Goal: Task Accomplishment & Management: Manage account settings

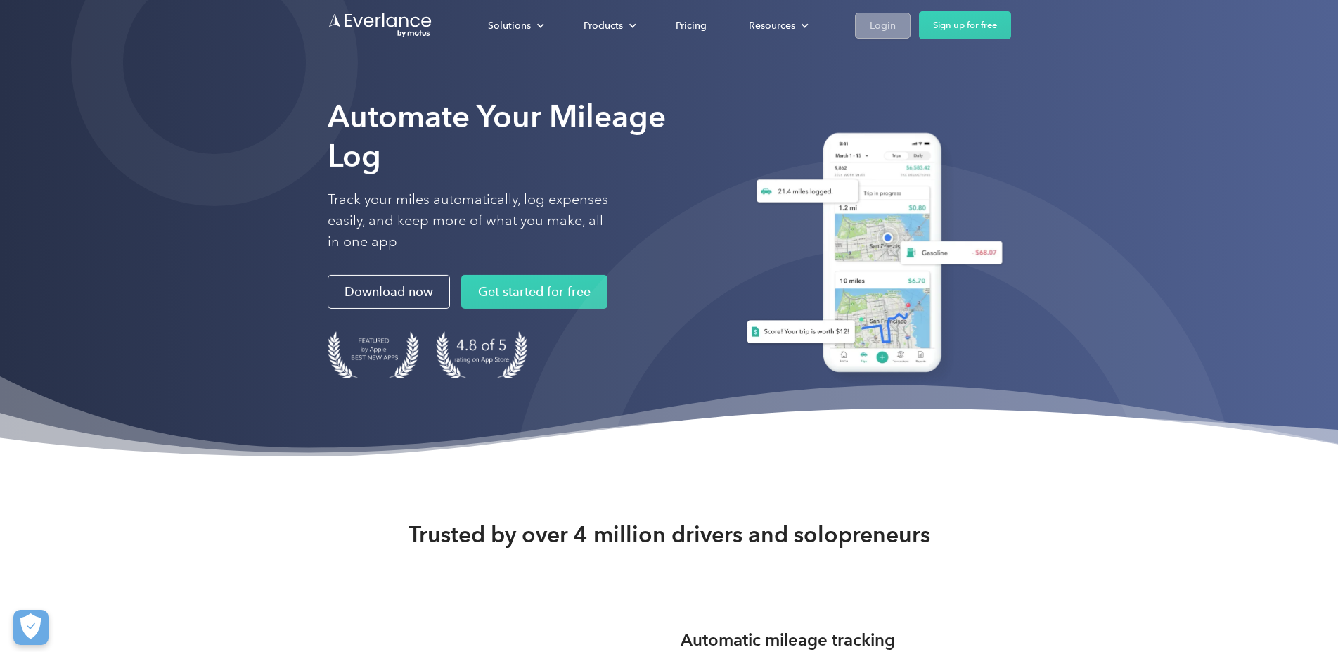
click at [896, 23] on div "Login" at bounding box center [883, 26] width 26 height 18
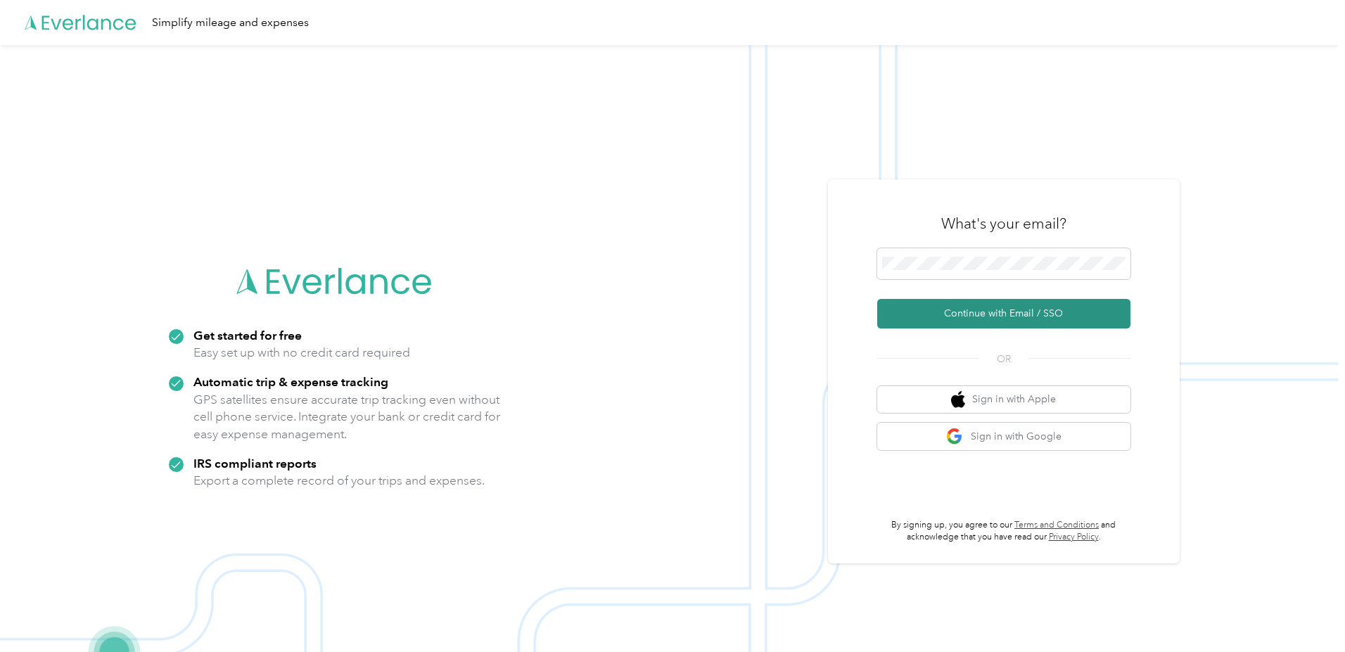
click at [999, 318] on button "Continue with Email / SSO" at bounding box center [1003, 314] width 253 height 30
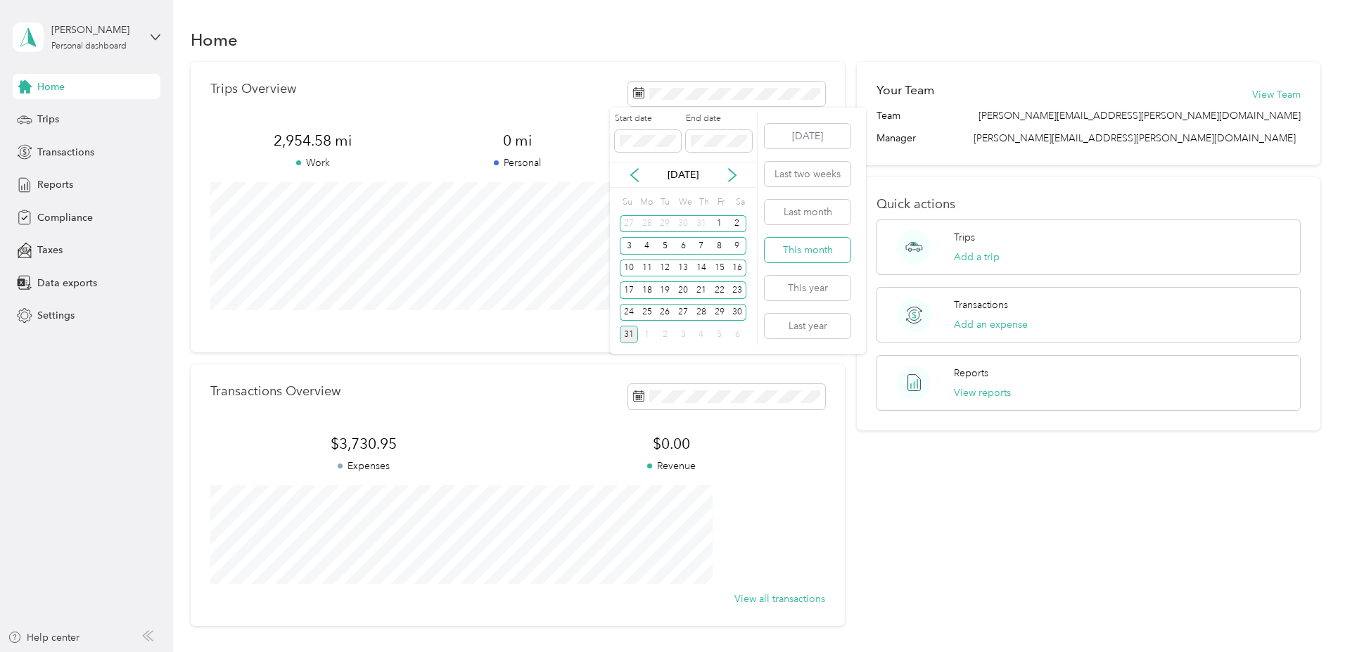
click at [805, 245] on button "This month" at bounding box center [807, 250] width 86 height 25
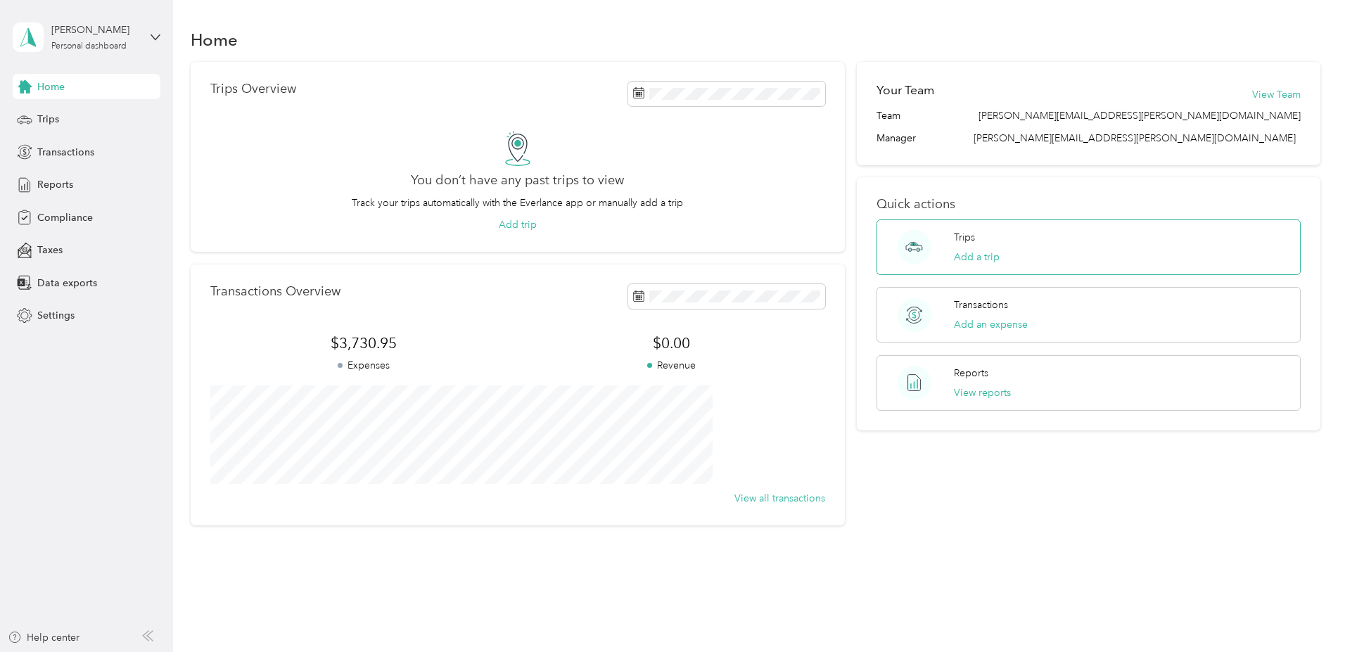
click at [961, 248] on div "Trips Add a trip" at bounding box center [977, 247] width 46 height 34
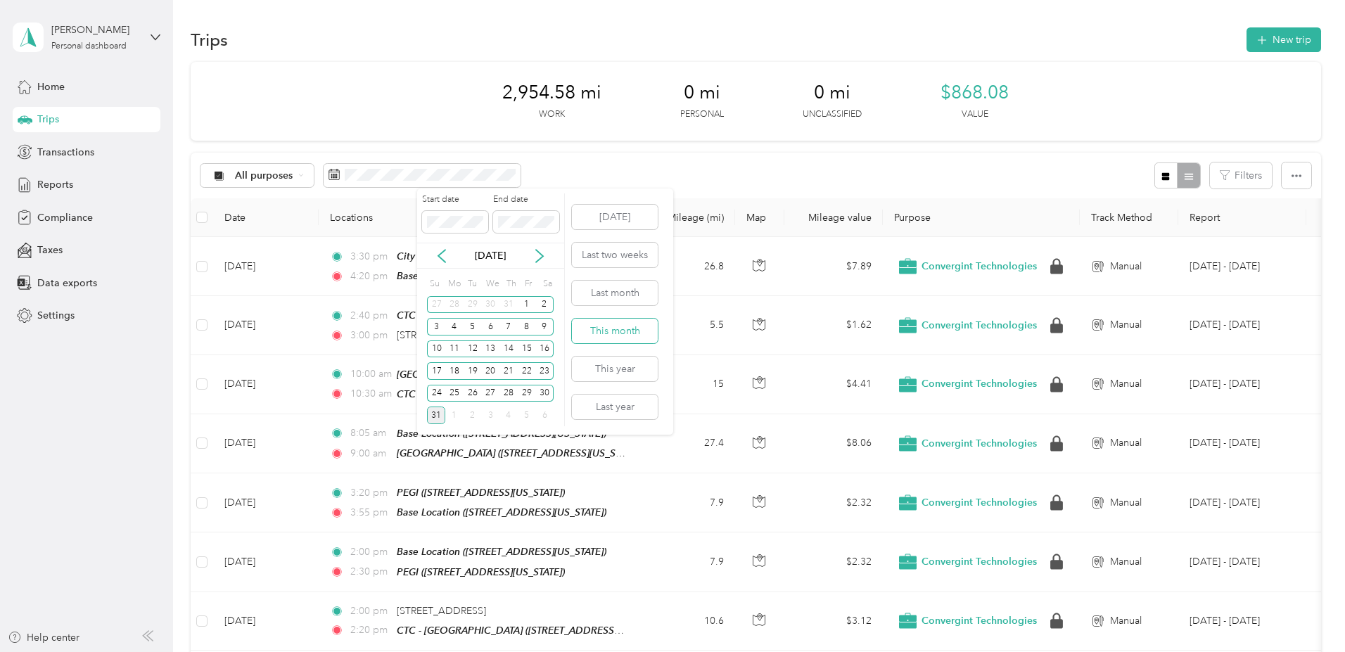
click at [621, 328] on button "This month" at bounding box center [615, 331] width 86 height 25
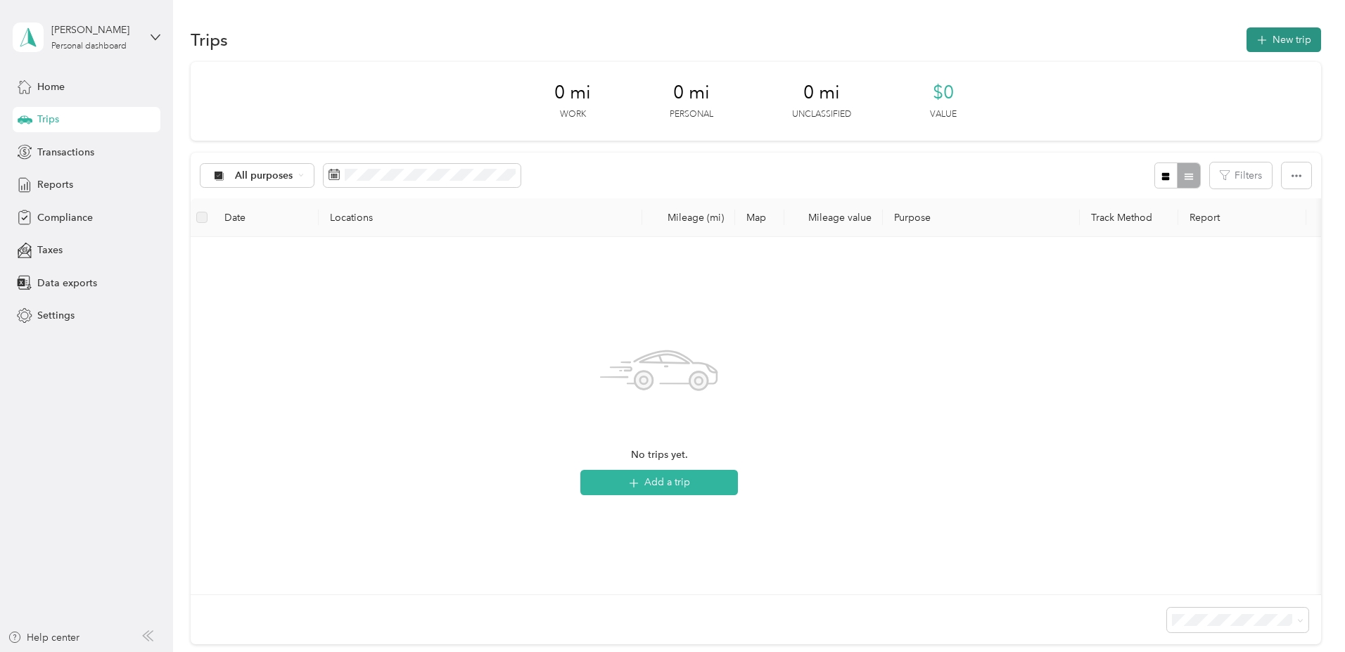
click at [1246, 40] on button "New trip" at bounding box center [1283, 39] width 75 height 25
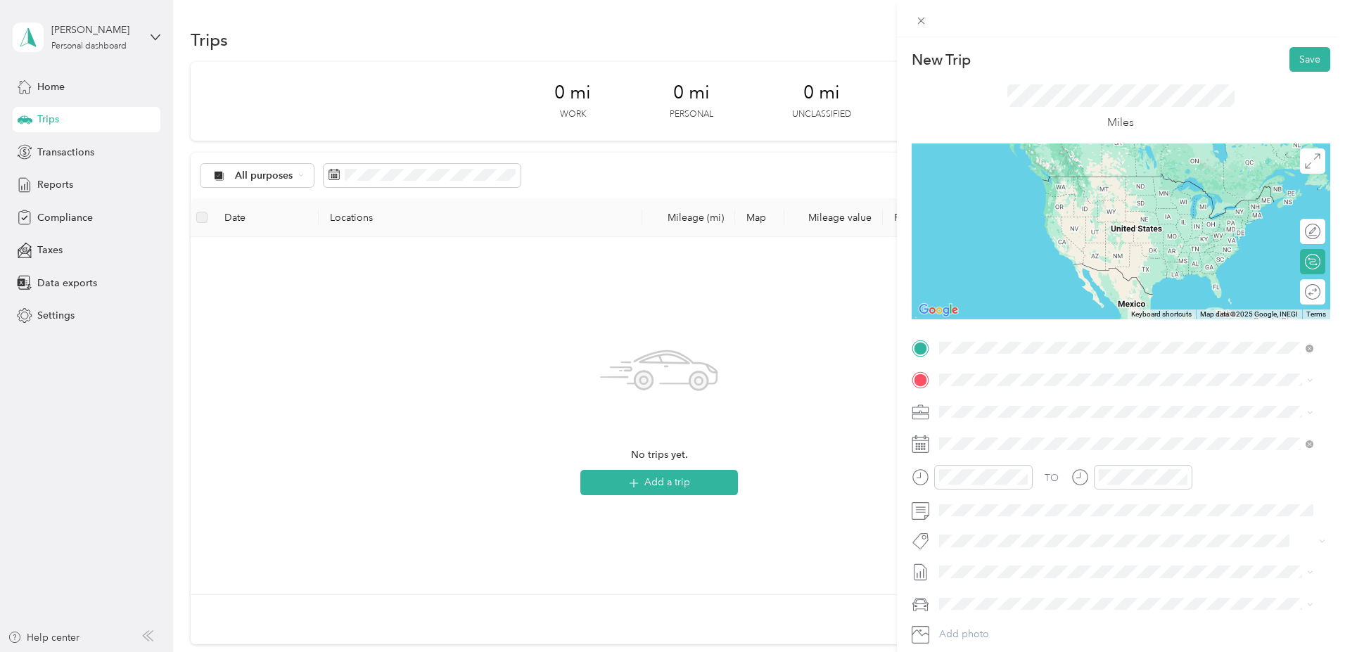
click at [1001, 396] on span "2181 Citracado Parkway Escondido, California 92029, United States" at bounding box center [1035, 398] width 141 height 13
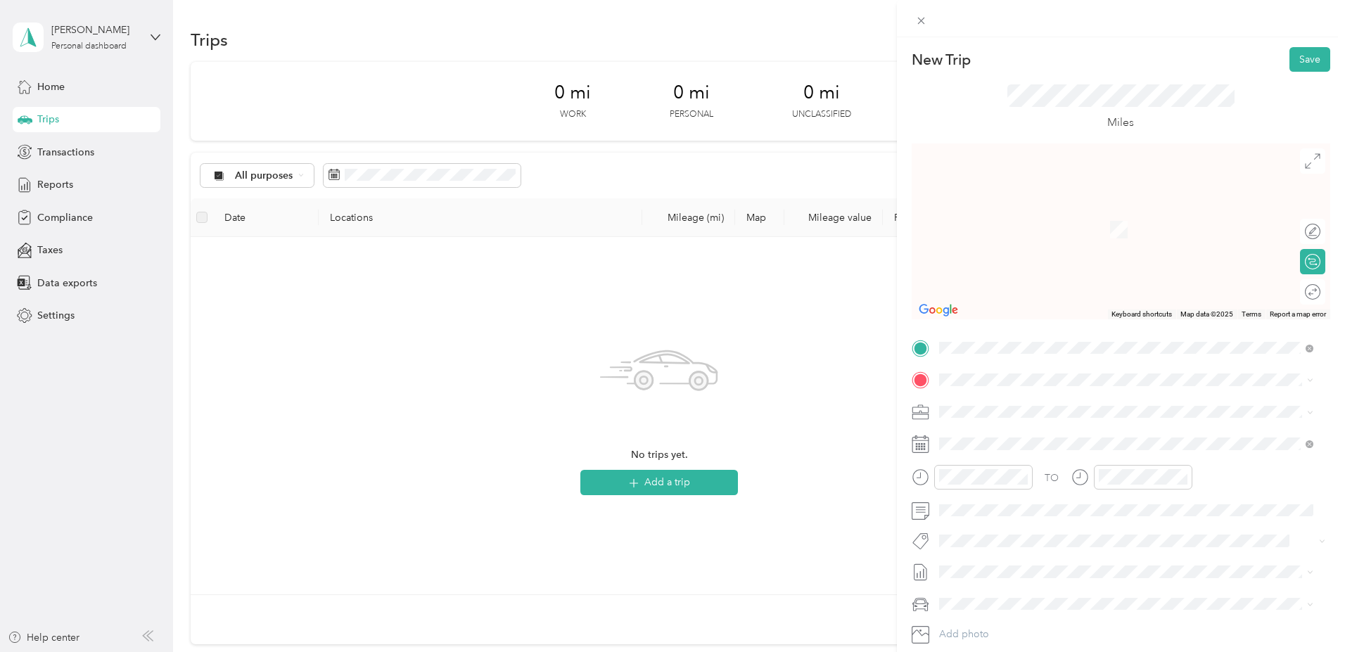
click at [1001, 437] on div "Base Location [STREET_ADDRESS][US_STATE]" at bounding box center [1035, 438] width 141 height 30
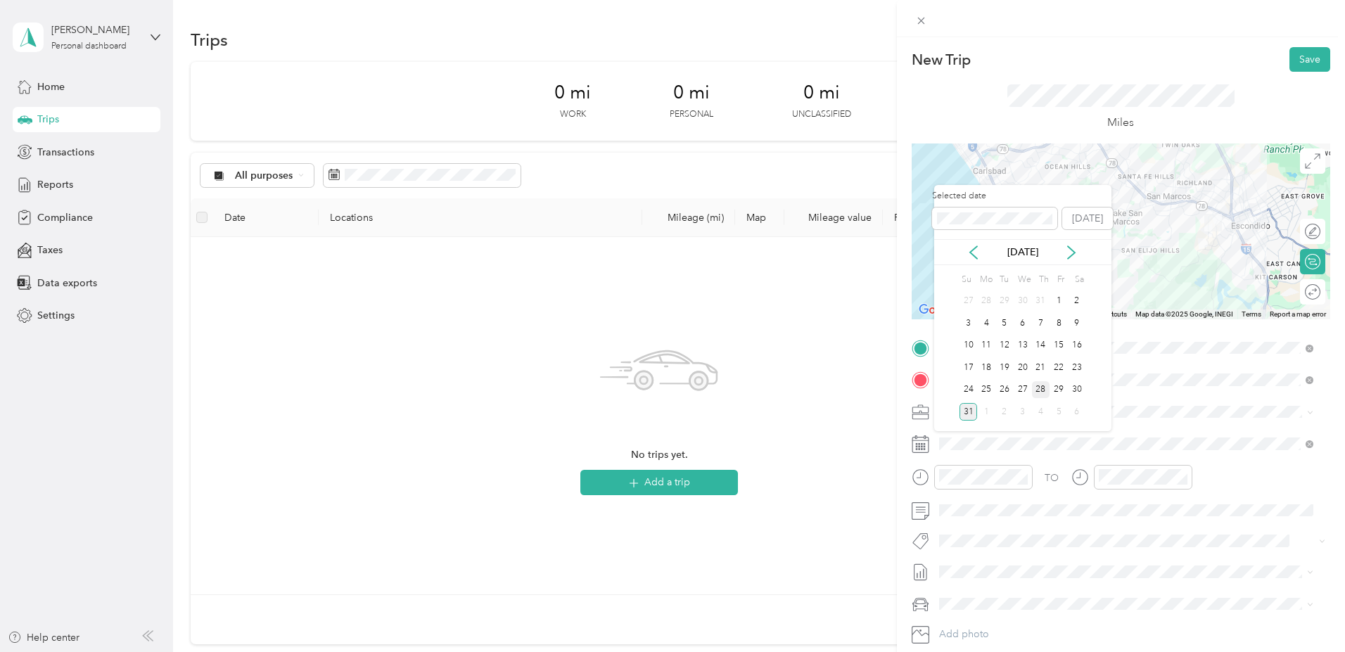
click at [1040, 390] on div "28" at bounding box center [1041, 390] width 18 height 18
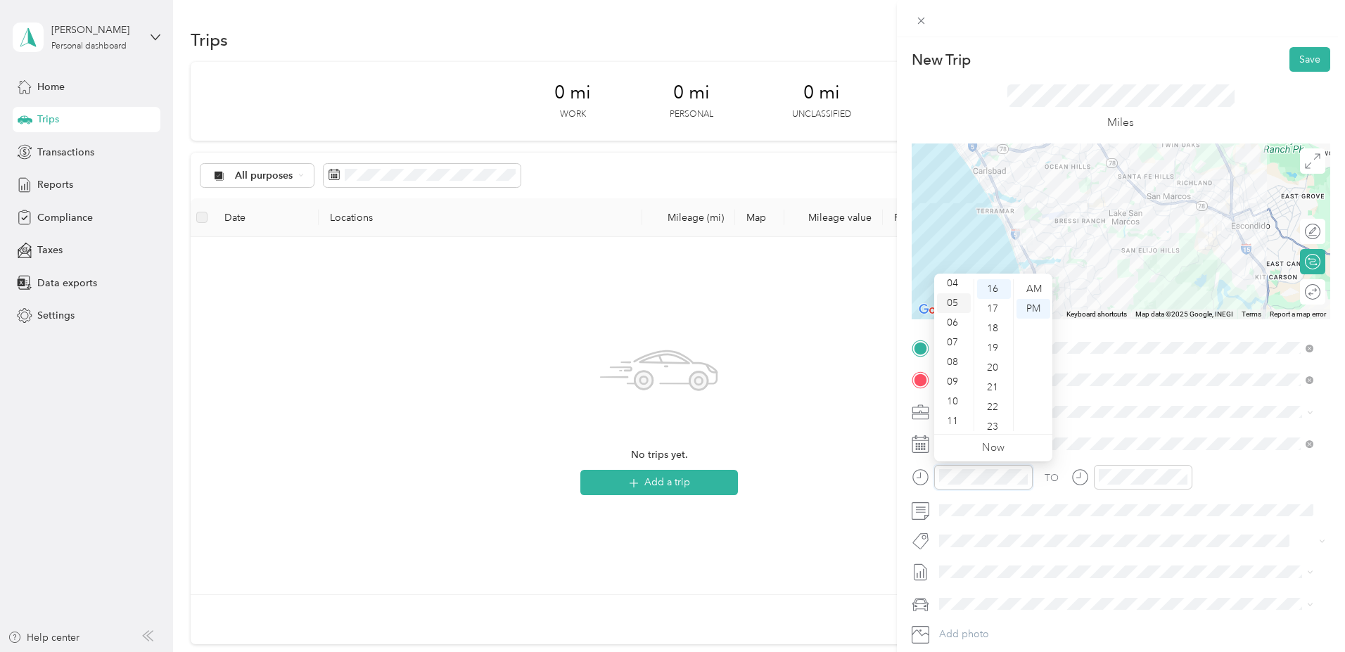
scroll to position [13, 0]
click at [951, 316] on div "02" at bounding box center [954, 316] width 34 height 20
click at [992, 418] on div "30" at bounding box center [994, 421] width 34 height 20
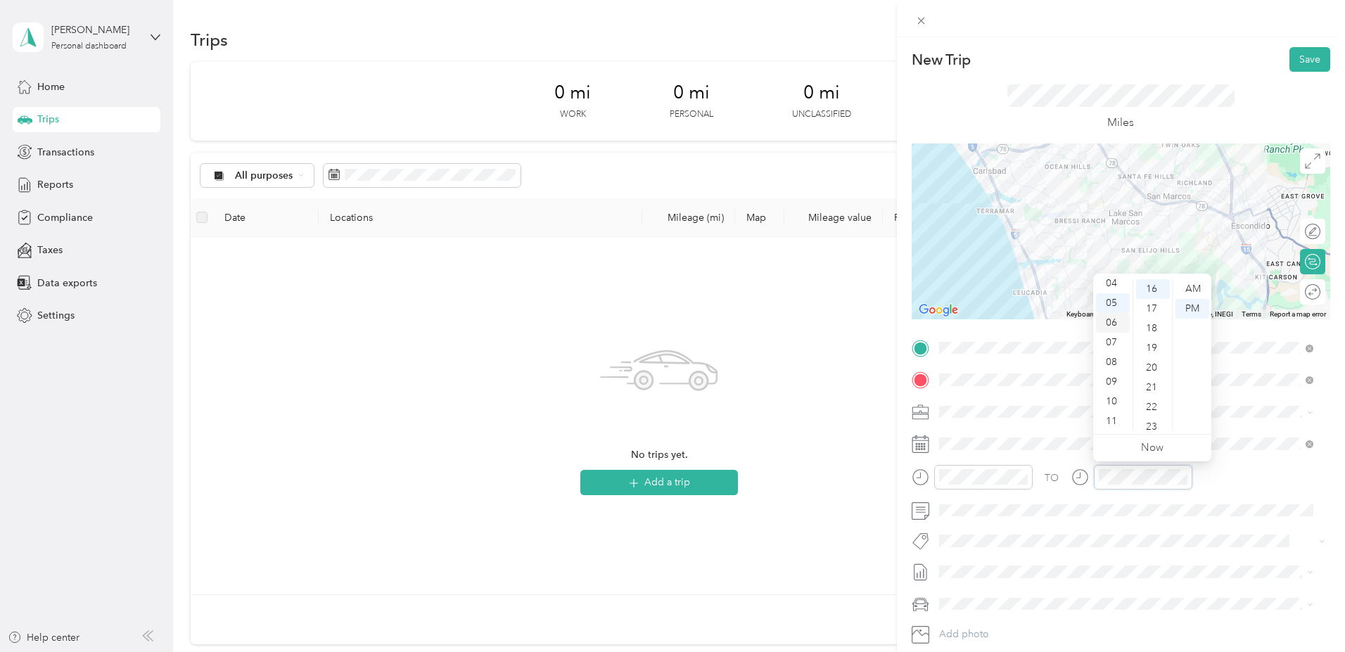
scroll to position [13, 0]
click at [1110, 329] on div "03" at bounding box center [1113, 336] width 34 height 20
click at [1153, 288] on div "00" at bounding box center [1153, 289] width 34 height 20
click at [1200, 306] on div "PM" at bounding box center [1192, 309] width 34 height 20
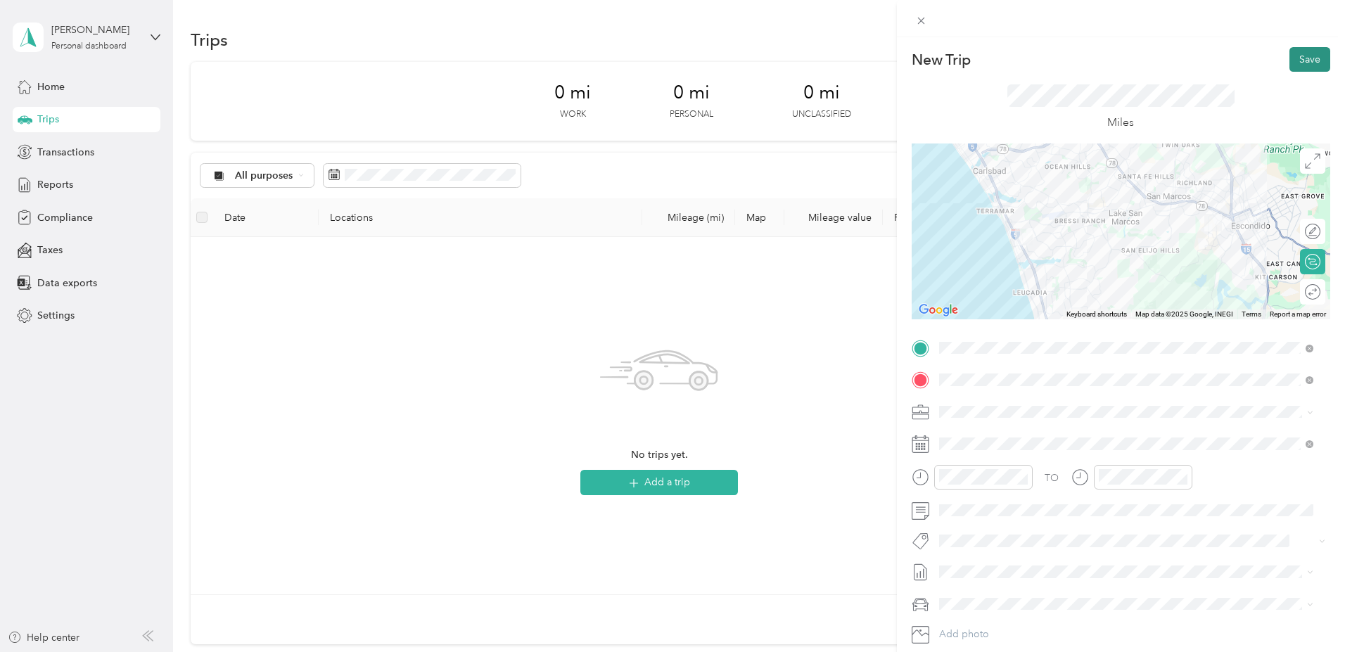
click at [1302, 52] on button "Save" at bounding box center [1309, 59] width 41 height 25
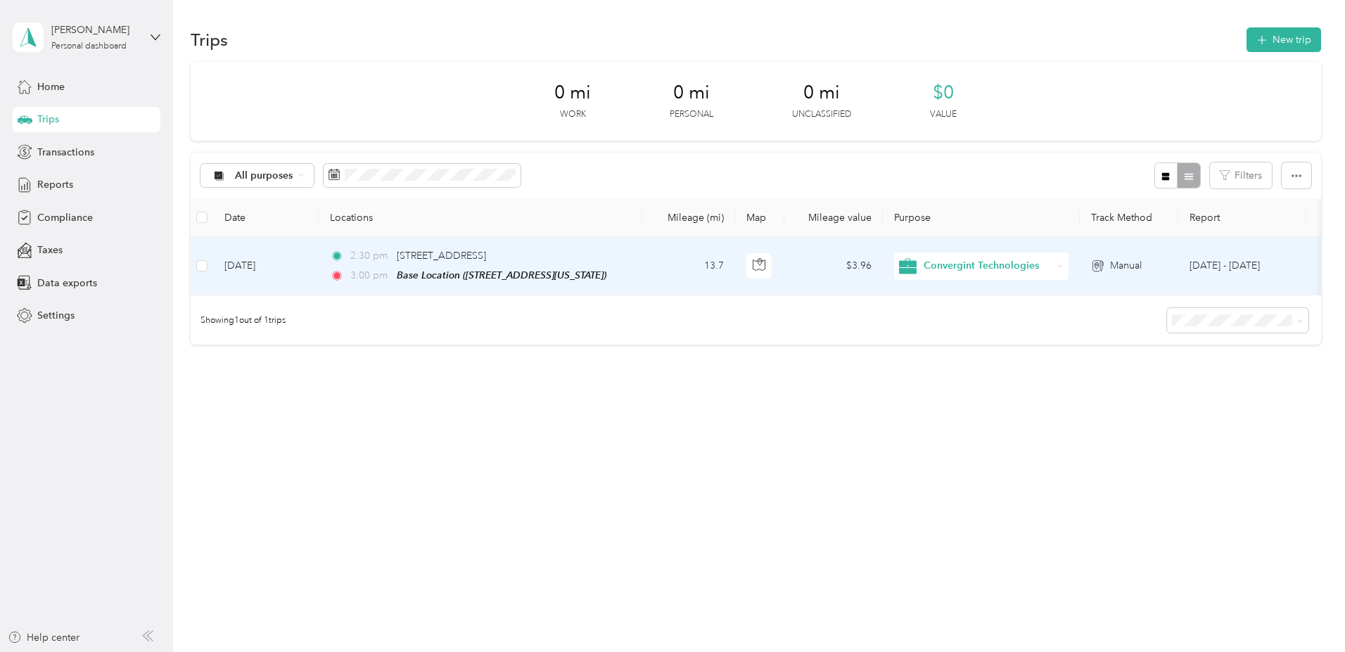
click at [319, 262] on td "[DATE]" at bounding box center [265, 266] width 105 height 58
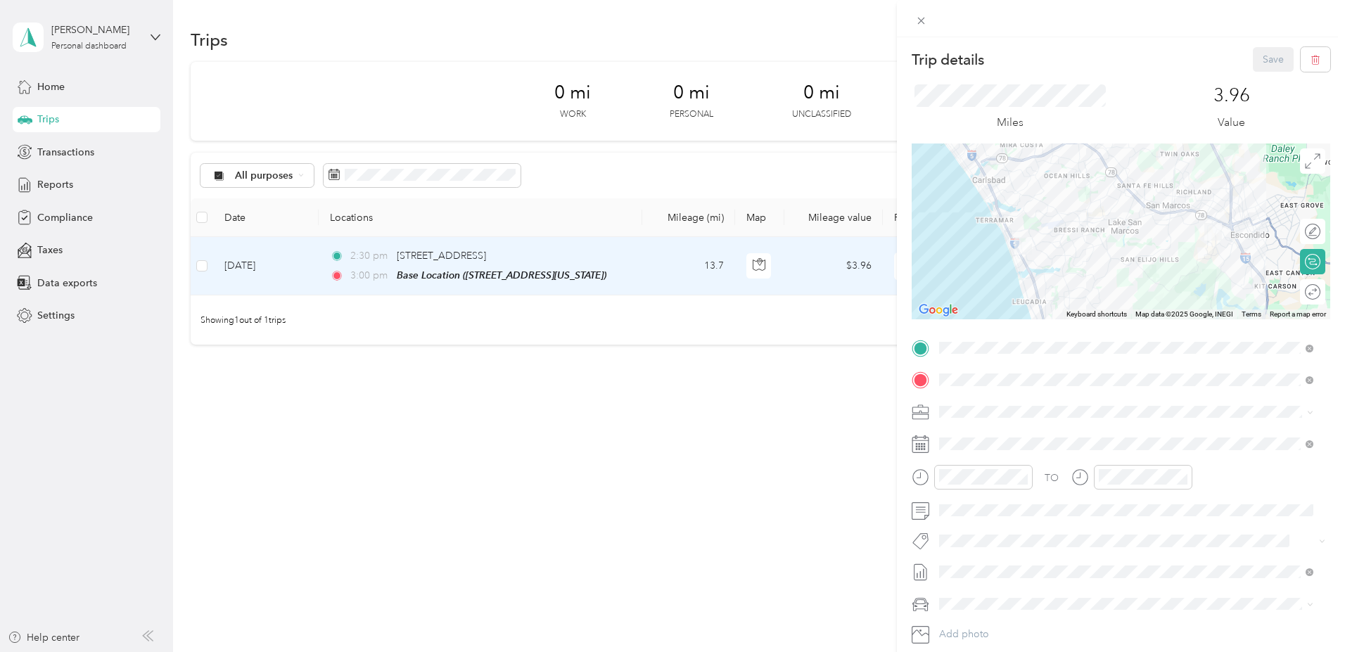
click at [1022, 159] on div at bounding box center [1120, 231] width 418 height 176
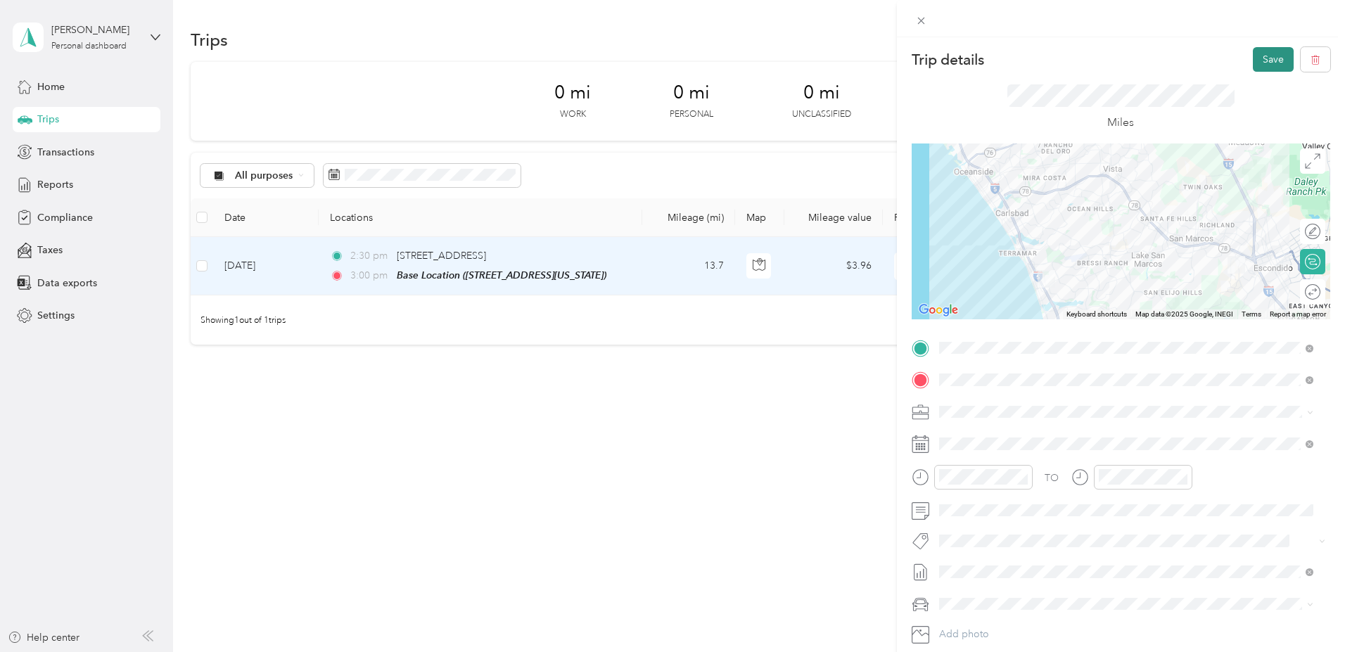
click at [1252, 58] on button "Save" at bounding box center [1272, 59] width 41 height 25
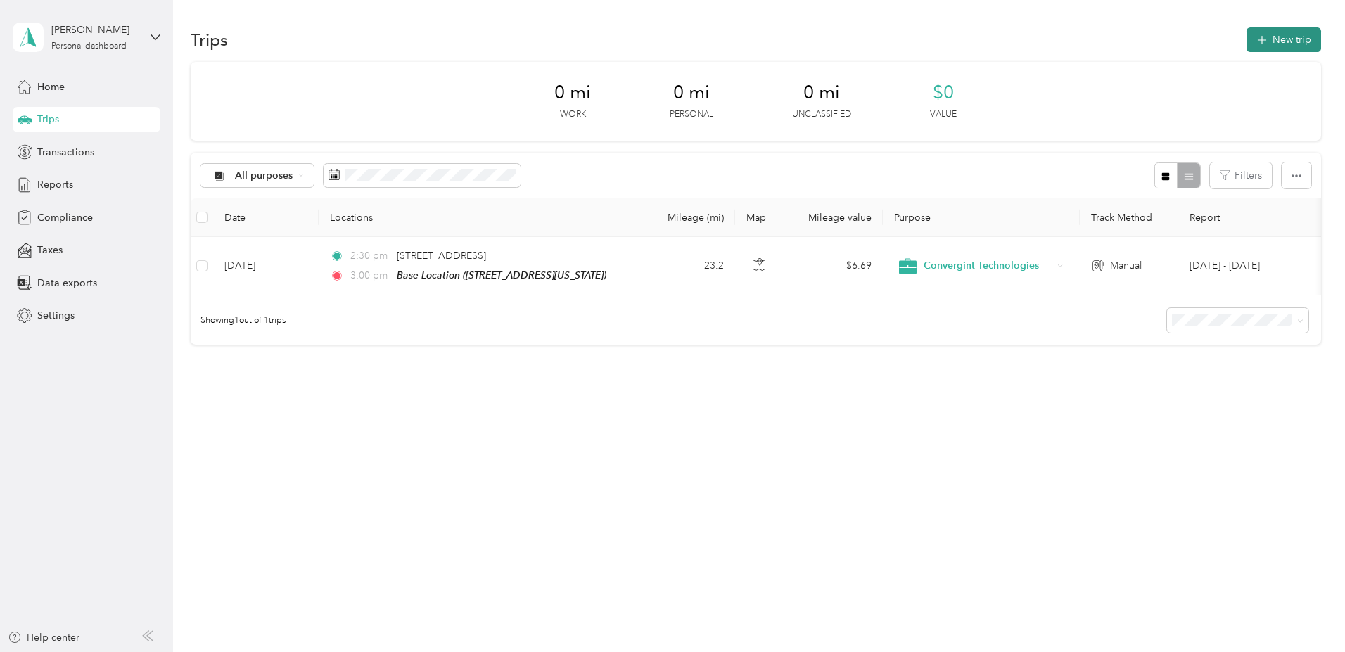
click at [1246, 42] on button "New trip" at bounding box center [1283, 39] width 75 height 25
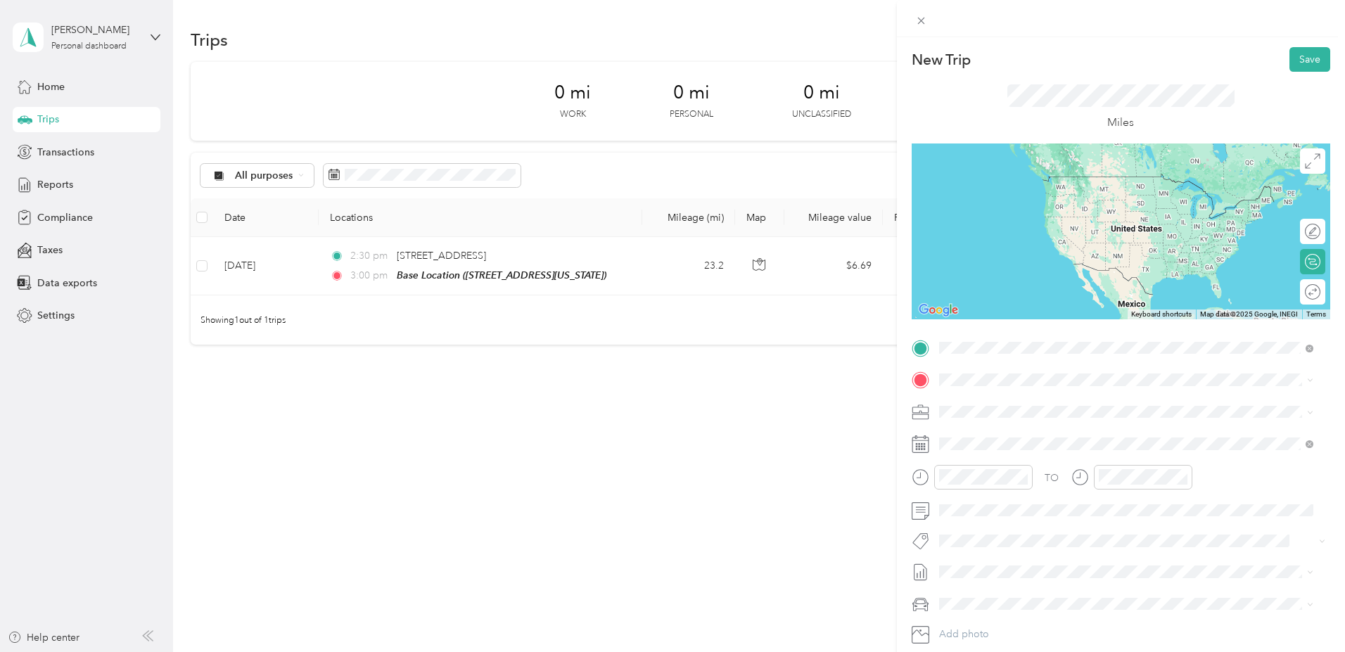
click at [1020, 408] on div "Base Location [STREET_ADDRESS][US_STATE]" at bounding box center [1035, 412] width 141 height 30
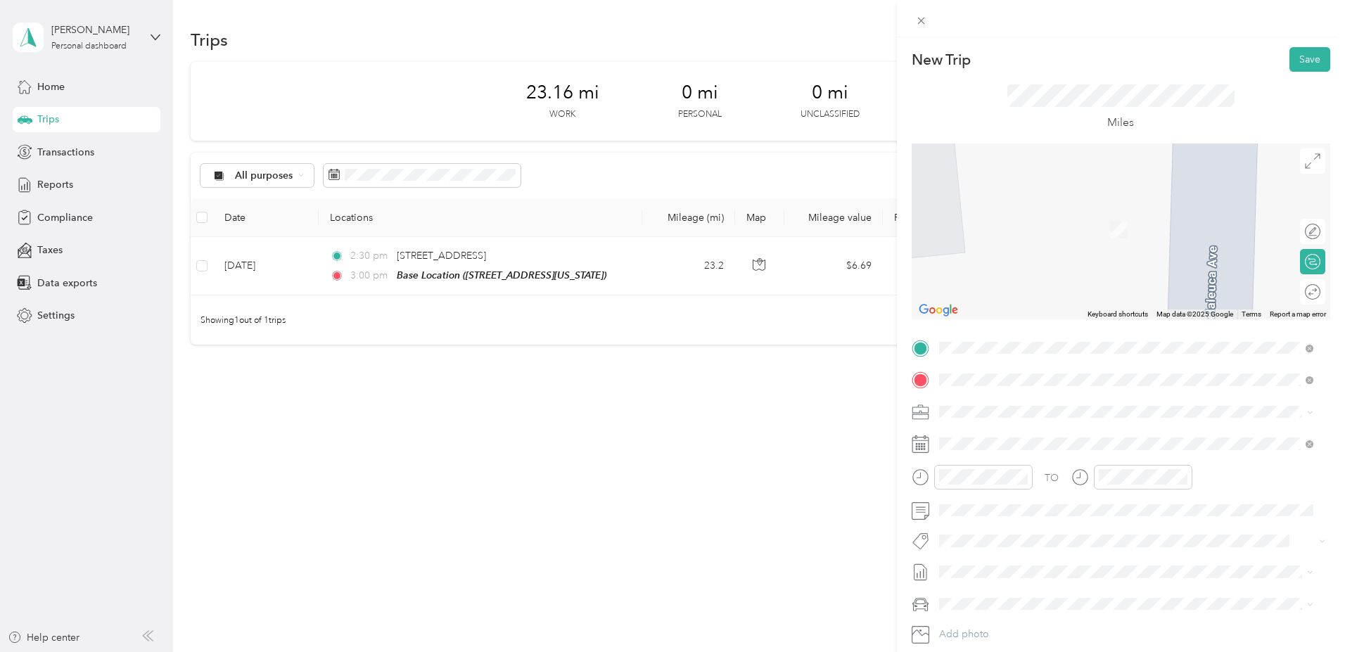
click at [1018, 437] on span "2805 Roosevelt Street Carlsbad, California 92008, United States" at bounding box center [1035, 430] width 141 height 13
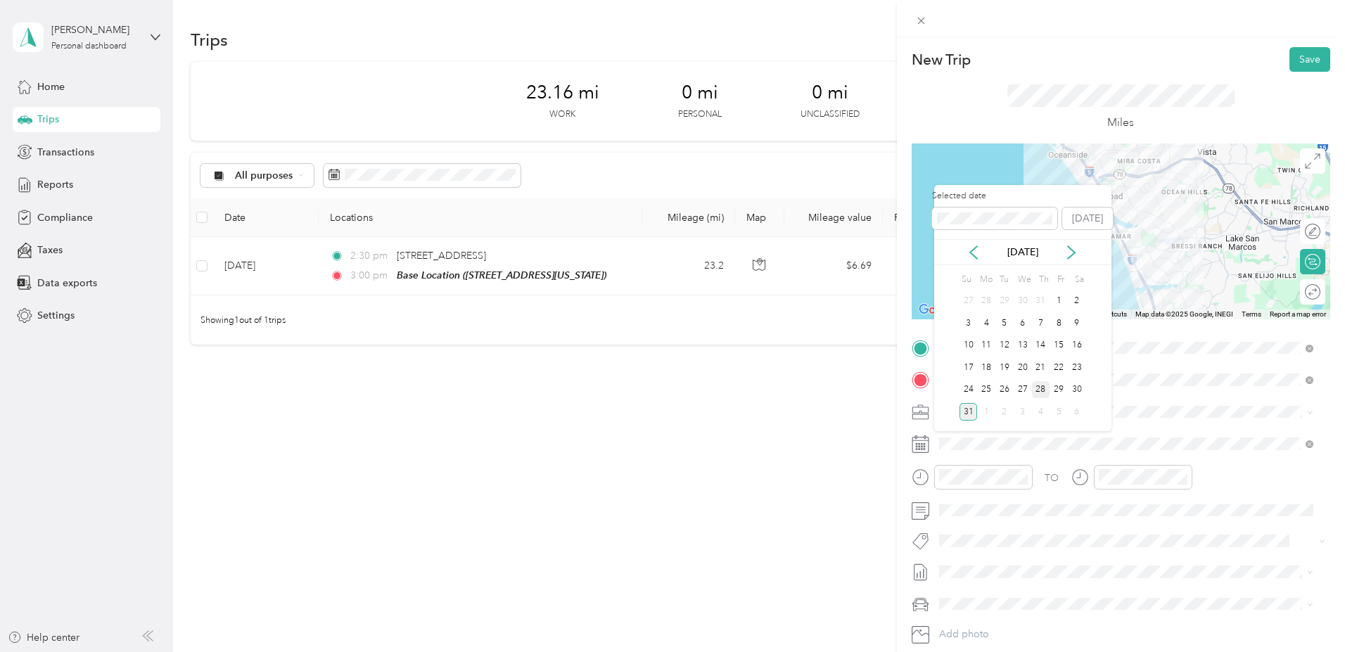
click at [1039, 390] on div "28" at bounding box center [1041, 390] width 18 height 18
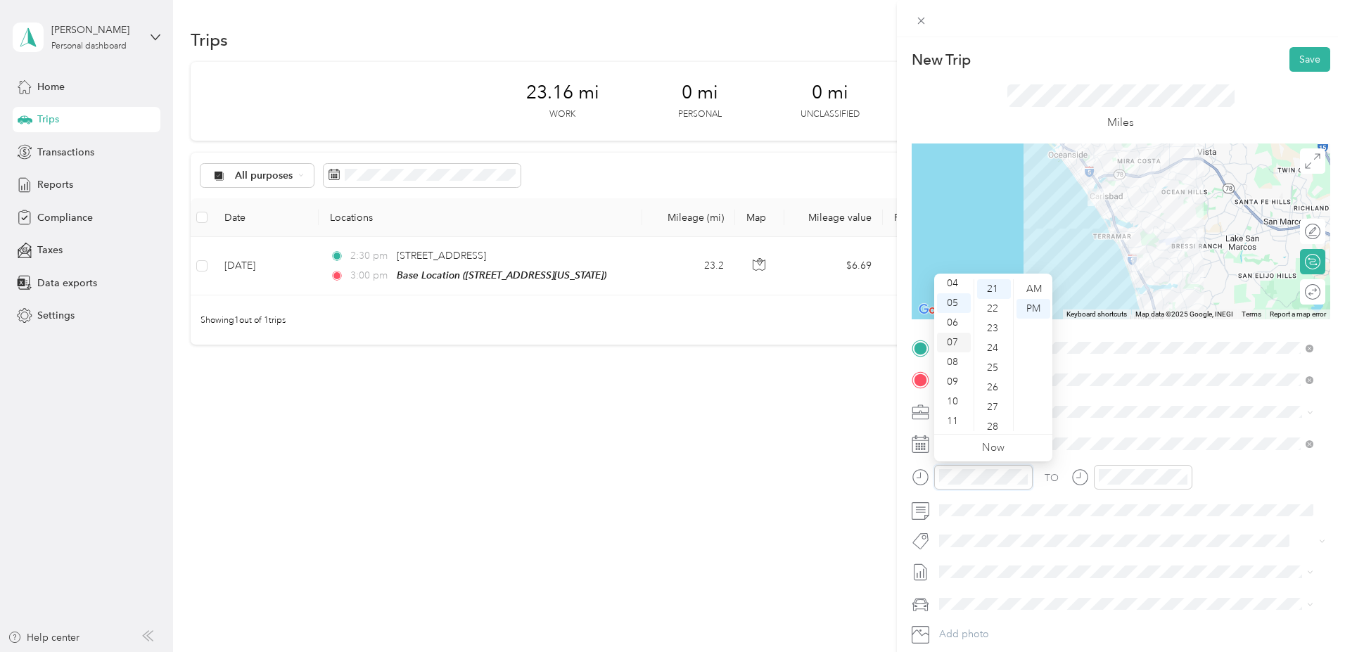
scroll to position [84, 0]
click at [954, 383] on div "09" at bounding box center [954, 382] width 34 height 20
click at [998, 330] on div "45" at bounding box center [994, 331] width 34 height 20
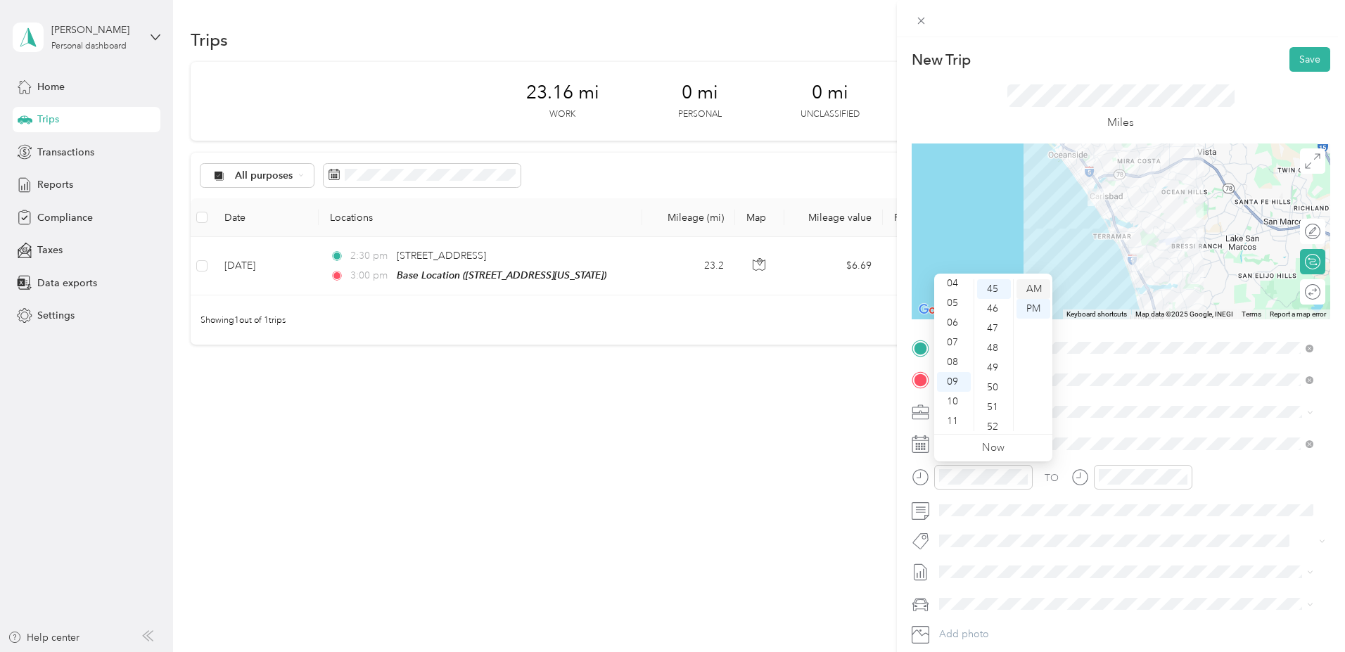
click at [1037, 286] on div "AM" at bounding box center [1033, 289] width 34 height 20
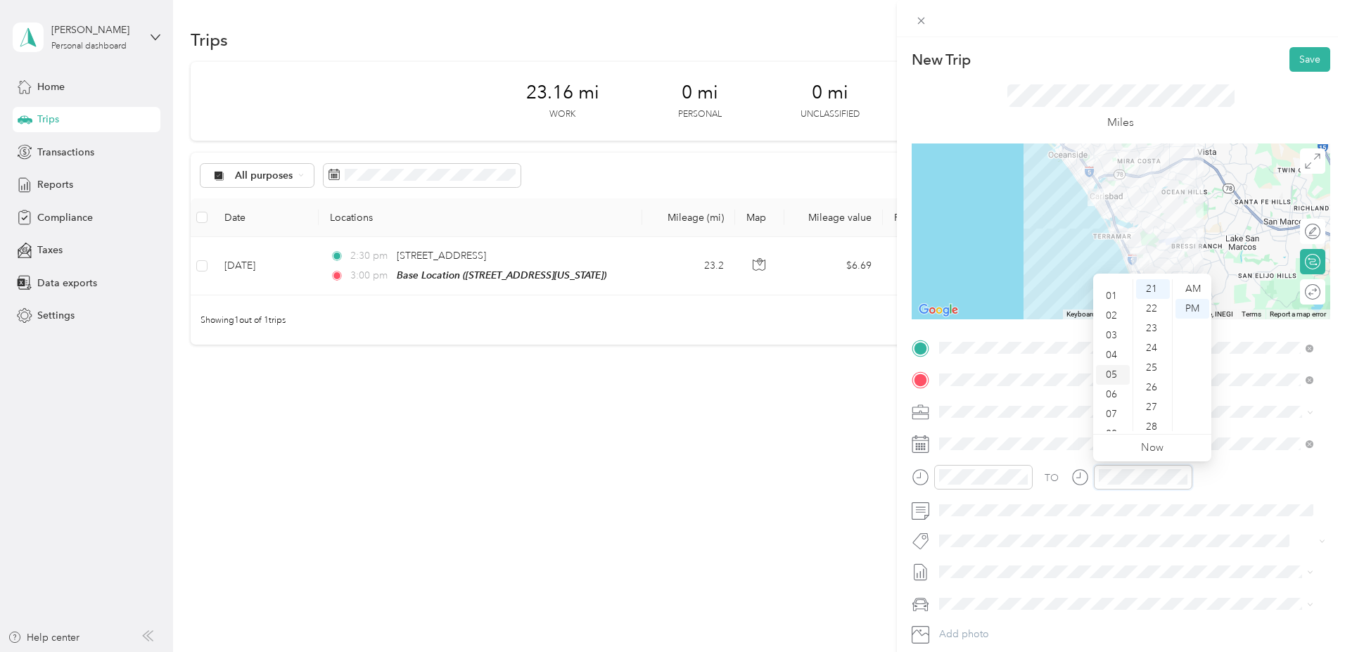
scroll to position [84, 0]
click at [1110, 382] on div "09" at bounding box center [1113, 382] width 34 height 20
click at [1153, 343] on div "55" at bounding box center [1153, 343] width 34 height 20
click at [1197, 285] on div "AM" at bounding box center [1192, 289] width 34 height 20
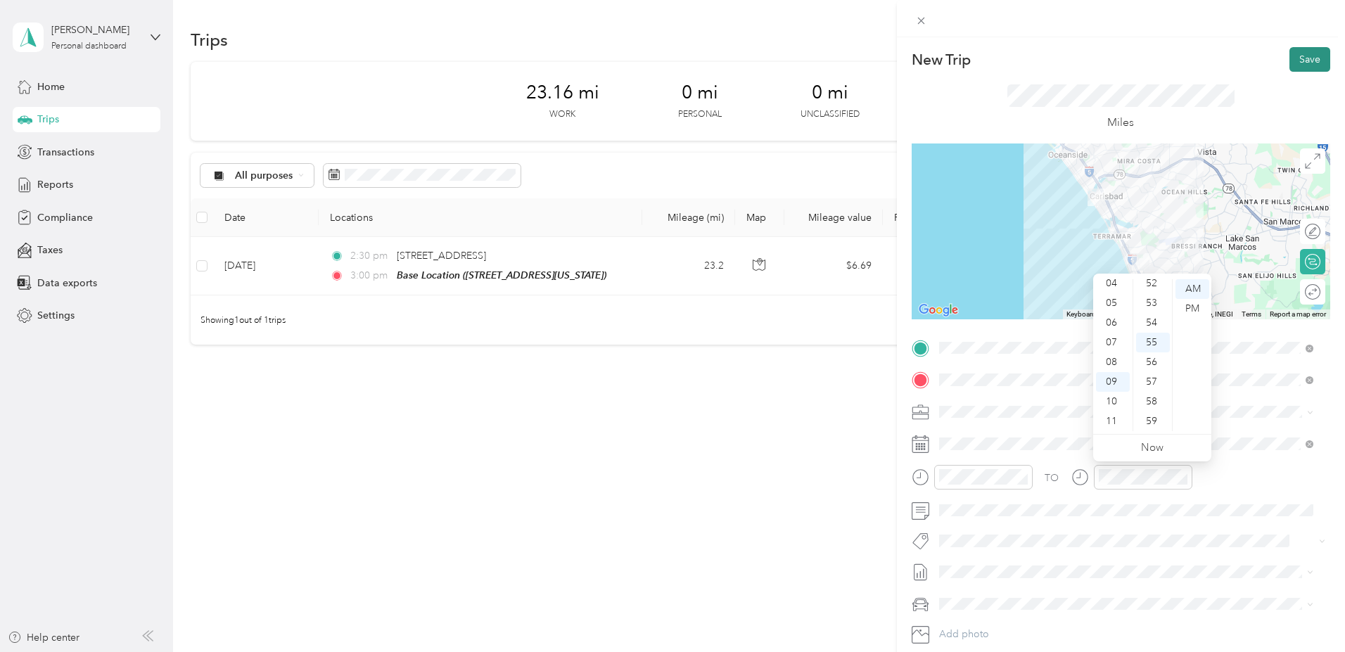
click at [1300, 61] on button "Save" at bounding box center [1309, 59] width 41 height 25
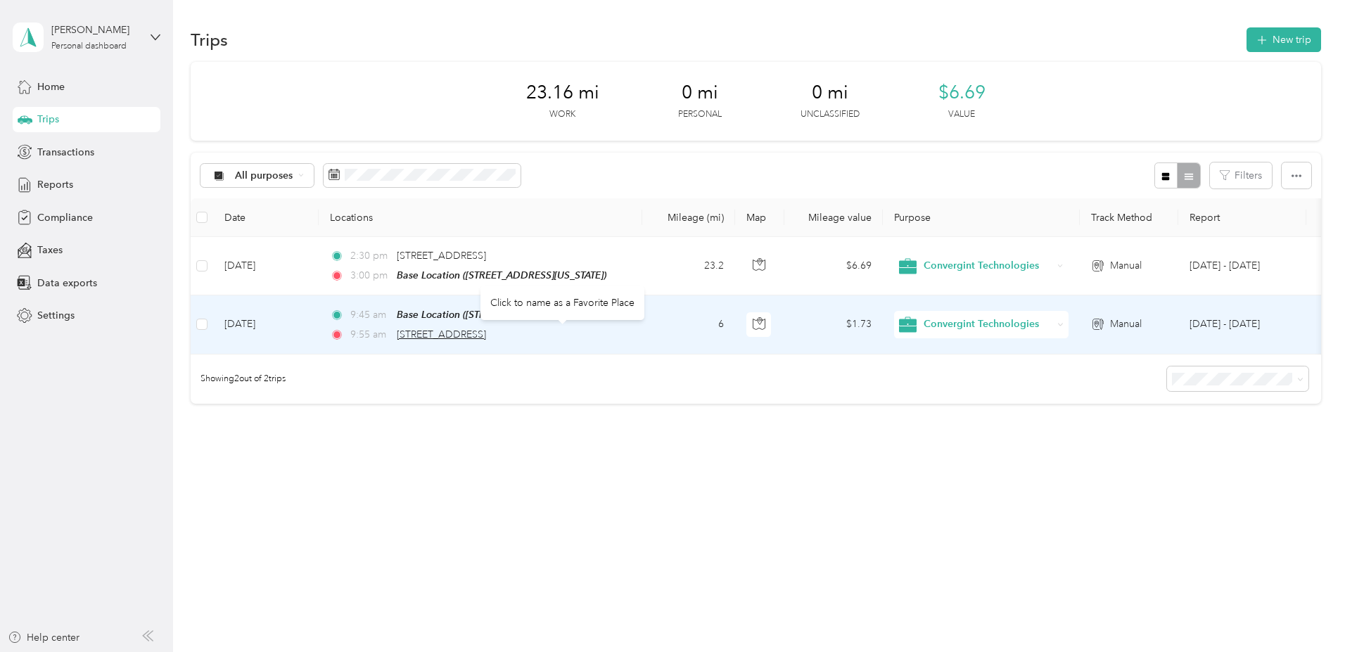
click at [486, 332] on span "2805 Roosevelt Street, Carlsbad" at bounding box center [441, 334] width 89 height 12
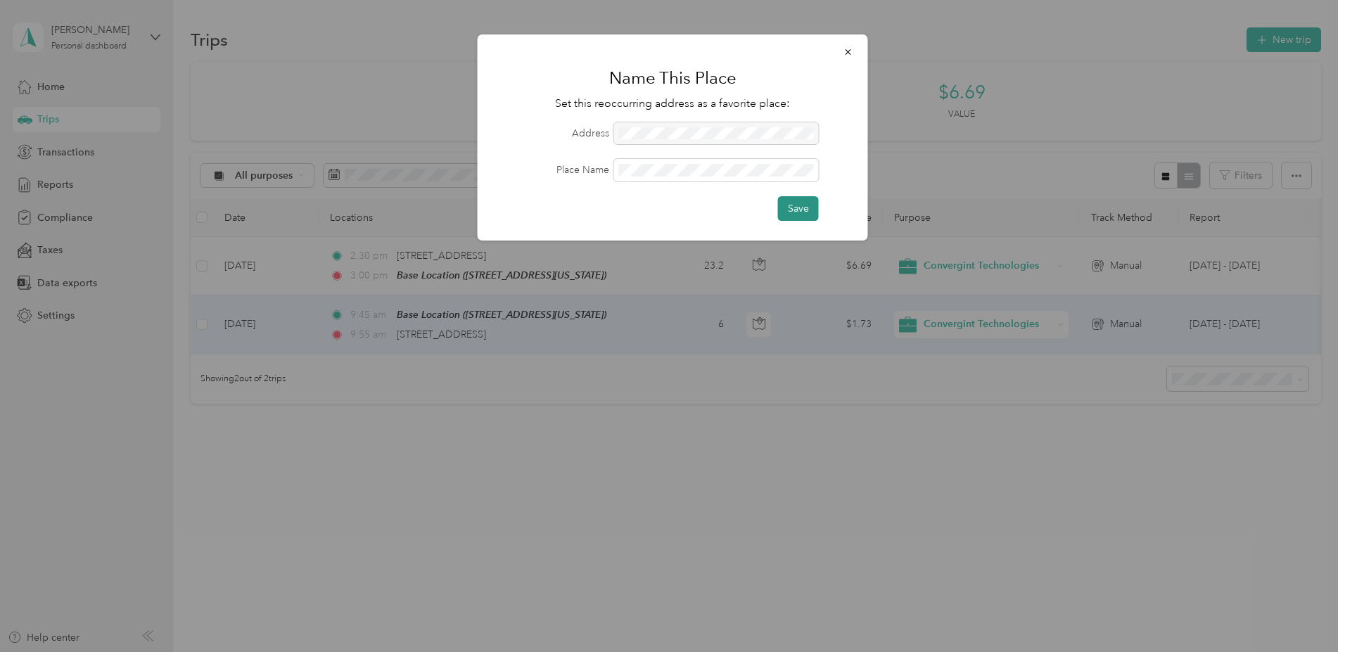
click at [806, 207] on button "Save" at bounding box center [798, 208] width 41 height 25
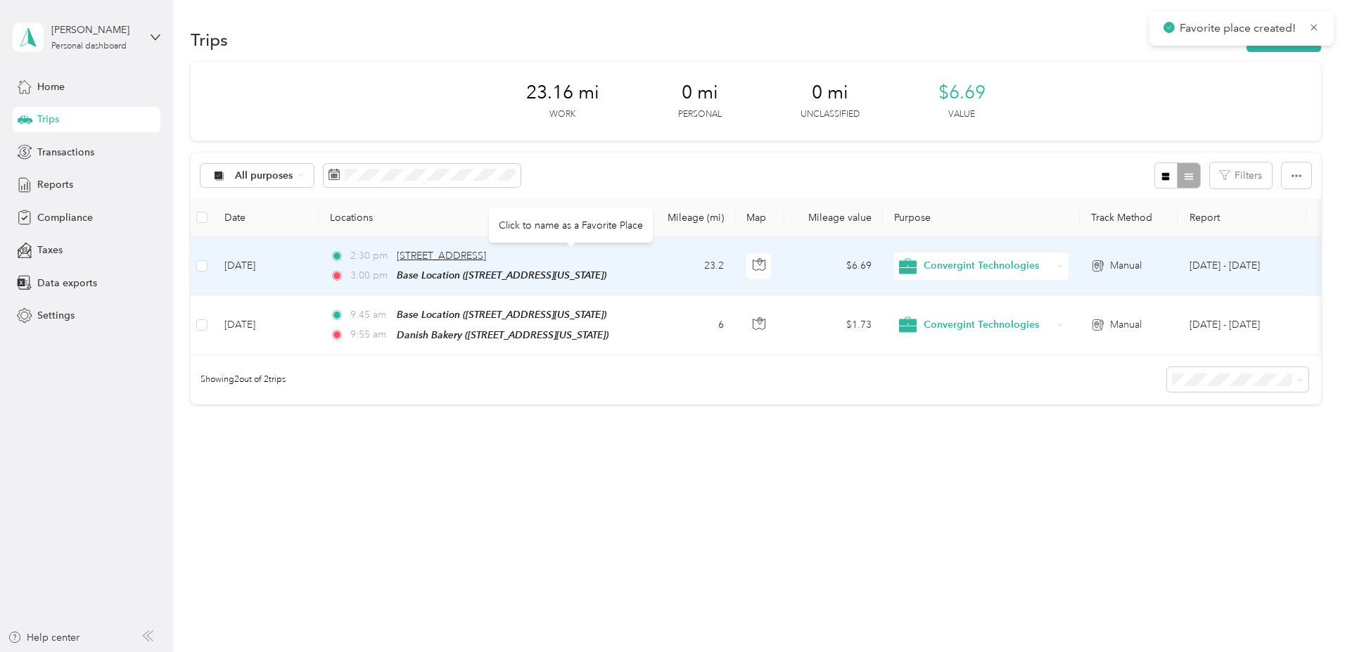
click at [486, 253] on span "2181 Citracado Parkway, Escondido" at bounding box center [441, 256] width 89 height 12
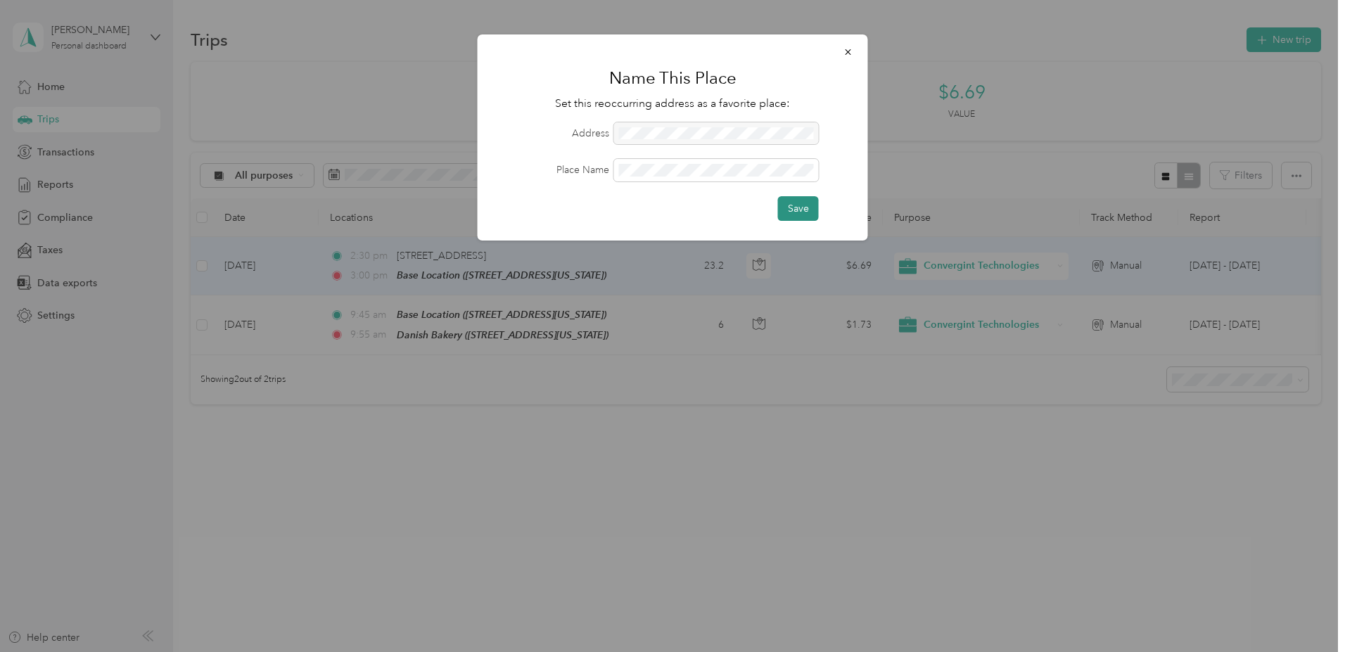
click at [804, 201] on button "Save" at bounding box center [798, 208] width 41 height 25
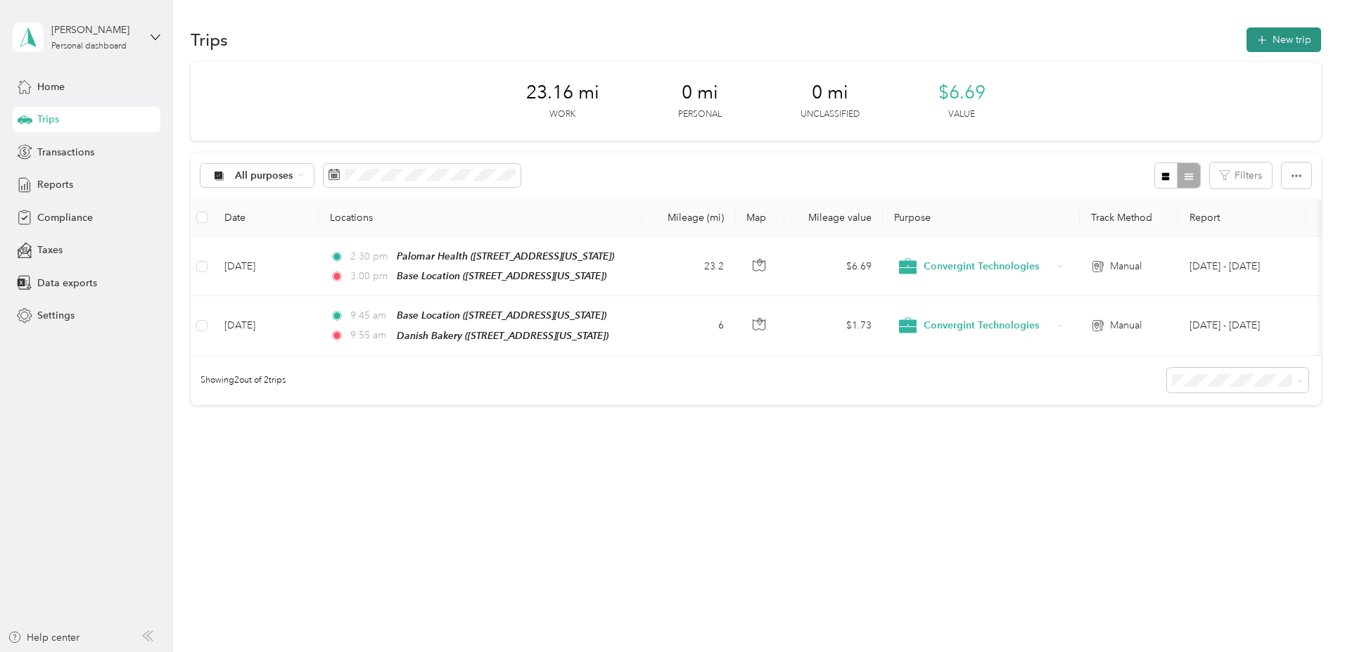
click at [1246, 36] on button "New trip" at bounding box center [1283, 39] width 75 height 25
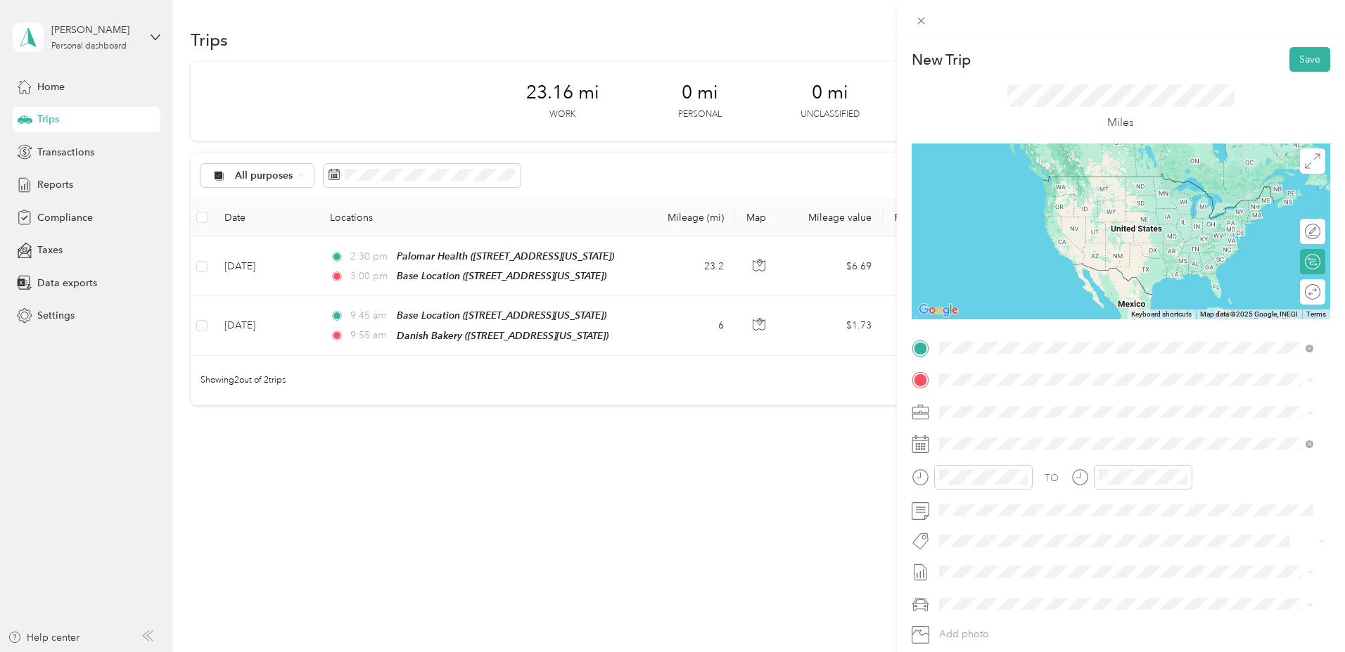
click at [1011, 401] on strong "Danish Bakery" at bounding box center [998, 403] width 66 height 13
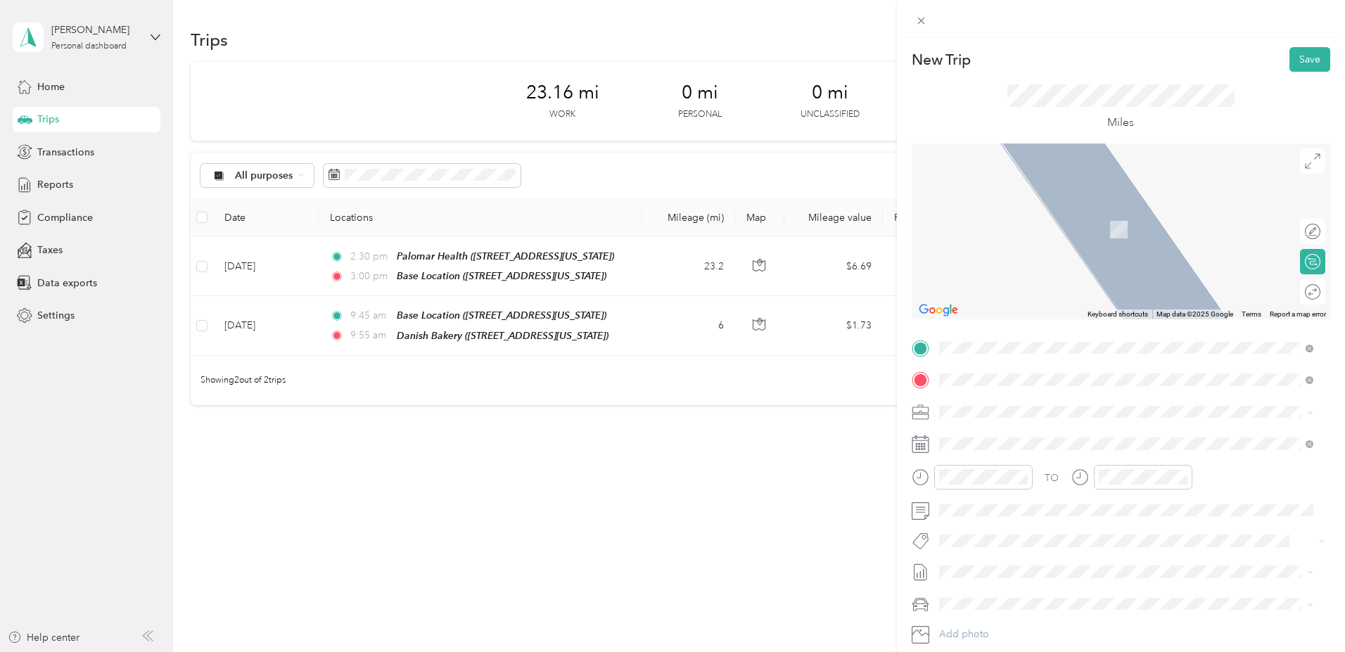
click at [989, 481] on strong "ViaSat" at bounding box center [980, 479] width 30 height 13
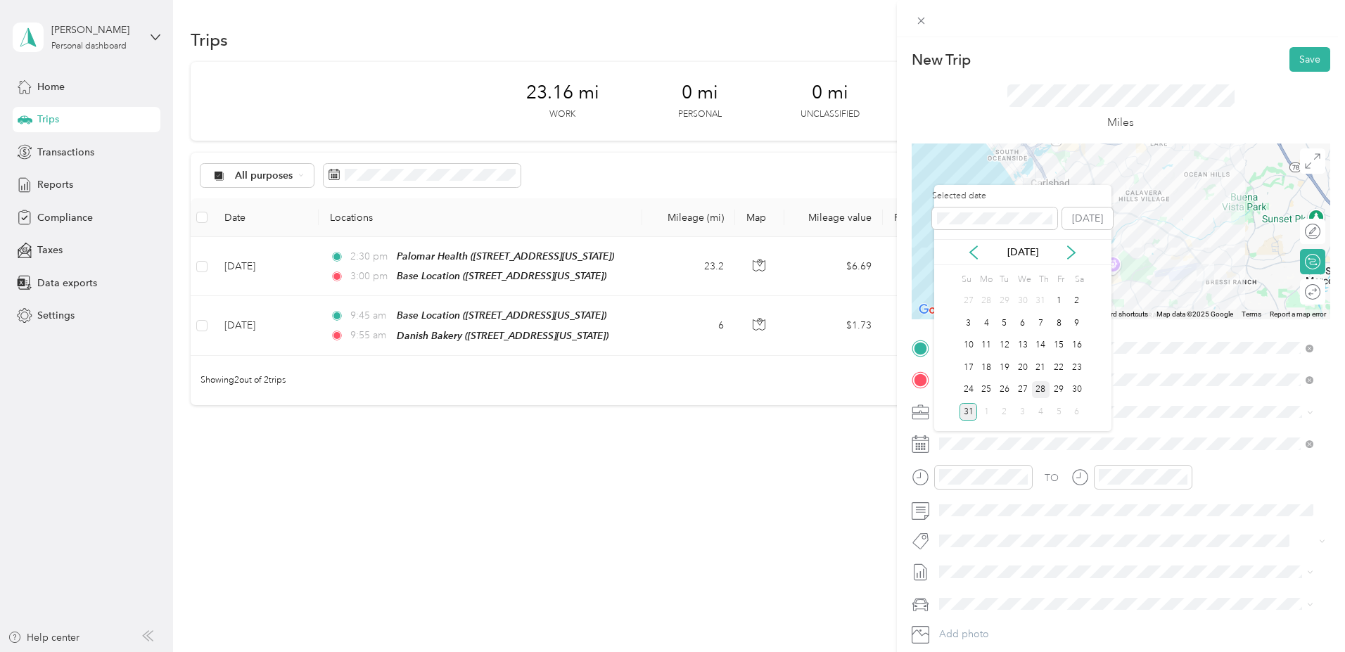
click at [1046, 390] on div "28" at bounding box center [1041, 390] width 18 height 18
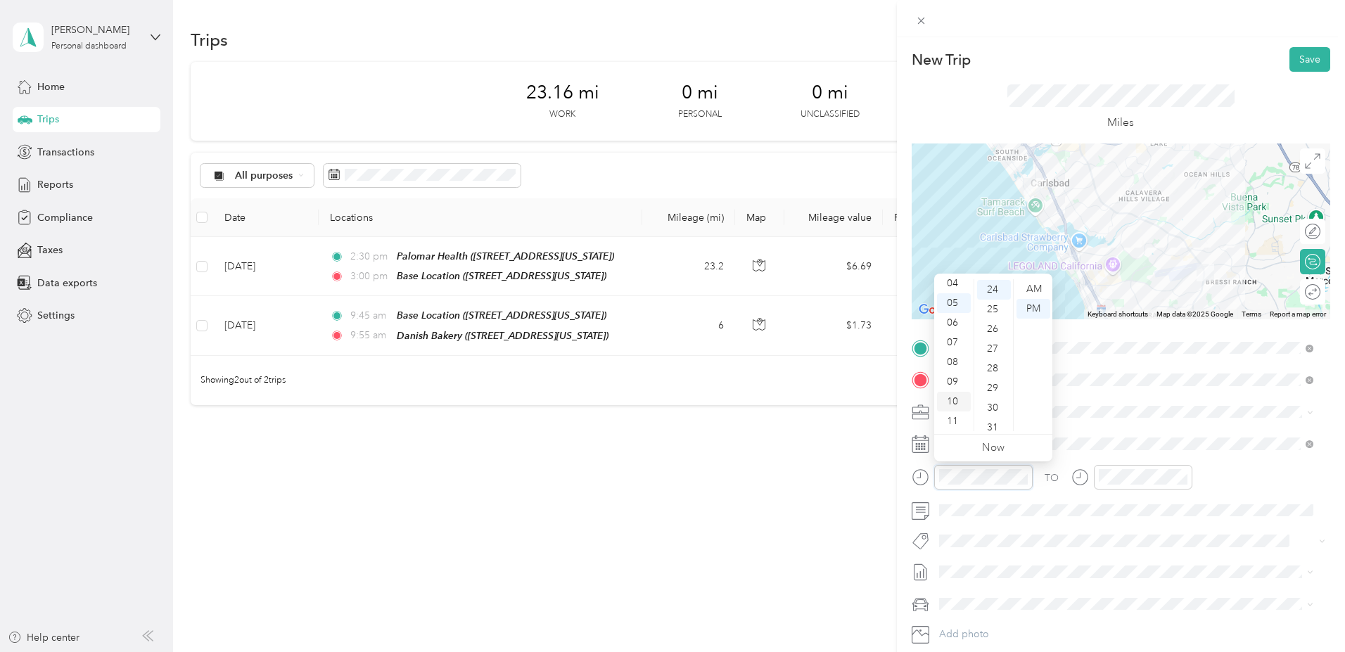
scroll to position [84, 0]
click at [951, 402] on div "10" at bounding box center [954, 402] width 34 height 20
click at [992, 297] on div "10" at bounding box center [994, 301] width 34 height 20
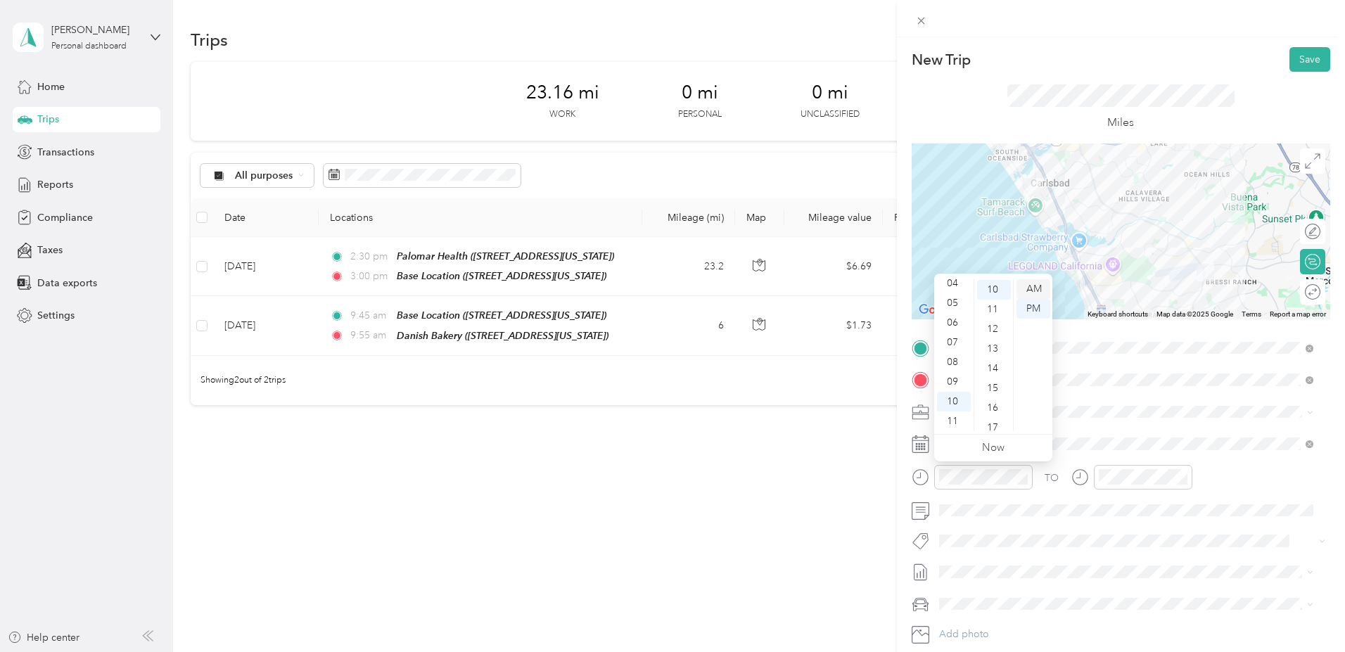
click at [1030, 289] on div "AM" at bounding box center [1033, 289] width 34 height 20
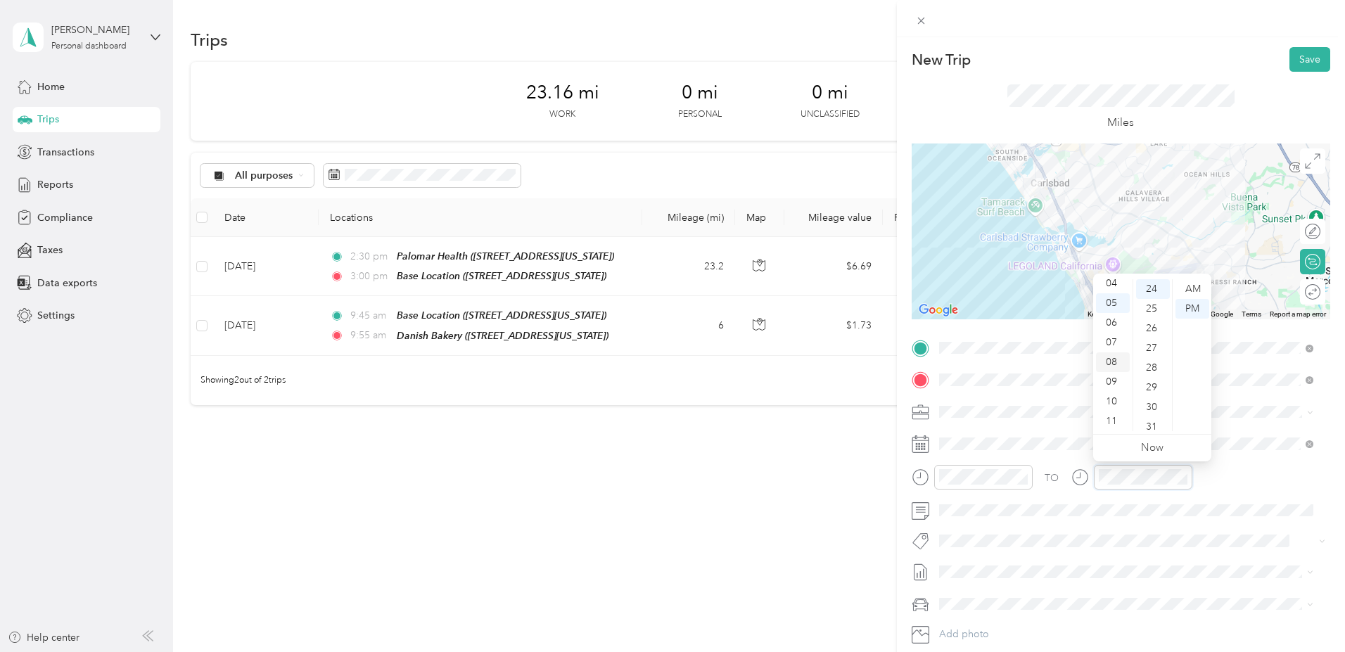
scroll to position [84, 0]
click at [1112, 399] on div "10" at bounding box center [1113, 402] width 34 height 20
click at [1148, 307] on div "25" at bounding box center [1153, 309] width 34 height 20
click at [1194, 281] on div "AM" at bounding box center [1192, 289] width 34 height 20
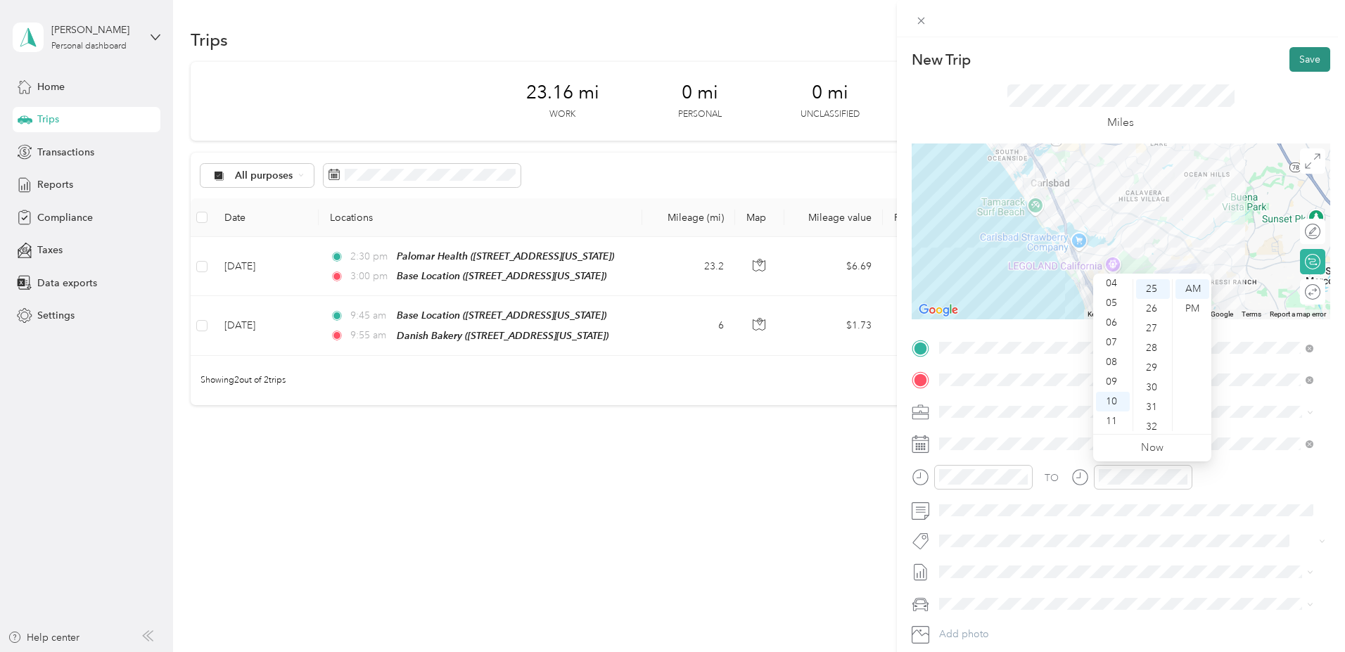
click at [1295, 62] on button "Save" at bounding box center [1309, 59] width 41 height 25
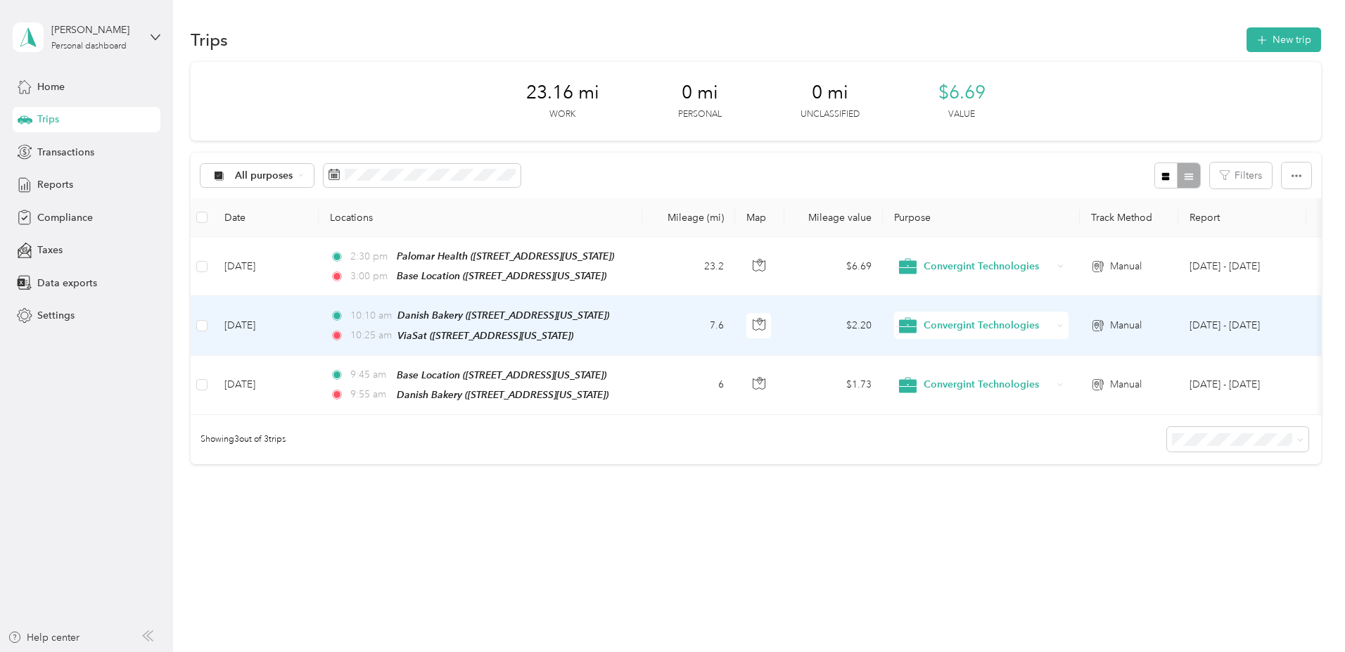
click at [319, 321] on td "[DATE]" at bounding box center [265, 325] width 105 height 59
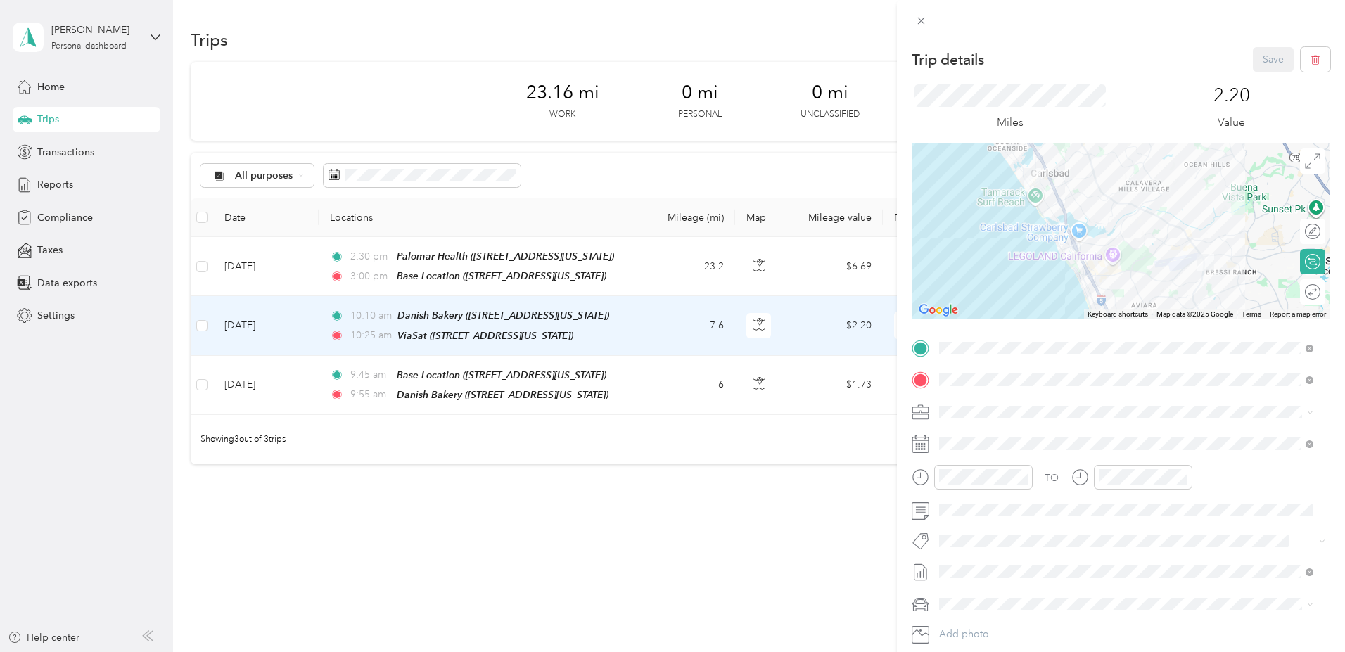
click at [1156, 222] on div at bounding box center [1120, 231] width 418 height 176
click at [1118, 273] on div at bounding box center [1120, 231] width 418 height 176
click at [1260, 57] on button "Save" at bounding box center [1272, 59] width 41 height 25
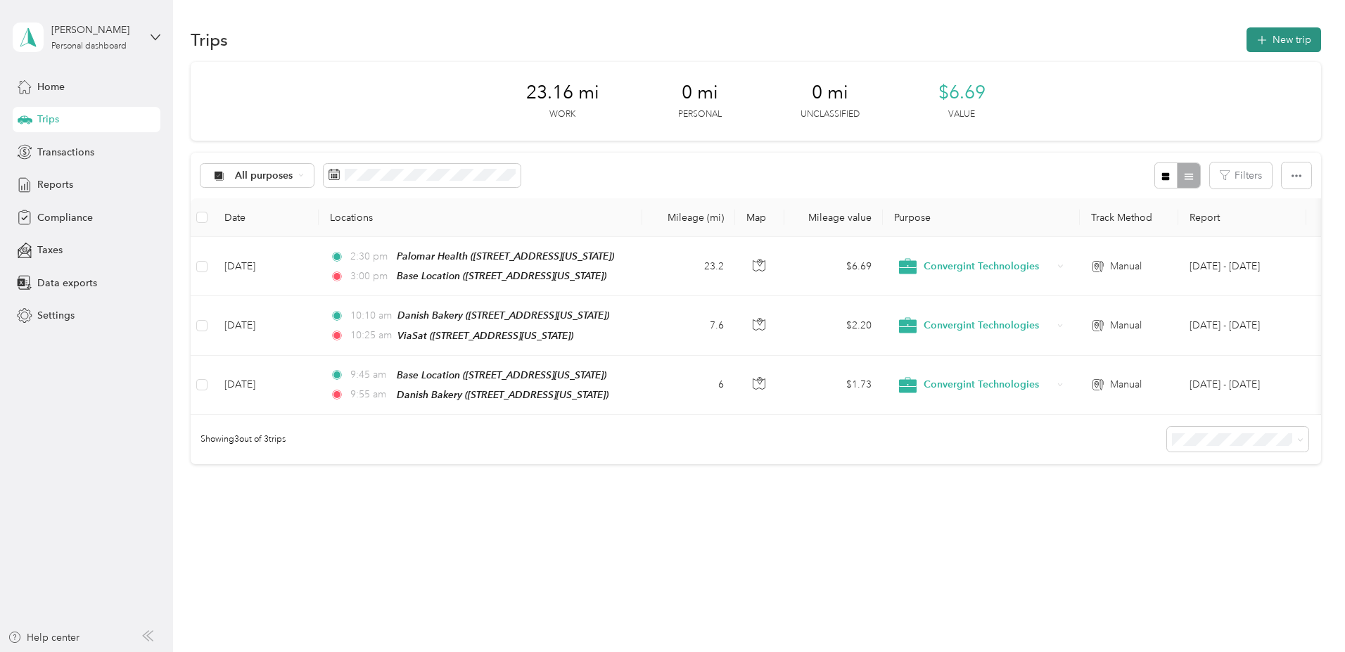
click at [1246, 34] on button "New trip" at bounding box center [1283, 39] width 75 height 25
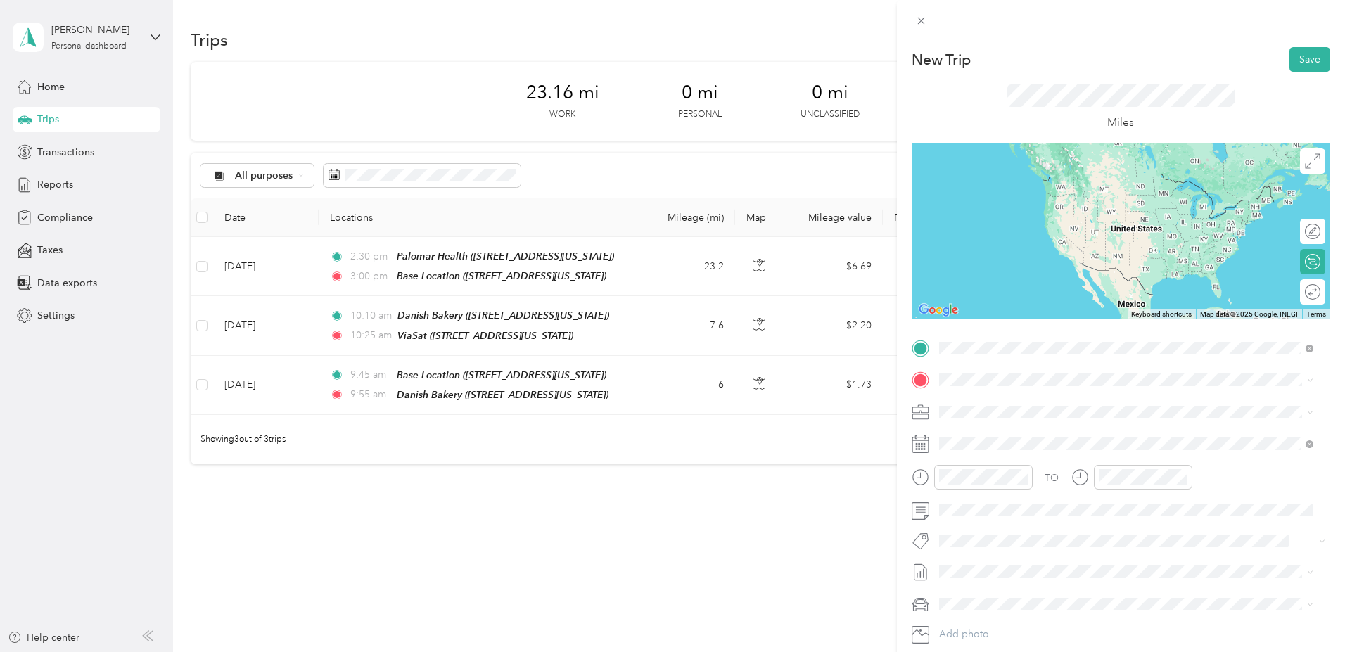
click at [996, 445] on div "ViaSat" at bounding box center [1035, 448] width 141 height 13
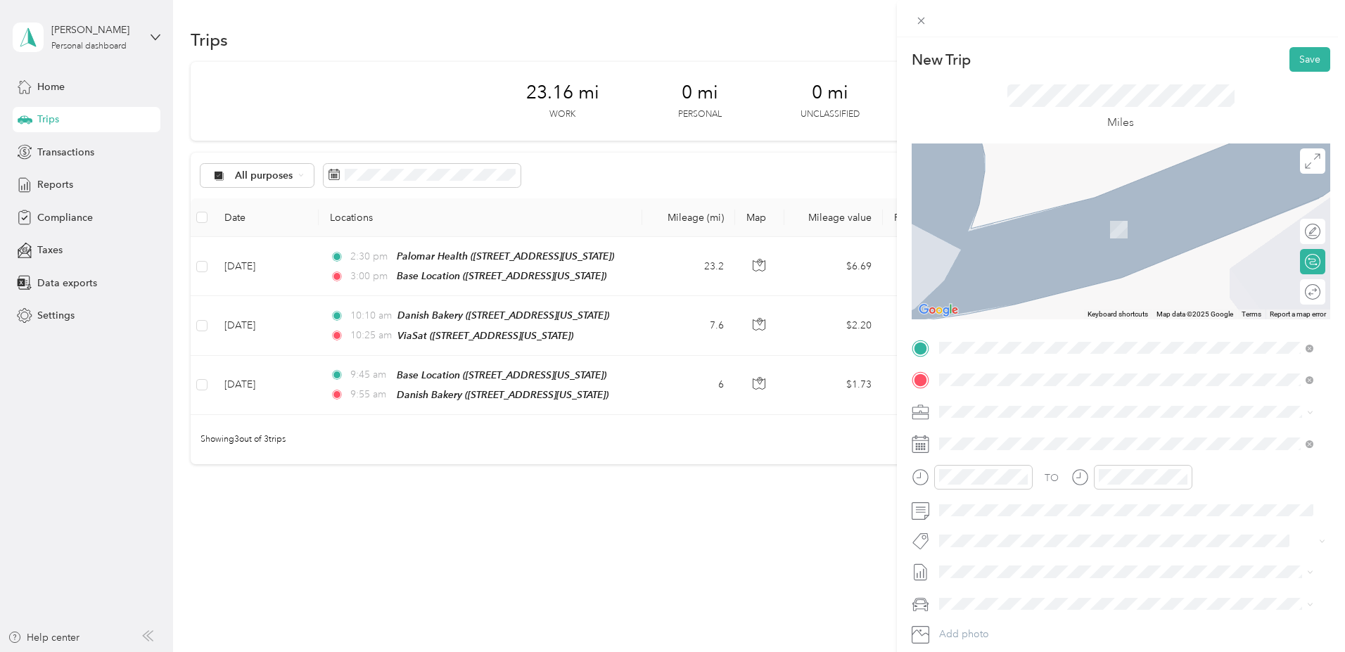
click at [1020, 442] on div "BMS - 10300 10300 Campus Point Drive, San Diego, 92121, San Diego, California, …" at bounding box center [1035, 444] width 141 height 30
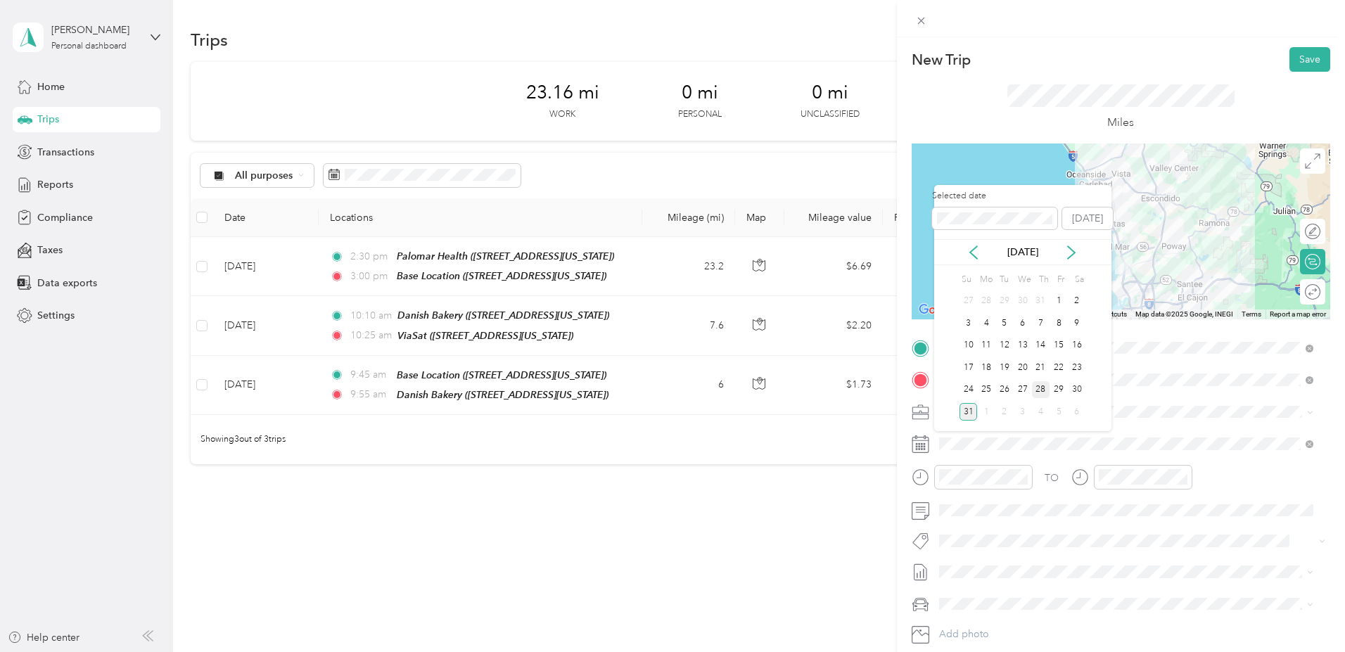
click at [1039, 388] on div "28" at bounding box center [1041, 390] width 18 height 18
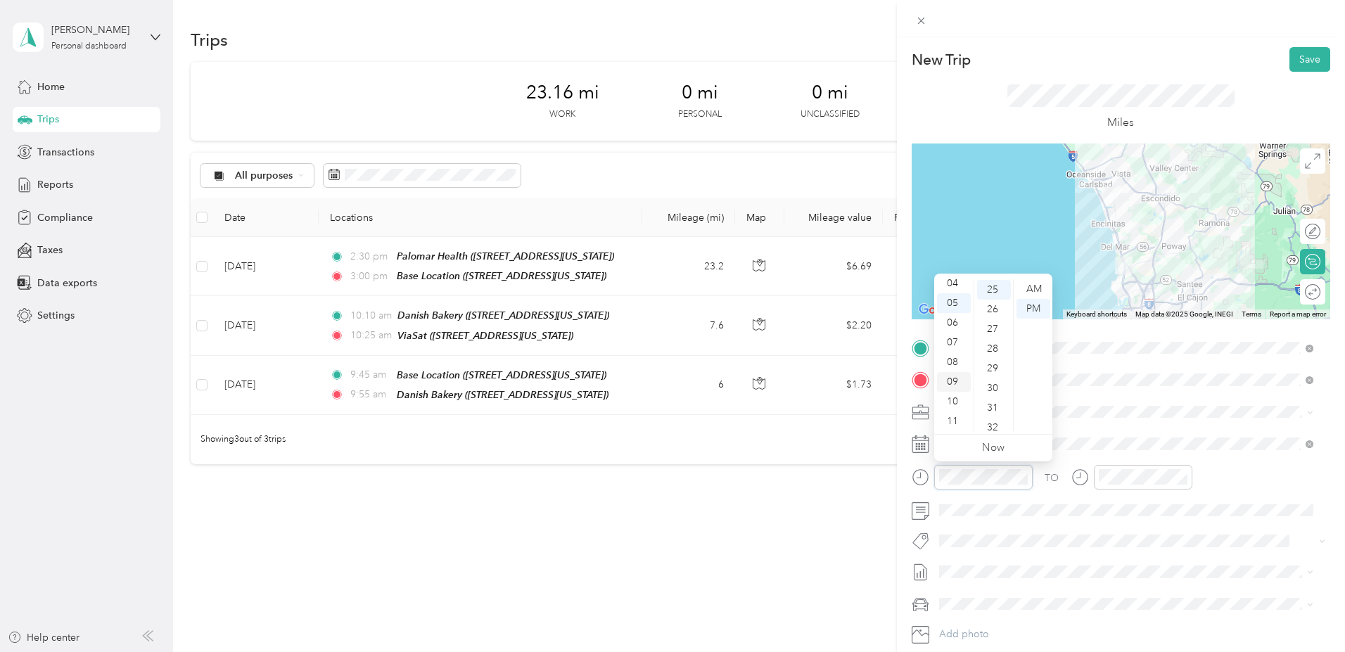
scroll to position [84, 0]
click at [953, 401] on div "10" at bounding box center [954, 402] width 34 height 20
click at [996, 386] on div "30" at bounding box center [994, 388] width 34 height 20
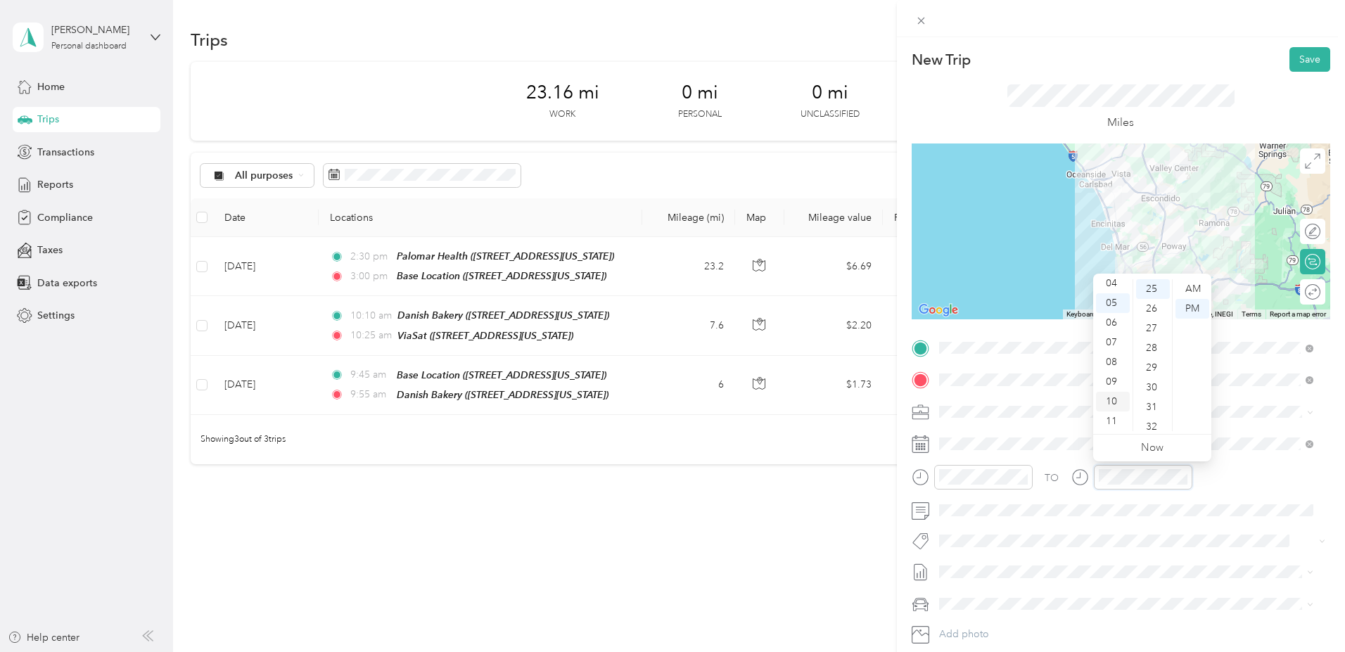
scroll to position [84, 0]
click at [1116, 420] on div "11" at bounding box center [1113, 421] width 34 height 20
click at [1153, 284] on div "00" at bounding box center [1153, 289] width 34 height 20
click at [1200, 287] on div "AM" at bounding box center [1192, 289] width 34 height 20
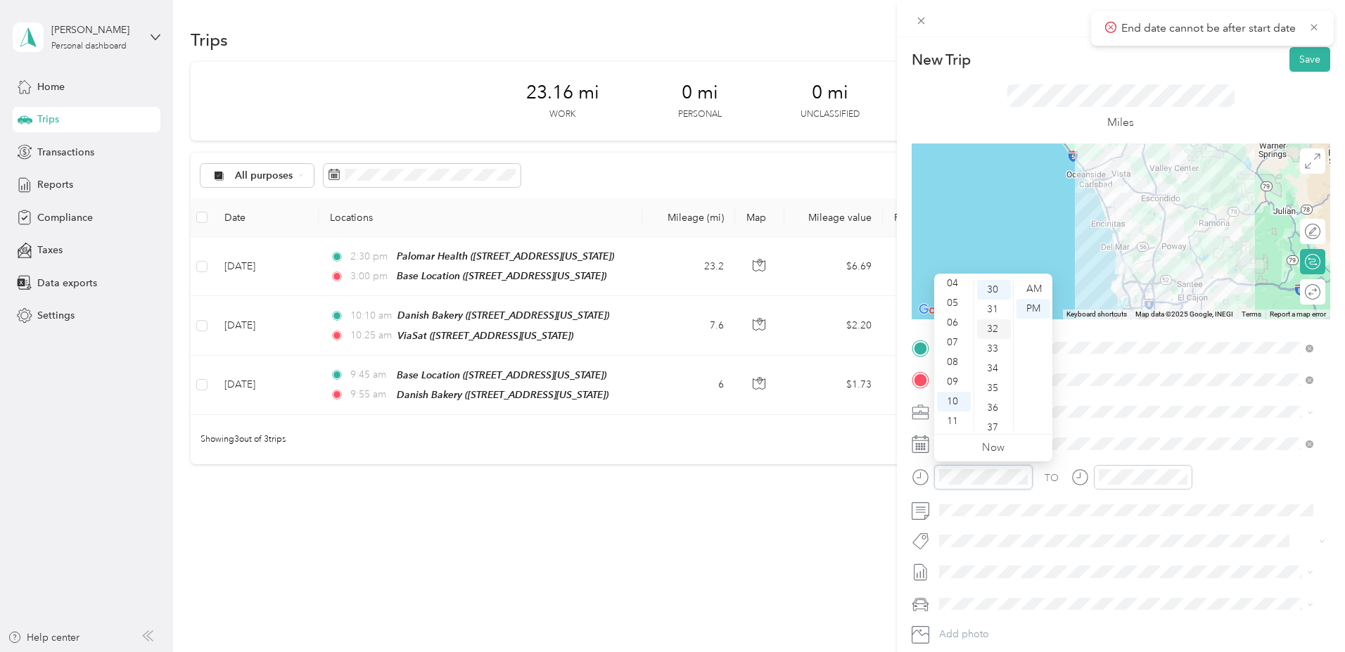
scroll to position [590, 0]
click at [1031, 282] on div "AM" at bounding box center [1033, 289] width 34 height 20
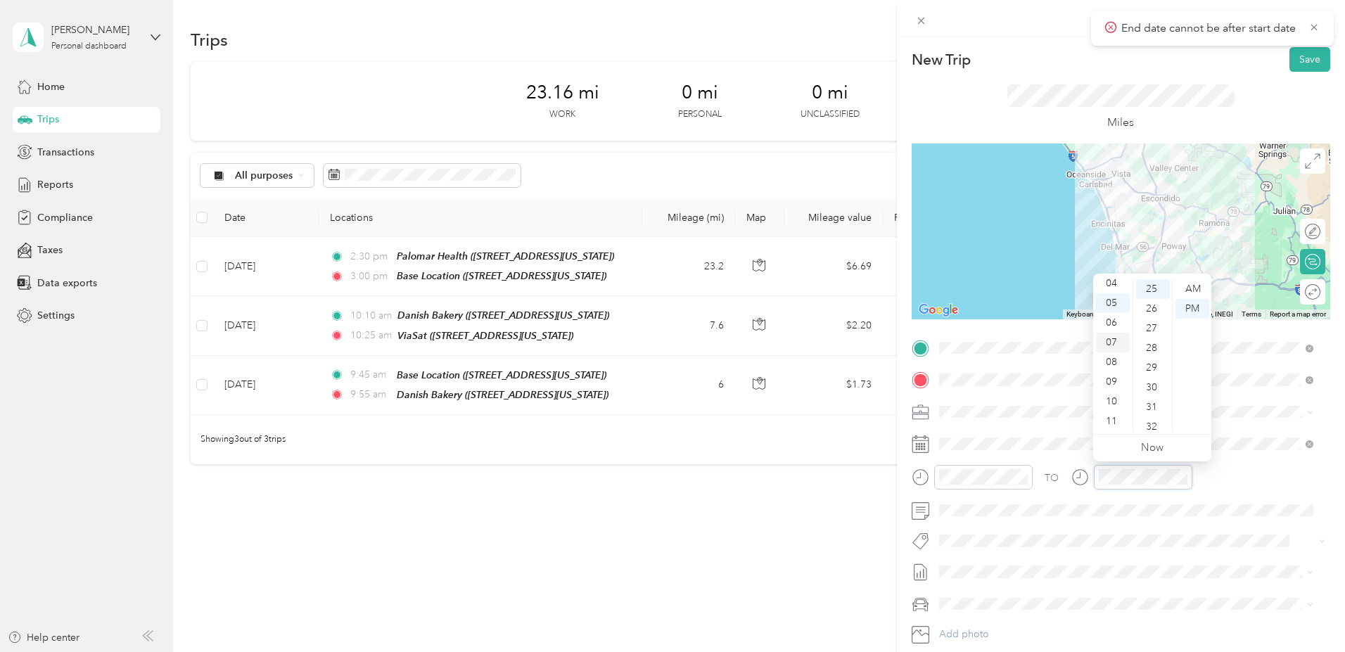
scroll to position [84, 0]
click at [1109, 419] on div "11" at bounding box center [1113, 421] width 34 height 20
click at [1150, 287] on div "00" at bounding box center [1153, 289] width 34 height 20
click at [1195, 287] on div "AM" at bounding box center [1192, 289] width 34 height 20
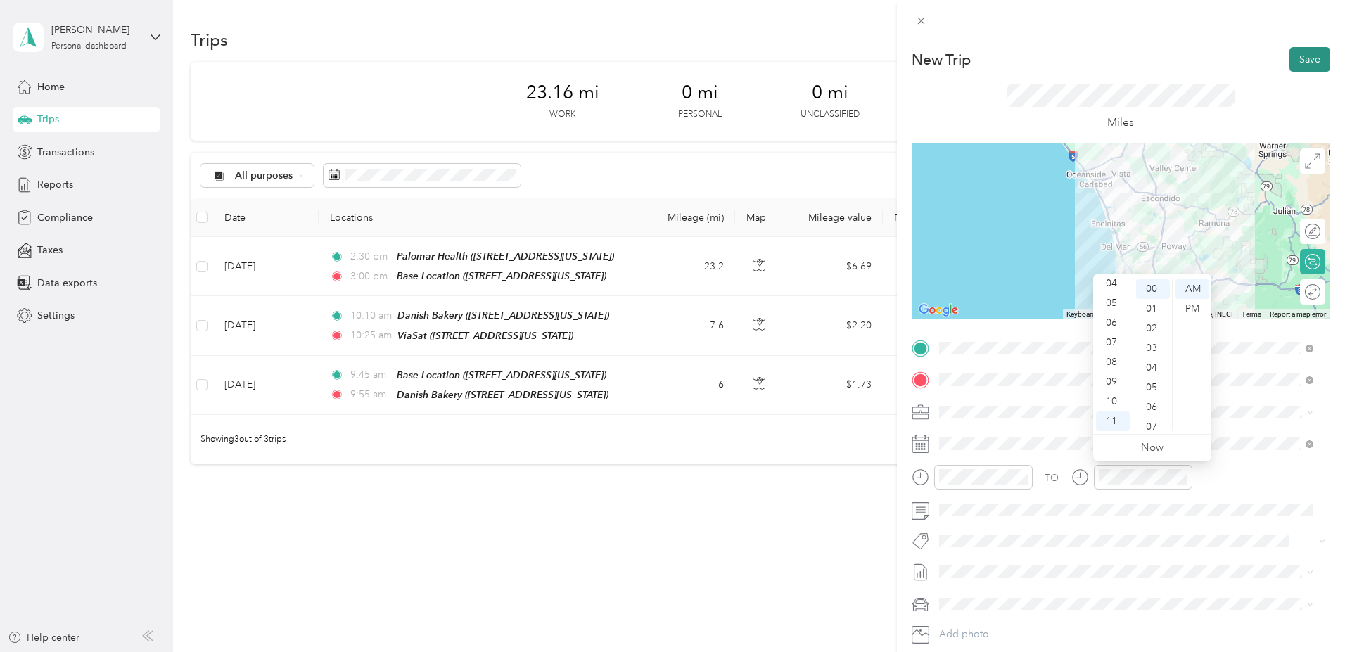
click at [1293, 60] on button "Save" at bounding box center [1309, 59] width 41 height 25
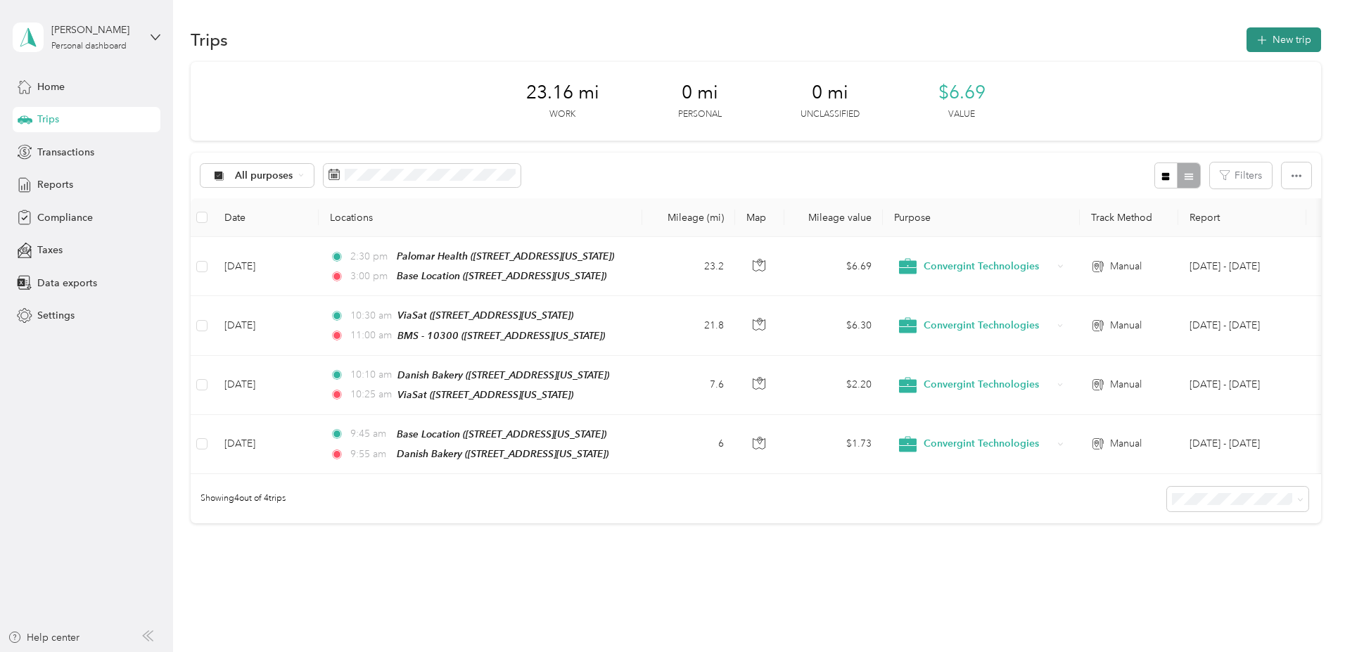
click at [1246, 37] on button "New trip" at bounding box center [1283, 39] width 75 height 25
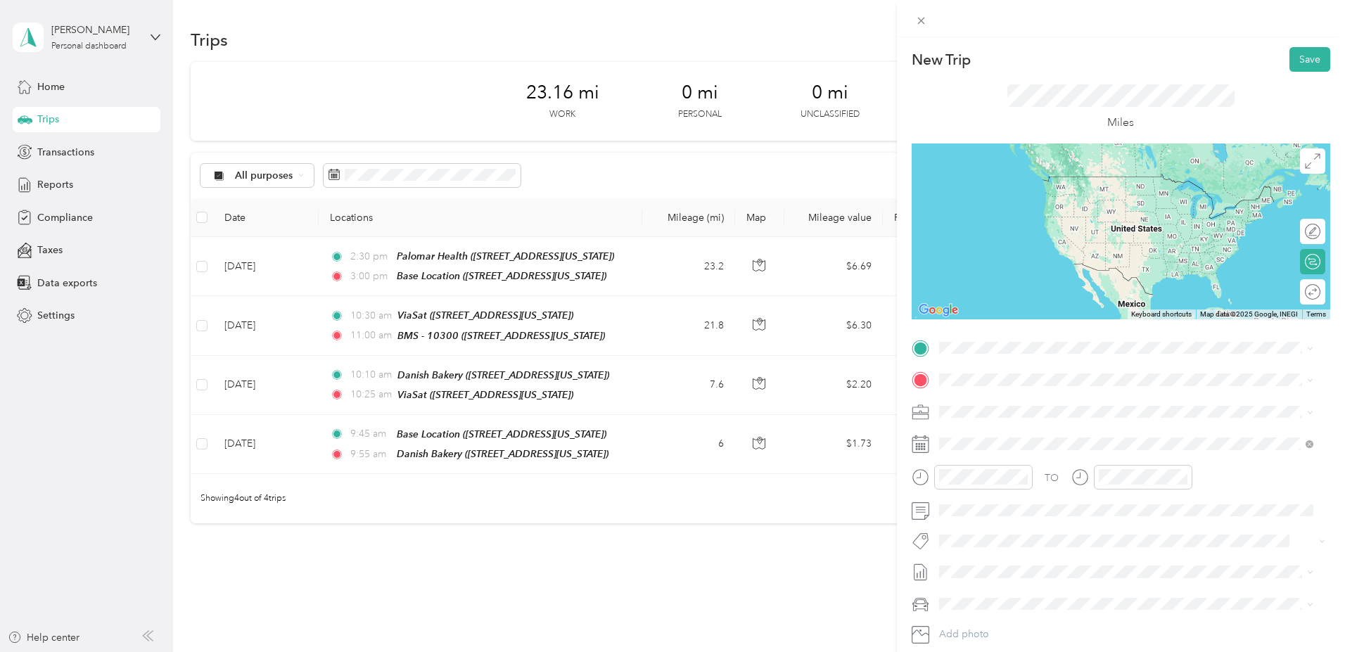
click at [1017, 411] on div "BMS - 10300 10300 Campus Point Drive, San Diego, 92121, San Diego, California, …" at bounding box center [1035, 408] width 141 height 30
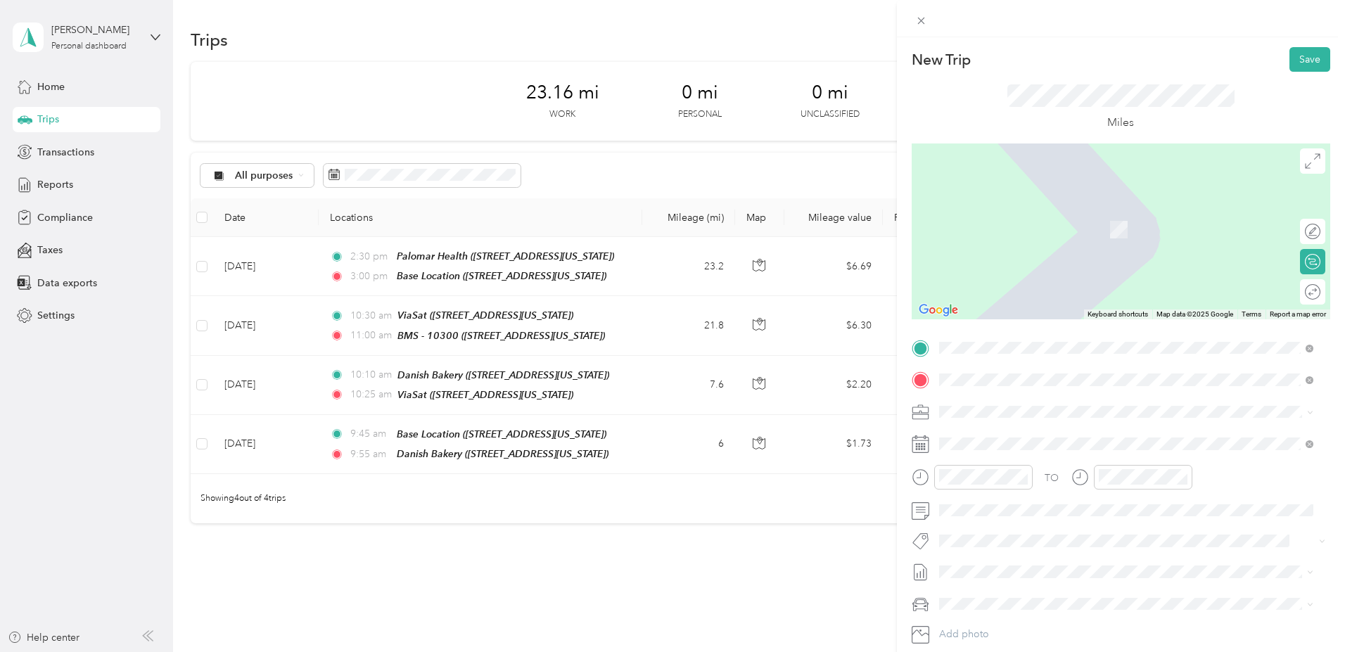
click at [1016, 442] on div "CTC - [GEOGRAPHIC_DATA] [STREET_ADDRESS][US_STATE]" at bounding box center [1035, 444] width 141 height 30
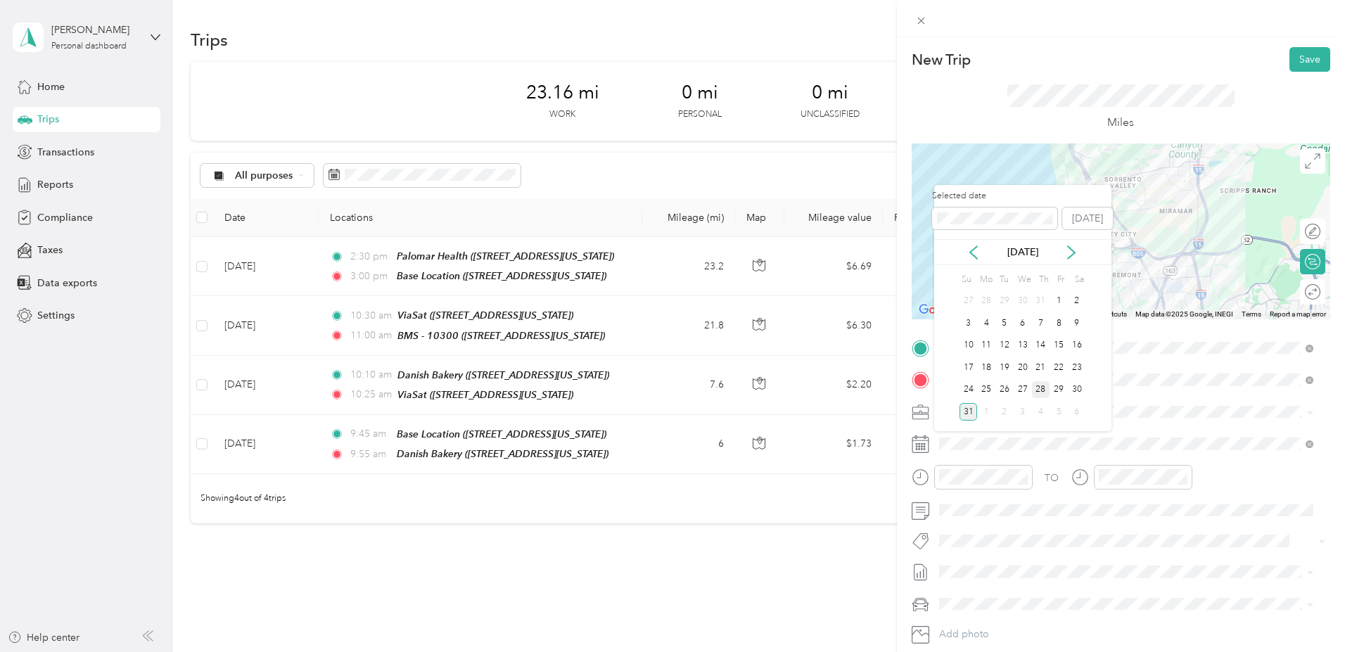
click at [1042, 387] on div "28" at bounding box center [1041, 390] width 18 height 18
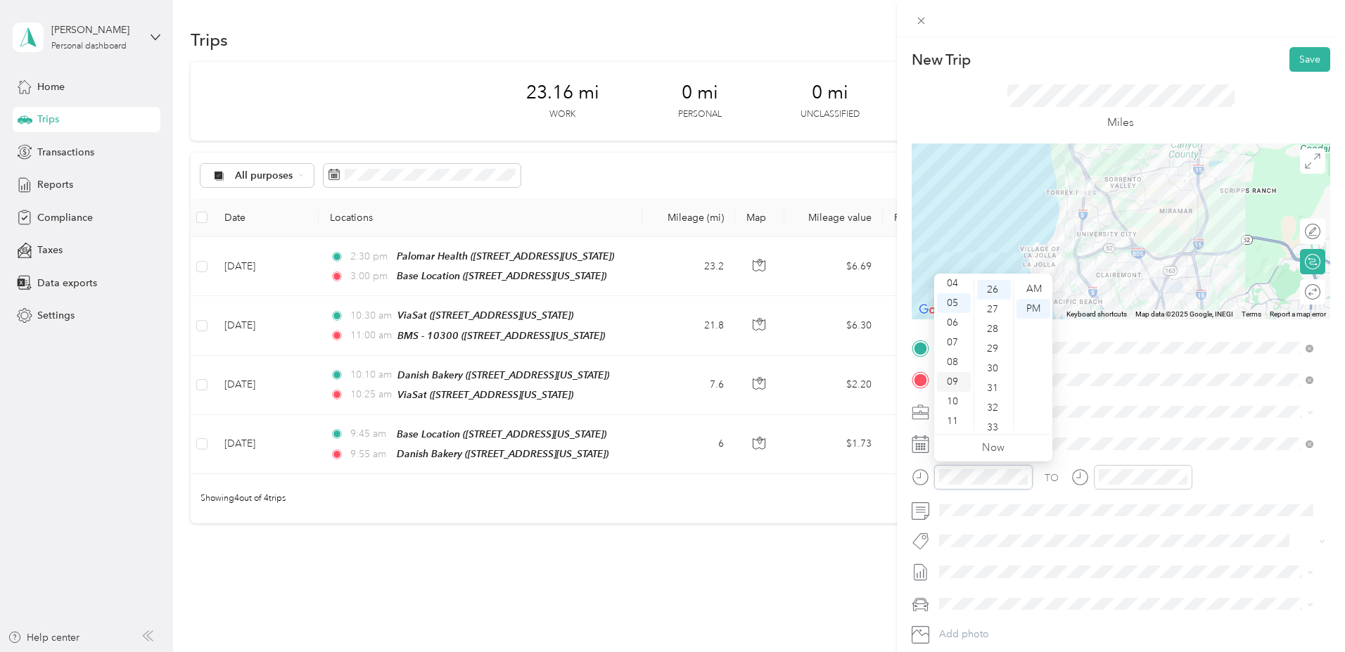
scroll to position [84, 0]
click at [949, 415] on div "11" at bounding box center [954, 421] width 34 height 20
click at [993, 333] on div "10" at bounding box center [994, 333] width 34 height 20
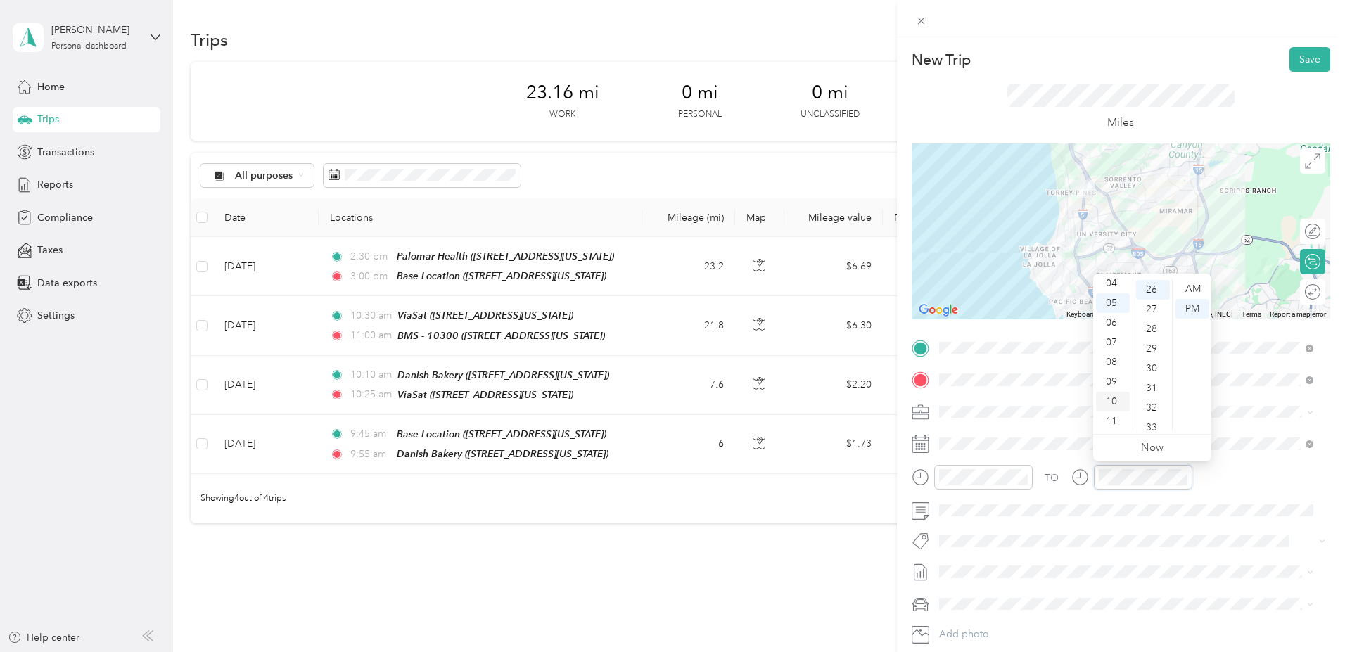
scroll to position [84, 0]
click at [1113, 420] on div "11" at bounding box center [1113, 421] width 34 height 20
click at [1146, 364] on div "30" at bounding box center [1153, 369] width 34 height 20
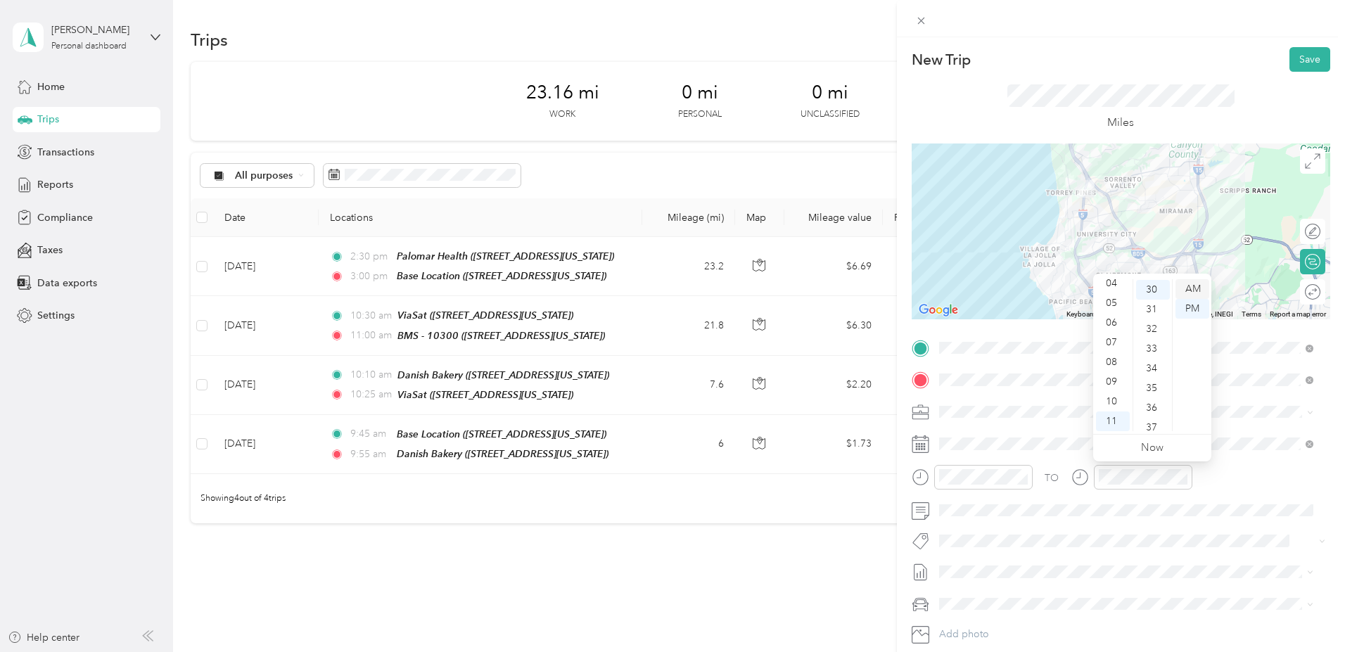
click at [1194, 286] on div "AM" at bounding box center [1192, 289] width 34 height 20
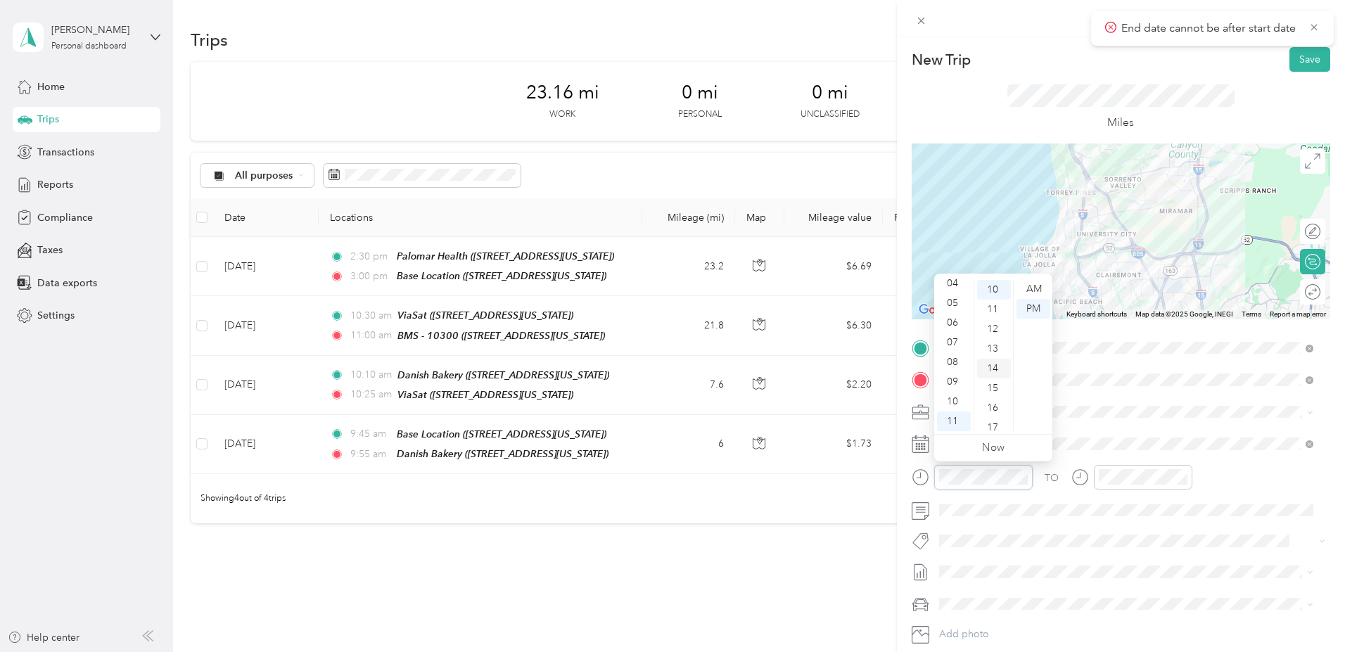
scroll to position [196, 0]
click at [1034, 288] on div "AM" at bounding box center [1033, 289] width 34 height 20
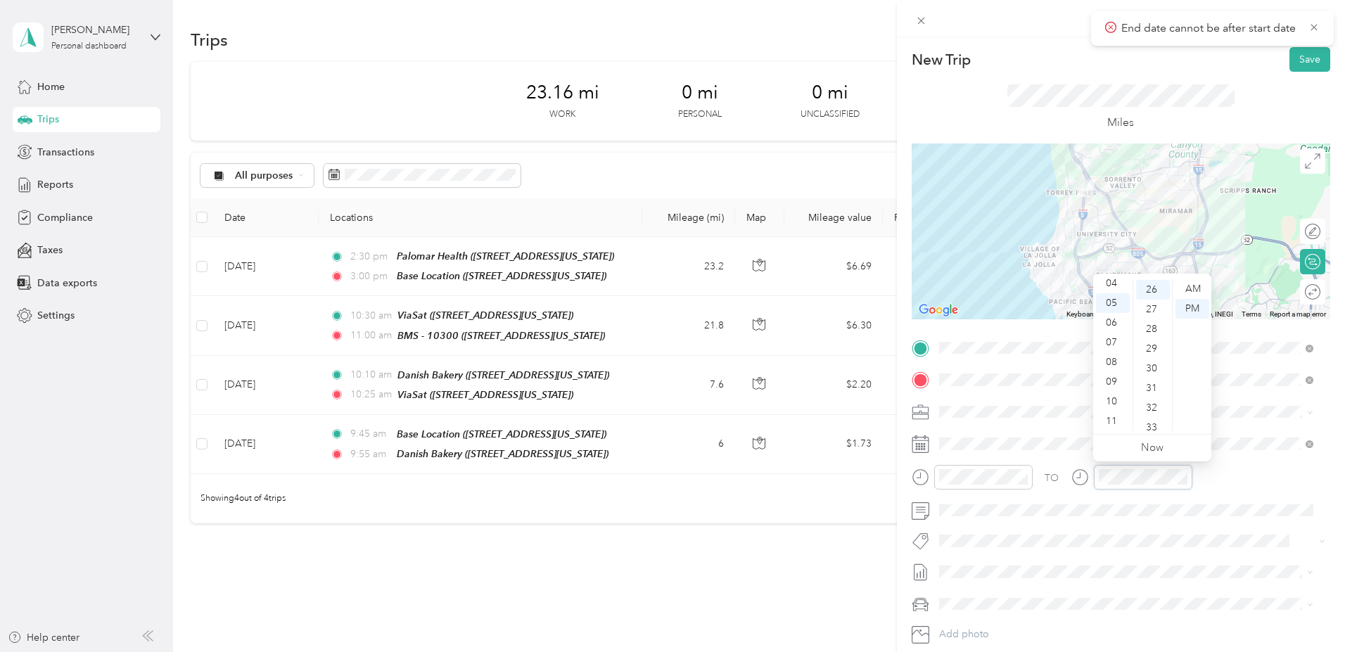
scroll to position [511, 0]
click at [1108, 421] on div "11" at bounding box center [1113, 421] width 34 height 20
click at [1151, 371] on div "30" at bounding box center [1153, 369] width 34 height 20
click at [1192, 283] on div "AM" at bounding box center [1192, 289] width 34 height 20
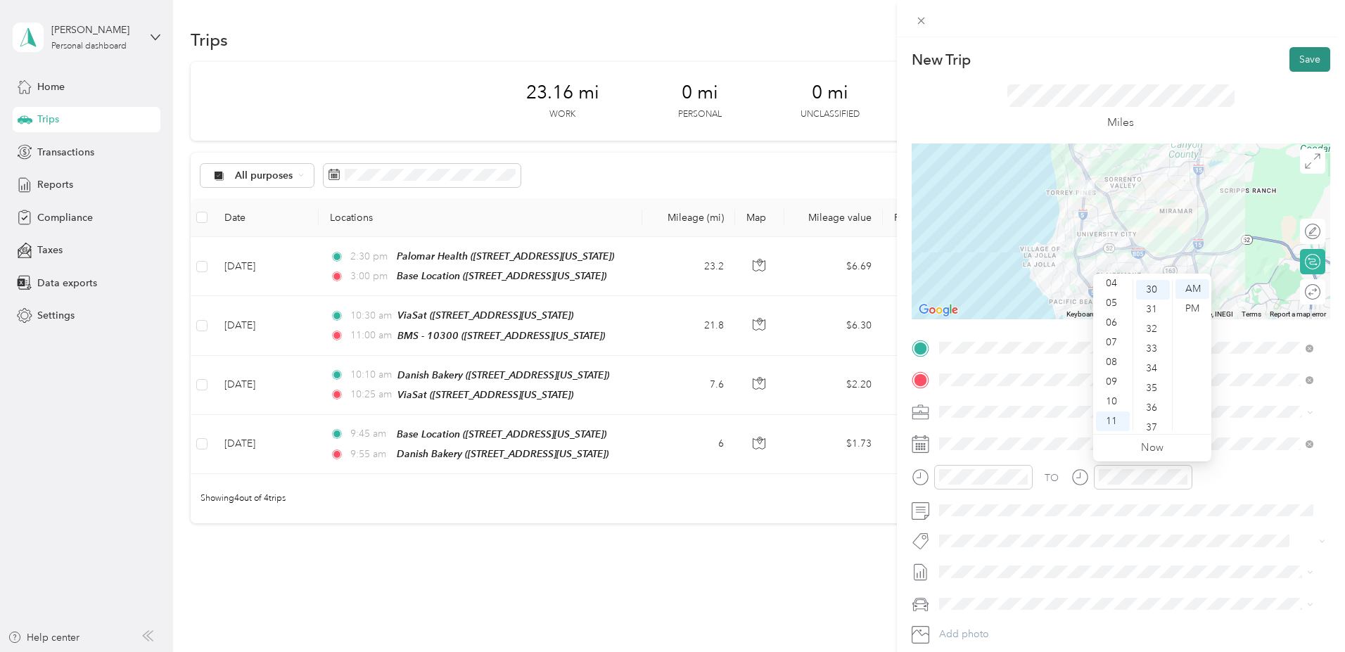
click at [1293, 56] on button "Save" at bounding box center [1309, 59] width 41 height 25
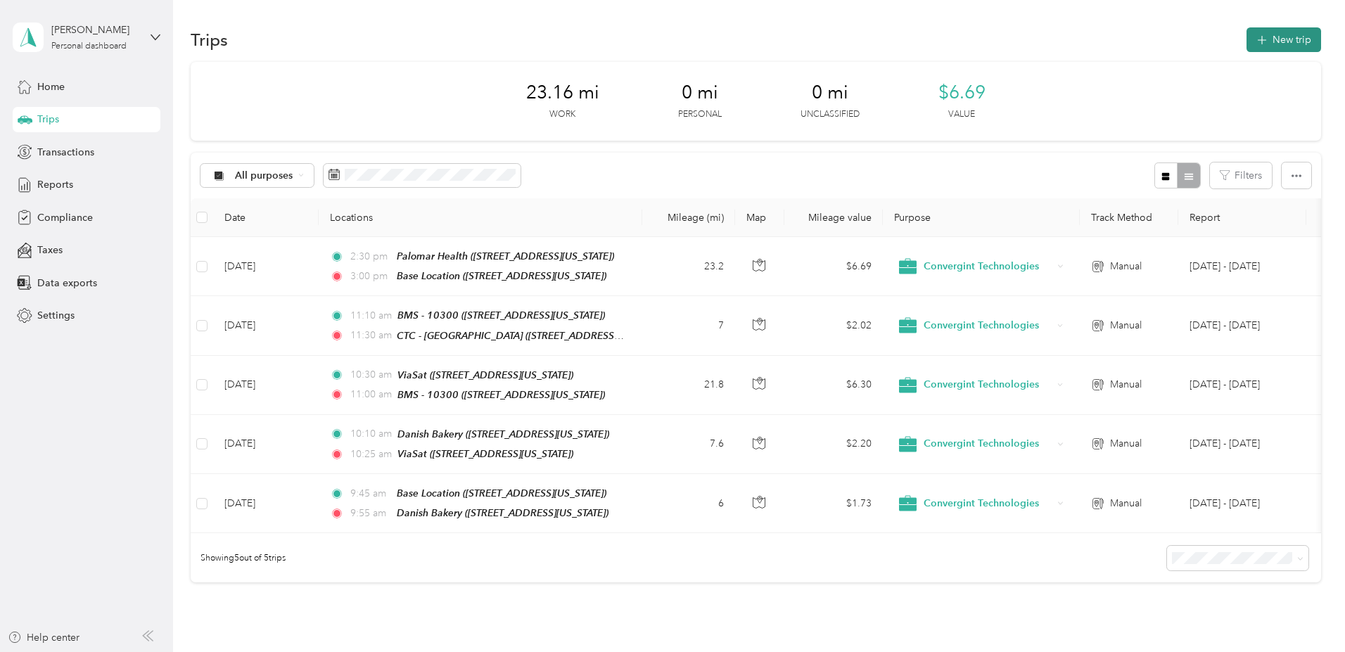
click at [1246, 38] on button "New trip" at bounding box center [1283, 39] width 75 height 25
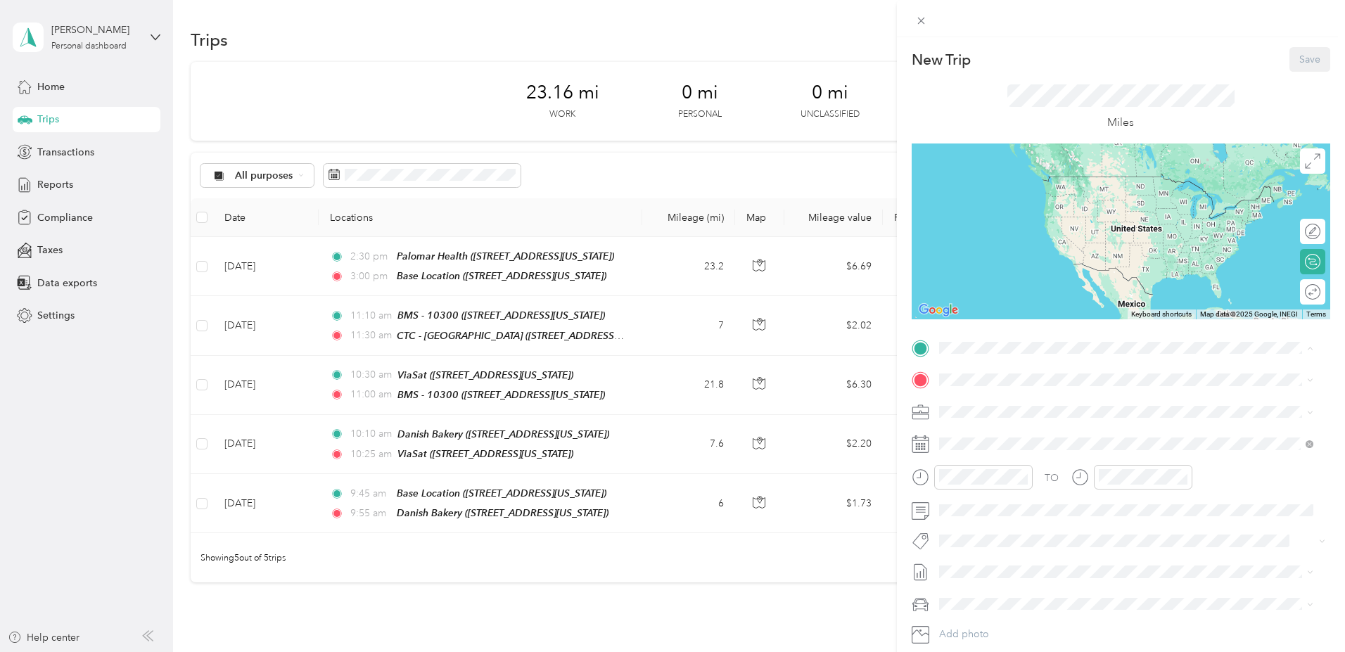
click at [1001, 399] on strong "CTC - [GEOGRAPHIC_DATA]" at bounding box center [1031, 403] width 133 height 13
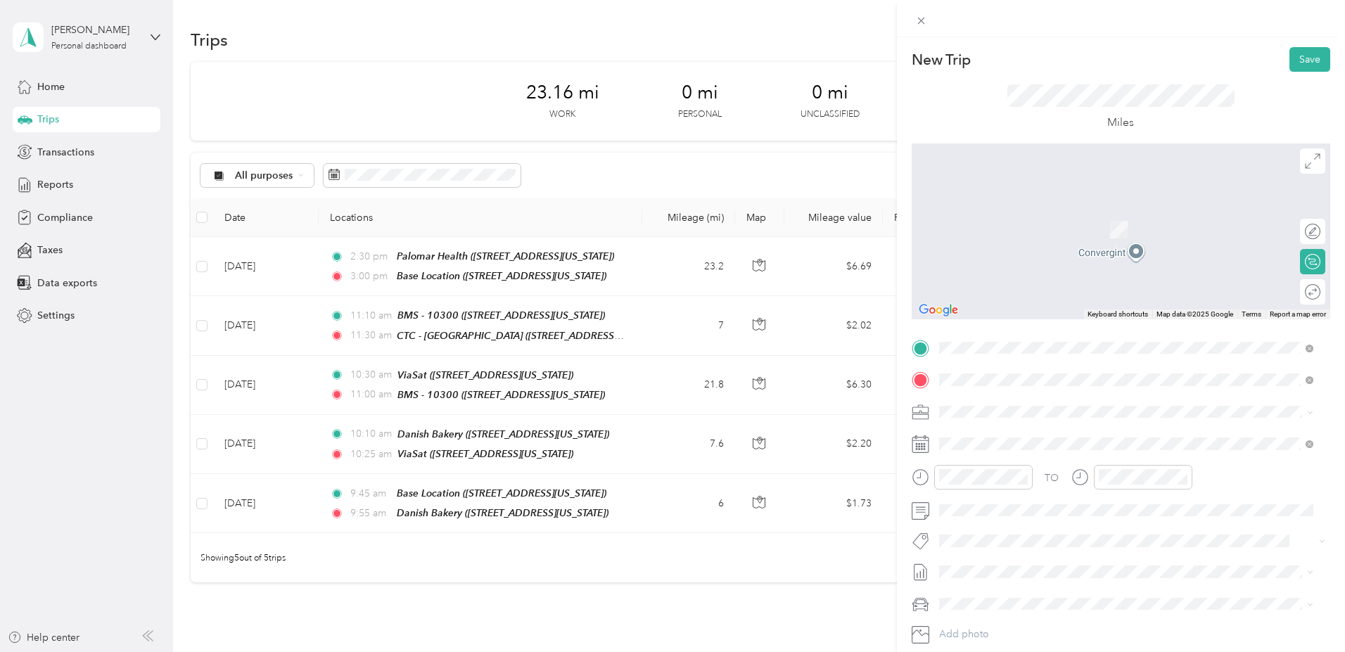
click at [1005, 442] on div "Palomar Health 2181 Citracado Parkway, Escondido, 92029, Escondido, California,…" at bounding box center [1035, 444] width 141 height 30
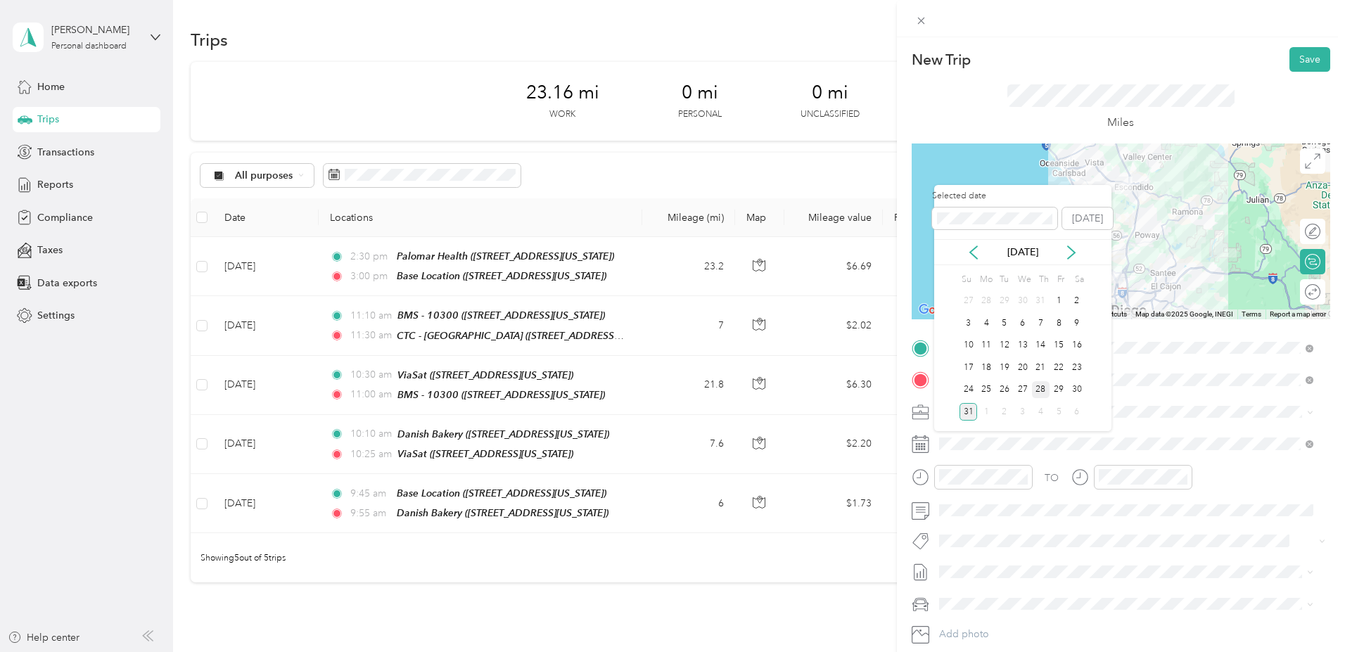
click at [1044, 391] on div "28" at bounding box center [1041, 390] width 18 height 18
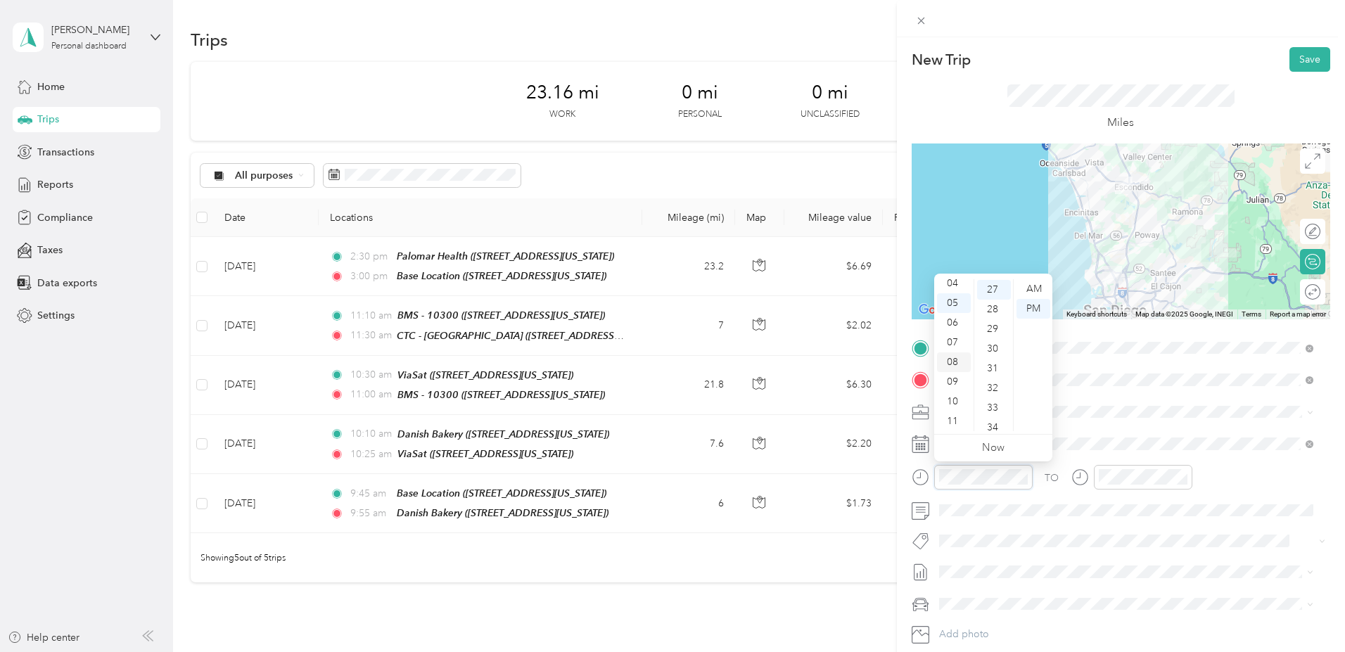
scroll to position [0, 0]
click at [954, 307] on div "01" at bounding box center [954, 309] width 34 height 20
click at [993, 286] on div "00" at bounding box center [994, 289] width 34 height 20
click at [1032, 304] on div "PM" at bounding box center [1033, 309] width 34 height 20
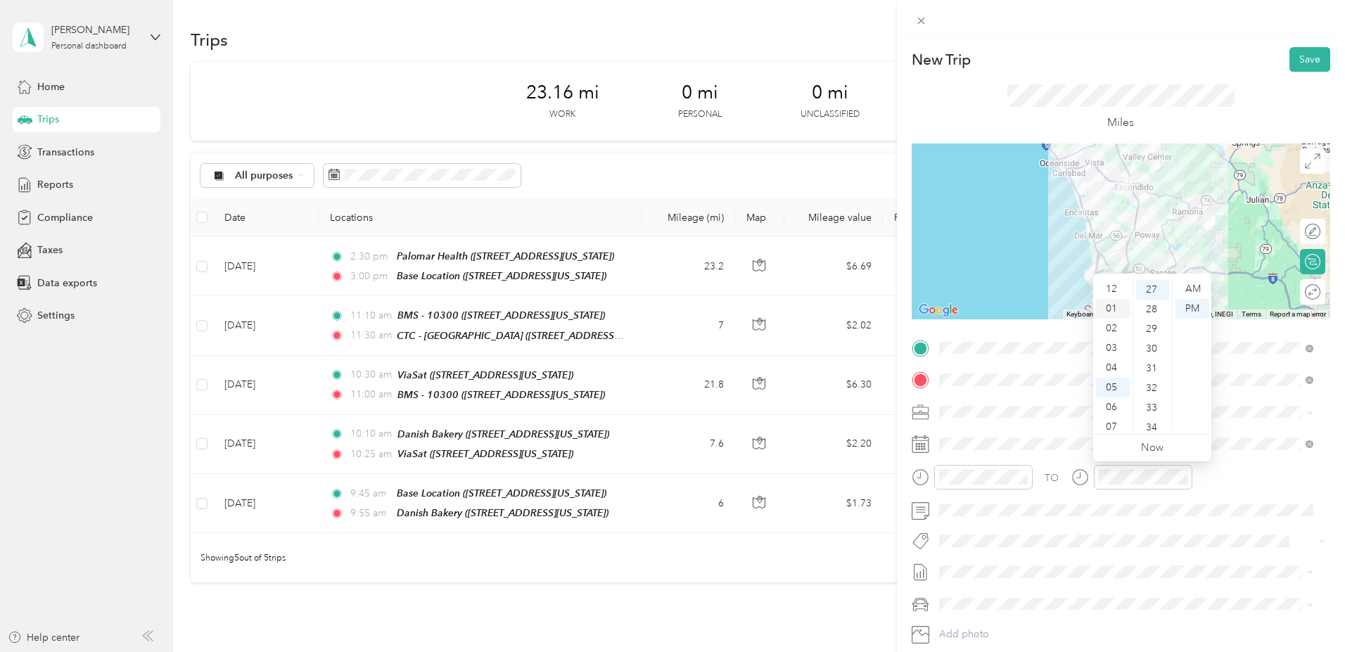
click at [1105, 311] on div "01" at bounding box center [1113, 309] width 34 height 20
click at [1155, 349] on div "30" at bounding box center [1153, 349] width 34 height 20
click at [1199, 303] on div "PM" at bounding box center [1192, 309] width 34 height 20
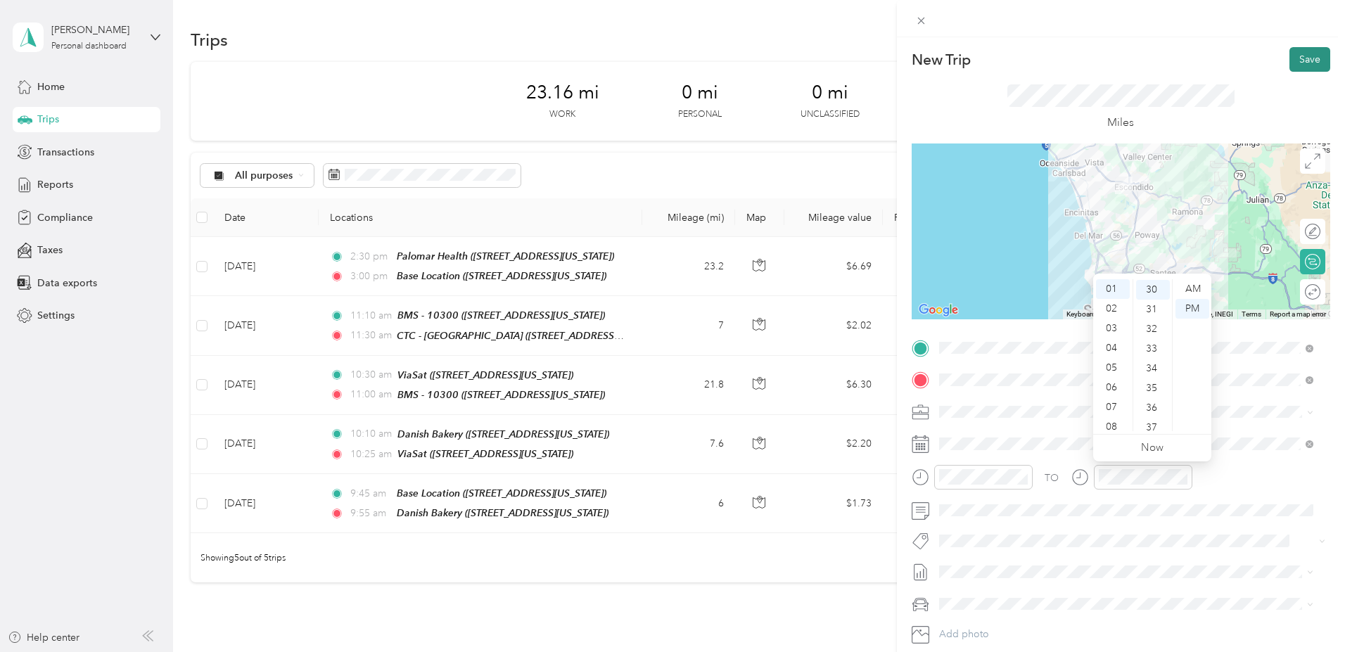
click at [1289, 61] on button "Save" at bounding box center [1309, 59] width 41 height 25
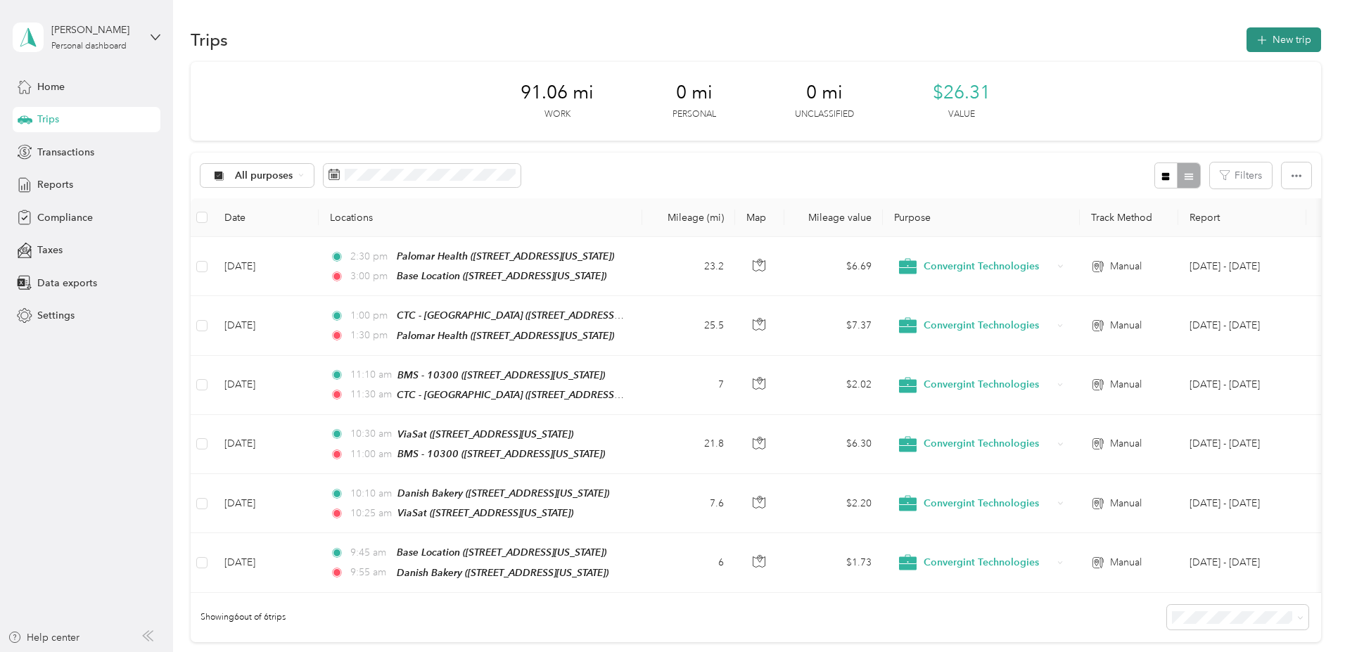
click at [1246, 43] on button "New trip" at bounding box center [1283, 39] width 75 height 25
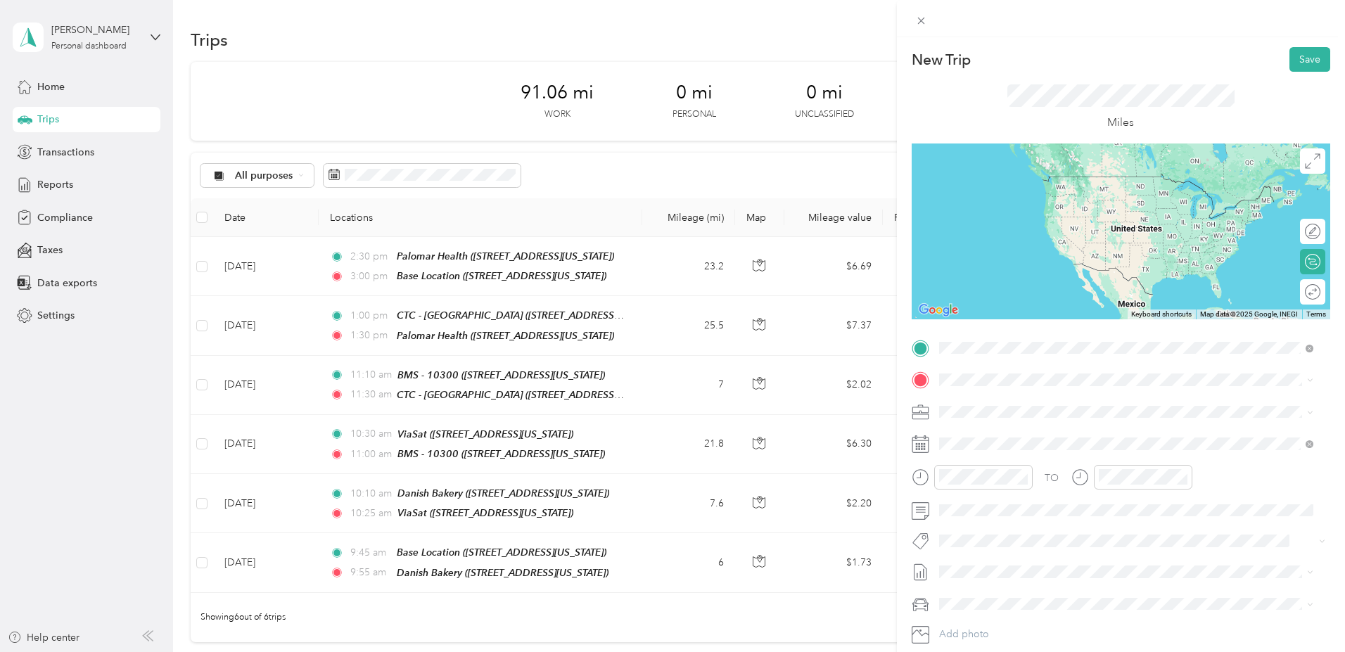
click at [1021, 413] on div "Base Location 959 Melaleuca Avenue, 92011, Carlsbad, California, United States" at bounding box center [1035, 412] width 141 height 30
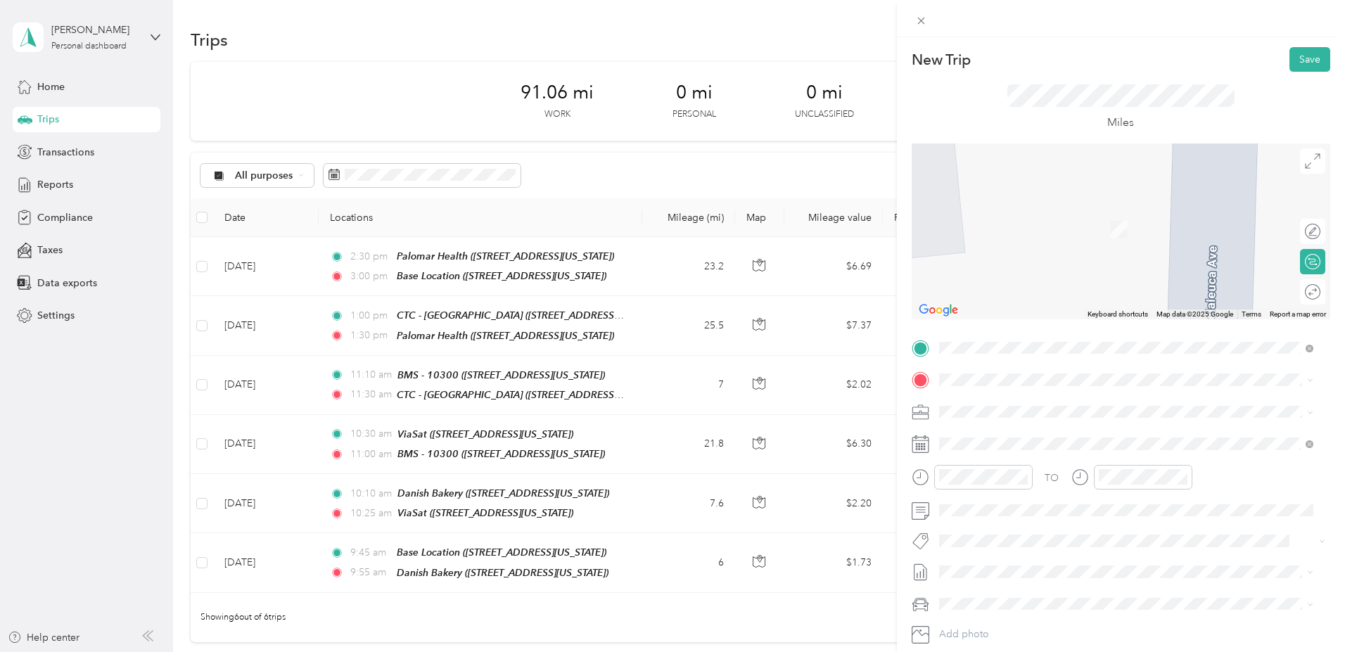
click at [1027, 434] on span "1462 Corporate Center Drive San Diego, California 92154, United States" at bounding box center [1035, 427] width 141 height 13
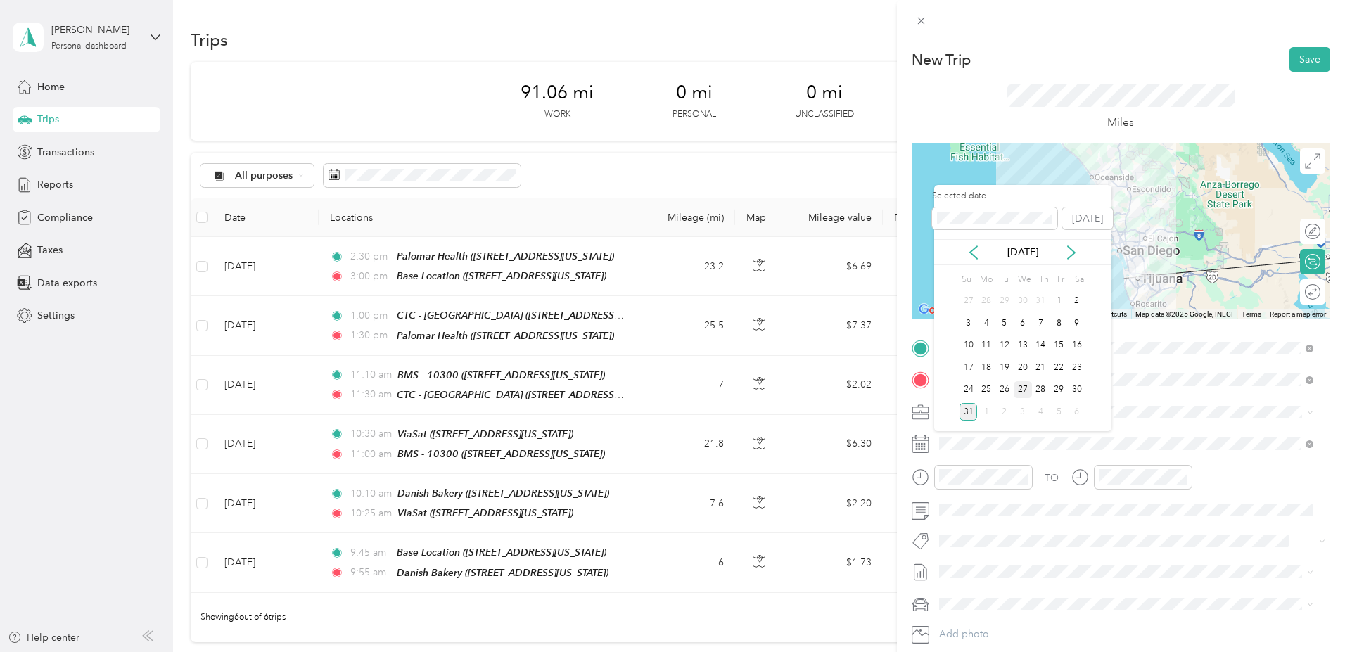
click at [1023, 388] on div "27" at bounding box center [1022, 390] width 18 height 18
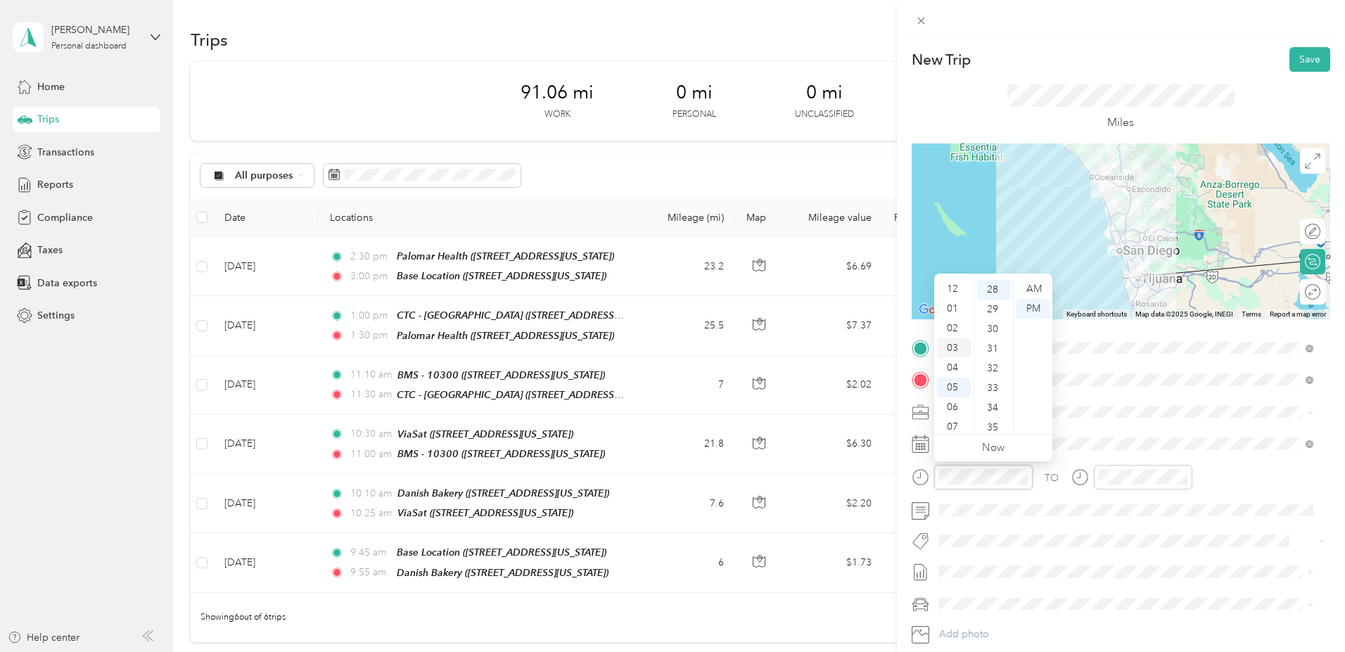
scroll to position [84, 0]
click at [951, 379] on div "09" at bounding box center [954, 382] width 34 height 20
click at [989, 286] on div "00" at bounding box center [994, 289] width 34 height 20
click at [992, 290] on div "00" at bounding box center [994, 289] width 34 height 20
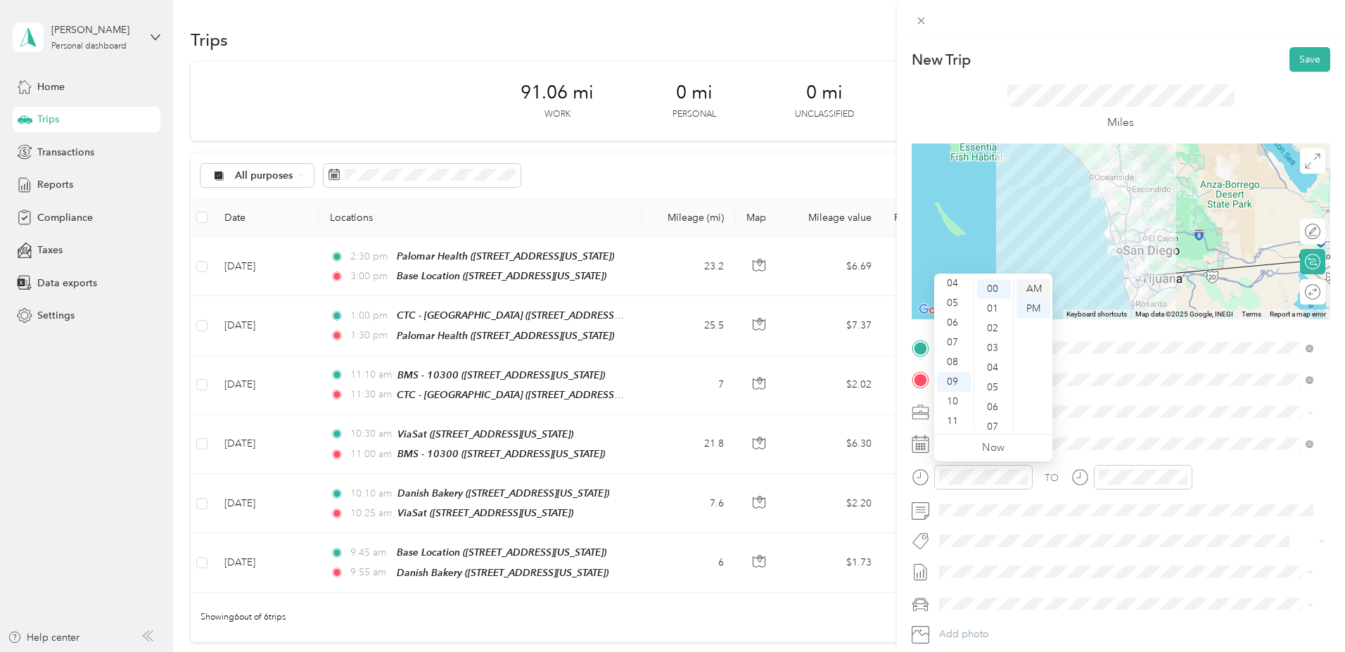
click at [1039, 288] on div "AM" at bounding box center [1033, 289] width 34 height 20
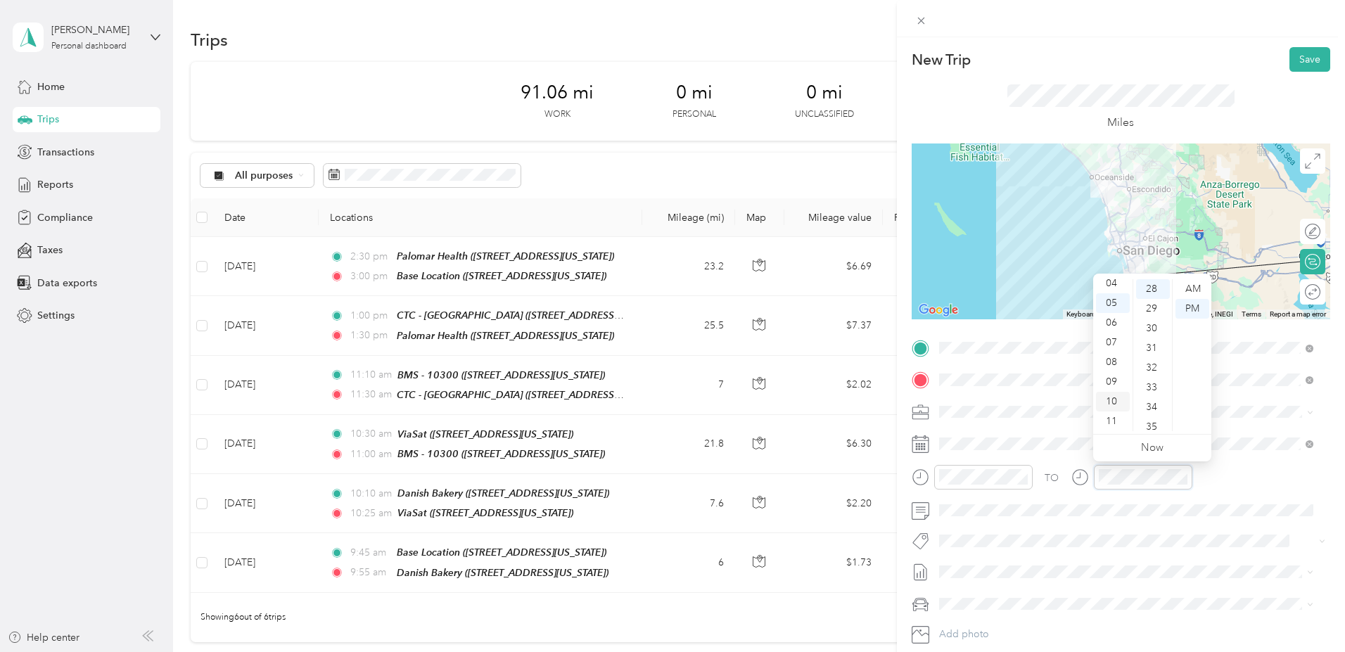
scroll to position [84, 0]
click at [1110, 380] on div "09" at bounding box center [1113, 382] width 34 height 20
click at [1148, 338] on div "55" at bounding box center [1153, 343] width 34 height 20
click at [1197, 278] on div "12 01 02 03 04 05 06 07 08 09 10 11 00 01 02 03 04 05 06 07 08 09 10 11 12 13 1…" at bounding box center [1152, 355] width 118 height 158
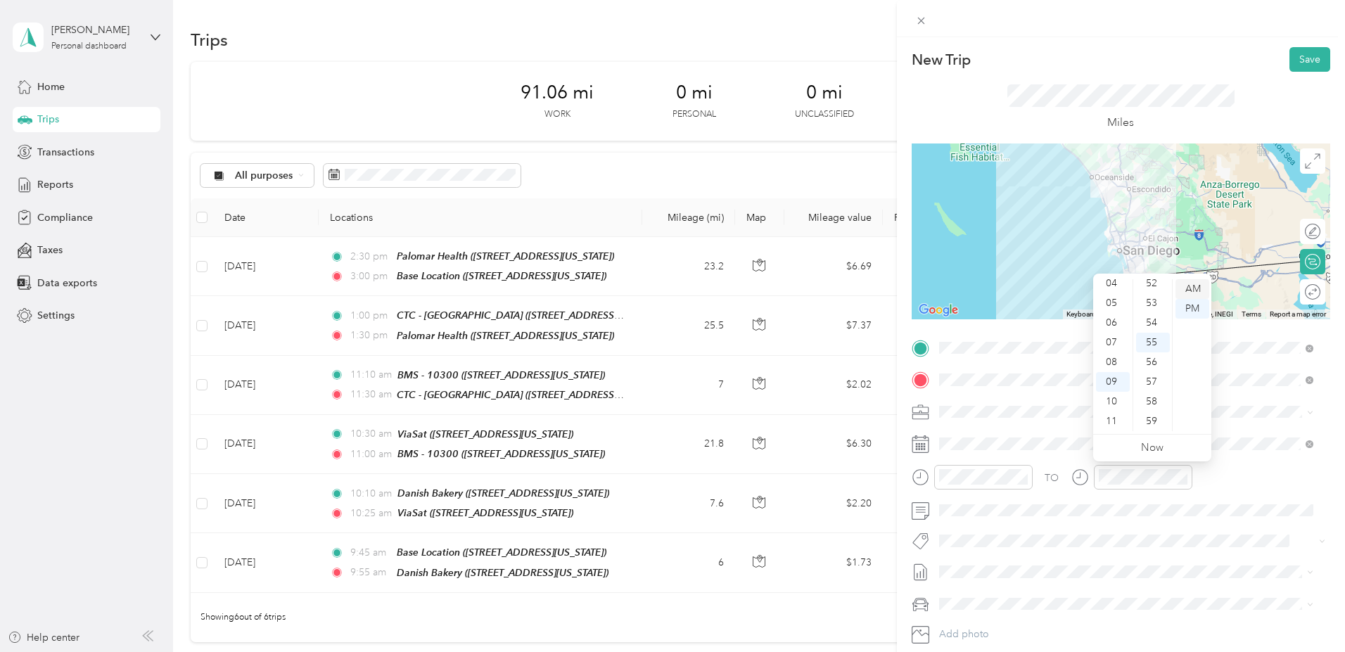
click at [1198, 283] on div "AM" at bounding box center [1192, 289] width 34 height 20
click at [1296, 65] on button "Save" at bounding box center [1309, 59] width 41 height 25
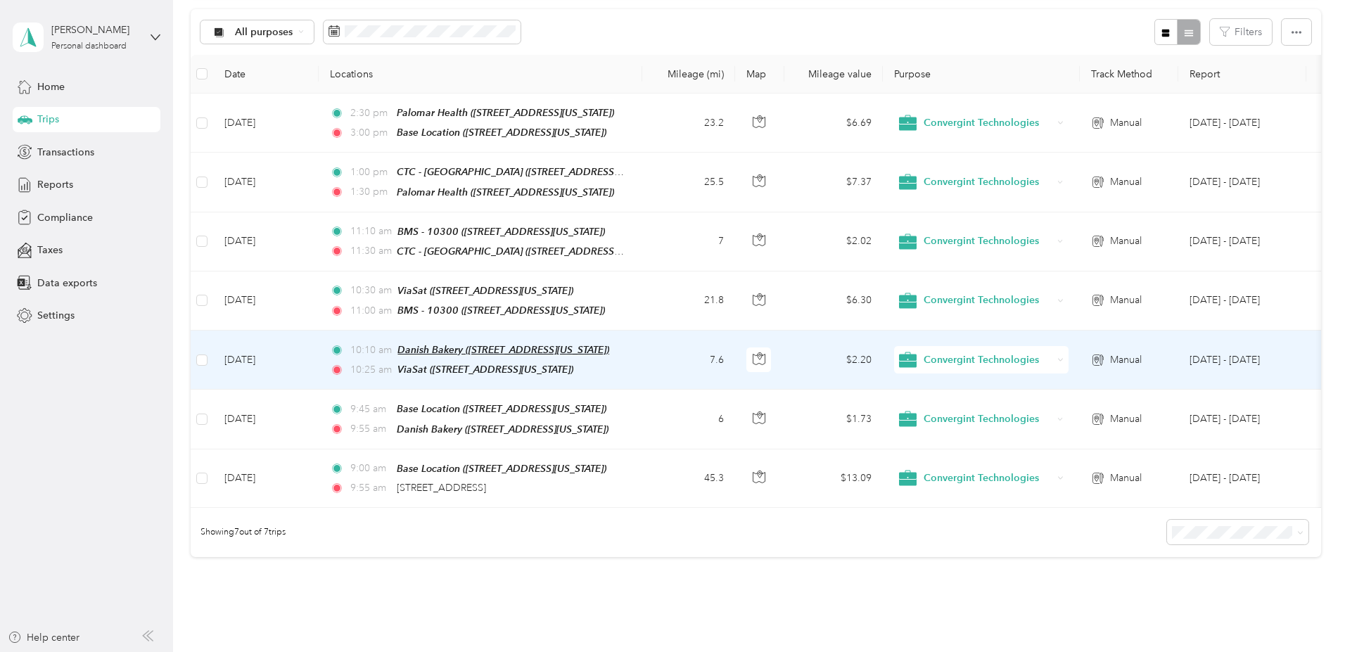
scroll to position [0, 0]
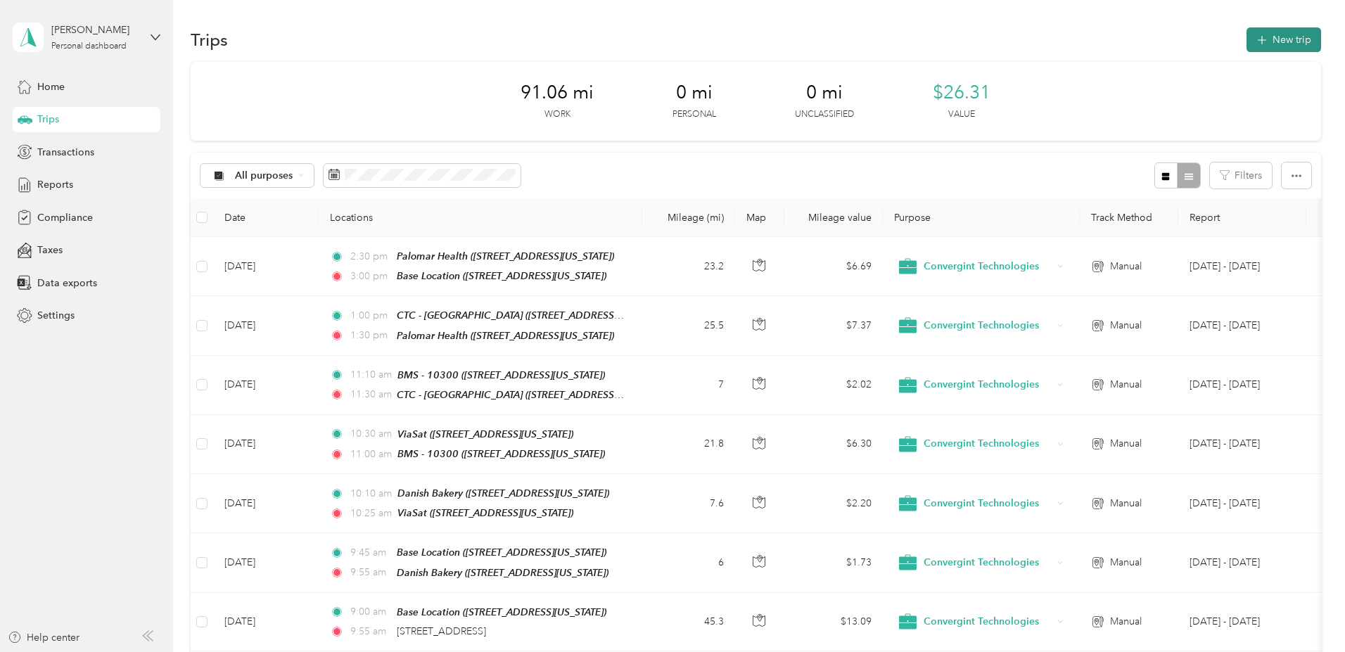
click at [1256, 35] on span "button" at bounding box center [1261, 40] width 11 height 12
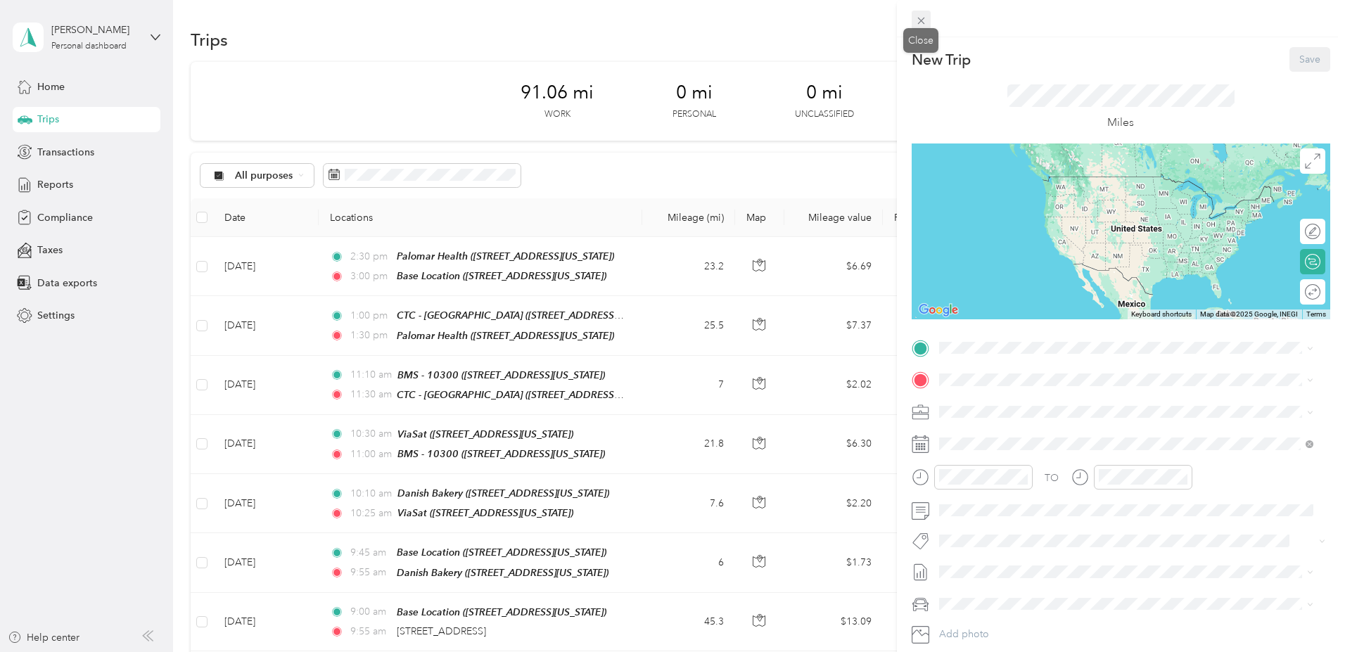
click at [923, 18] on icon at bounding box center [920, 21] width 7 height 7
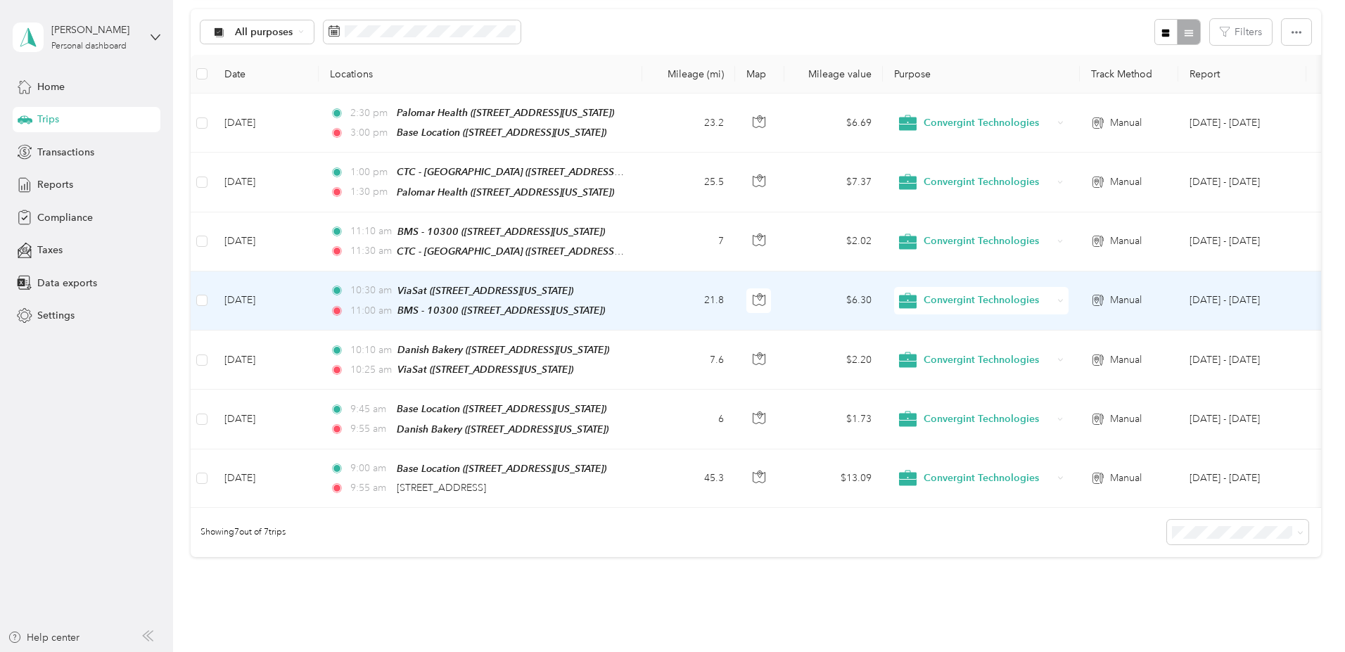
scroll to position [245, 0]
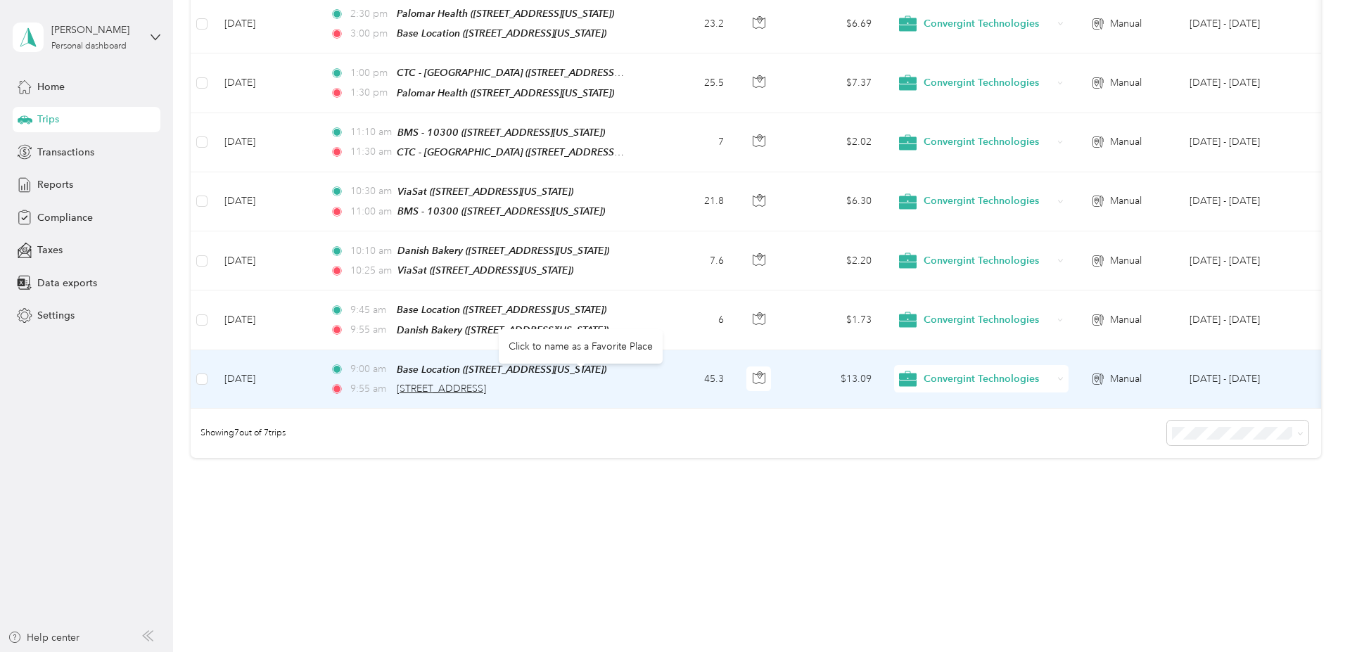
click at [486, 383] on span "1462 Corporate Center Drive, San Diego" at bounding box center [441, 389] width 89 height 12
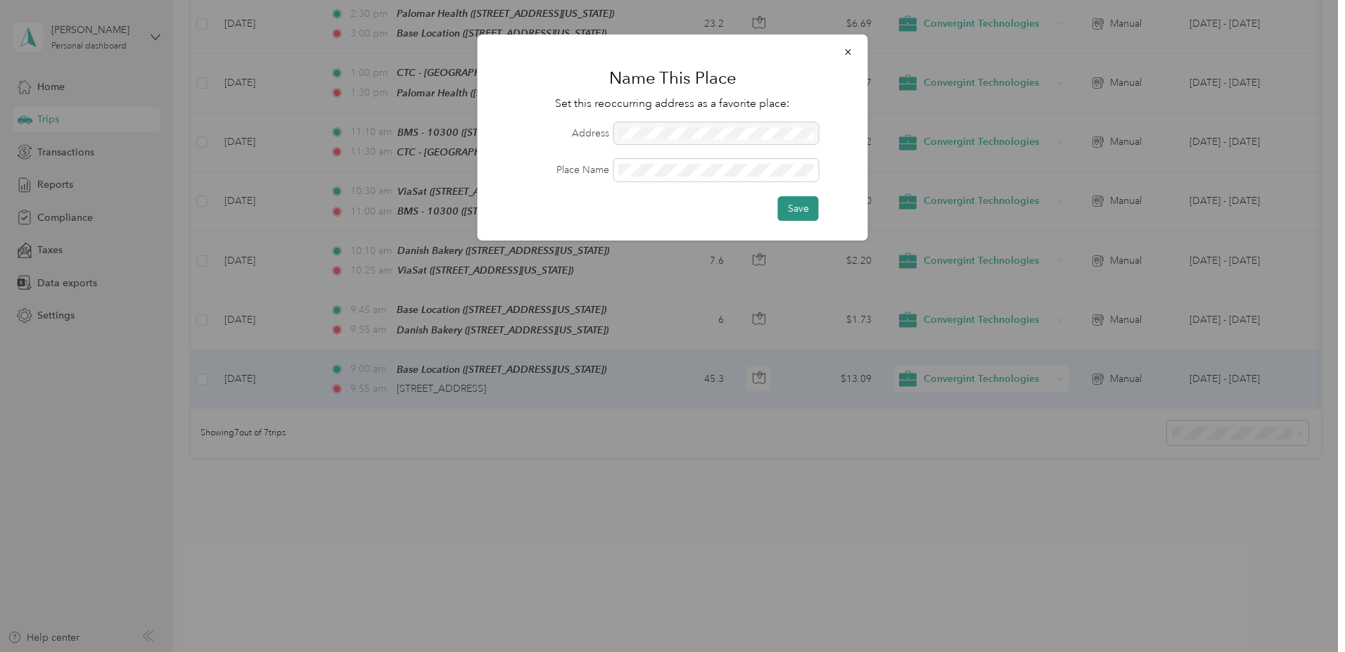
click at [796, 210] on button "Save" at bounding box center [798, 208] width 41 height 25
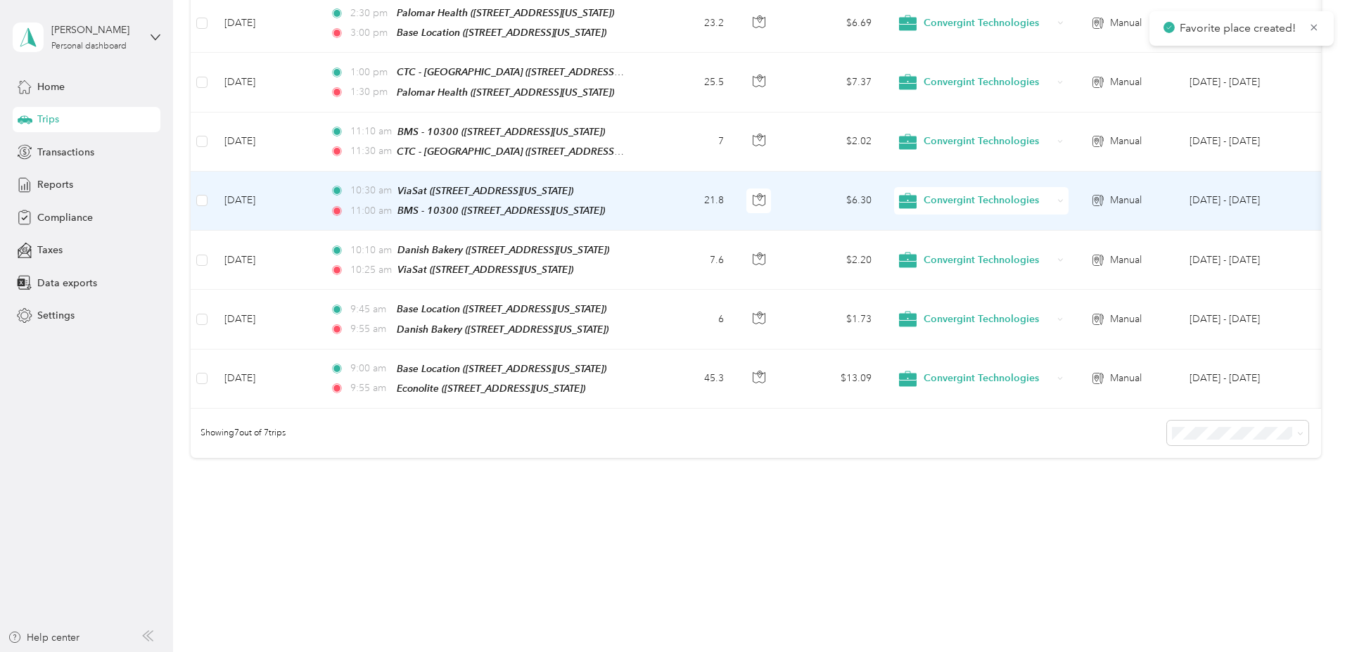
scroll to position [0, 0]
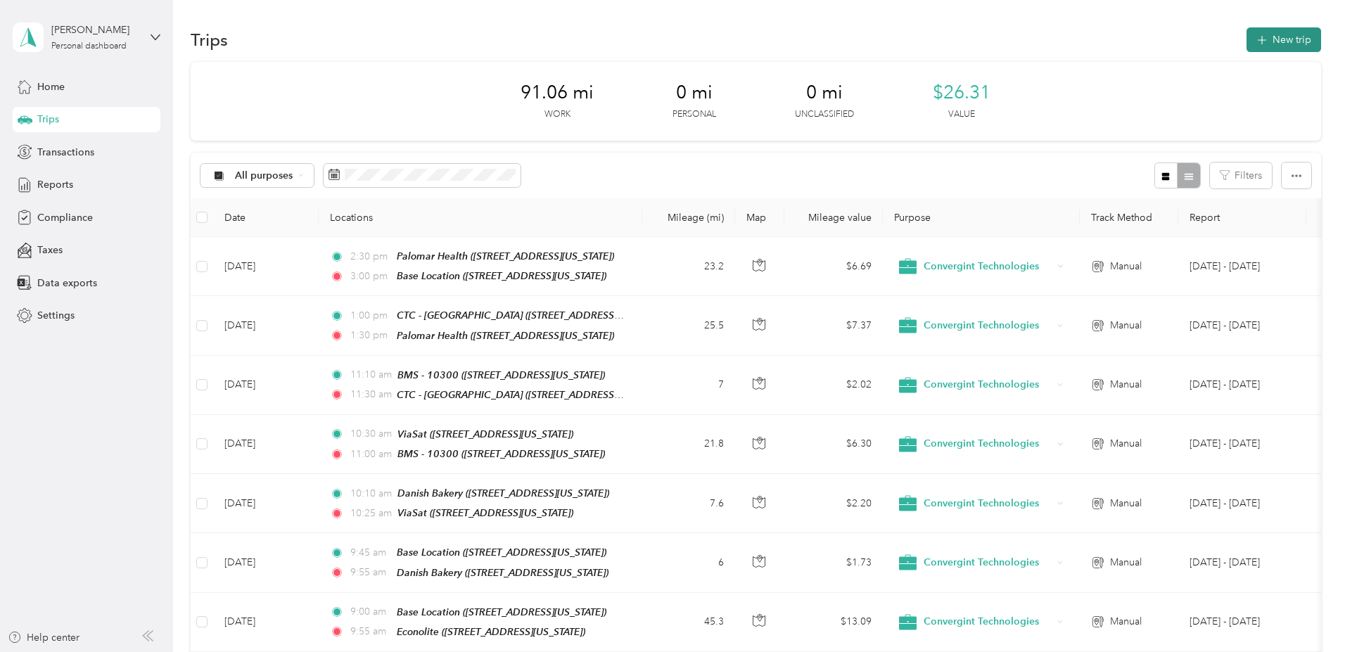
click at [1246, 39] on button "New trip" at bounding box center [1283, 39] width 75 height 25
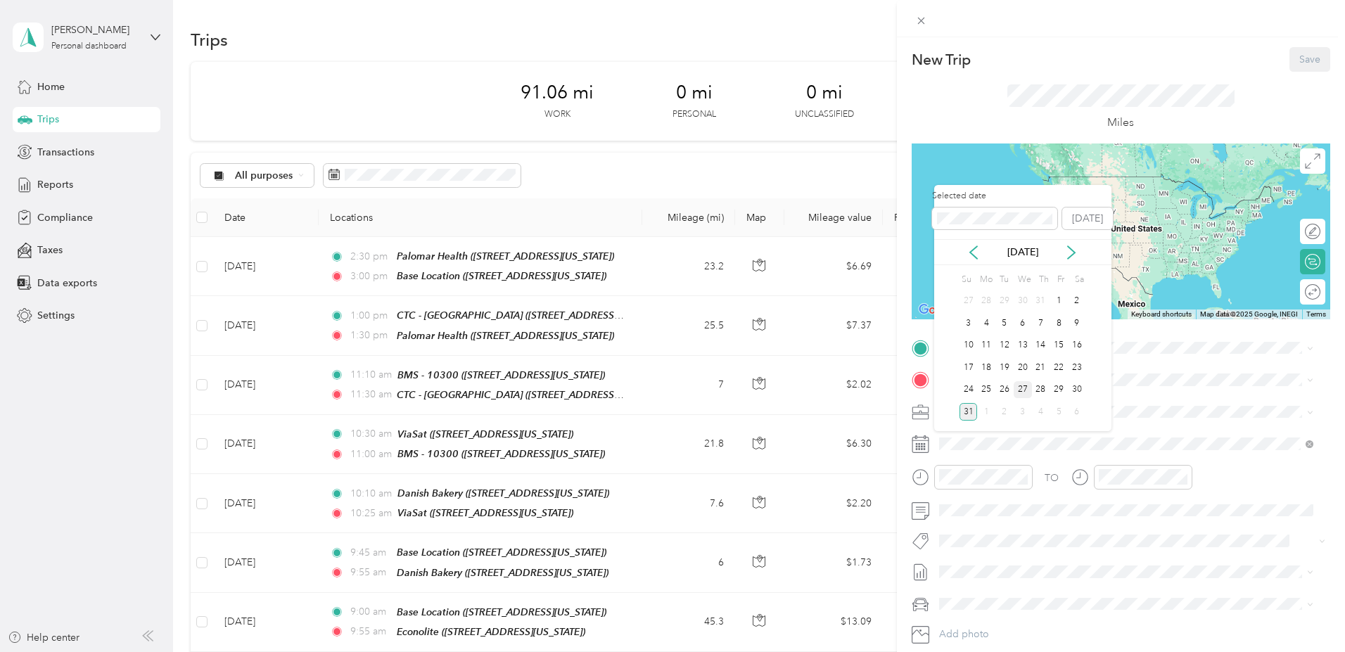
click at [1019, 387] on div "27" at bounding box center [1022, 390] width 18 height 18
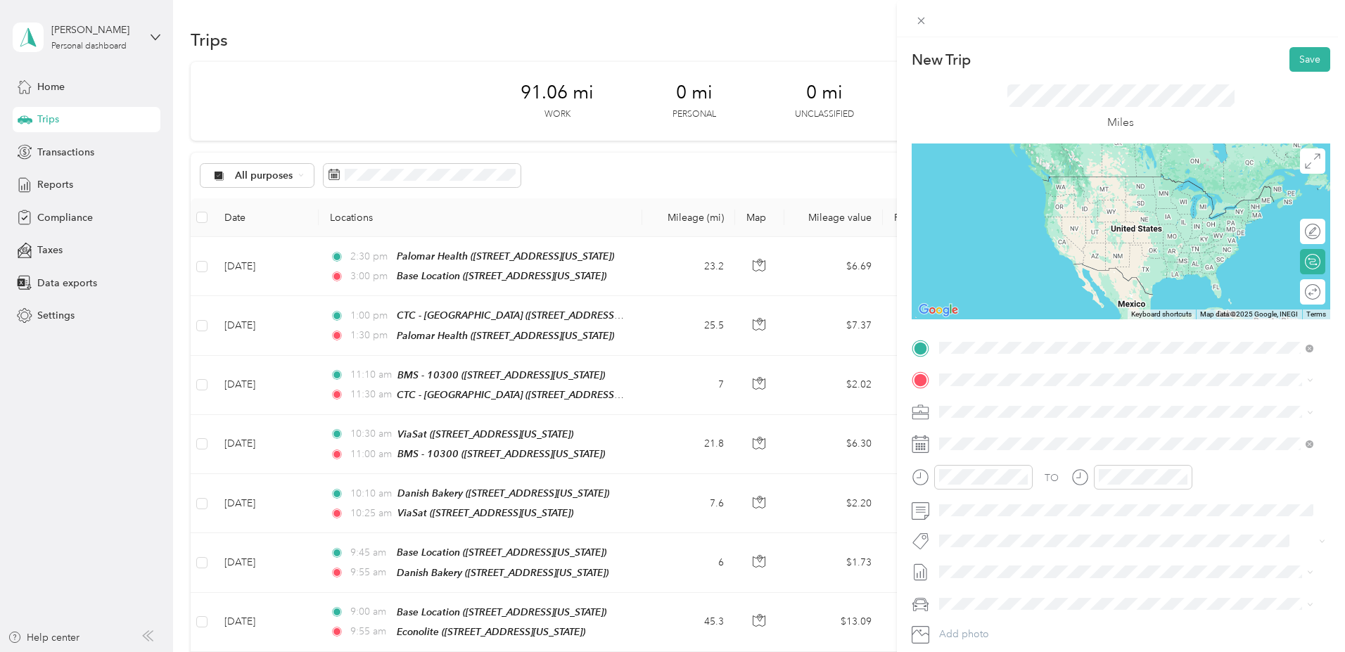
click at [1083, 416] on span "1462 Corporate Center Drive, San Diego, 92154, San Diego, California, United St…" at bounding box center [1035, 419] width 141 height 12
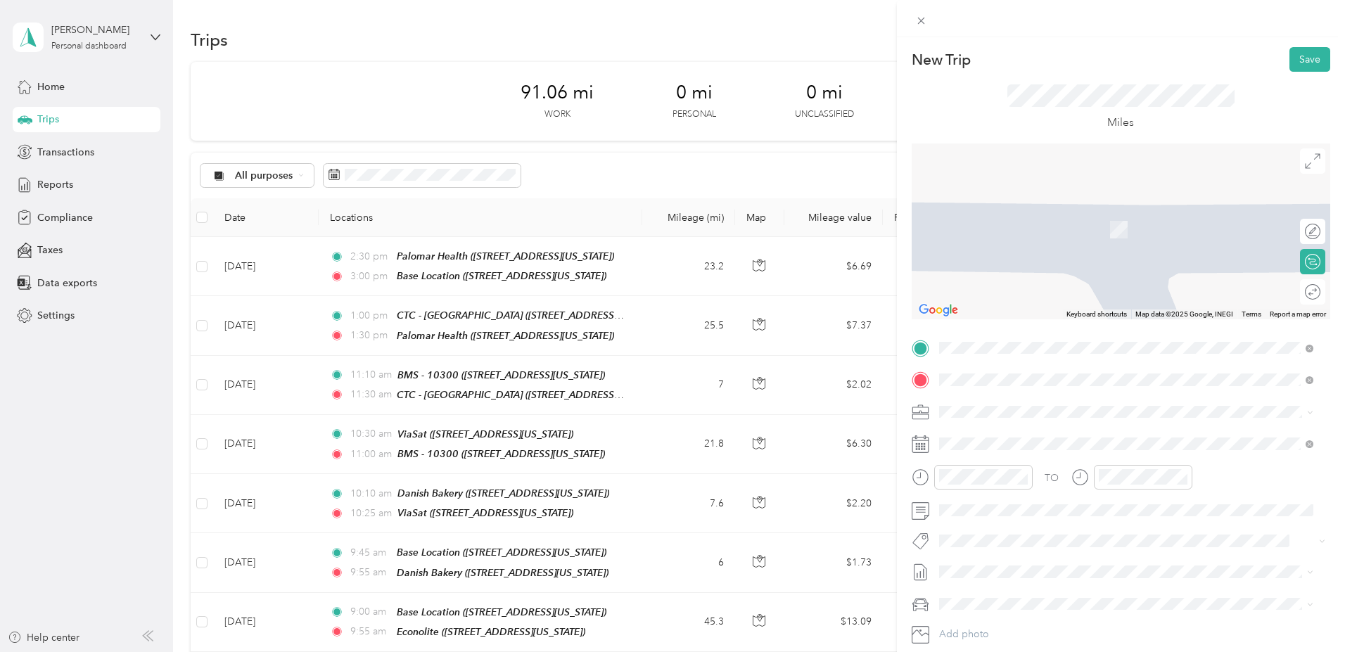
click at [1005, 441] on div "Base Location [STREET_ADDRESS][US_STATE]" at bounding box center [1035, 444] width 141 height 30
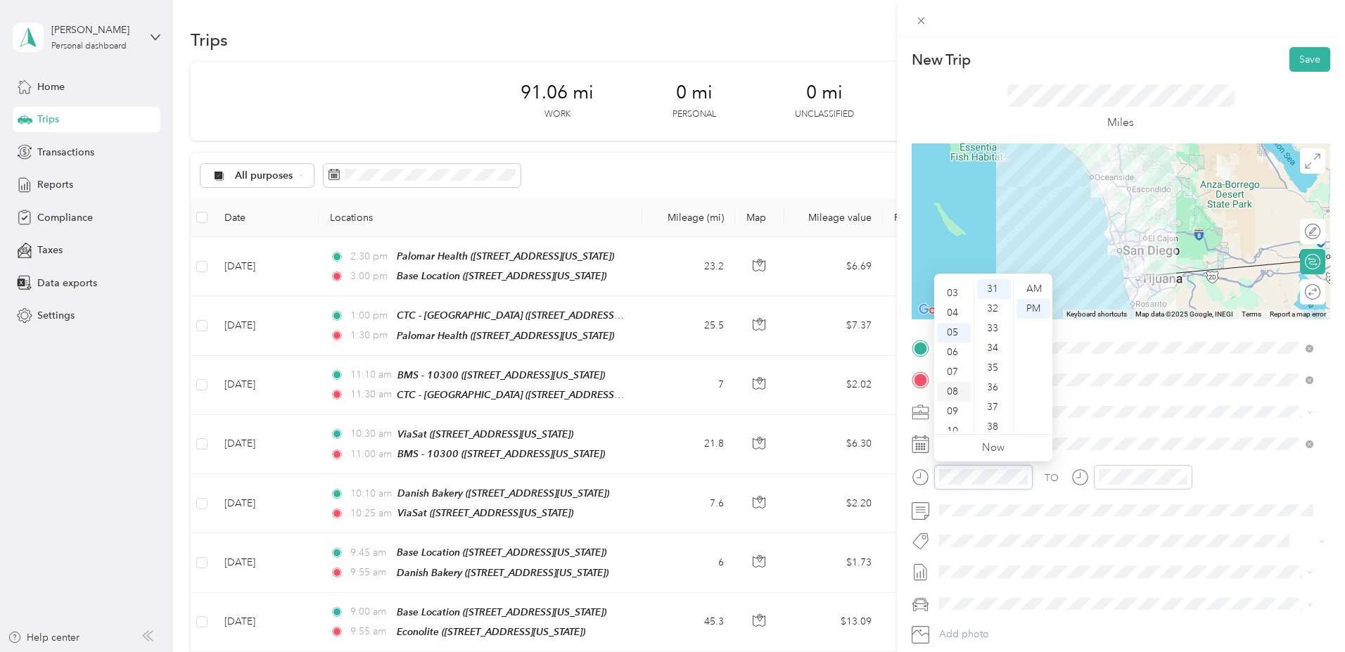
scroll to position [84, 0]
click at [951, 422] on div "11" at bounding box center [954, 421] width 34 height 20
click at [993, 288] on div "00" at bounding box center [994, 289] width 34 height 20
click at [1031, 288] on div "AM" at bounding box center [1033, 289] width 34 height 20
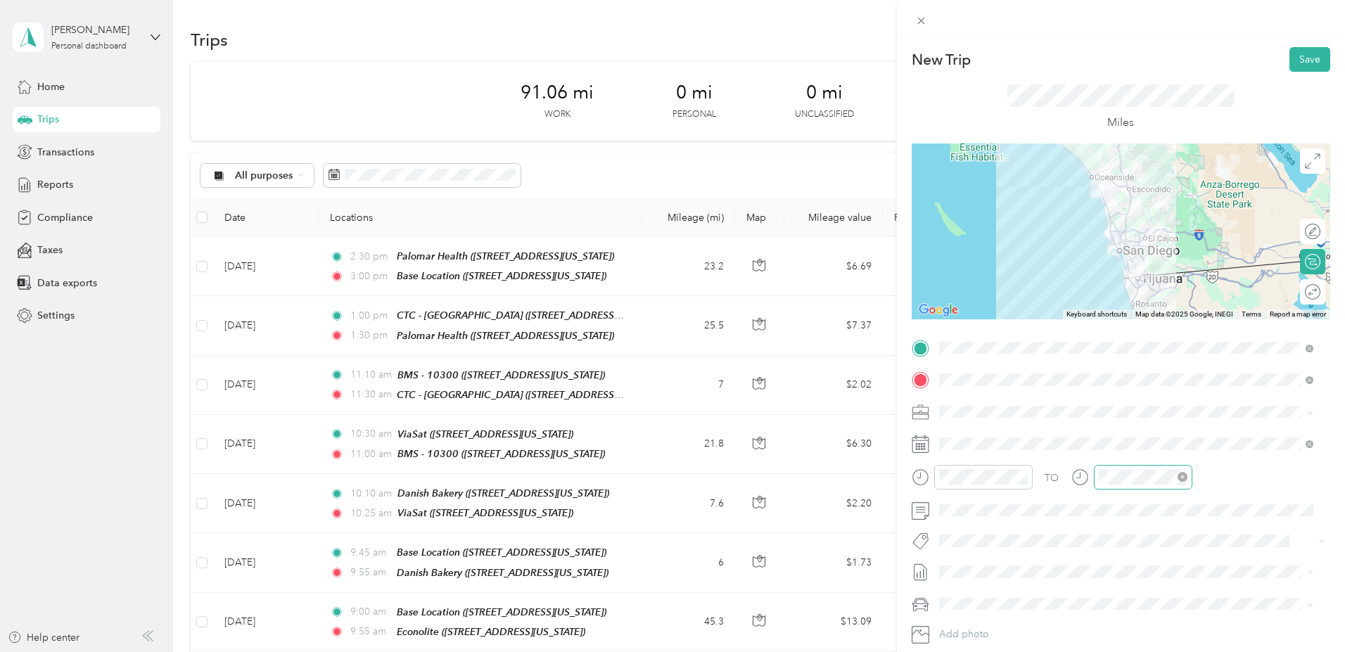
click at [1123, 485] on div at bounding box center [1143, 477] width 98 height 25
click at [1113, 418] on div "11" at bounding box center [1113, 421] width 34 height 20
click at [1153, 364] on div "35" at bounding box center [1153, 369] width 34 height 20
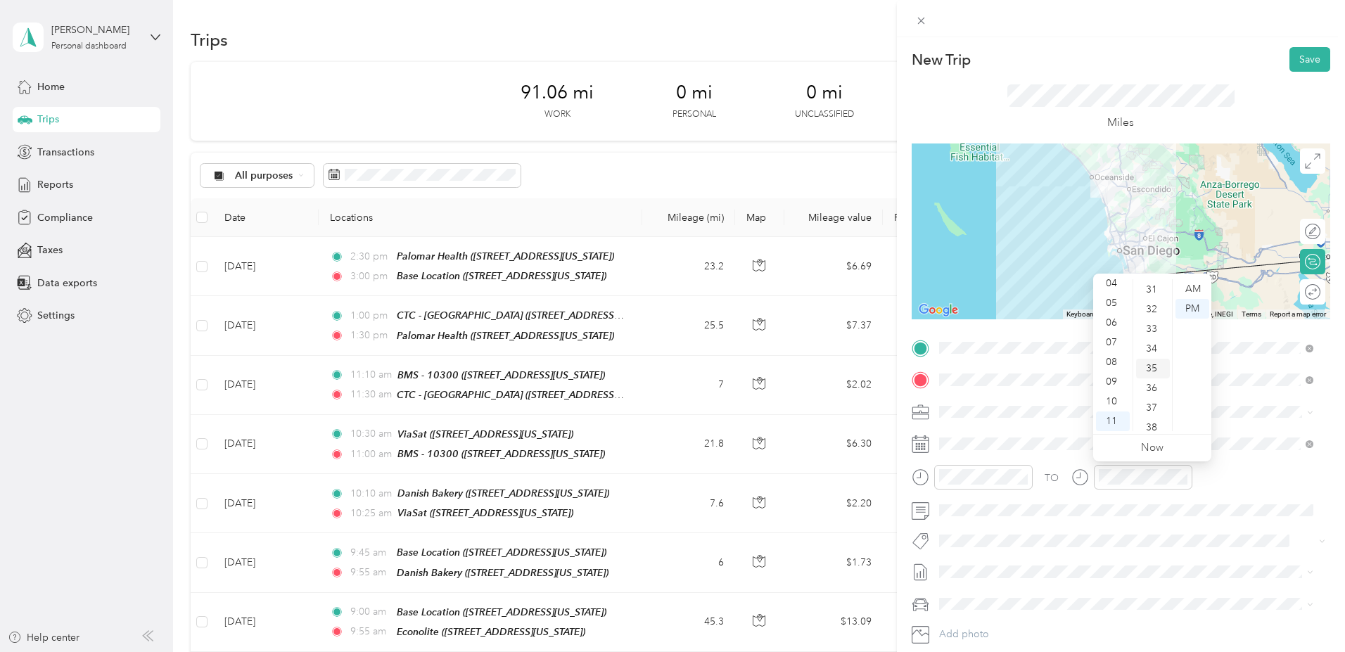
scroll to position [688, 0]
click at [1195, 283] on div "AM" at bounding box center [1192, 289] width 34 height 20
click at [1297, 64] on button "Save" at bounding box center [1309, 59] width 41 height 25
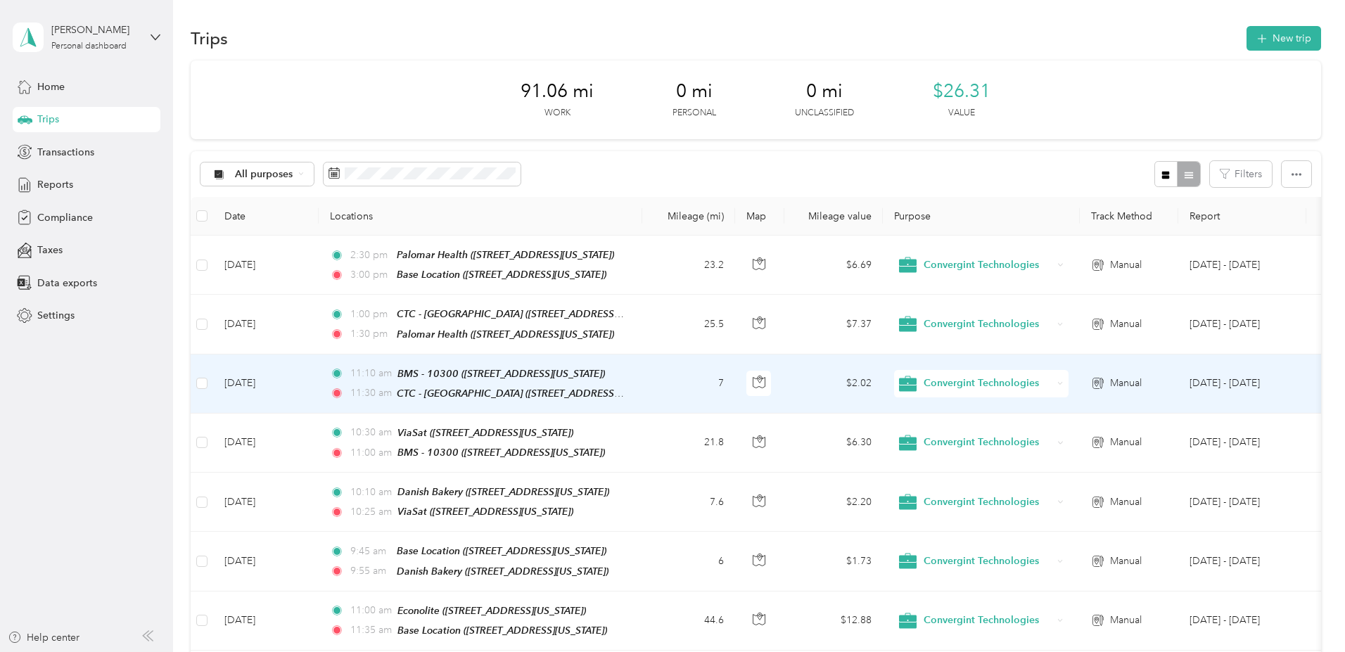
scroll to position [0, 0]
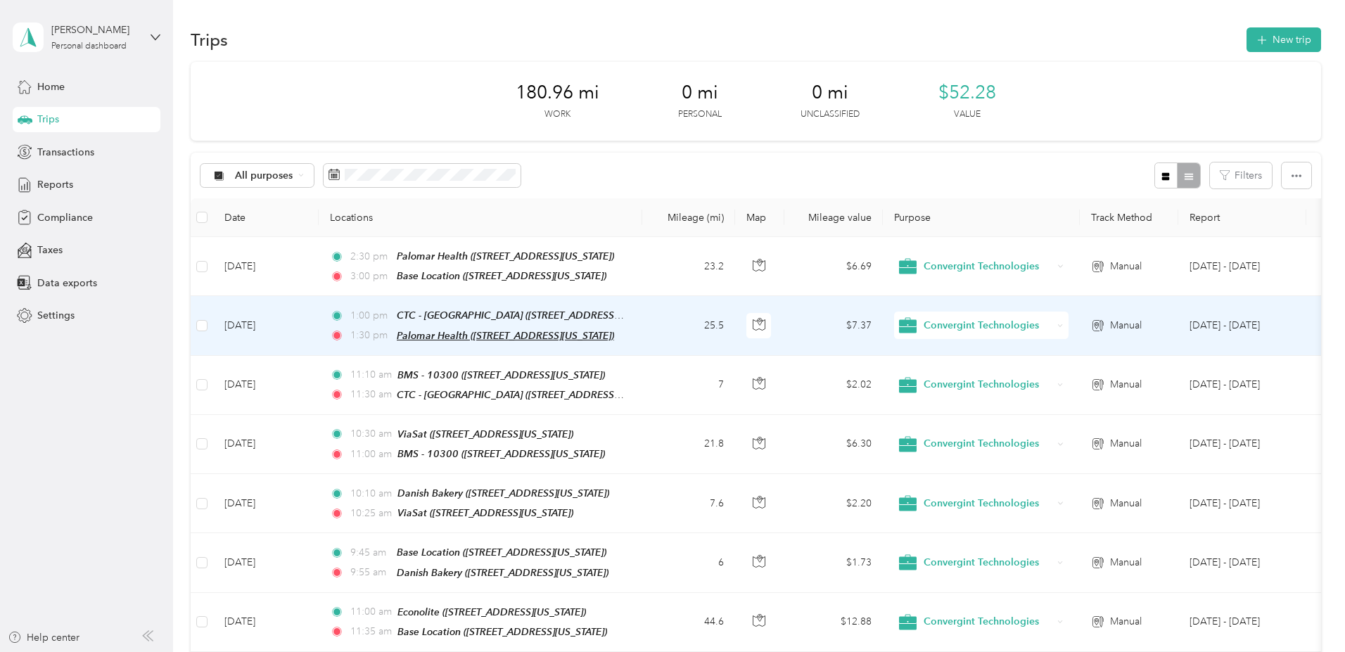
scroll to position [143, 0]
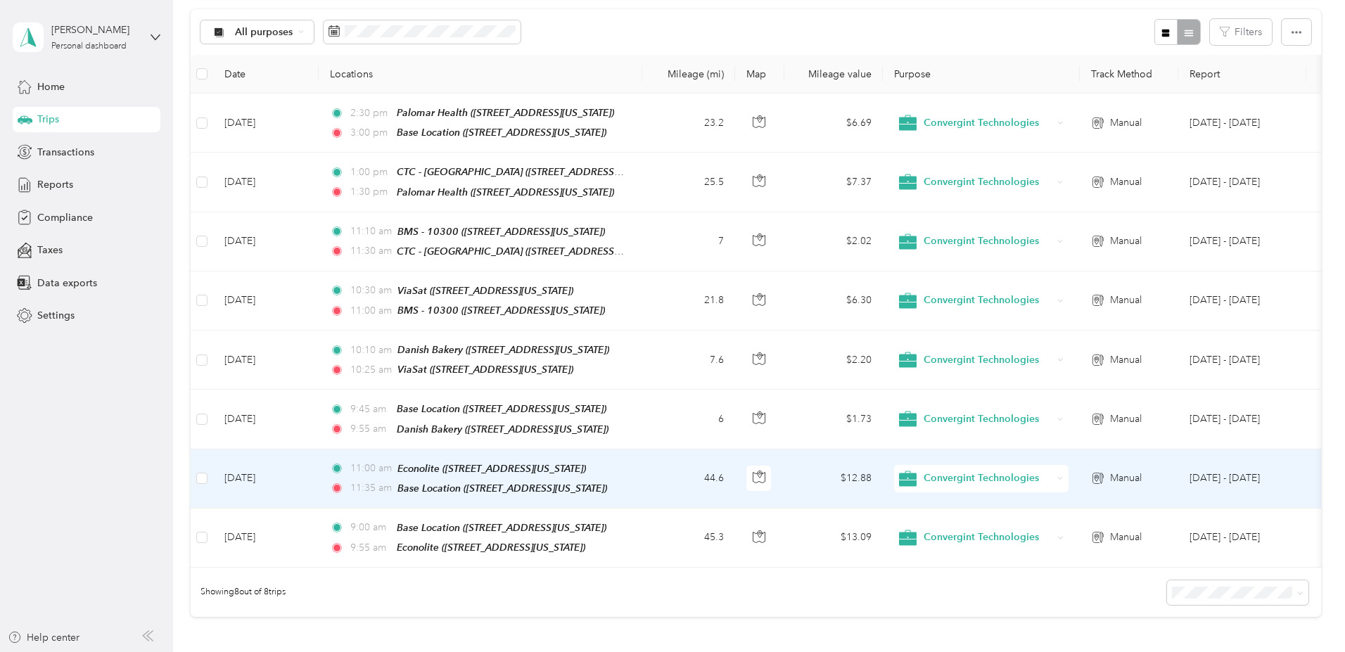
click at [319, 479] on td "[DATE]" at bounding box center [265, 478] width 105 height 59
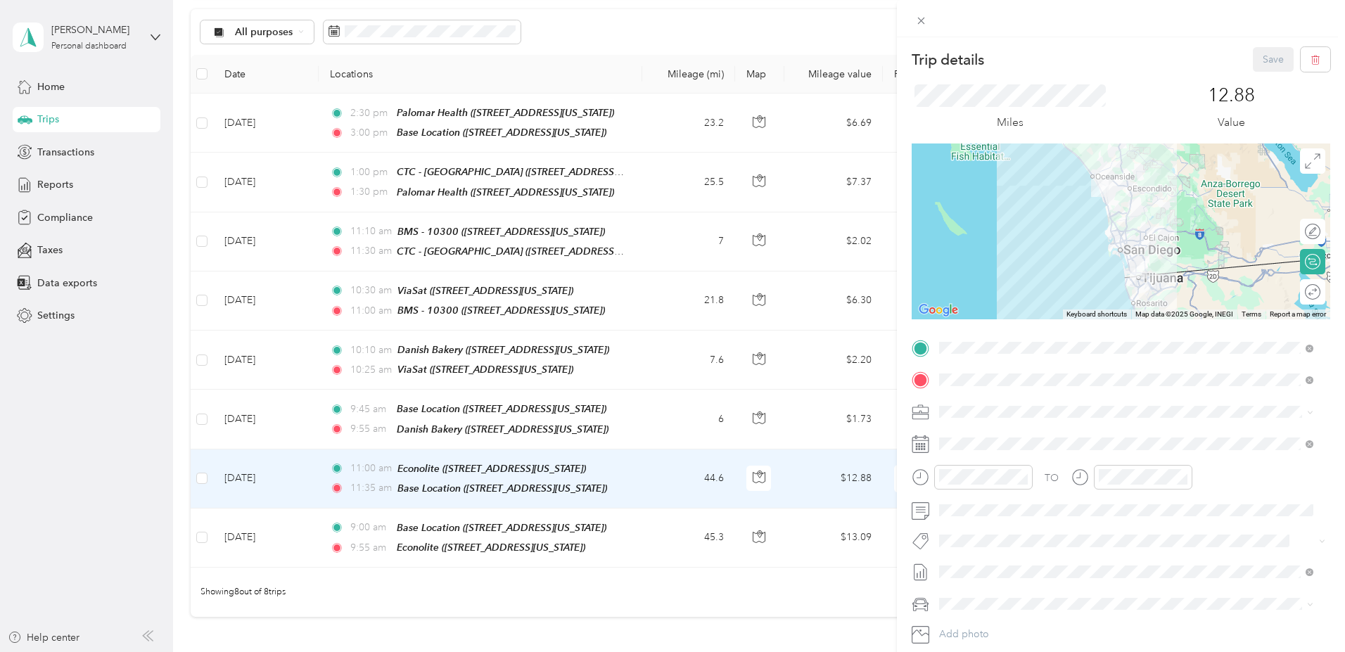
scroll to position [72, 0]
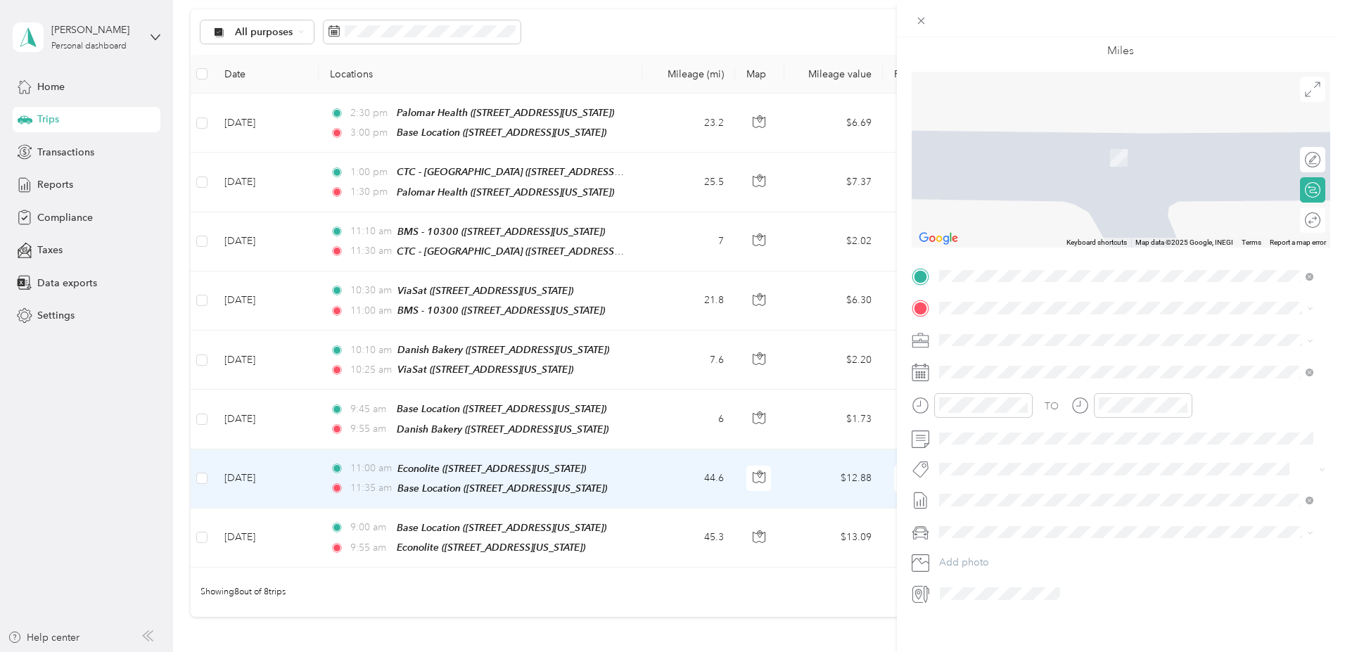
click at [1005, 367] on div "CTC - [GEOGRAPHIC_DATA] [STREET_ADDRESS][US_STATE]" at bounding box center [1035, 368] width 141 height 30
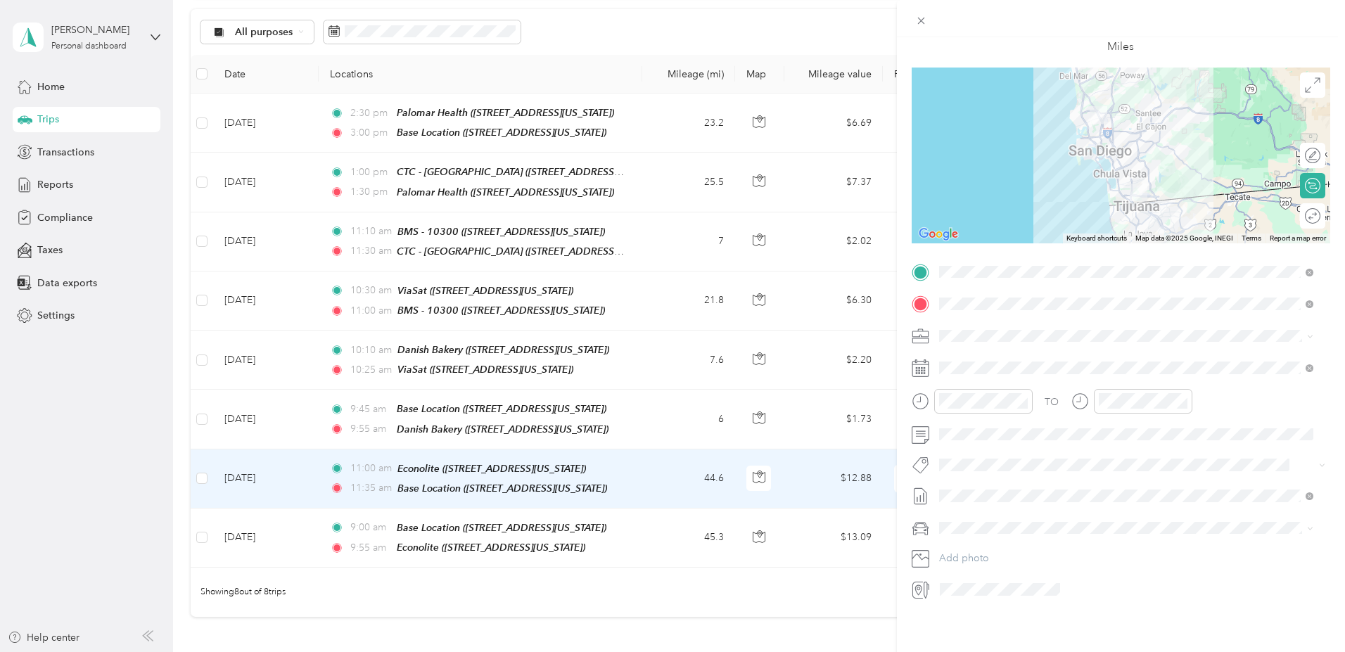
scroll to position [0, 0]
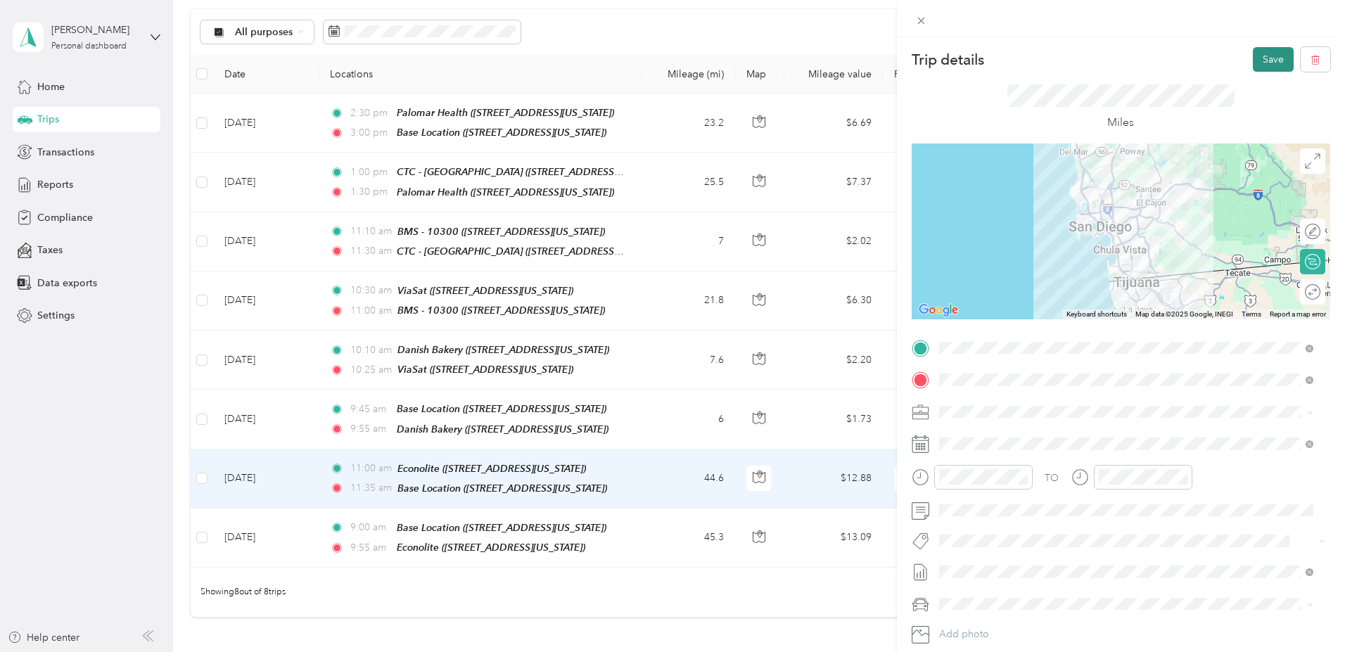
click at [1262, 56] on button "Save" at bounding box center [1272, 59] width 41 height 25
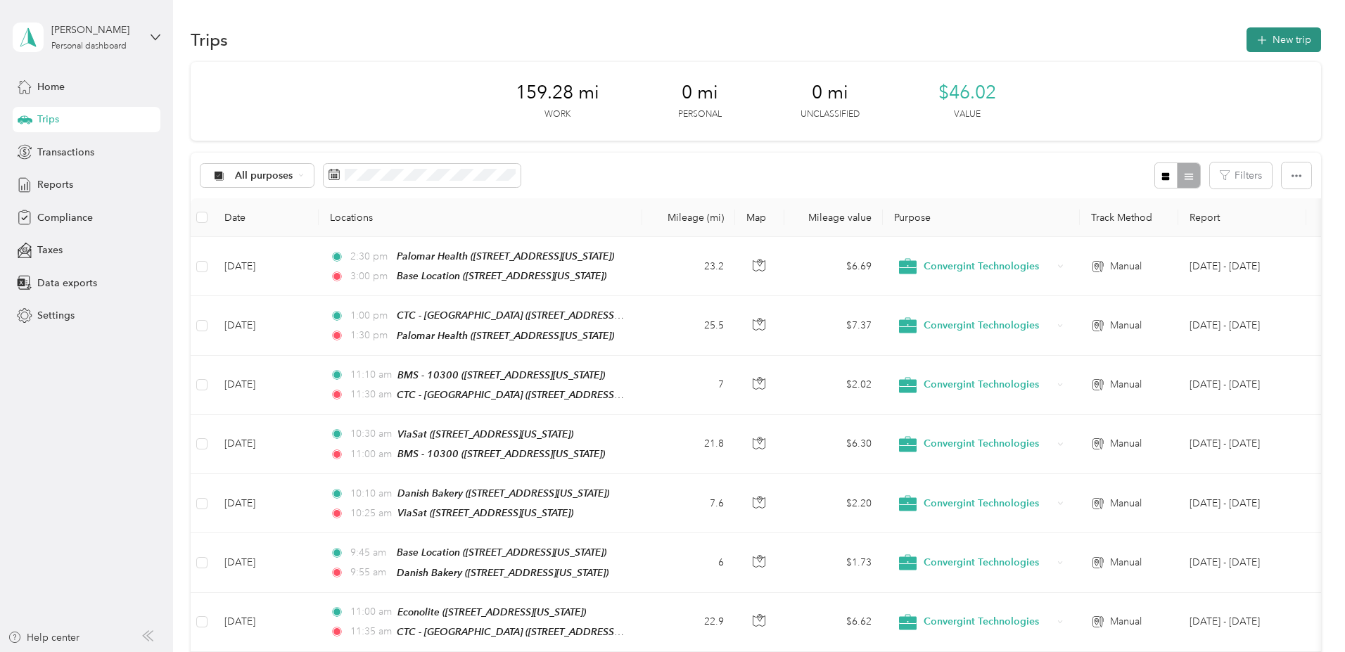
click at [1246, 38] on button "New trip" at bounding box center [1283, 39] width 75 height 25
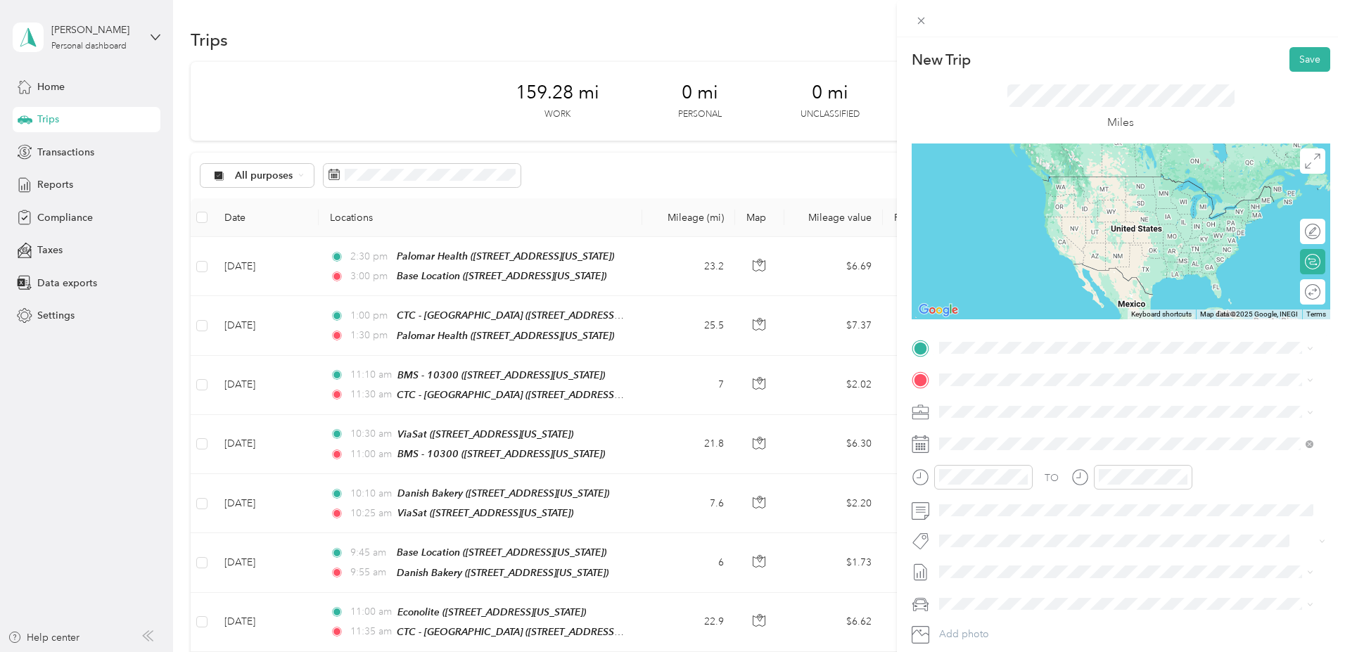
click at [1006, 410] on div "Base Location [STREET_ADDRESS][US_STATE]" at bounding box center [1035, 410] width 141 height 30
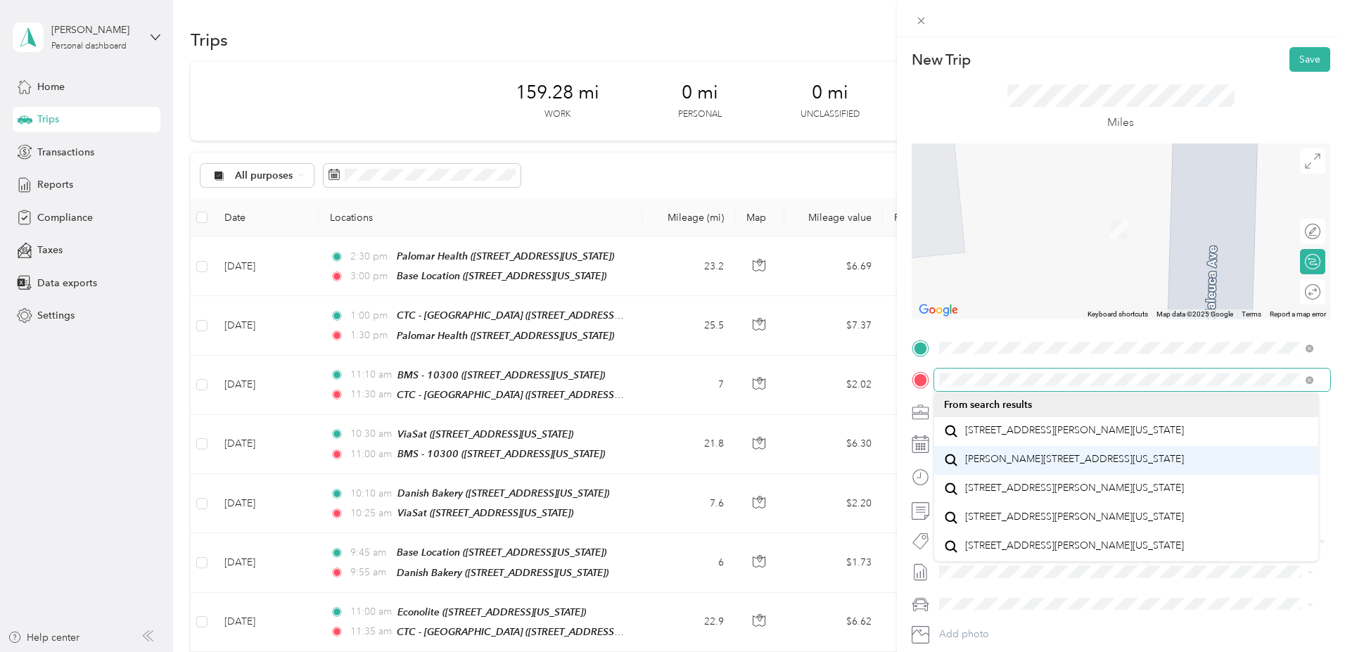
scroll to position [25, 0]
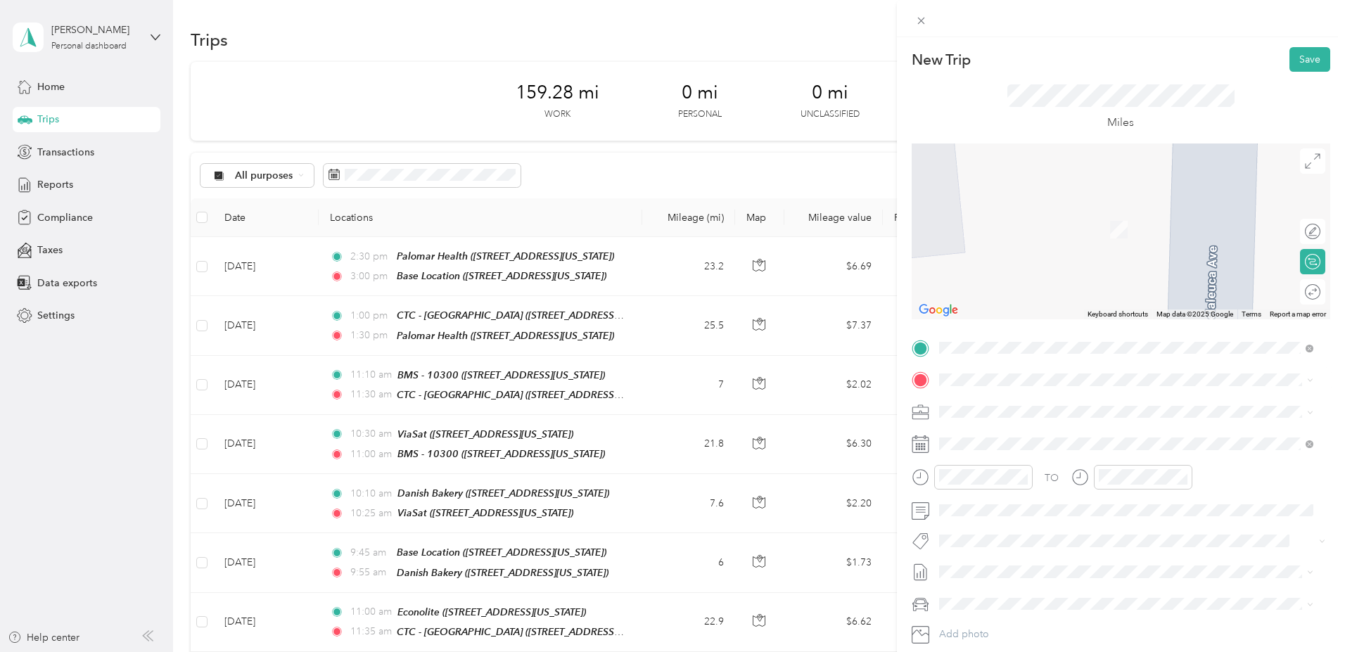
click at [1006, 432] on span "[STREET_ADDRESS][PERSON_NAME][US_STATE]" at bounding box center [1074, 425] width 219 height 13
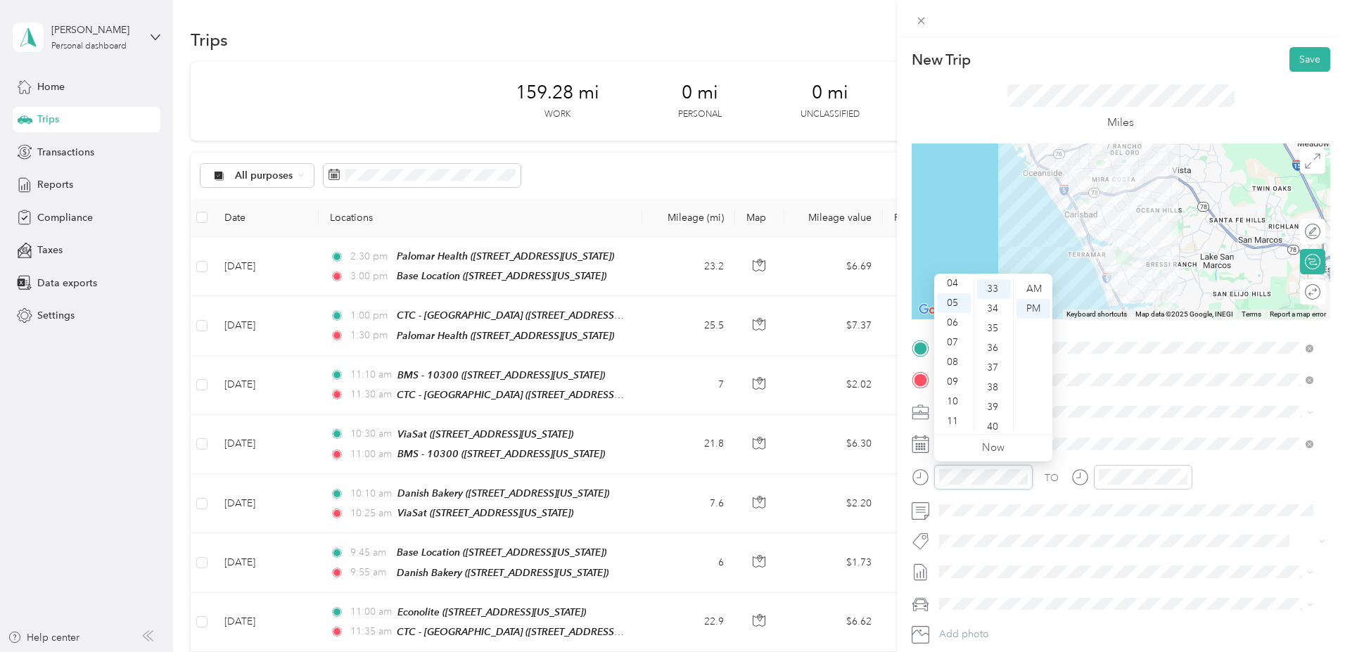
scroll to position [84, 0]
click at [953, 403] on div "10" at bounding box center [954, 402] width 34 height 20
click at [956, 378] on div "09" at bounding box center [954, 382] width 34 height 20
click at [992, 301] on div "30" at bounding box center [994, 302] width 34 height 20
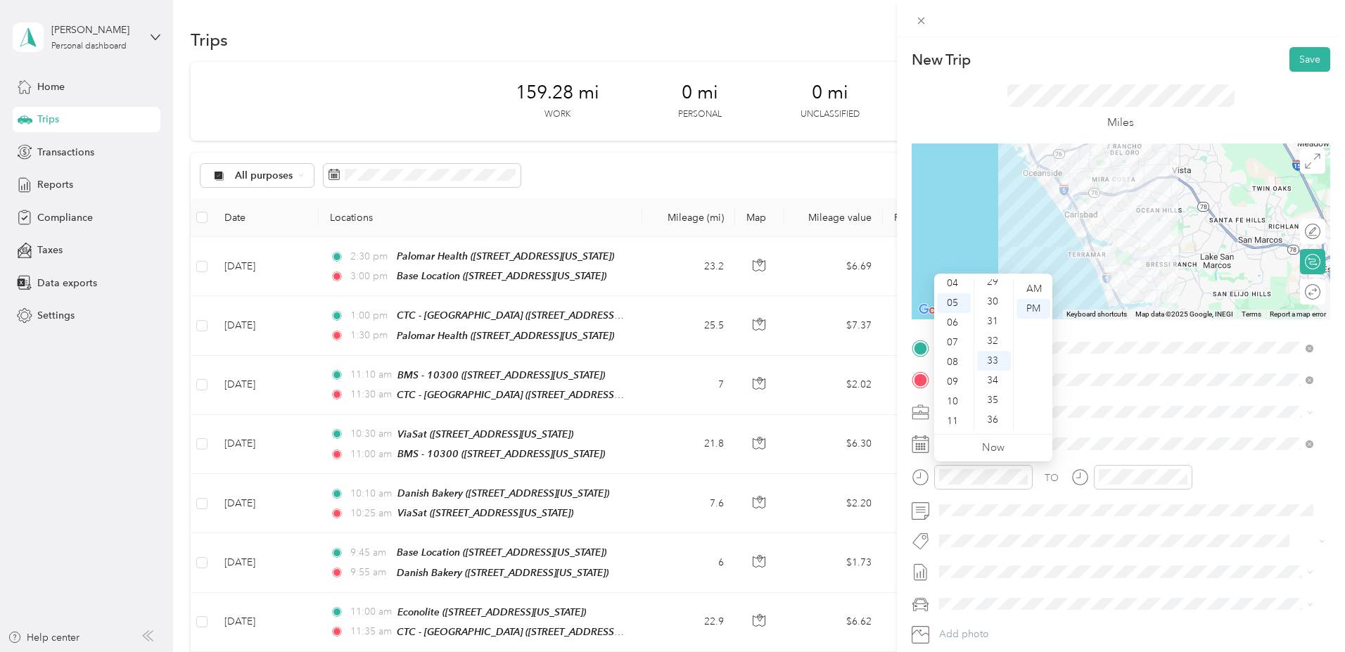
scroll to position [591, 0]
click at [1031, 285] on div "AM" at bounding box center [1033, 289] width 34 height 20
click at [953, 383] on div "09" at bounding box center [954, 382] width 34 height 20
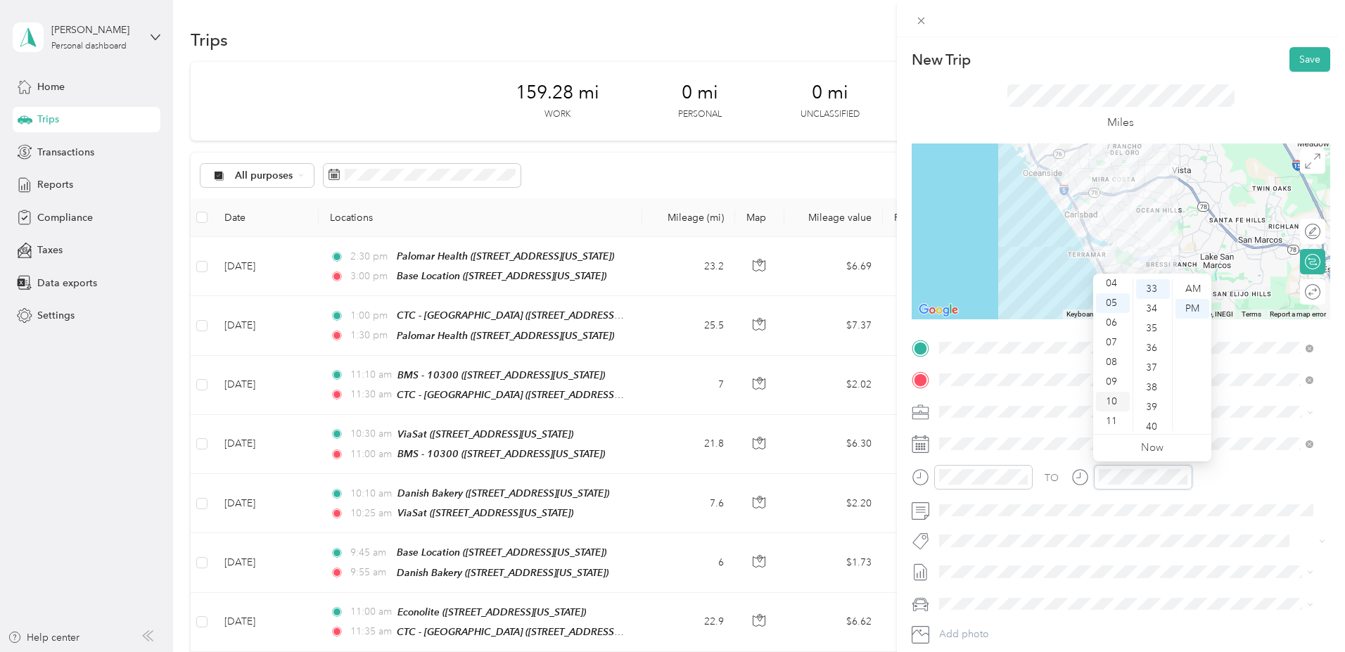
scroll to position [84, 0]
click at [1107, 383] on div "09" at bounding box center [1113, 382] width 34 height 20
click at [1150, 362] on div "55" at bounding box center [1153, 364] width 34 height 20
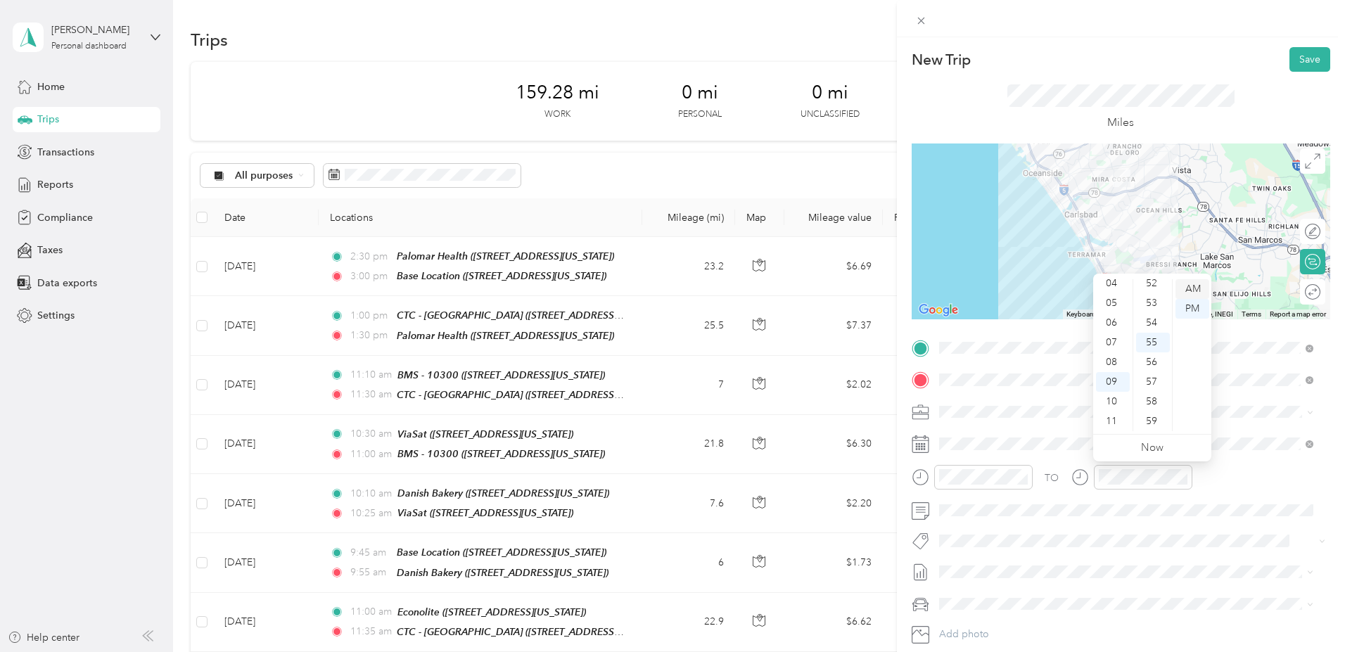
click at [1194, 286] on div "AM" at bounding box center [1192, 289] width 34 height 20
click at [1300, 54] on button "Save" at bounding box center [1309, 59] width 41 height 25
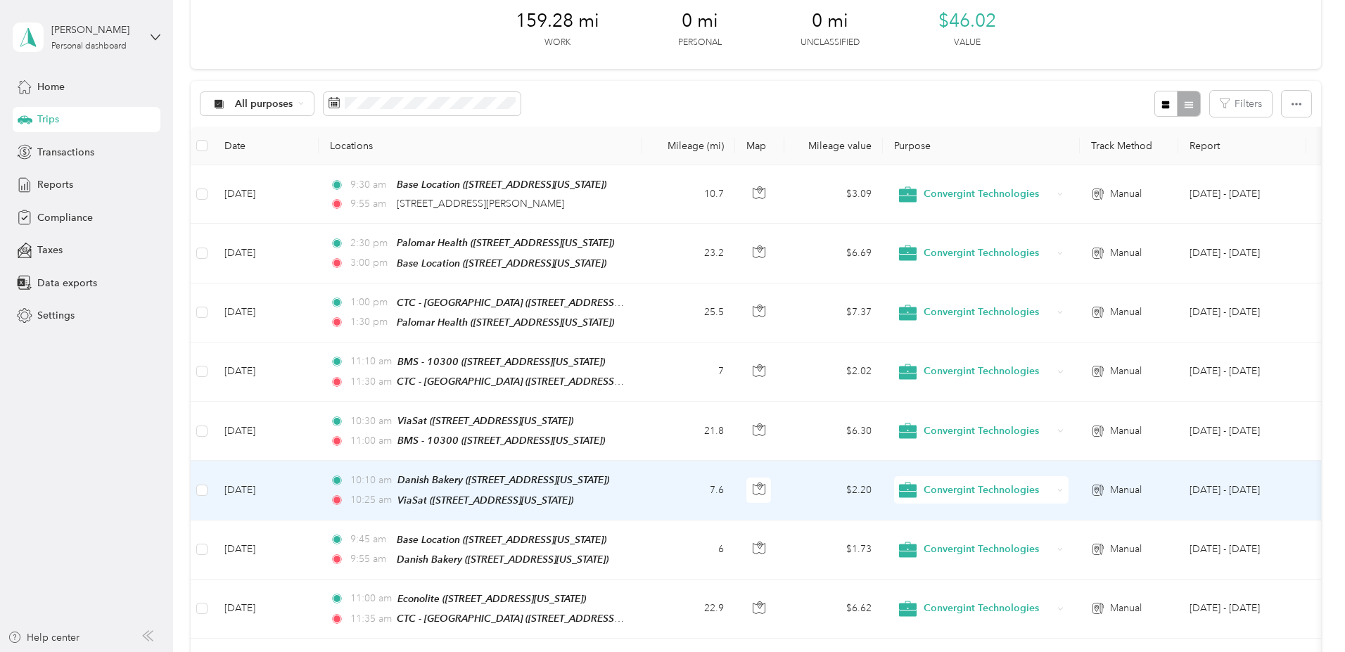
scroll to position [143, 0]
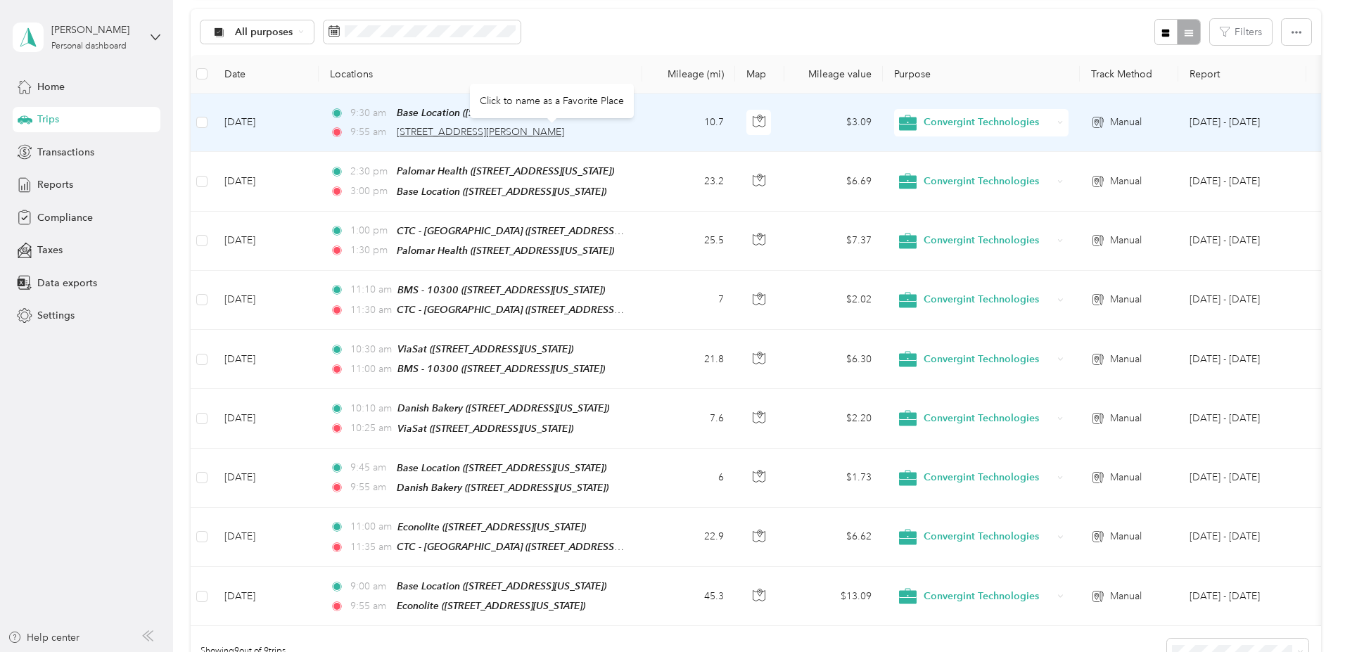
click at [554, 127] on span "[STREET_ADDRESS][PERSON_NAME]" at bounding box center [480, 132] width 167 height 12
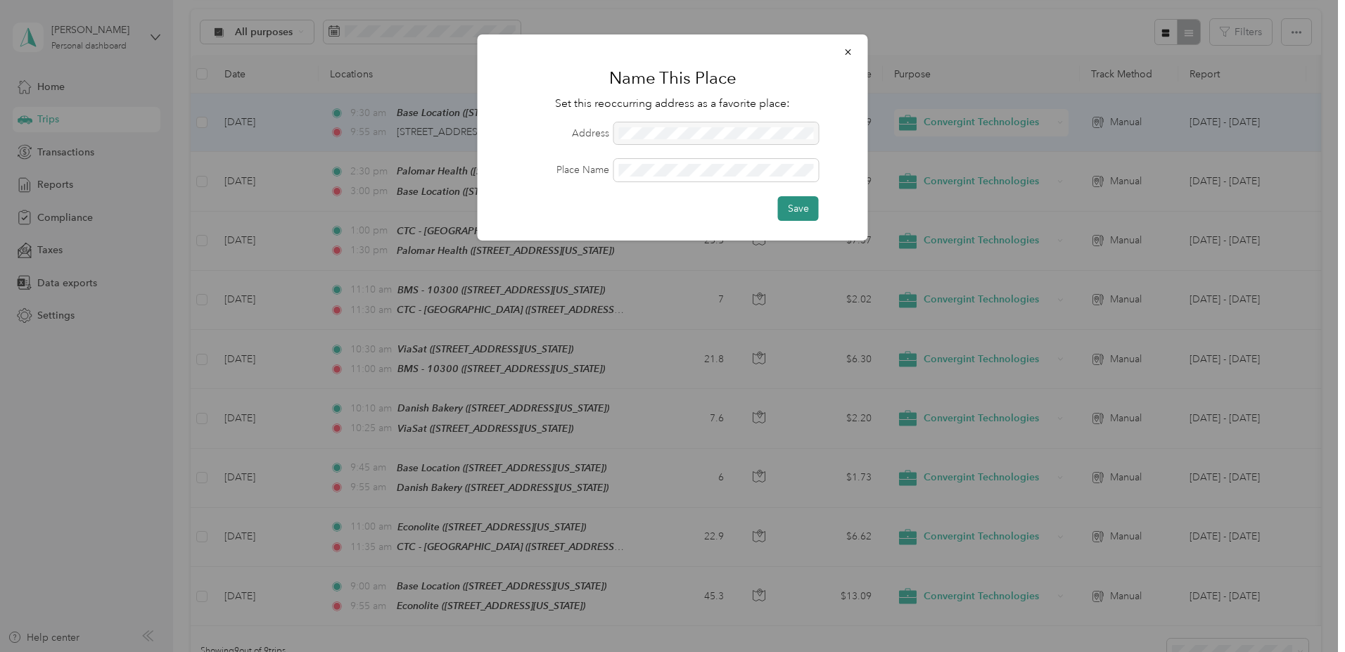
click at [790, 207] on button "Save" at bounding box center [798, 208] width 41 height 25
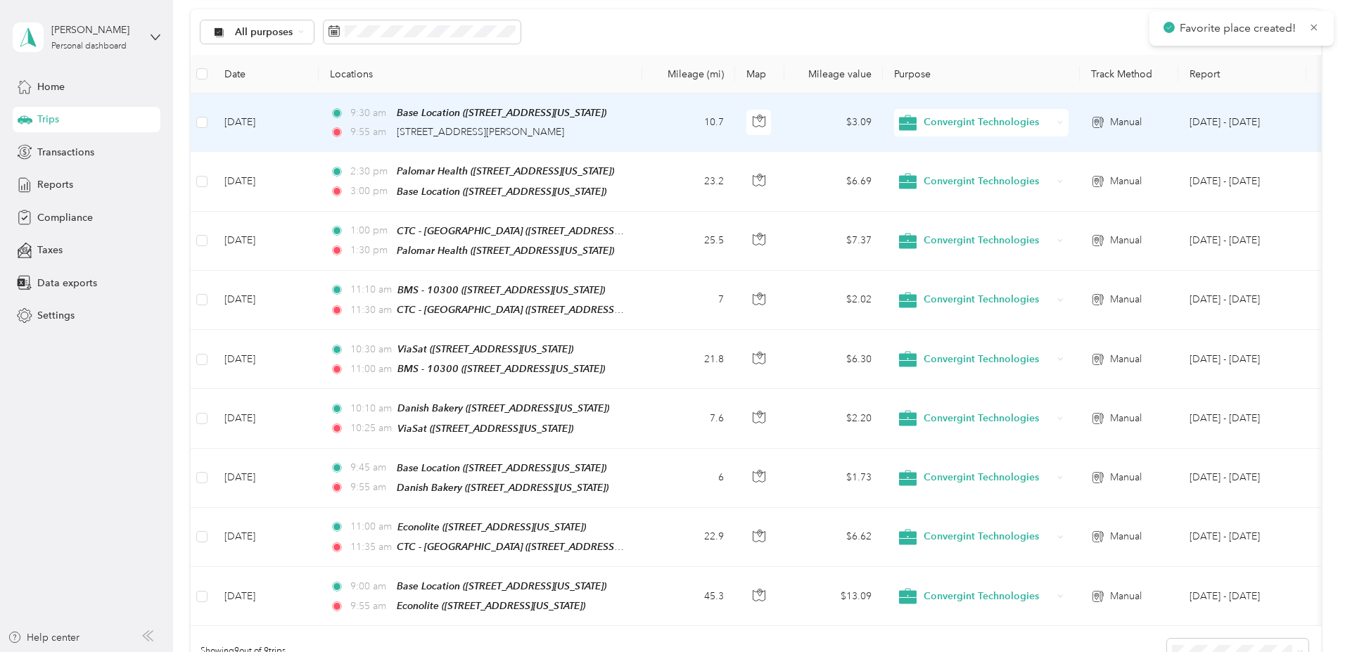
click at [319, 127] on td "Aug 31, 2025" at bounding box center [265, 123] width 105 height 58
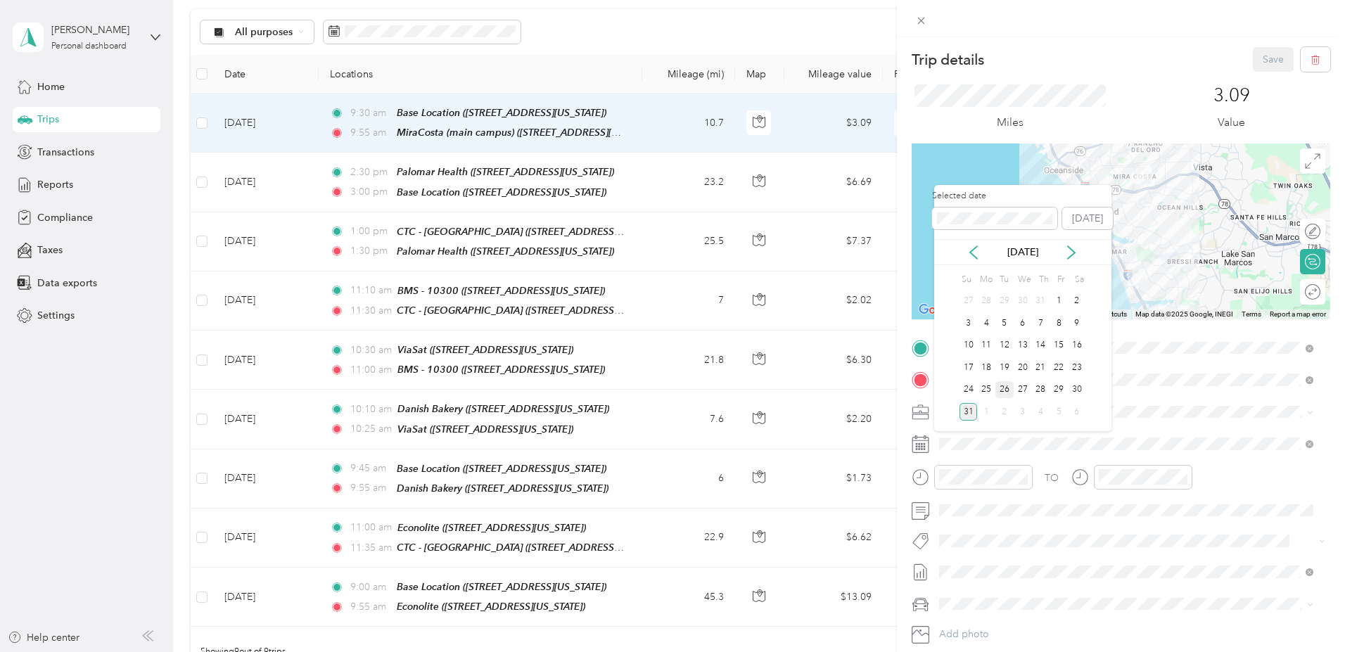
click at [1002, 387] on div "26" at bounding box center [1004, 390] width 18 height 18
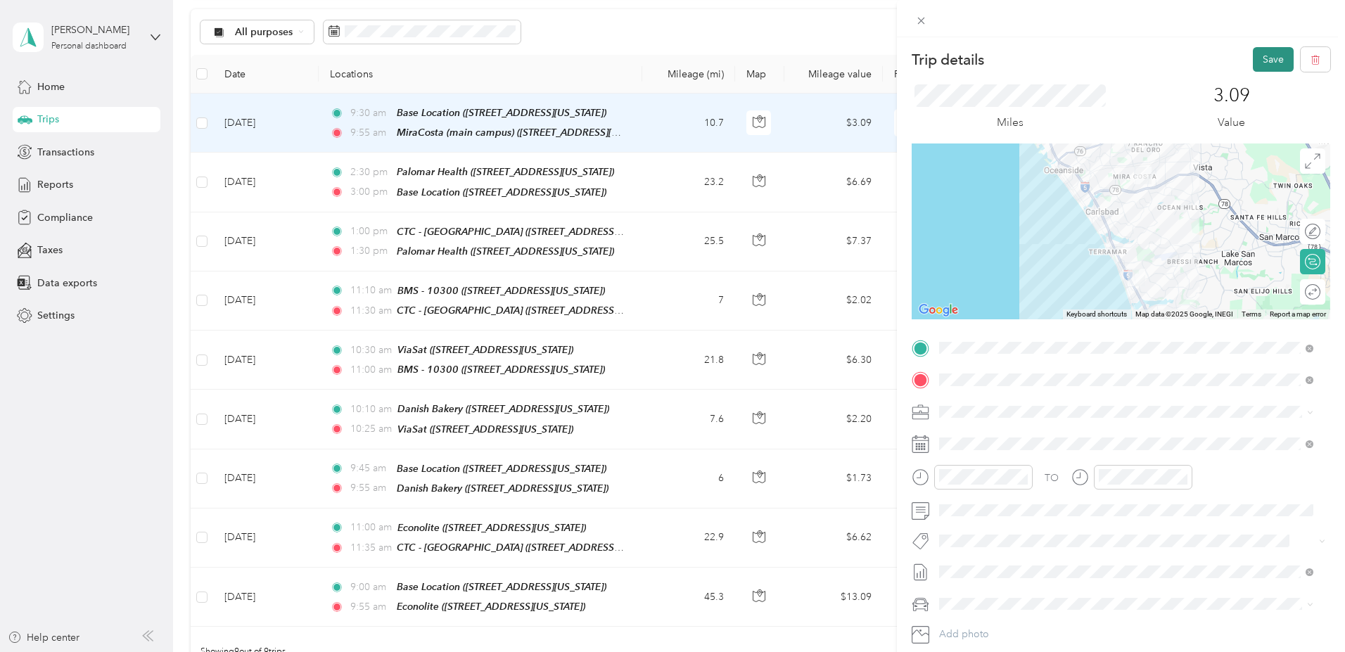
click at [1262, 56] on button "Save" at bounding box center [1272, 59] width 41 height 25
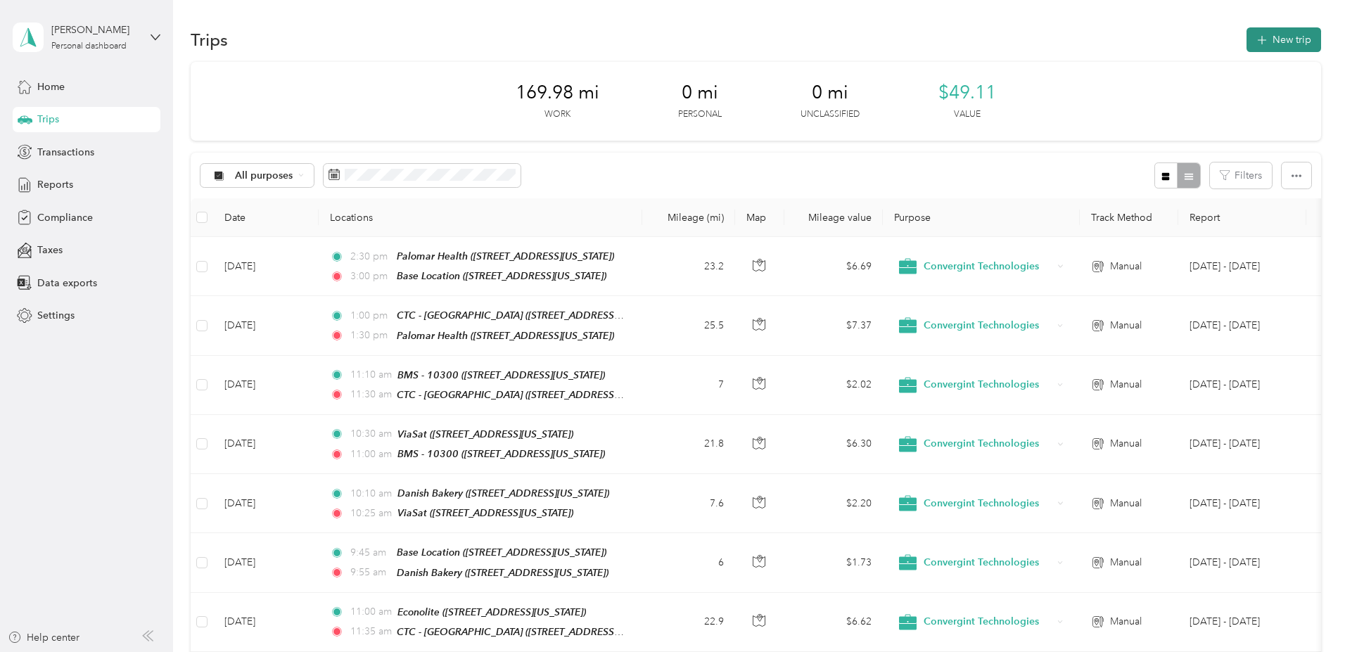
click at [1246, 33] on button "New trip" at bounding box center [1283, 39] width 75 height 25
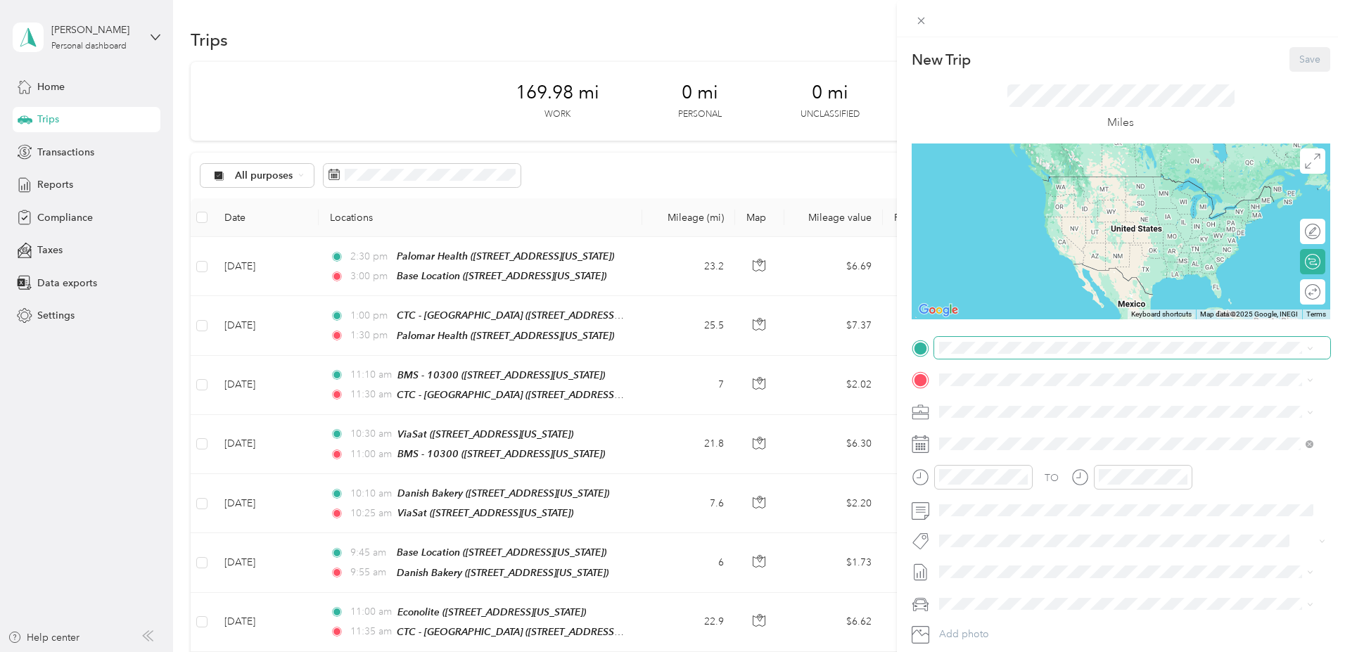
click at [979, 357] on span at bounding box center [1132, 348] width 396 height 23
click at [1032, 449] on div "MiraCosta (main campus) 1 Barnard Drive, Oceanside, 92056, Oceanside, Californi…" at bounding box center [1074, 455] width 219 height 30
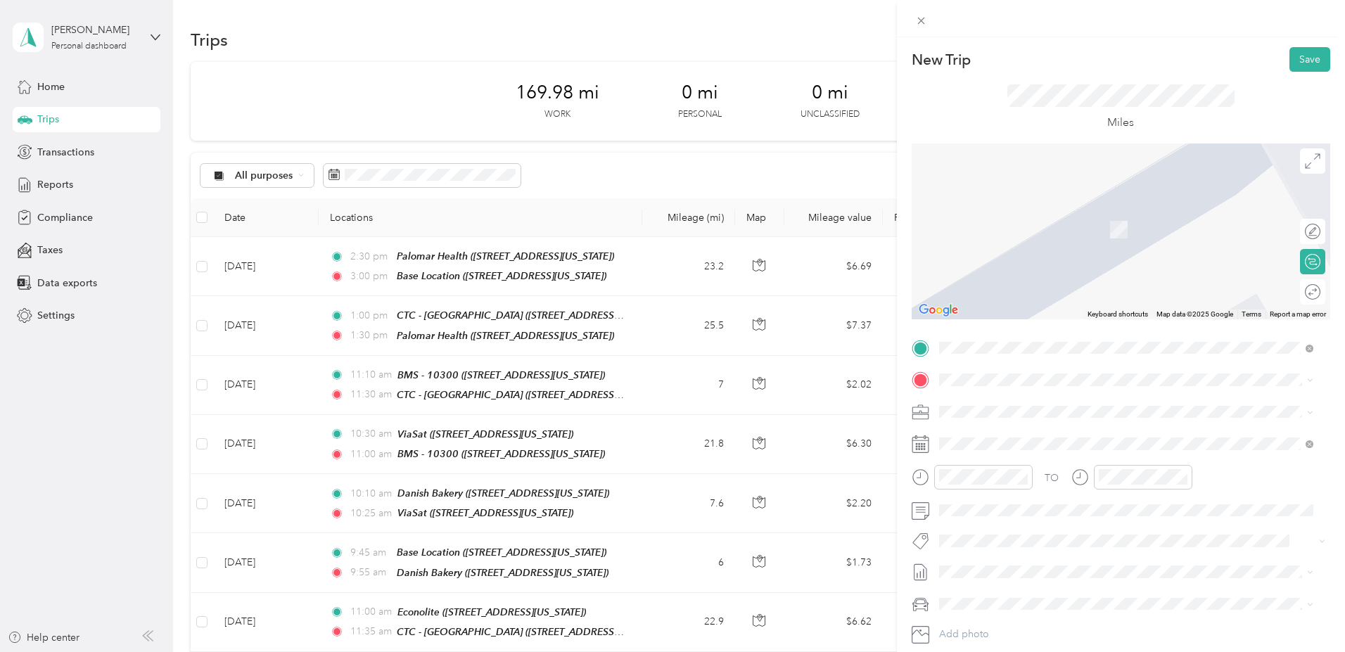
click at [1017, 441] on div "CTC - [GEOGRAPHIC_DATA] [STREET_ADDRESS][US_STATE]" at bounding box center [1035, 439] width 141 height 30
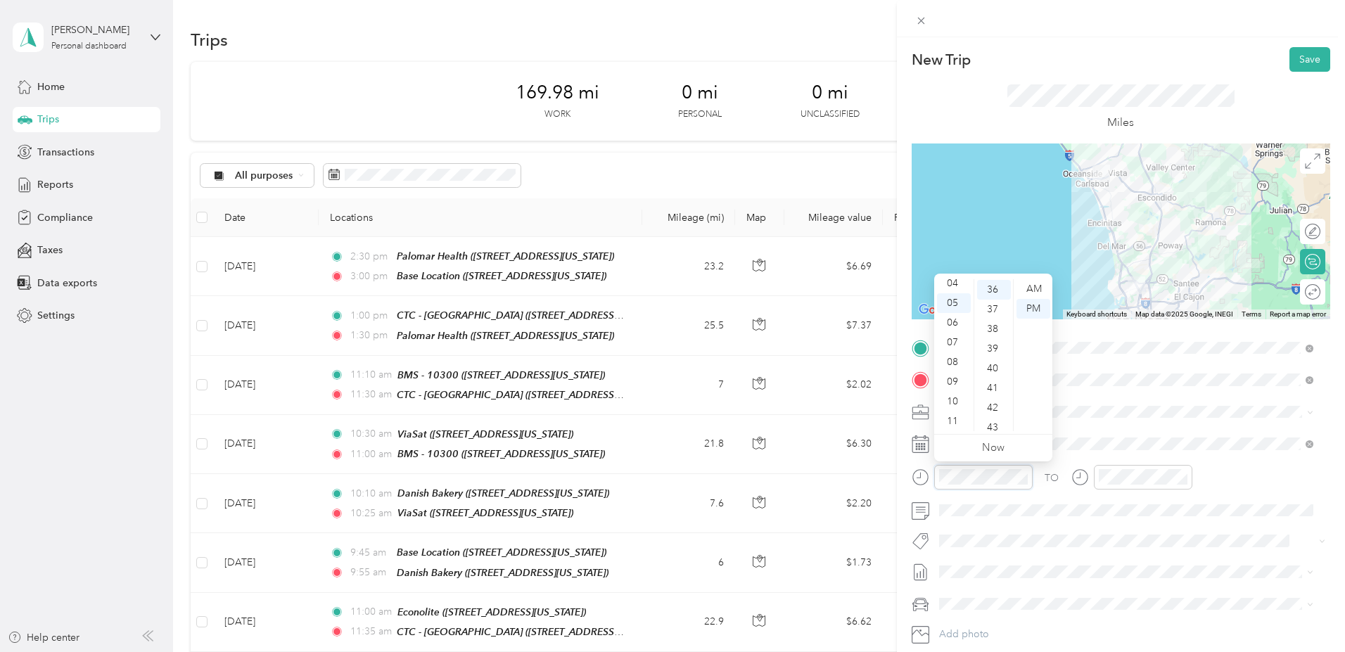
scroll to position [84, 0]
click at [948, 420] on div "11" at bounding box center [954, 421] width 34 height 20
click at [997, 304] on div "15" at bounding box center [994, 307] width 34 height 20
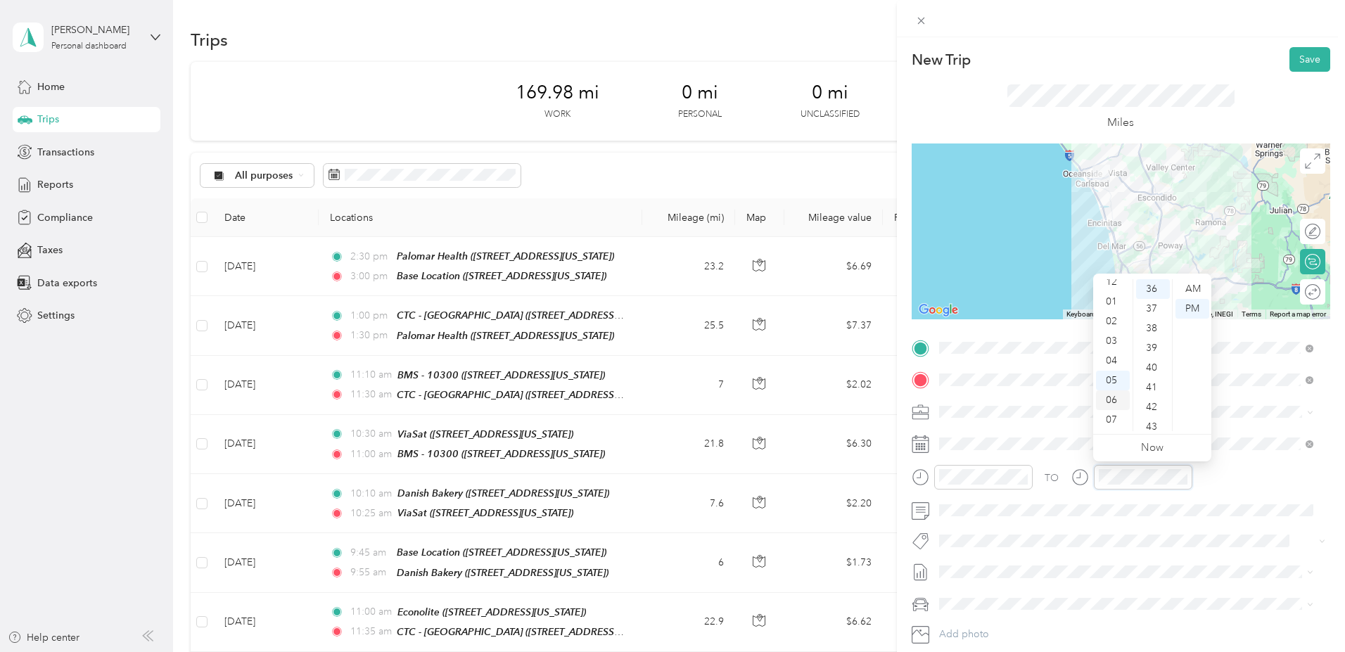
scroll to position [0, 0]
click at [1114, 288] on div "12" at bounding box center [1113, 289] width 34 height 20
click at [1148, 285] on div "00" at bounding box center [1153, 289] width 34 height 20
click at [1201, 305] on div "PM" at bounding box center [1192, 309] width 34 height 20
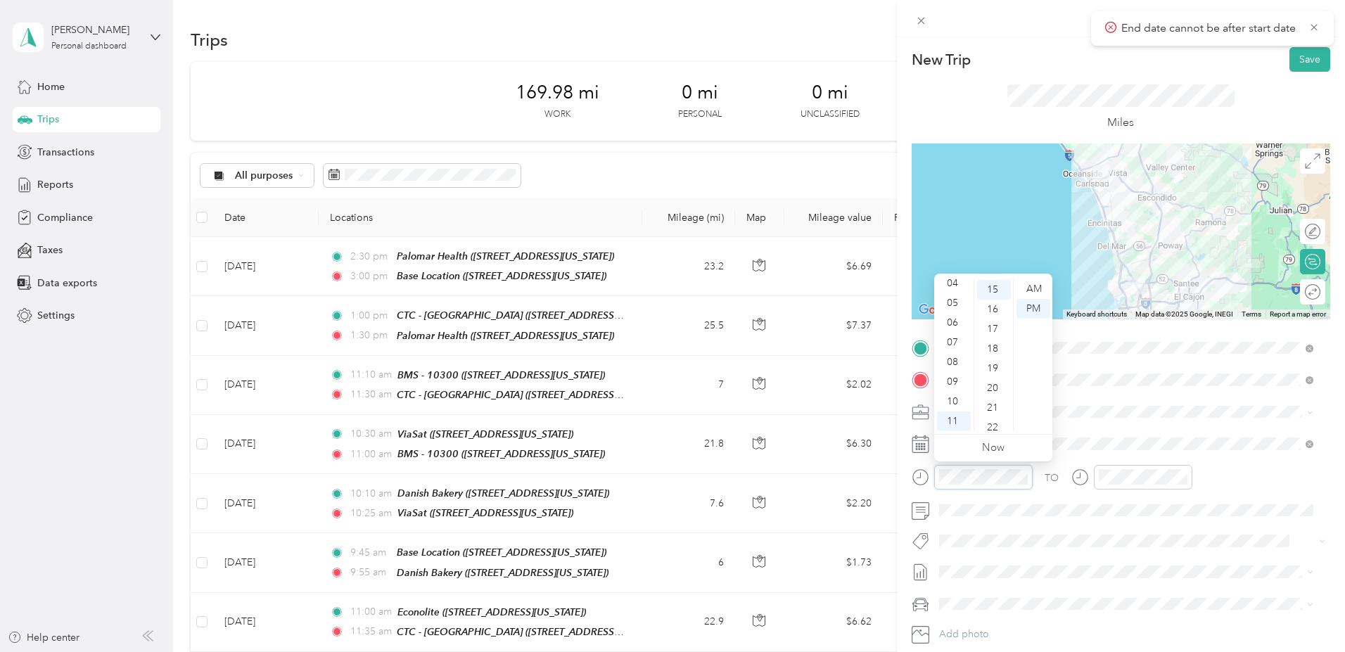
scroll to position [295, 0]
click at [1034, 290] on div "AM" at bounding box center [1033, 289] width 34 height 20
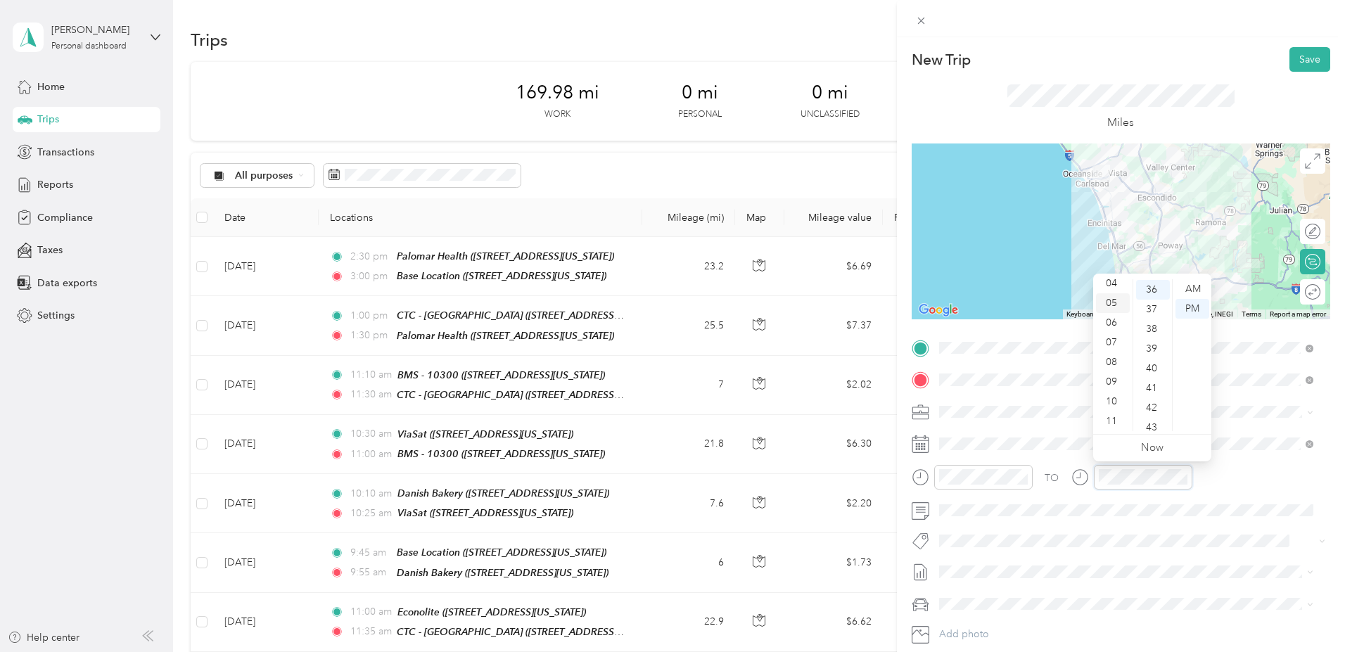
scroll to position [0, 0]
click at [1111, 286] on div "12" at bounding box center [1113, 289] width 34 height 20
click at [1155, 285] on div "00" at bounding box center [1153, 289] width 34 height 20
click at [1200, 286] on div "AM" at bounding box center [1192, 289] width 34 height 20
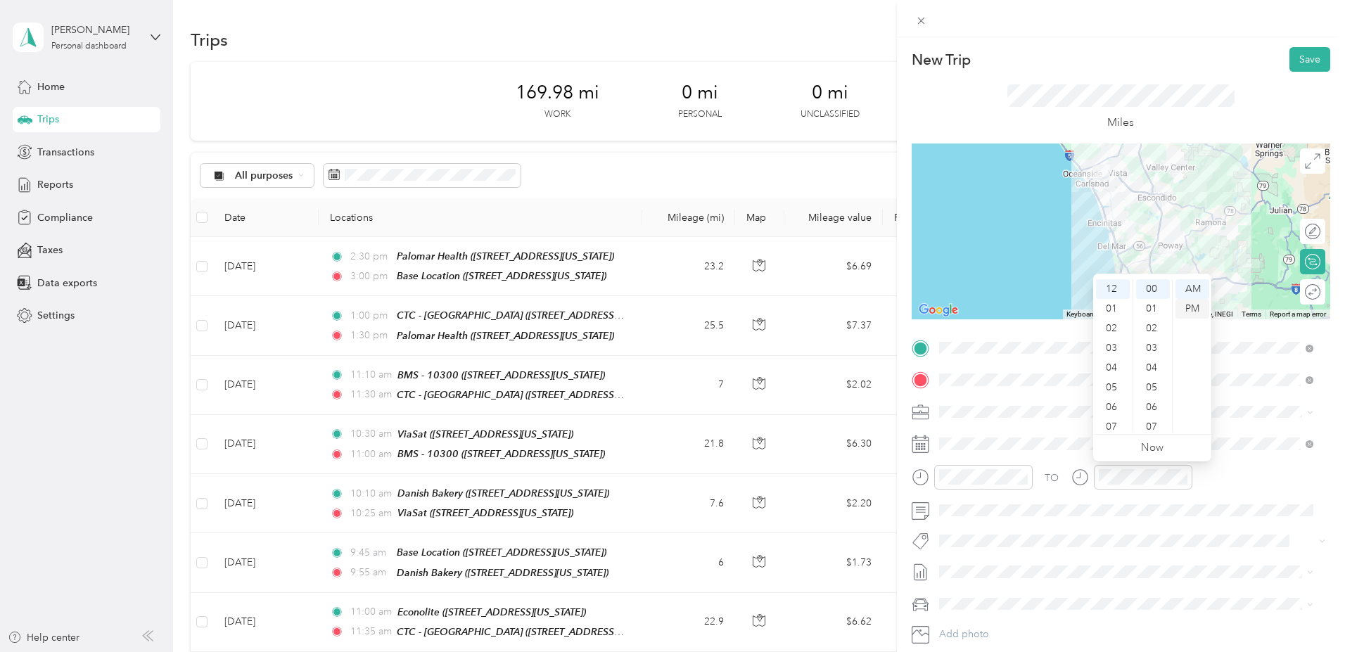
click at [1198, 304] on div "PM" at bounding box center [1192, 309] width 34 height 20
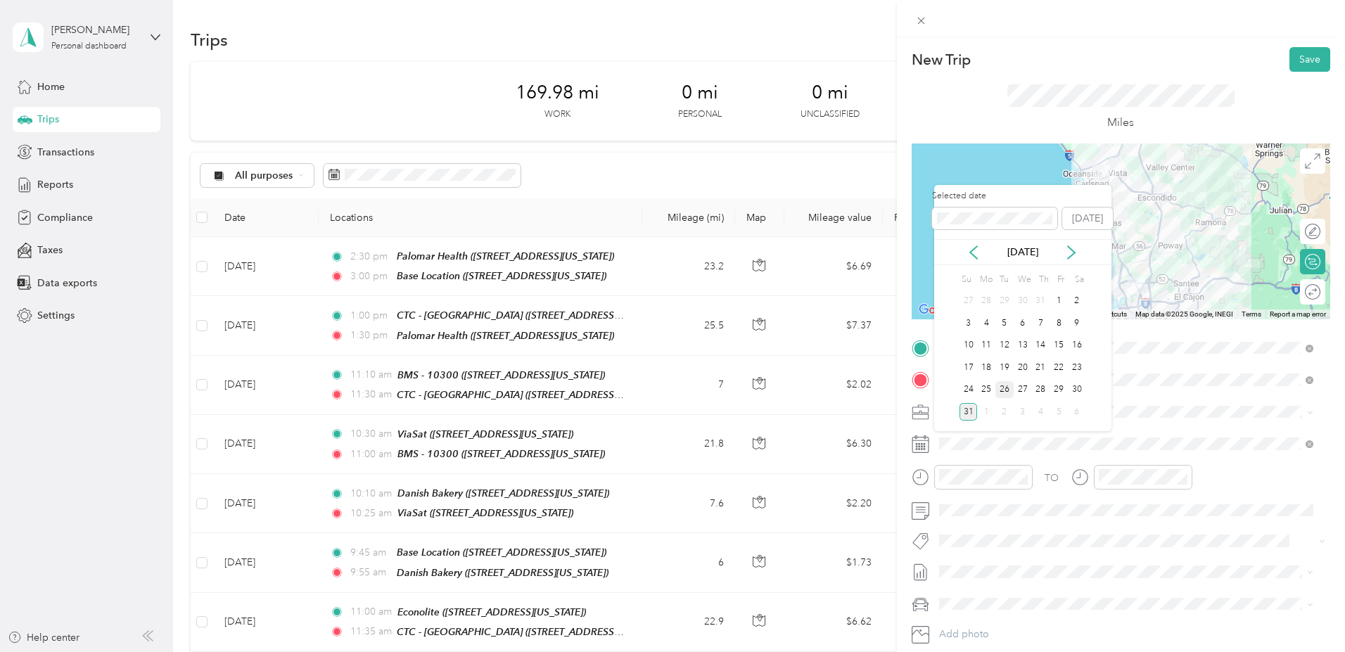
click at [1008, 387] on div "26" at bounding box center [1004, 390] width 18 height 18
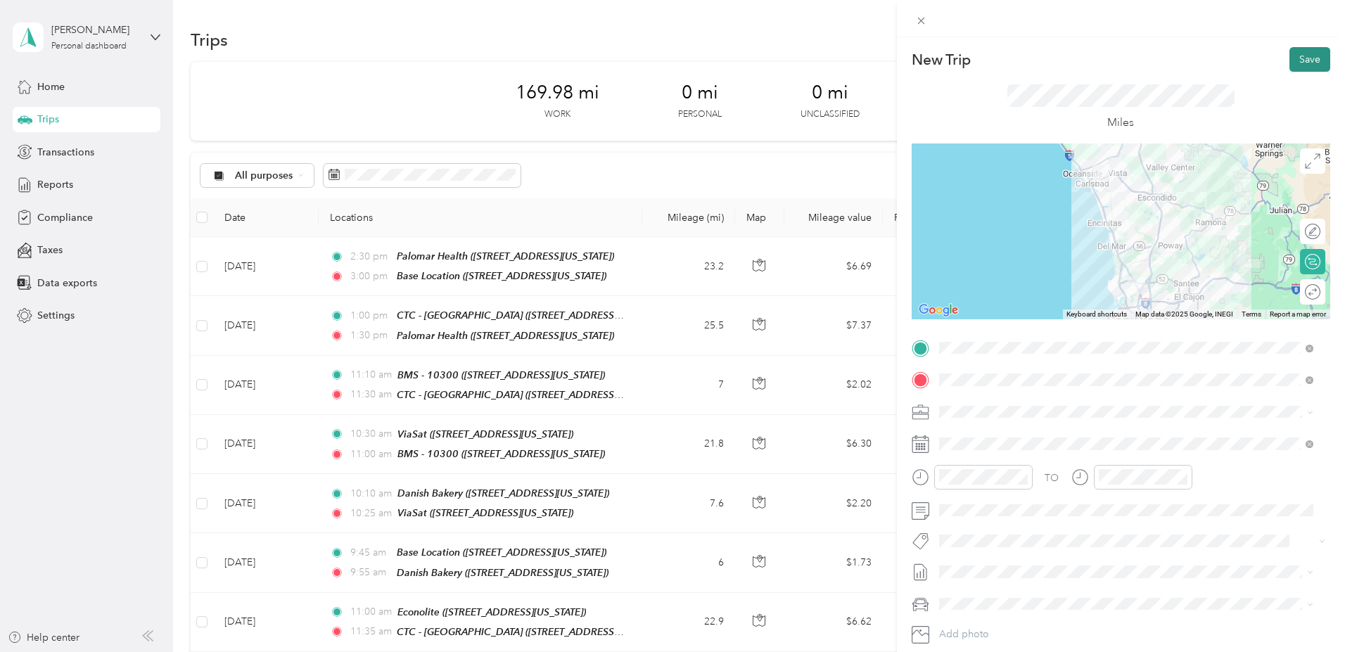
click at [1299, 58] on button "Save" at bounding box center [1309, 59] width 41 height 25
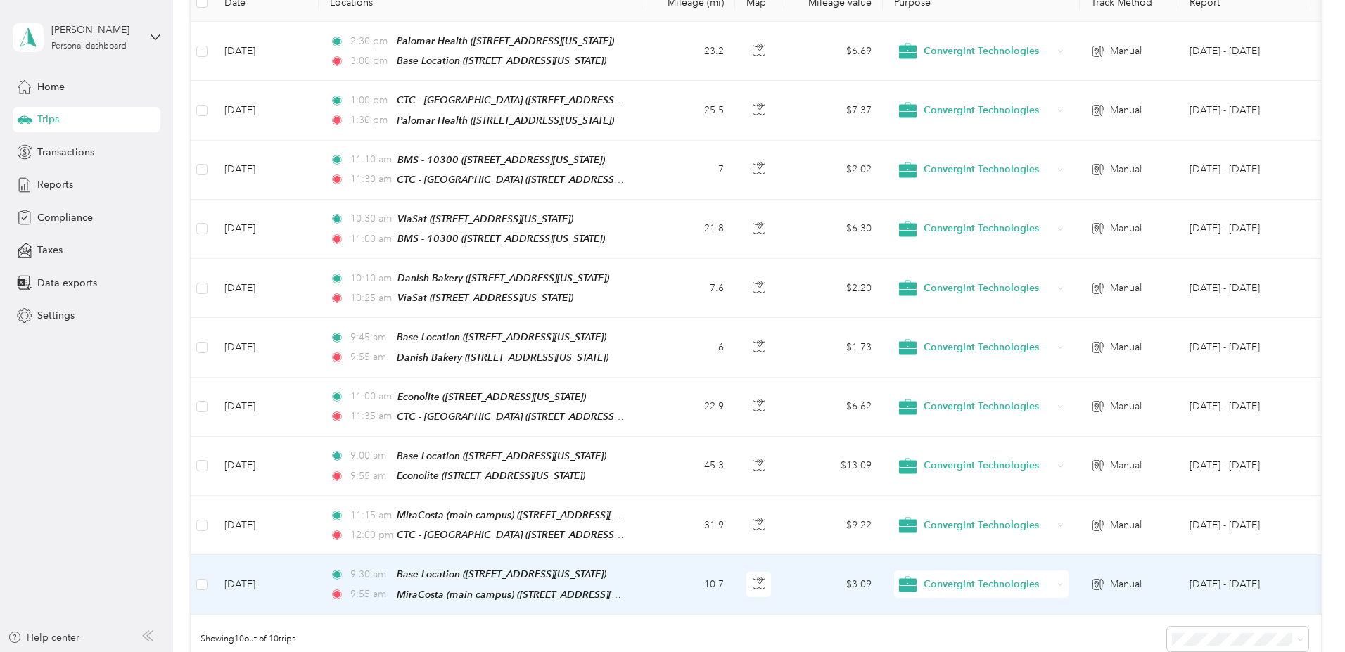
click at [319, 568] on td "[DATE]" at bounding box center [265, 584] width 105 height 59
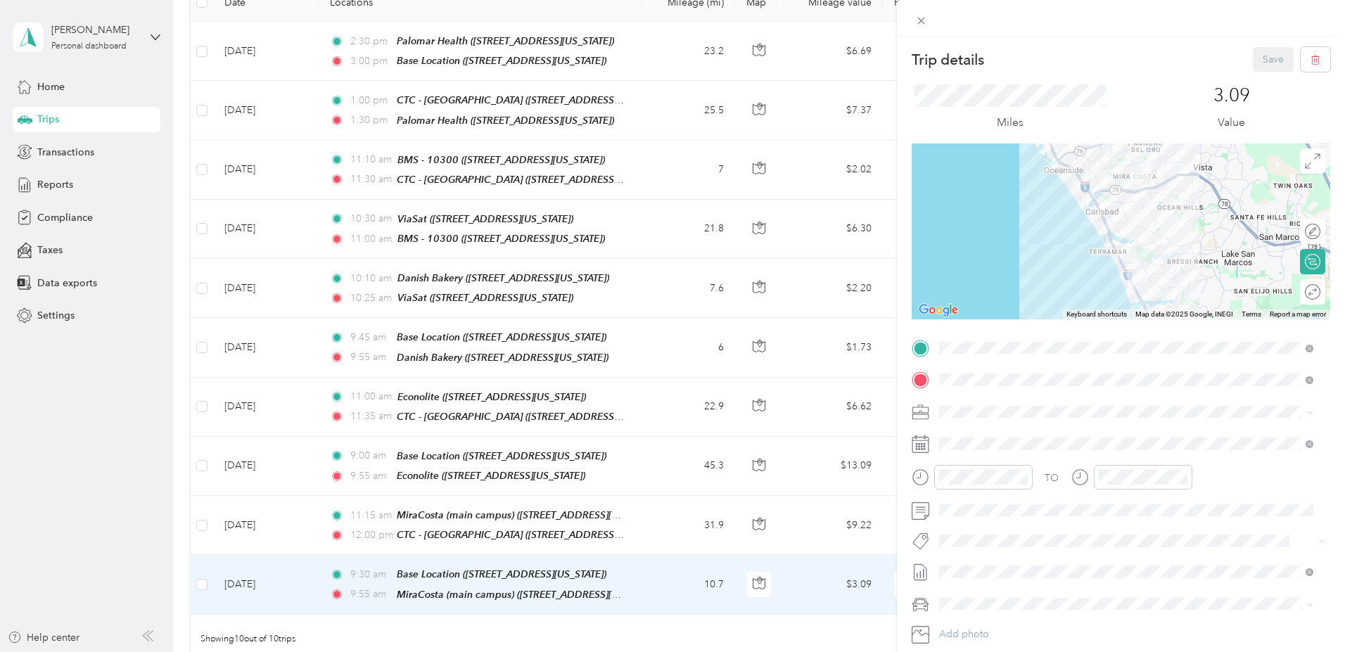
click at [374, 511] on div "Trip details Save This trip cannot be edited because it is either under review,…" at bounding box center [672, 326] width 1345 height 652
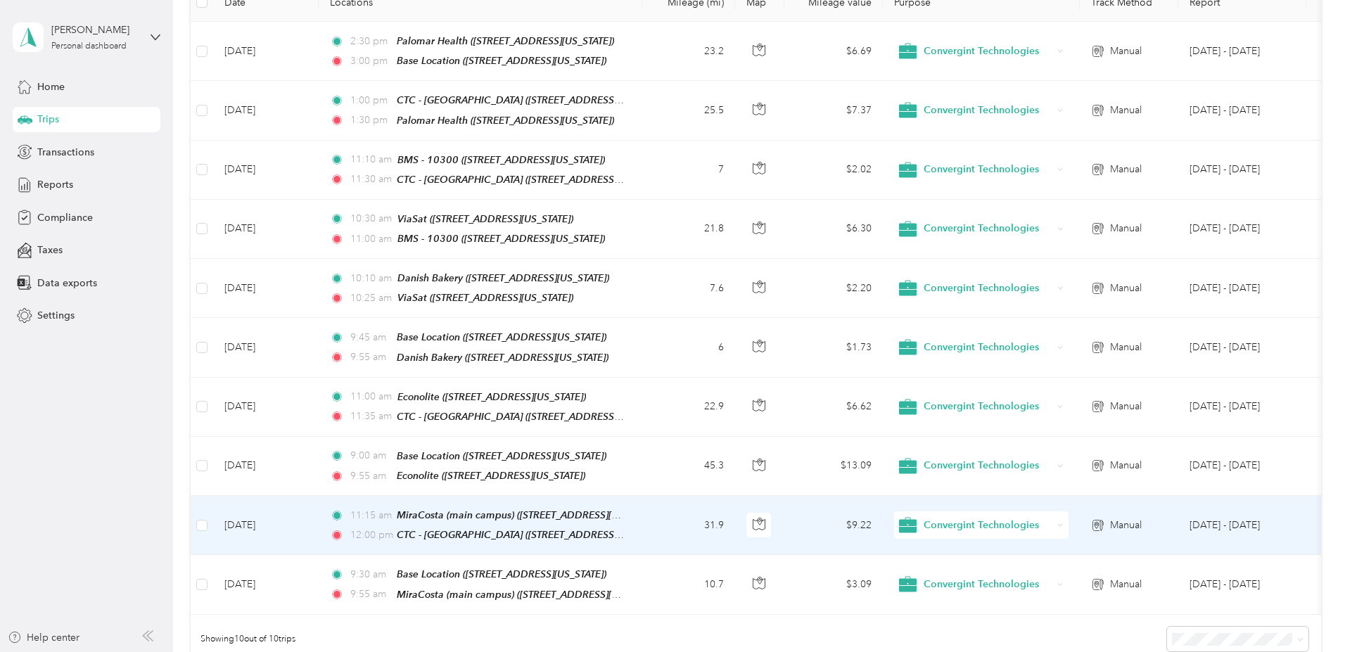
click at [319, 506] on td "[DATE]" at bounding box center [265, 525] width 105 height 59
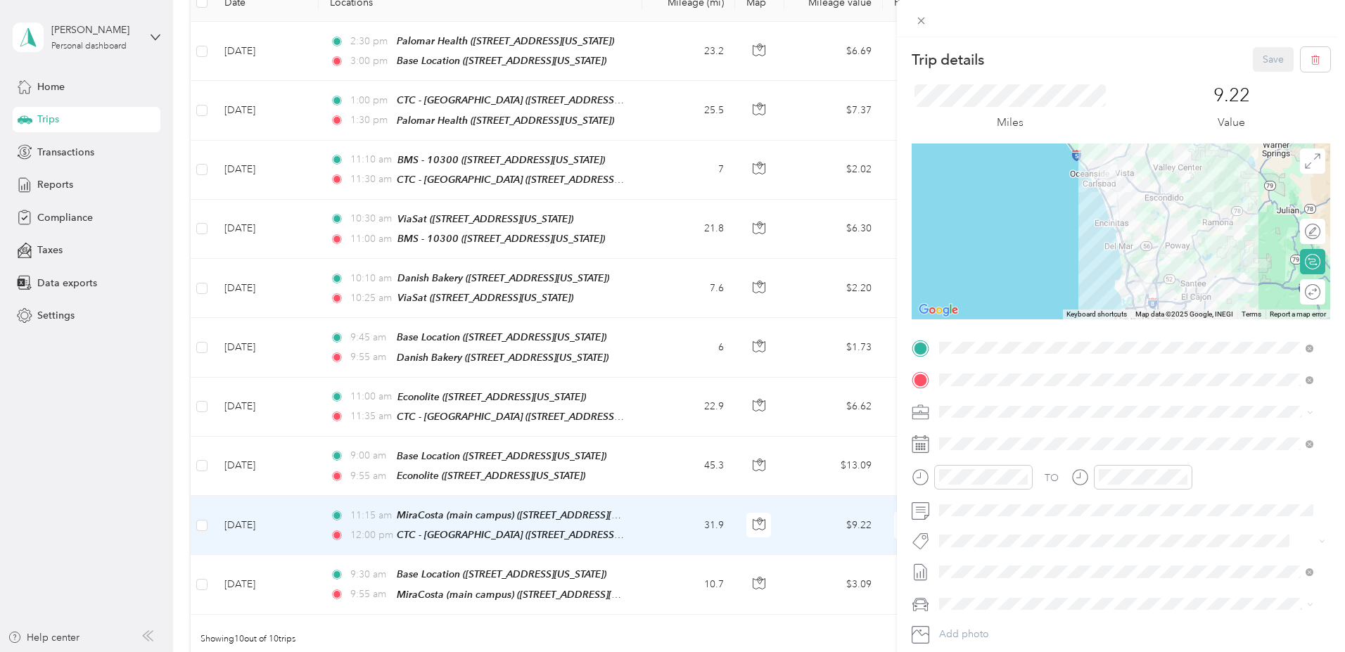
click at [1147, 193] on div at bounding box center [1120, 231] width 418 height 176
click at [1263, 57] on button "Save" at bounding box center [1272, 59] width 41 height 25
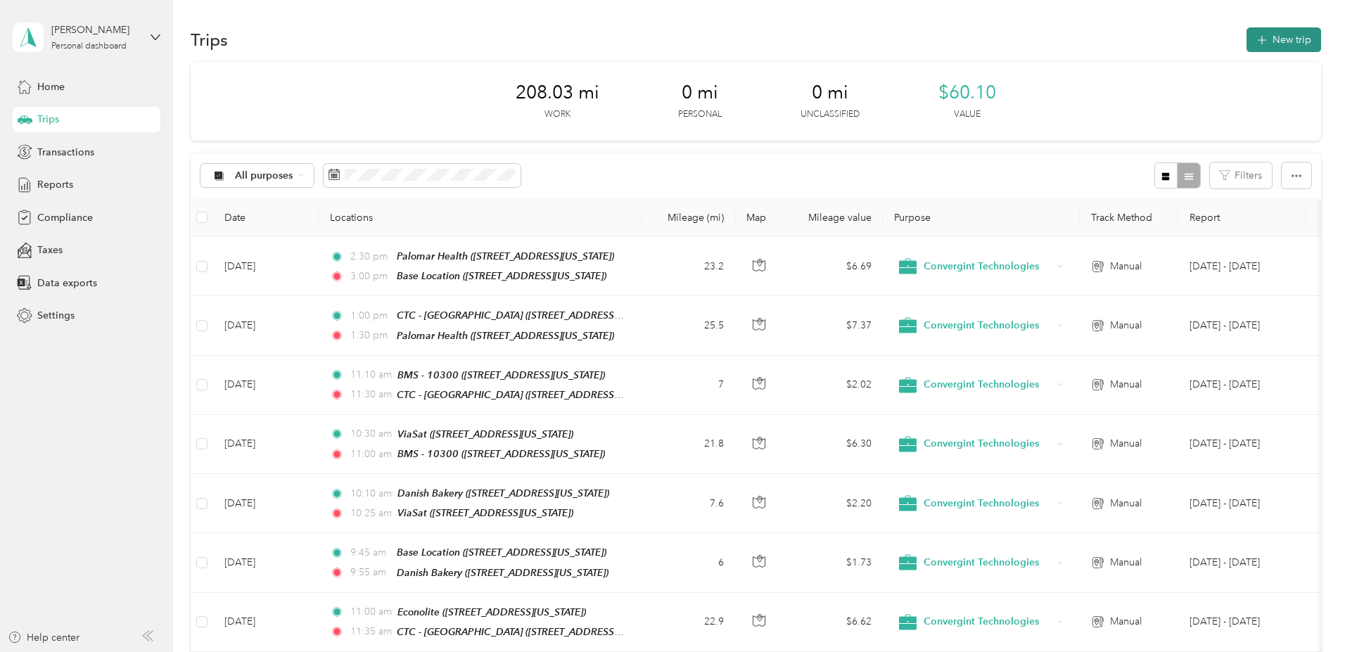
click at [1246, 29] on button "New trip" at bounding box center [1283, 39] width 75 height 25
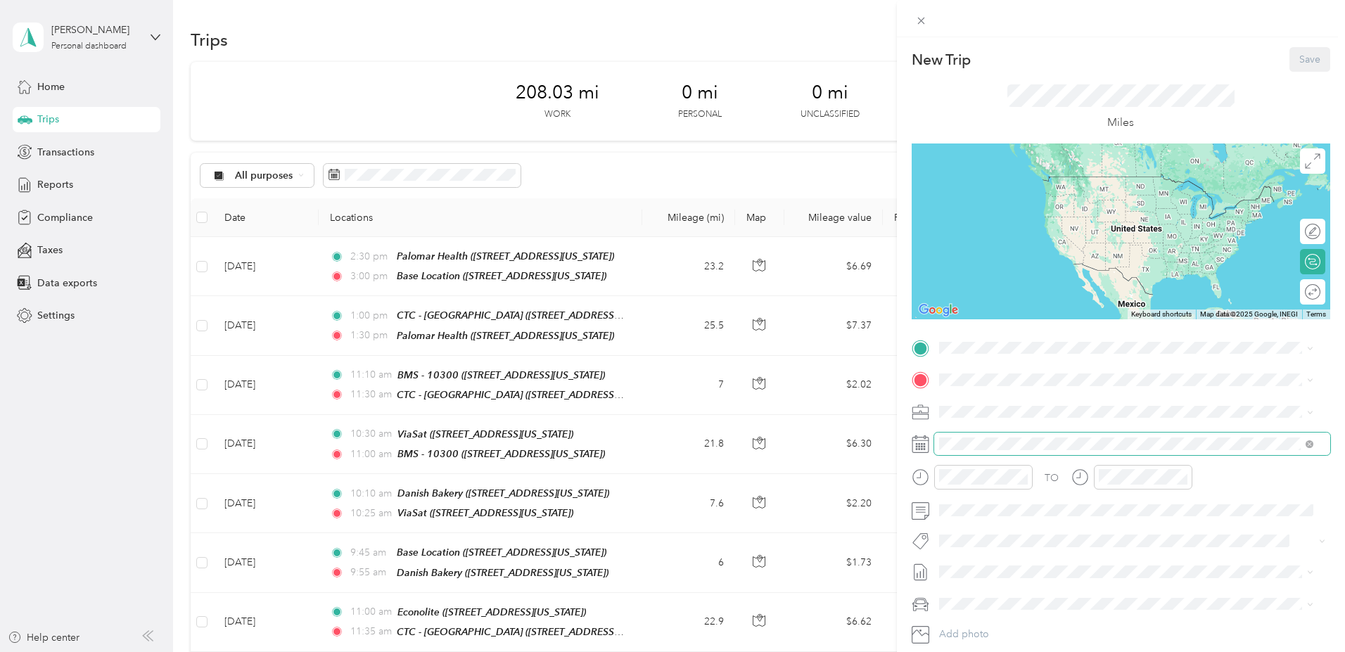
click at [988, 436] on span at bounding box center [1132, 443] width 396 height 23
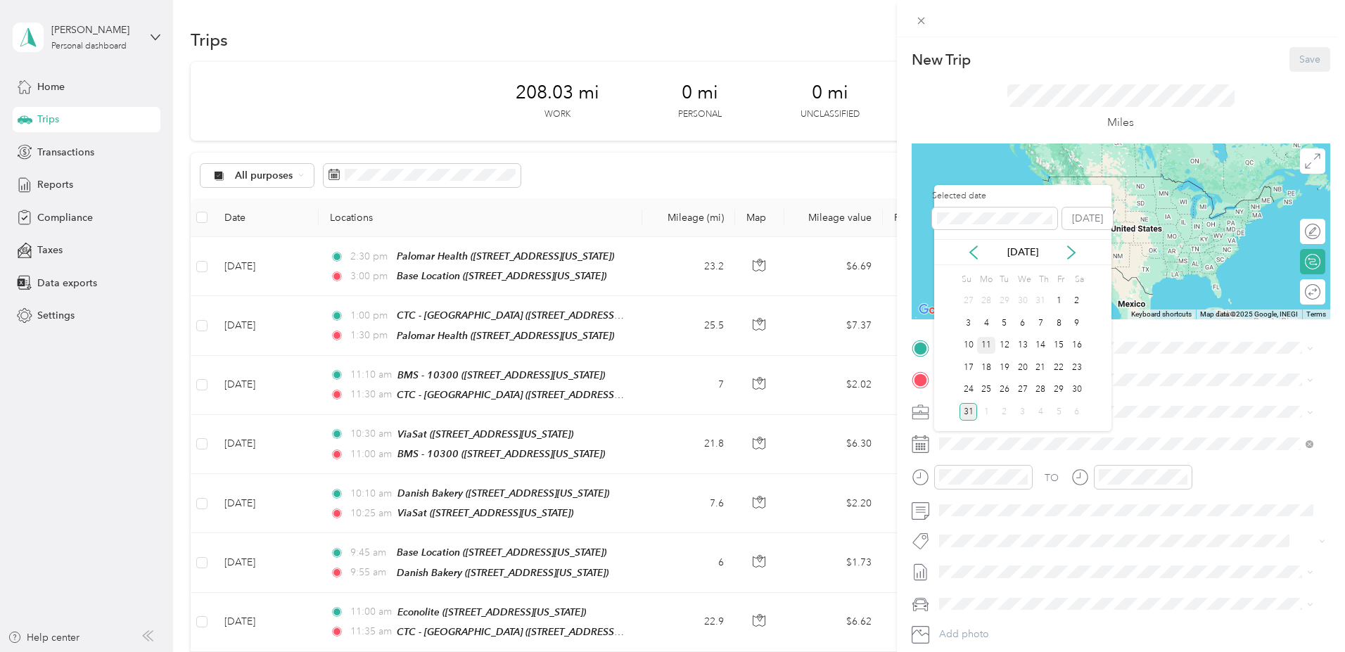
click at [988, 344] on div "11" at bounding box center [986, 346] width 18 height 18
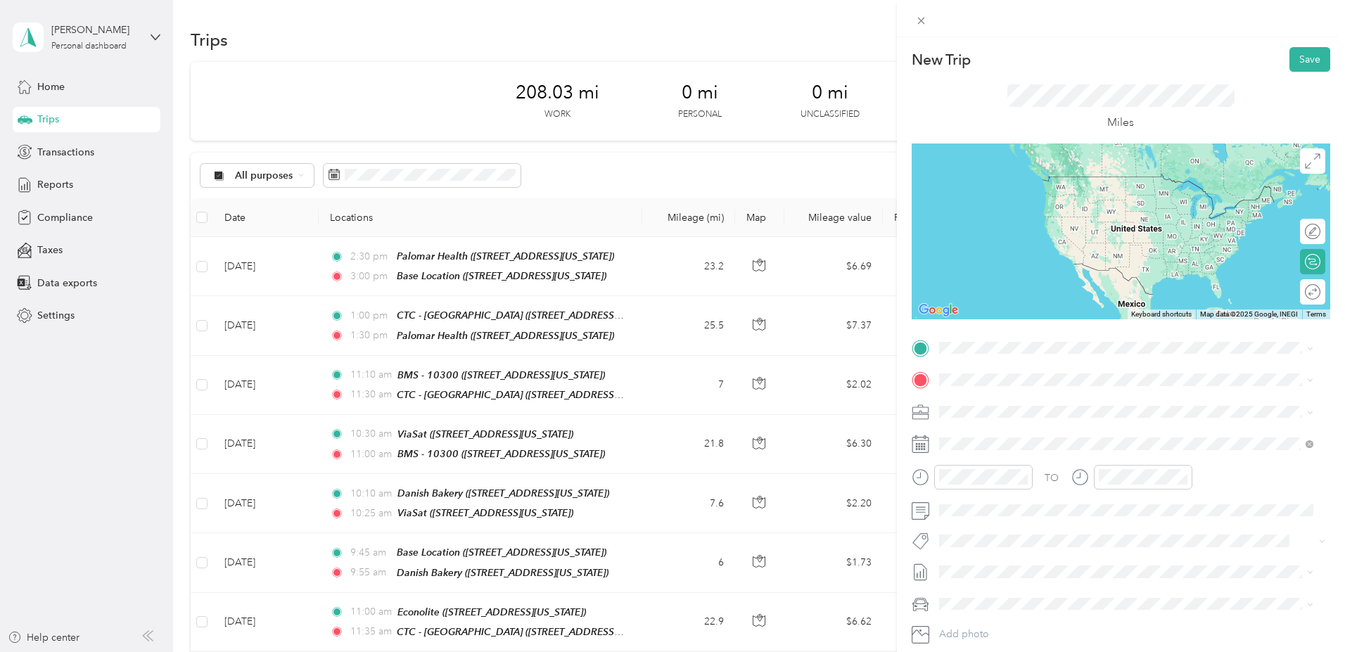
click at [1006, 409] on div "Base Location [STREET_ADDRESS][US_STATE]" at bounding box center [1035, 412] width 141 height 30
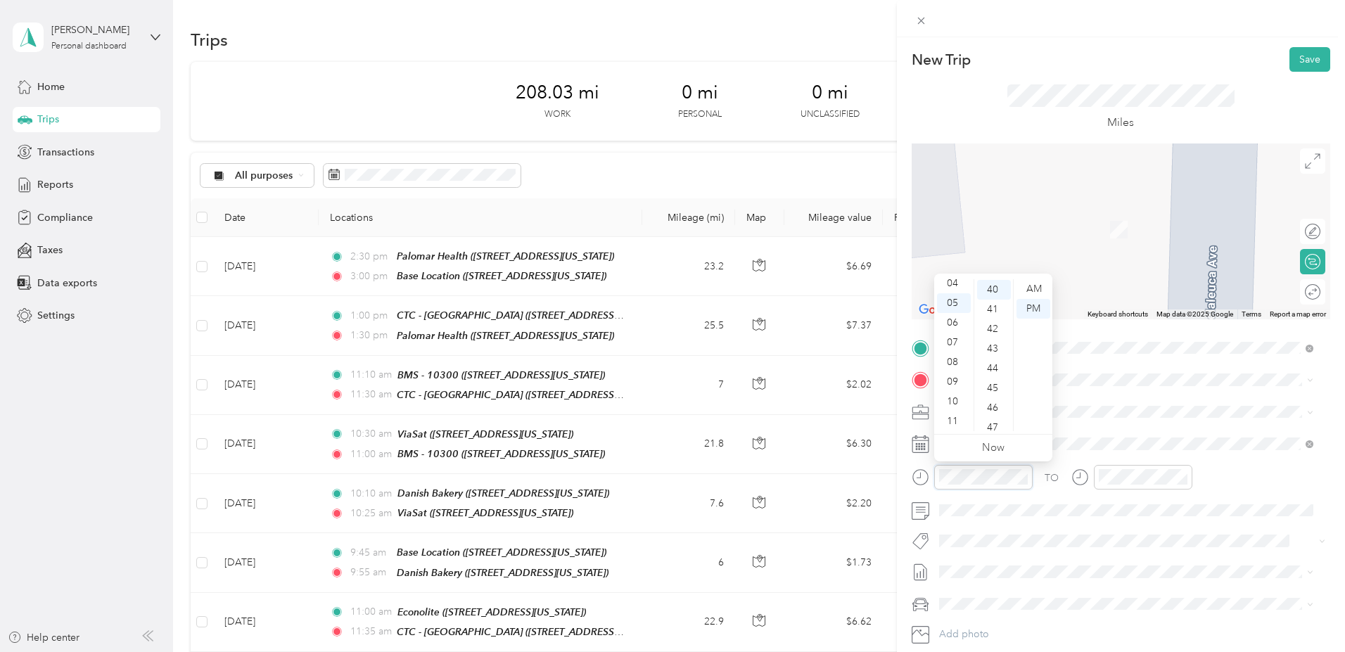
scroll to position [84, 0]
click at [952, 401] on div "10" at bounding box center [954, 402] width 34 height 20
click at [994, 376] on div "30" at bounding box center [994, 380] width 34 height 20
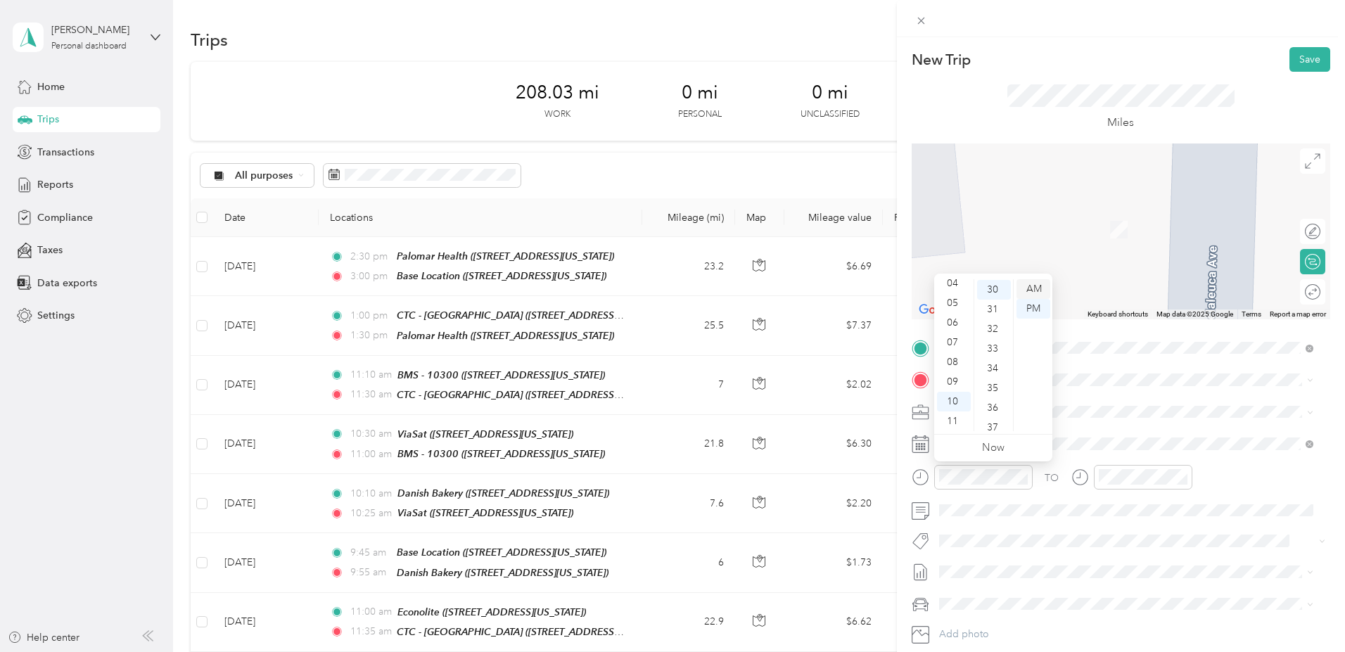
click at [1035, 290] on div "AM" at bounding box center [1033, 289] width 34 height 20
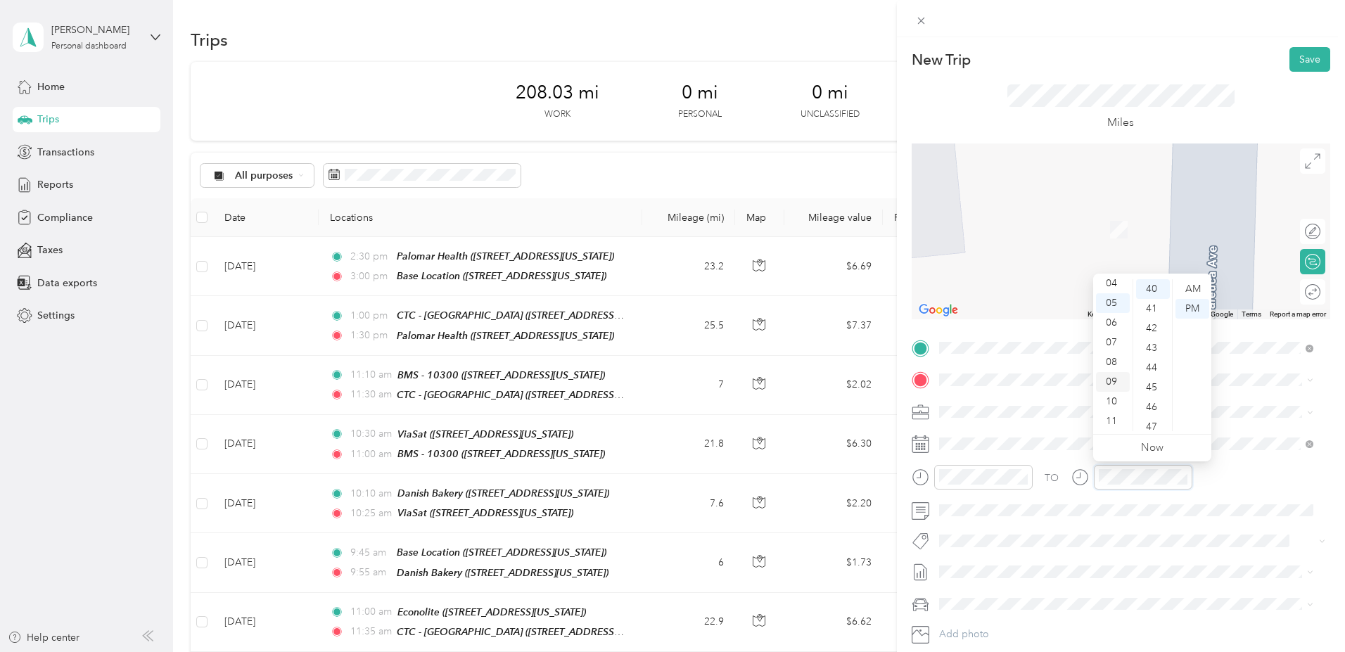
scroll to position [84, 0]
click at [1113, 416] on div "11" at bounding box center [1113, 421] width 34 height 20
click at [1151, 380] on div "30" at bounding box center [1153, 379] width 34 height 20
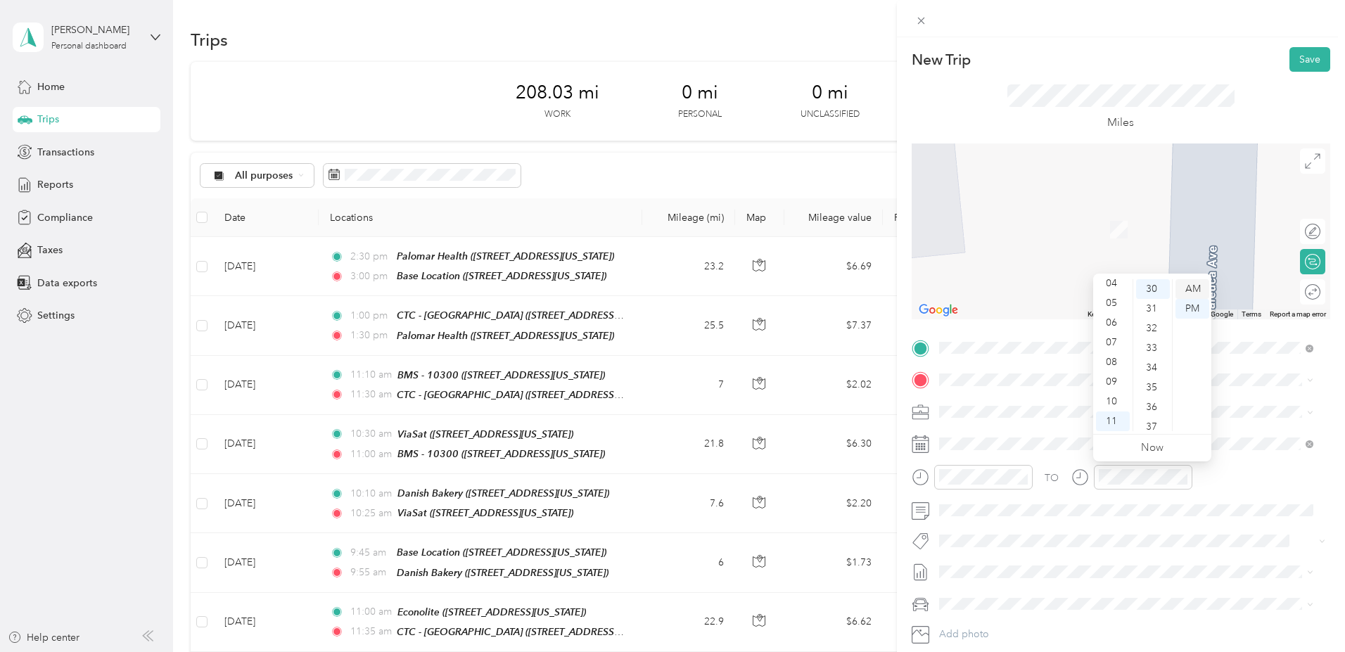
click at [1193, 283] on div "AM" at bounding box center [1192, 289] width 34 height 20
click at [1018, 446] on span "[GEOGRAPHIC_DATA], [US_STATE], [GEOGRAPHIC_DATA]" at bounding box center [1097, 451] width 265 height 12
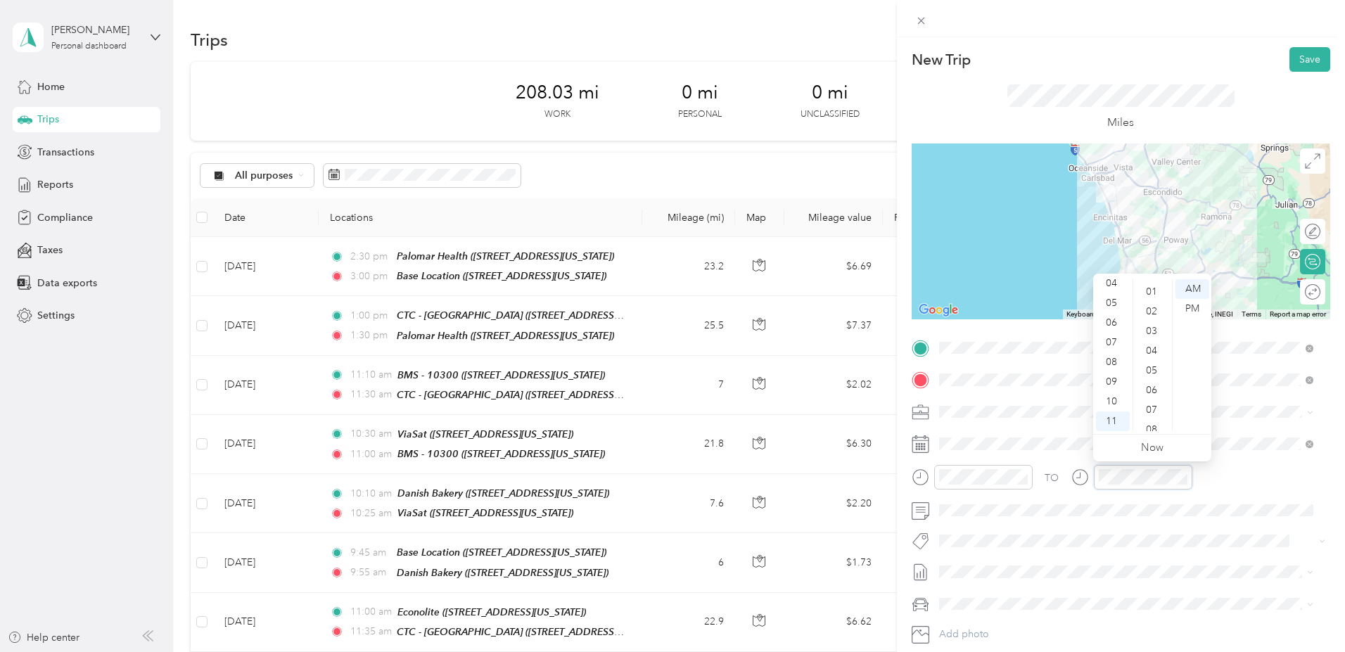
scroll to position [0, 0]
click at [1153, 283] on div "00" at bounding box center [1153, 289] width 34 height 20
click at [1304, 58] on button "Save" at bounding box center [1309, 59] width 41 height 25
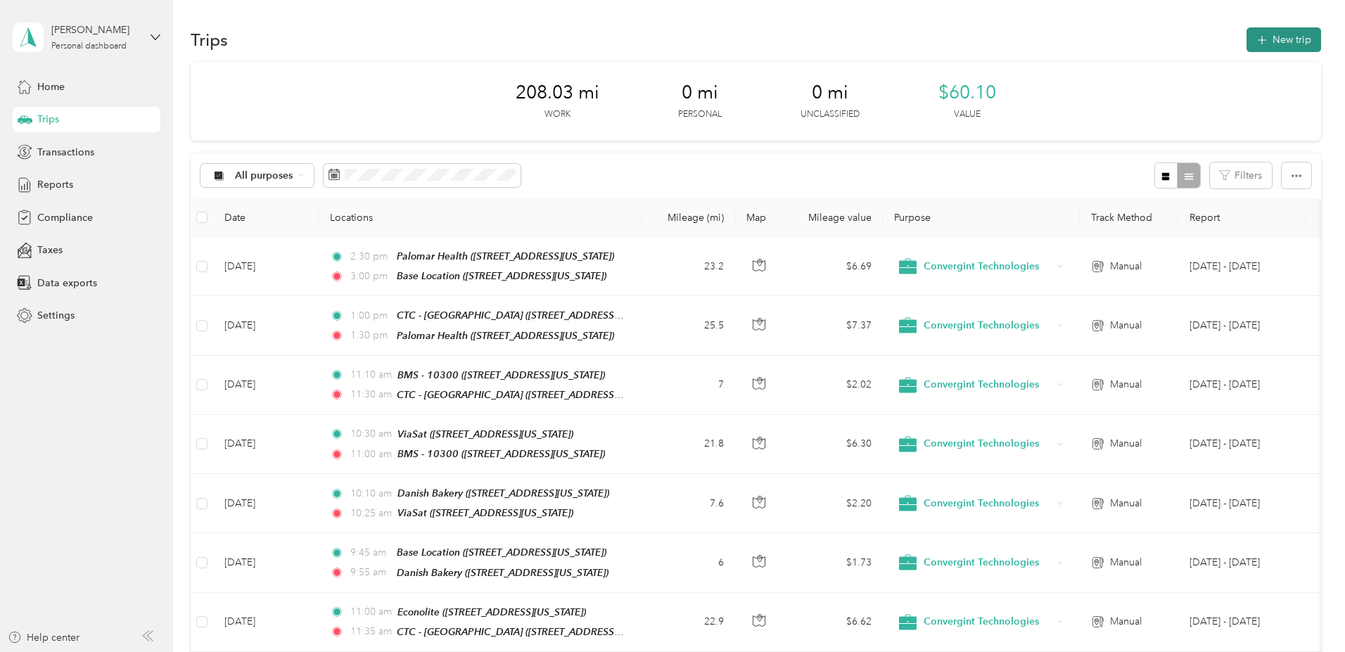
click at [1246, 37] on button "New trip" at bounding box center [1283, 39] width 75 height 25
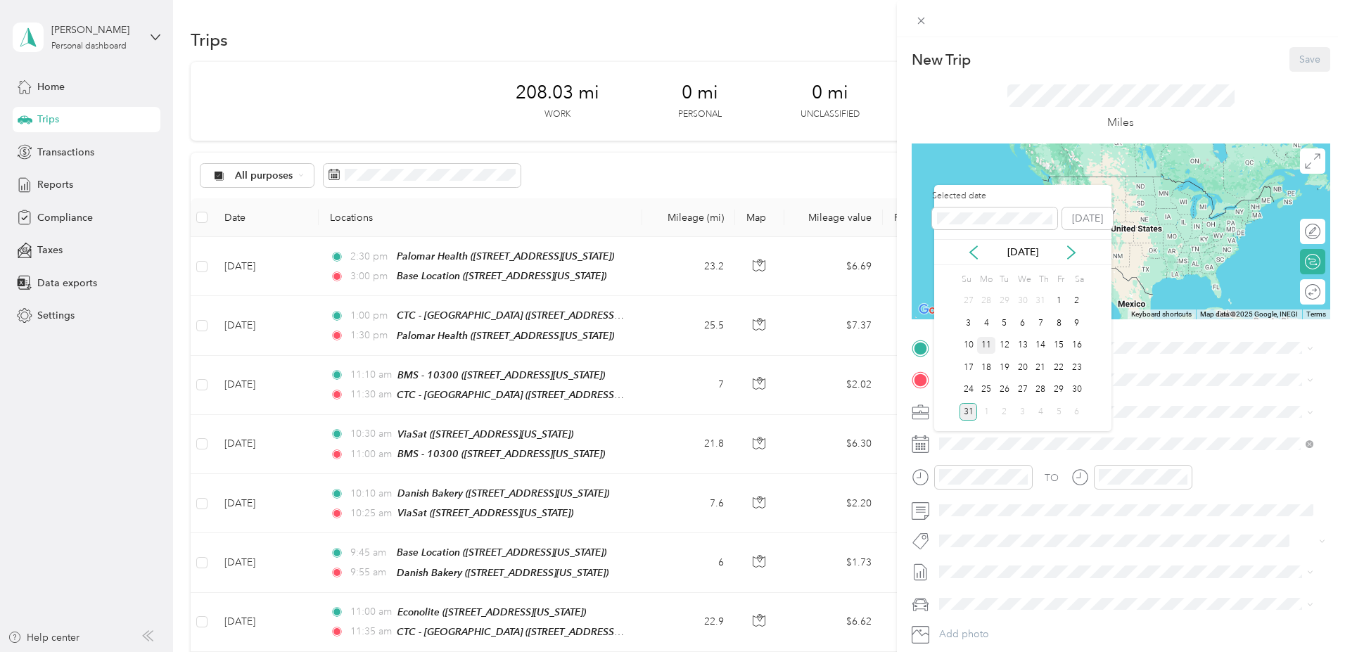
click at [987, 348] on div "11" at bounding box center [986, 346] width 18 height 18
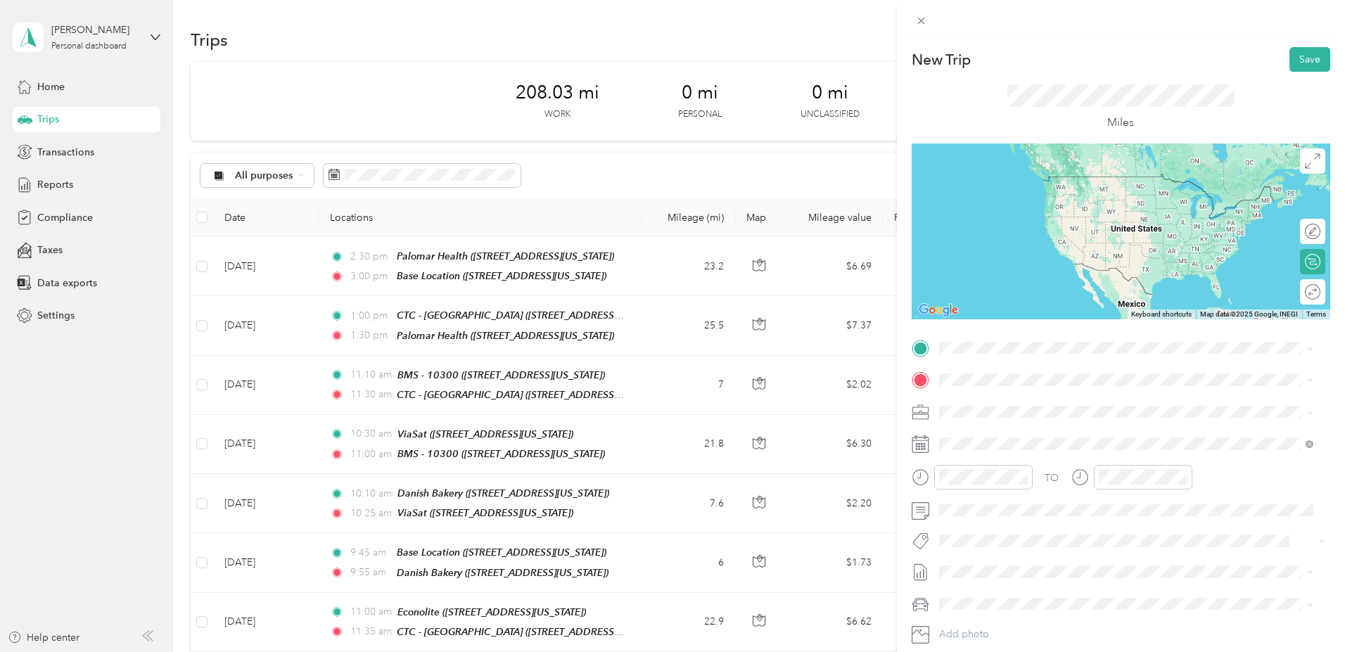
click at [1023, 411] on div "Illumina - HQ 5200 Illumina Way, 92122, San Diego, California, United States" at bounding box center [1097, 410] width 265 height 30
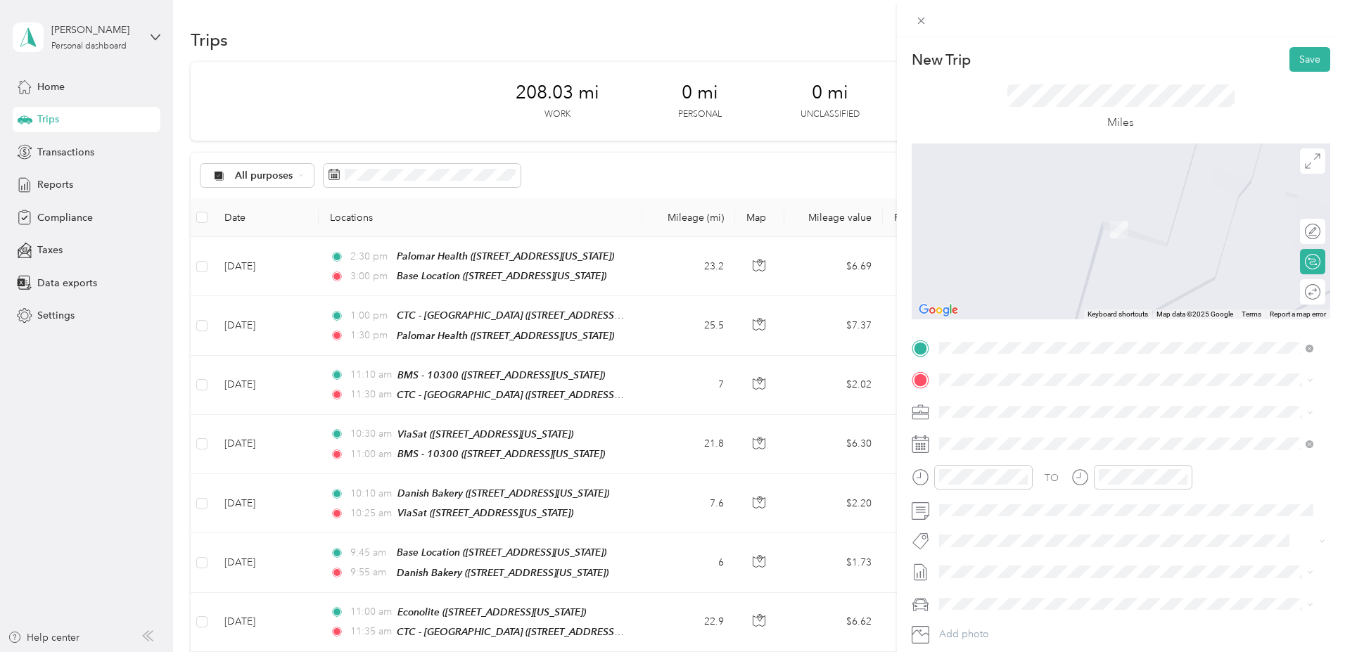
click at [1028, 438] on div "CTC - [GEOGRAPHIC_DATA] [STREET_ADDRESS][US_STATE]" at bounding box center [1035, 443] width 141 height 30
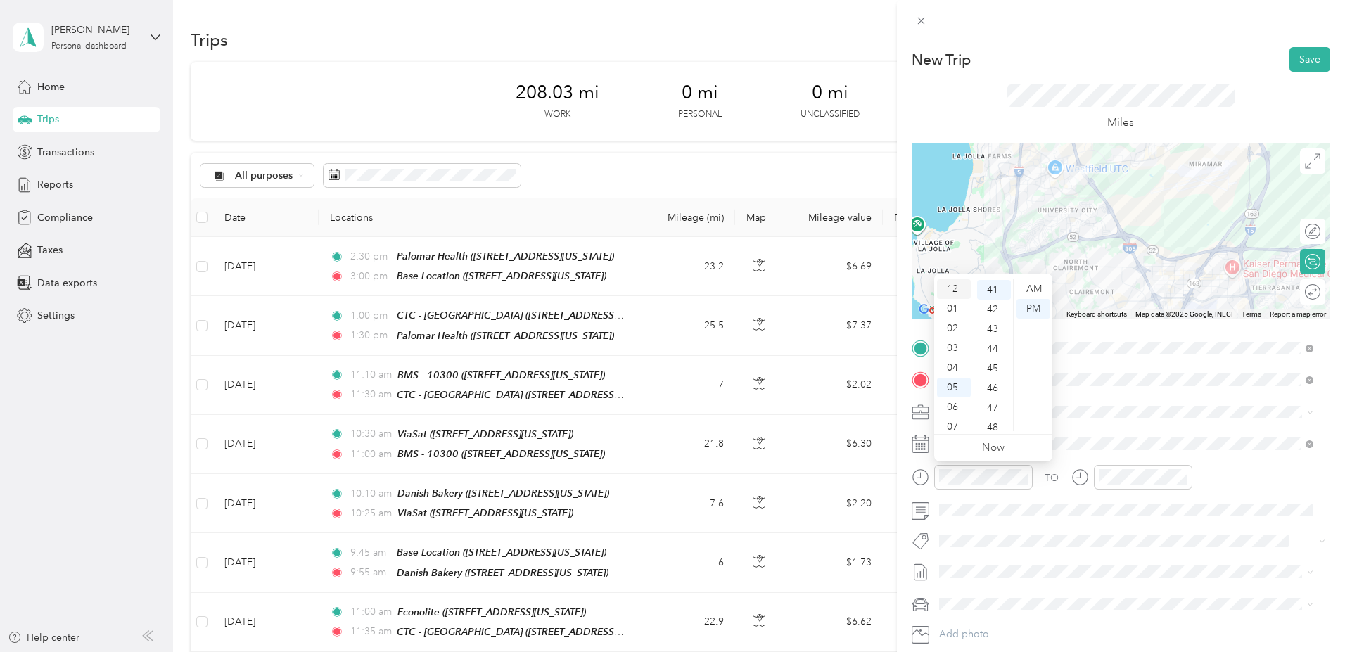
click at [952, 283] on div "12" at bounding box center [954, 289] width 34 height 20
click at [990, 286] on div "00" at bounding box center [994, 289] width 34 height 20
click at [1038, 309] on div "PM" at bounding box center [1033, 309] width 34 height 20
click at [1113, 290] on div "12" at bounding box center [1113, 289] width 34 height 20
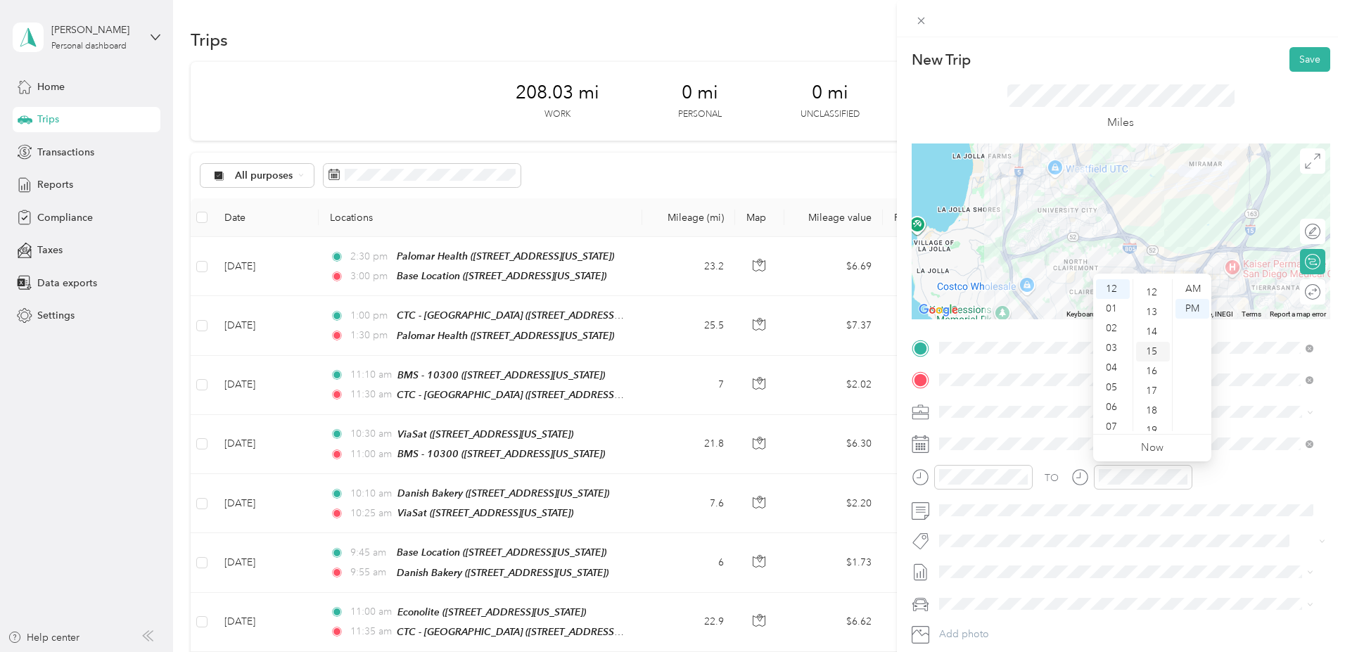
click at [1151, 347] on div "15" at bounding box center [1153, 352] width 34 height 20
click at [1198, 308] on div "PM" at bounding box center [1192, 309] width 34 height 20
click at [1300, 60] on button "Save" at bounding box center [1309, 59] width 41 height 25
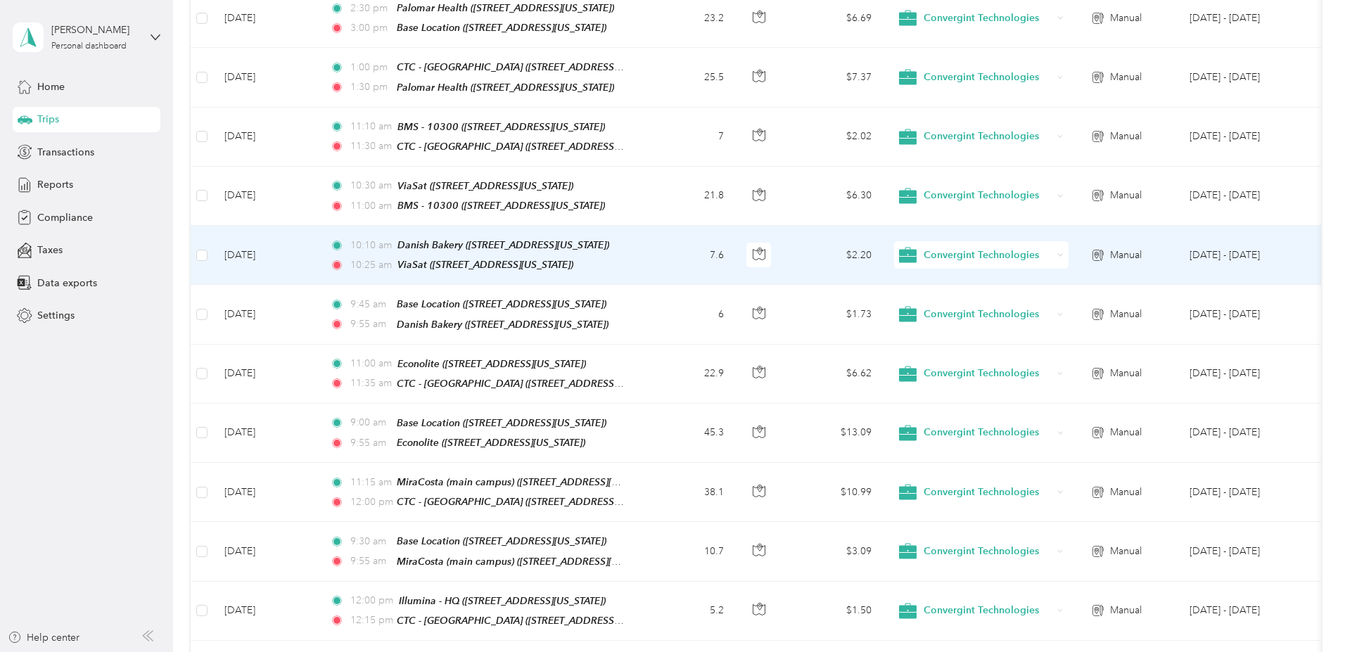
scroll to position [0, 0]
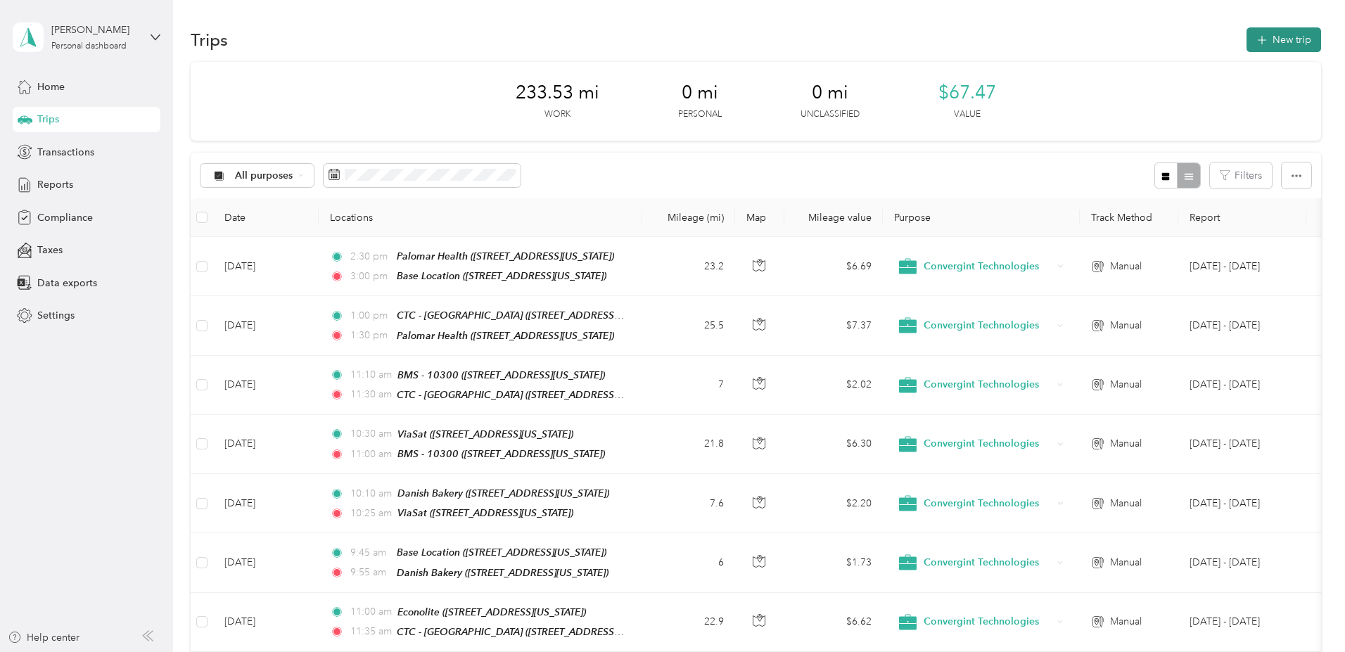
click at [1246, 41] on button "New trip" at bounding box center [1283, 39] width 75 height 25
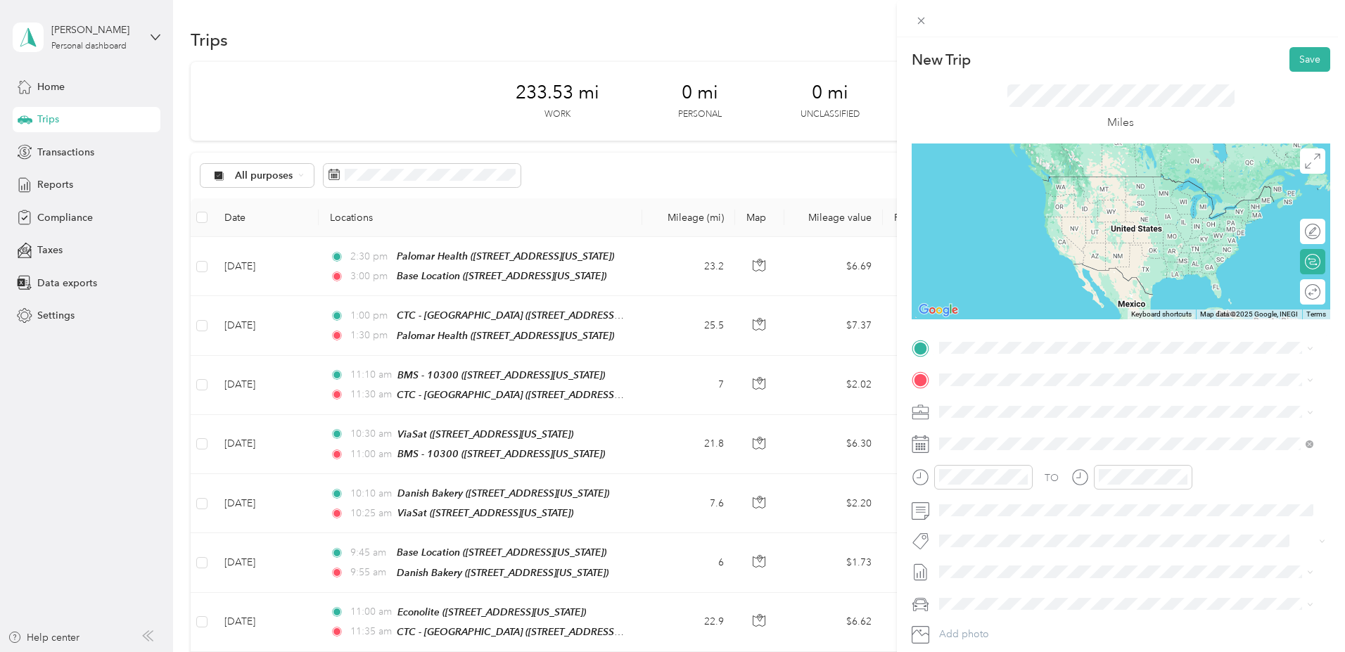
click at [1020, 417] on span "[STREET_ADDRESS][US_STATE]" at bounding box center [1035, 413] width 141 height 12
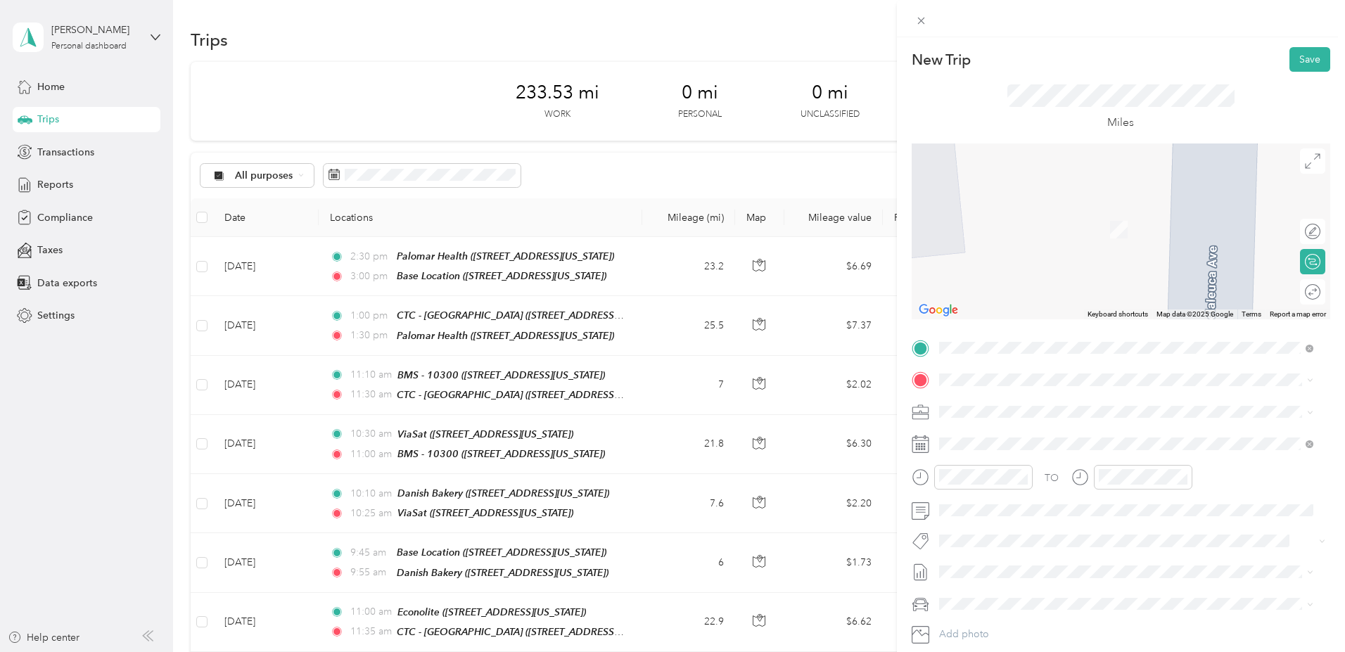
click at [1004, 434] on strong "Refuge Vault - Del Mar" at bounding box center [1017, 434] width 105 height 13
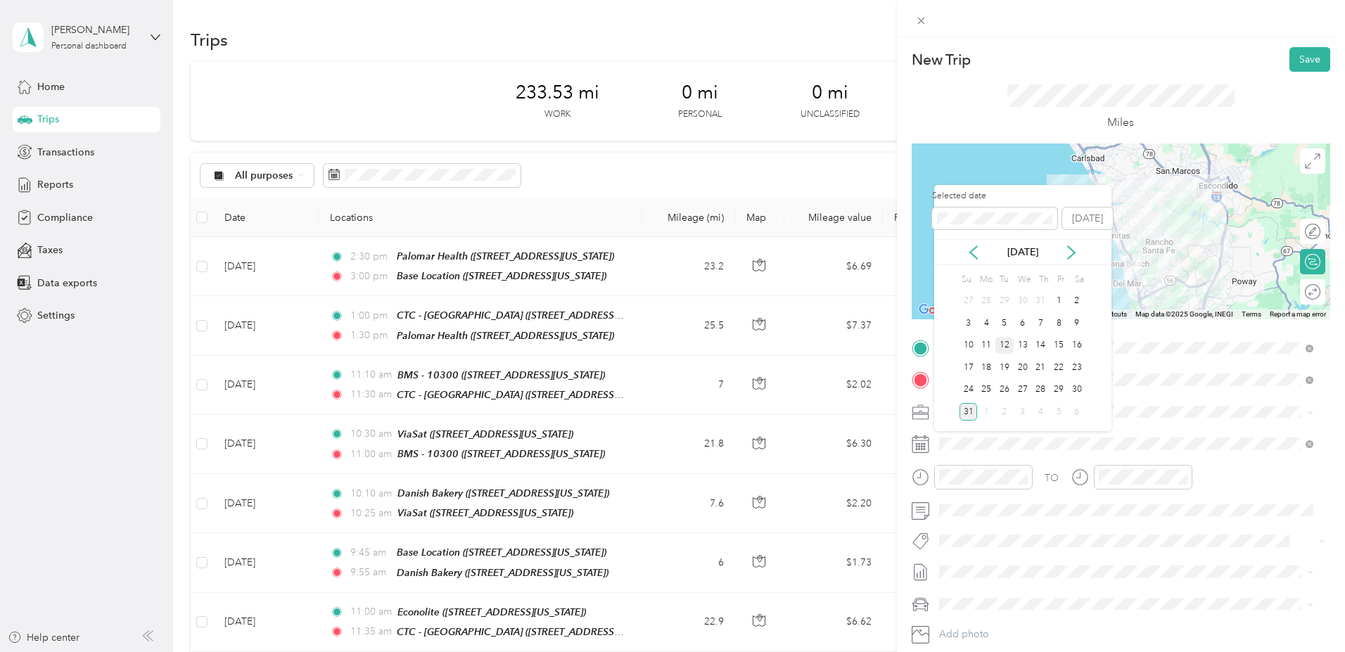
click at [1008, 342] on div "12" at bounding box center [1004, 346] width 18 height 18
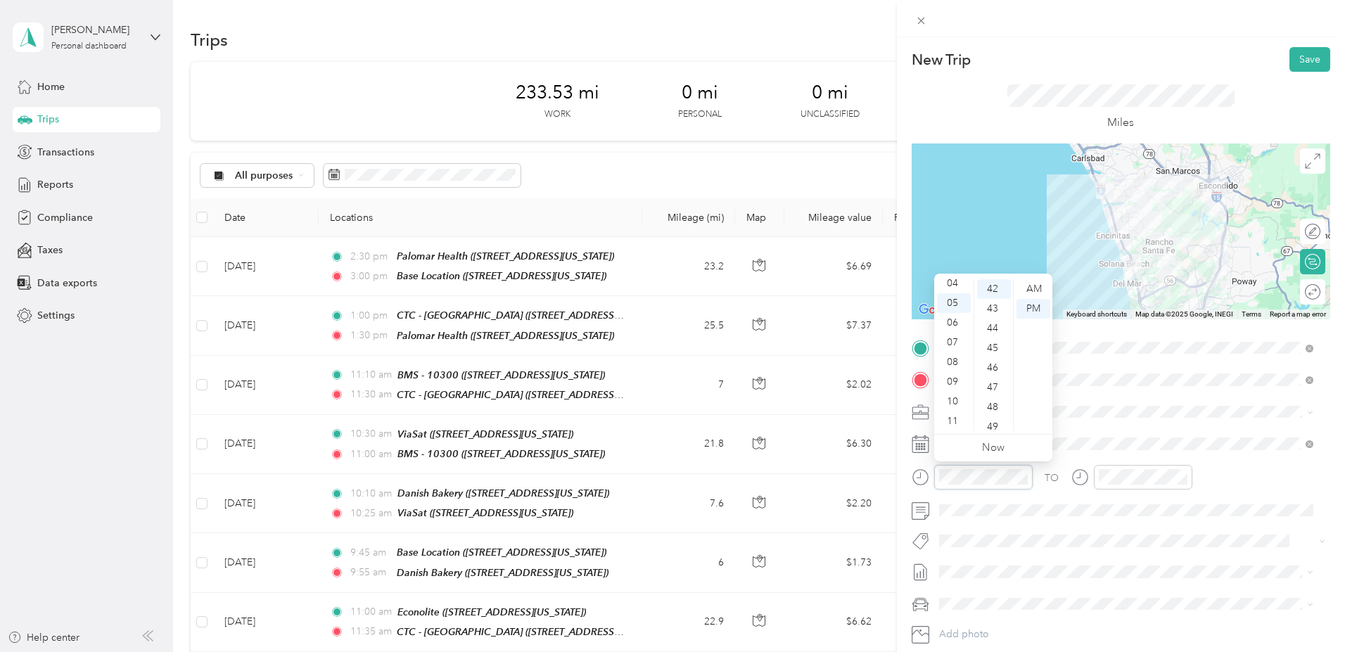
scroll to position [84, 0]
click at [949, 360] on div "08" at bounding box center [954, 362] width 34 height 20
click at [995, 335] on div "30" at bounding box center [994, 340] width 34 height 20
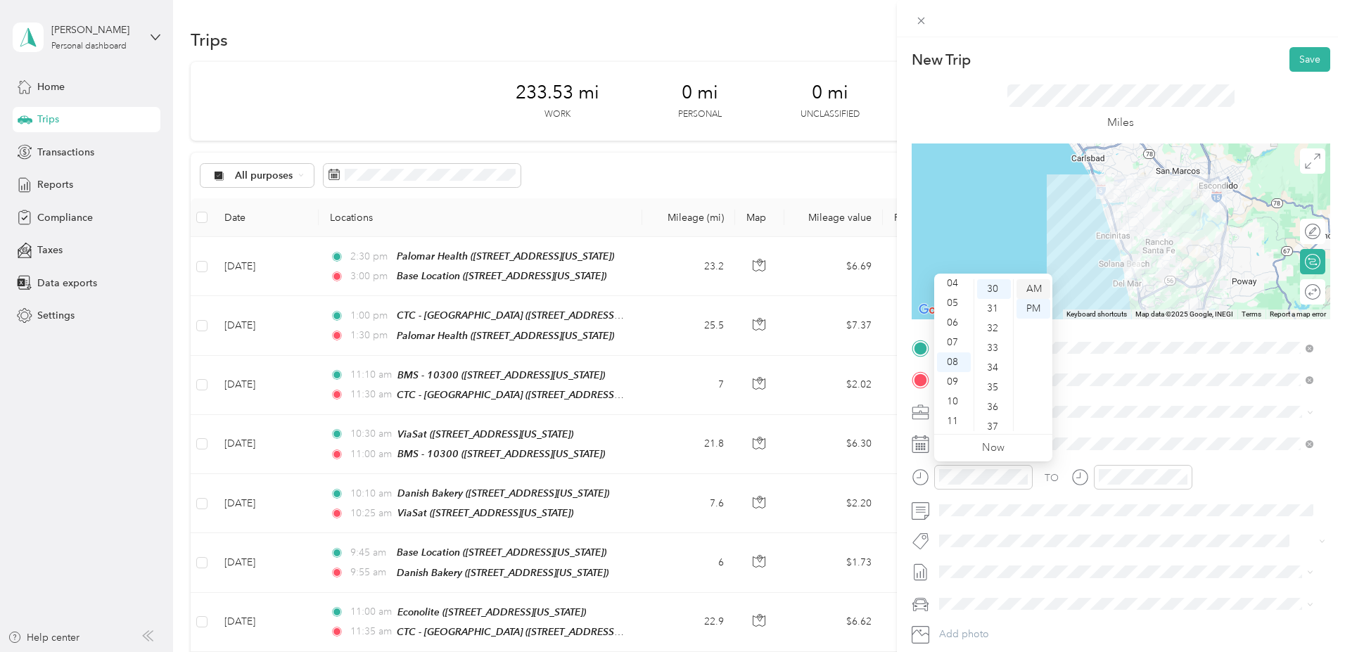
click at [1028, 289] on div "AM" at bounding box center [1033, 289] width 34 height 20
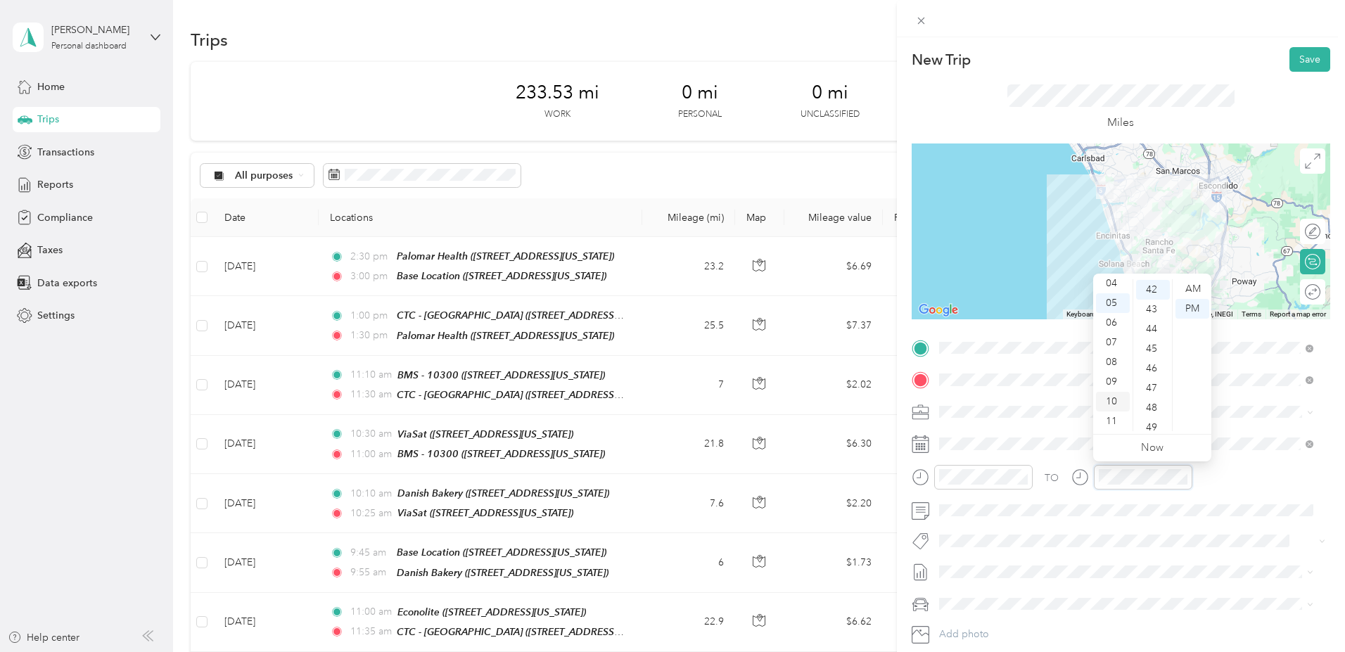
scroll to position [84, 0]
click at [1112, 380] on div "09" at bounding box center [1113, 382] width 34 height 20
click at [1153, 286] on div "00" at bounding box center [1153, 289] width 34 height 20
click at [1192, 286] on div "AM" at bounding box center [1192, 289] width 34 height 20
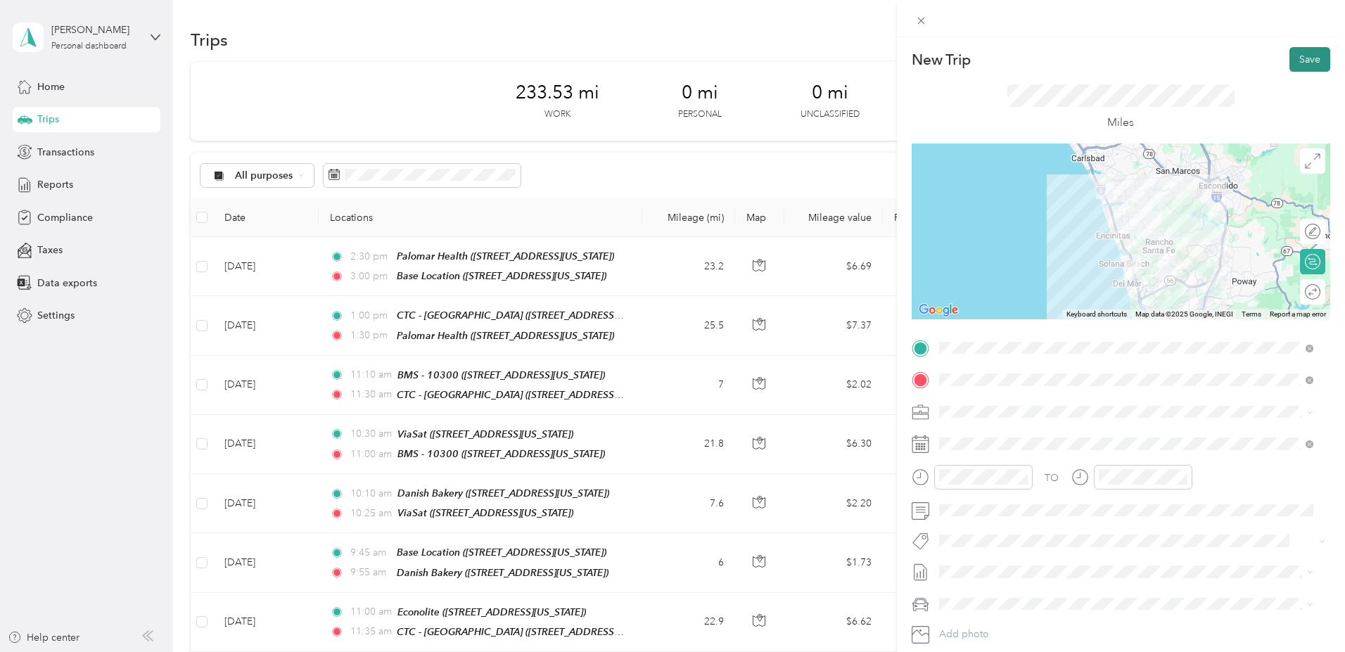
click at [1304, 57] on button "Save" at bounding box center [1309, 59] width 41 height 25
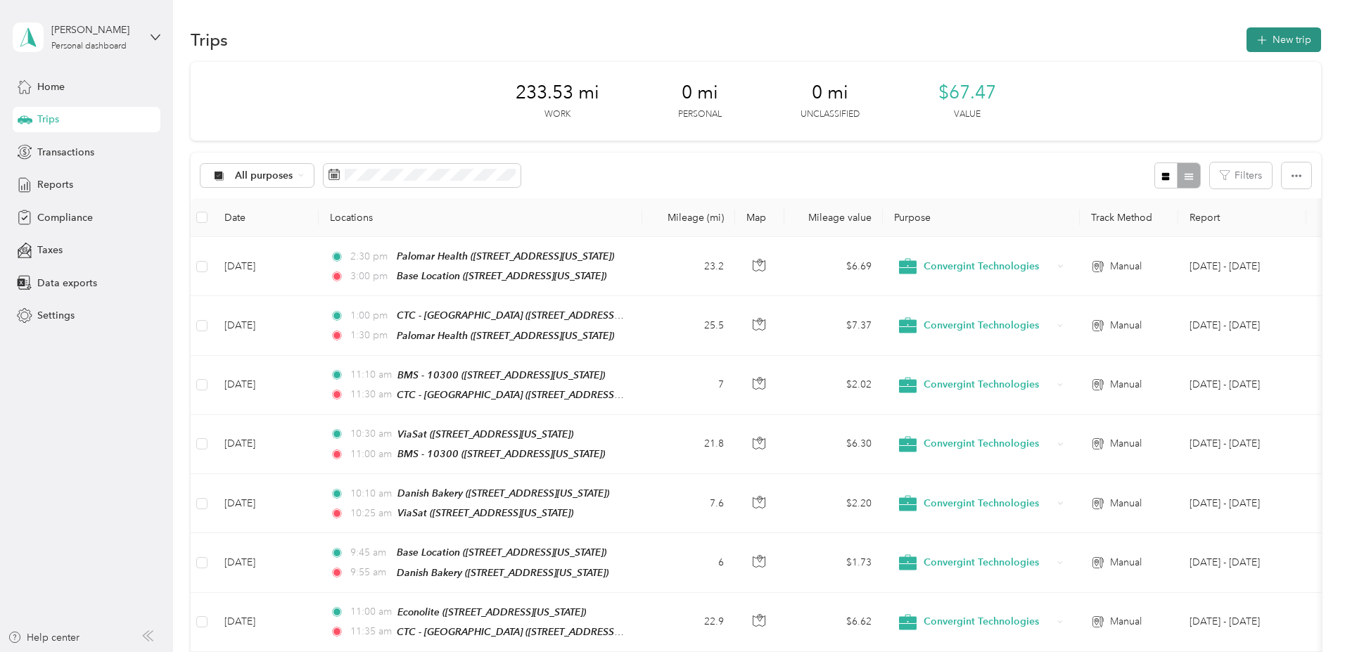
click at [1246, 30] on button "New trip" at bounding box center [1283, 39] width 75 height 25
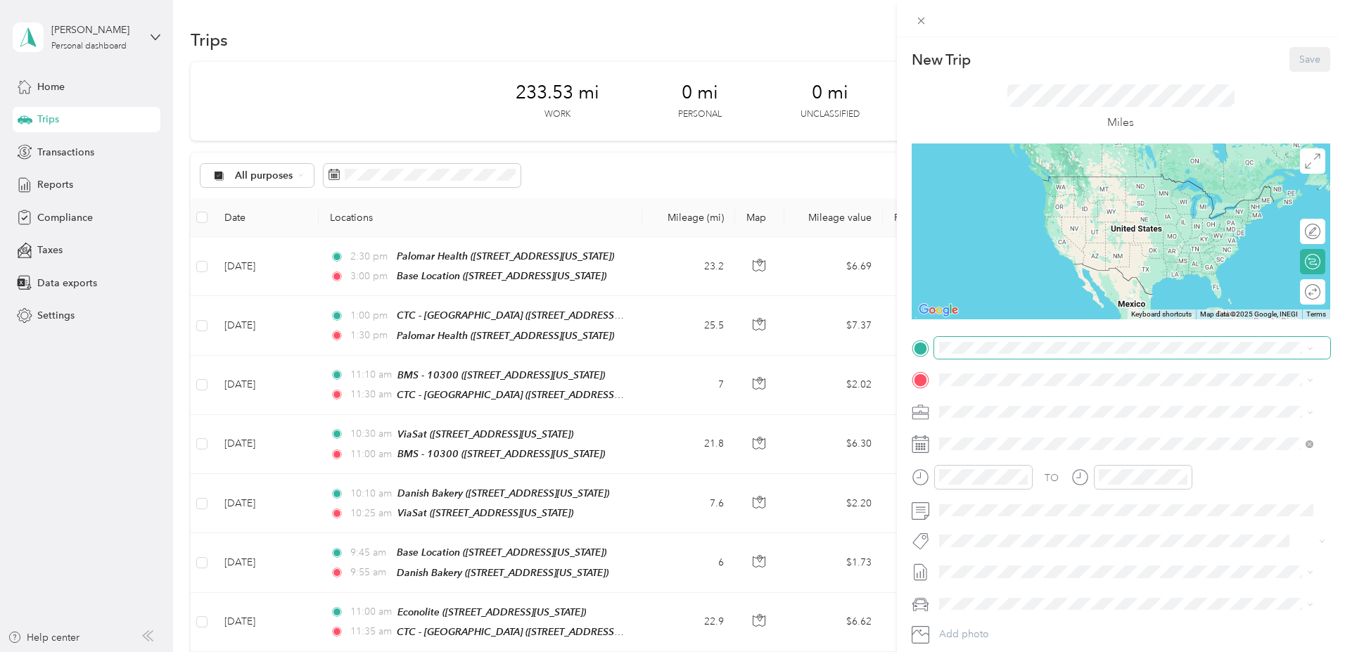
click at [958, 355] on span at bounding box center [1132, 348] width 396 height 23
click at [980, 409] on div "Refuge Vault - Del Mar 2683 Via De La Valle, Del Mar, 92014, Del Mar, Californi…" at bounding box center [1074, 412] width 219 height 30
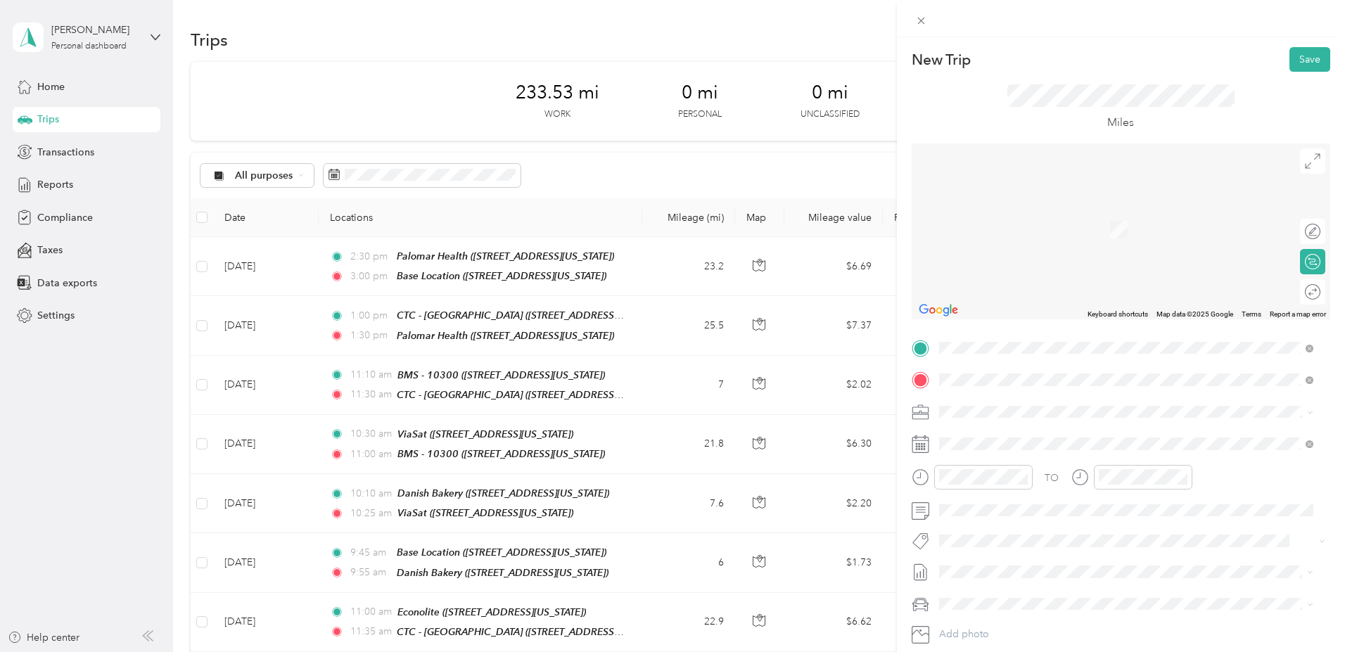
click at [1004, 447] on span "[STREET_ADDRESS][US_STATE]" at bounding box center [1035, 451] width 141 height 12
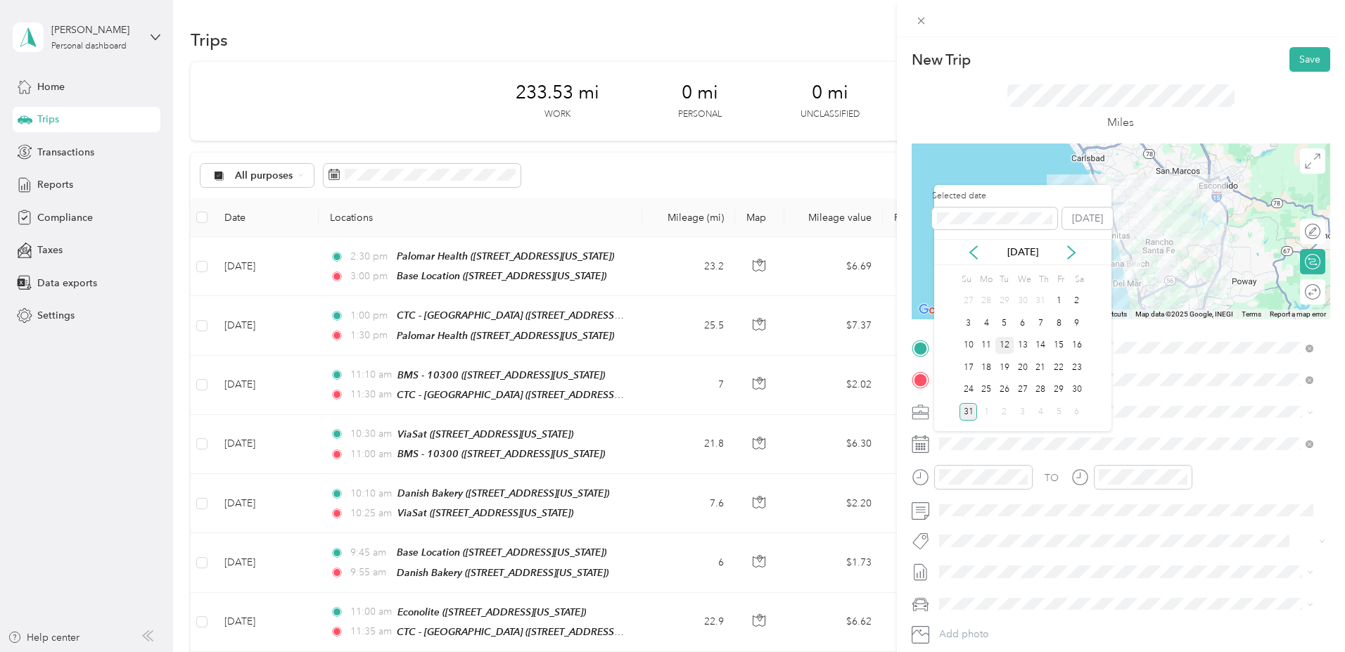
click at [1005, 342] on div "12" at bounding box center [1004, 346] width 18 height 18
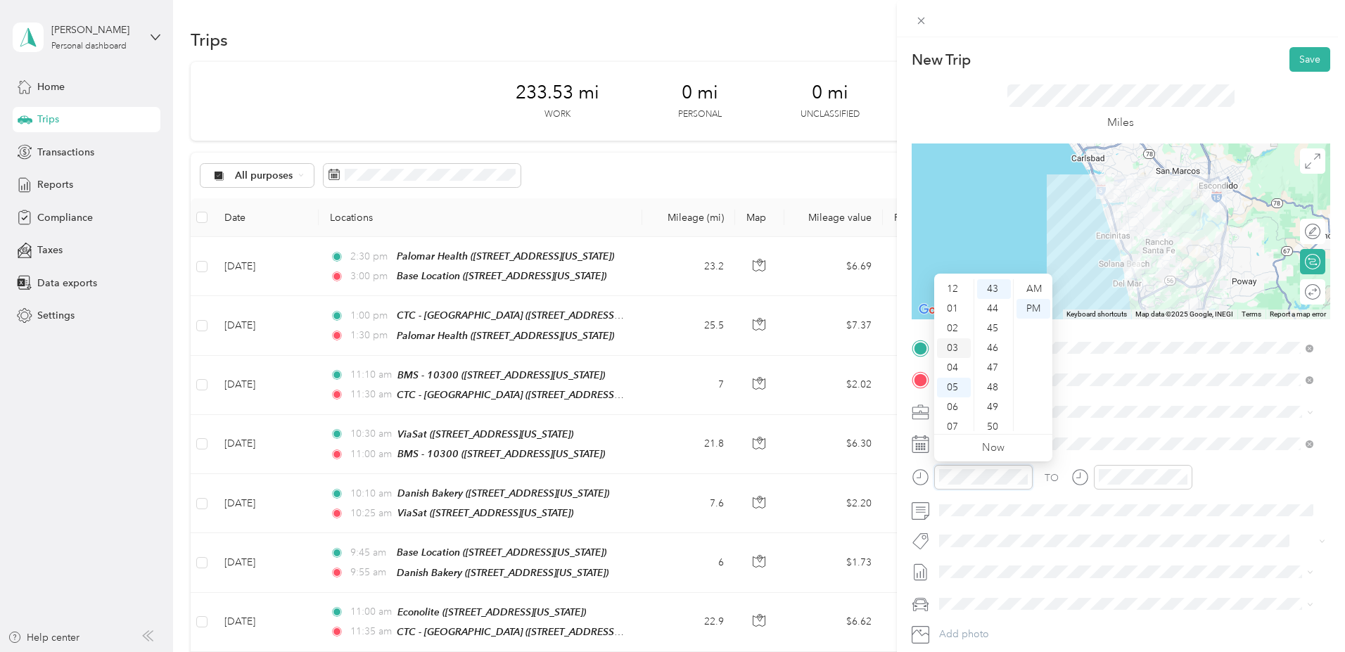
scroll to position [72, 0]
click at [955, 395] on div "09" at bounding box center [954, 395] width 34 height 20
click at [992, 327] on div "45" at bounding box center [994, 329] width 34 height 20
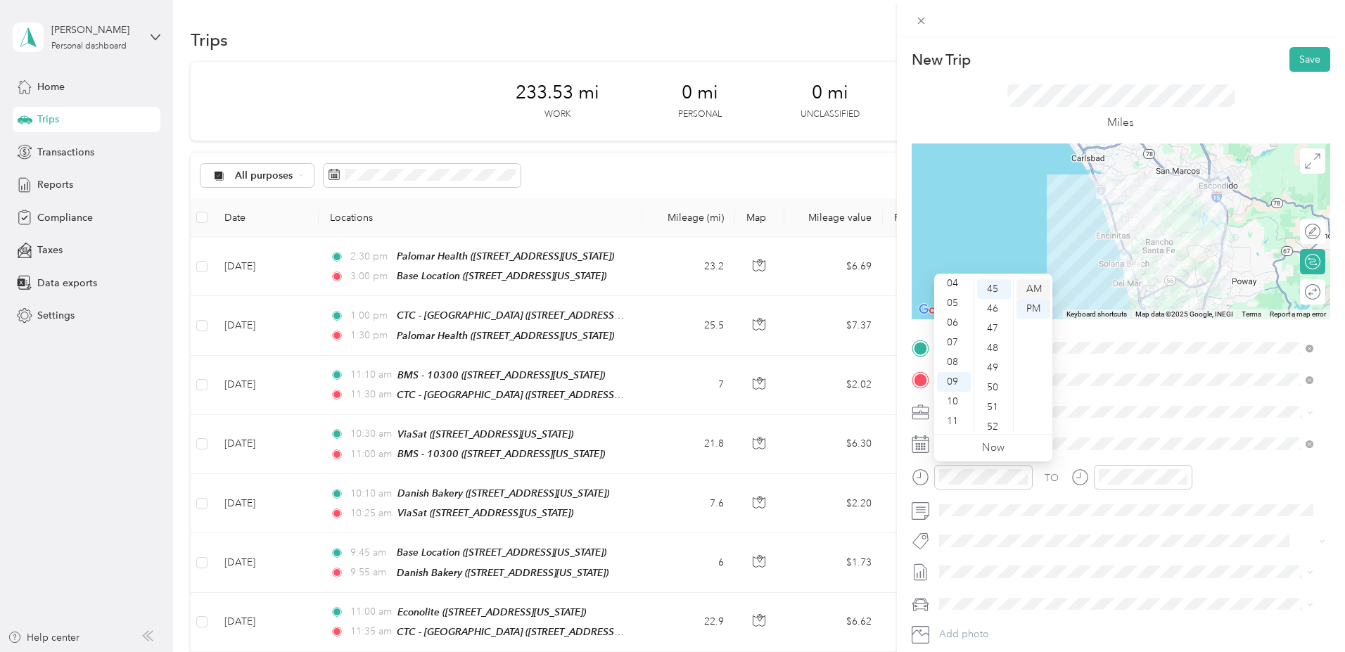
click at [1037, 288] on div "AM" at bounding box center [1033, 289] width 34 height 20
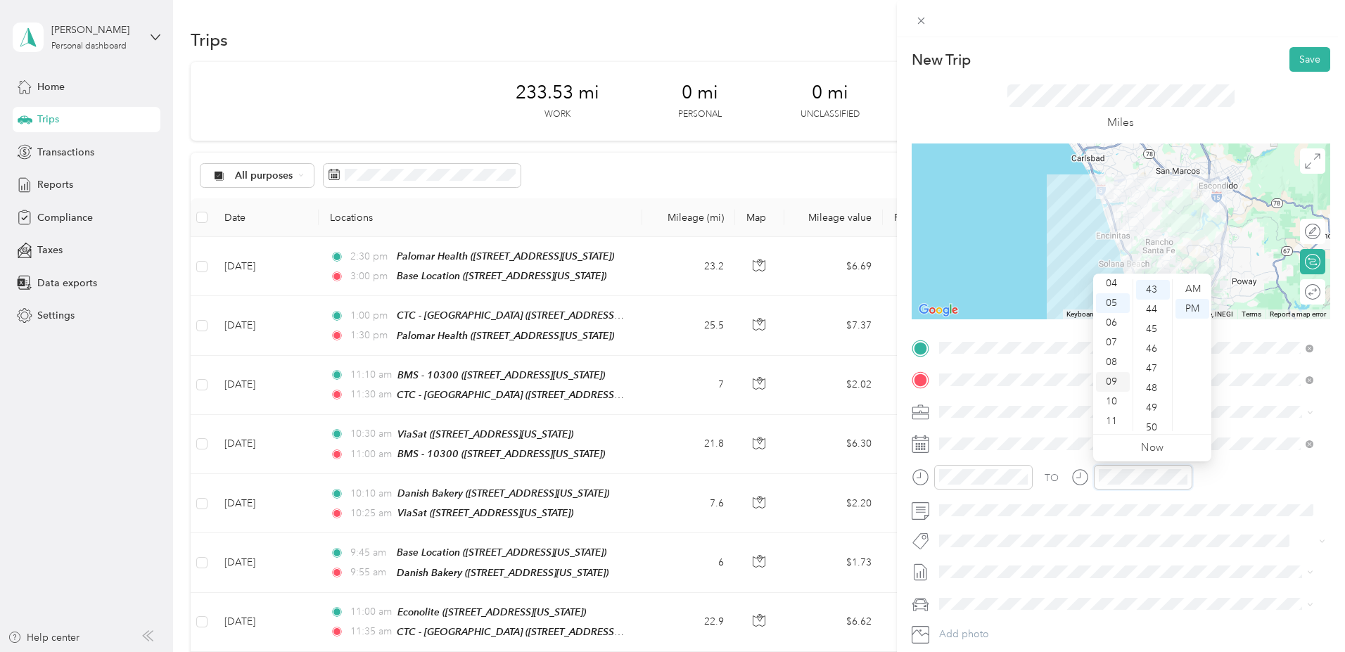
scroll to position [84, 0]
click at [1117, 401] on div "10" at bounding box center [1113, 402] width 34 height 20
click at [1151, 286] on div "00" at bounding box center [1153, 289] width 34 height 20
click at [1193, 286] on div "AM" at bounding box center [1192, 289] width 34 height 20
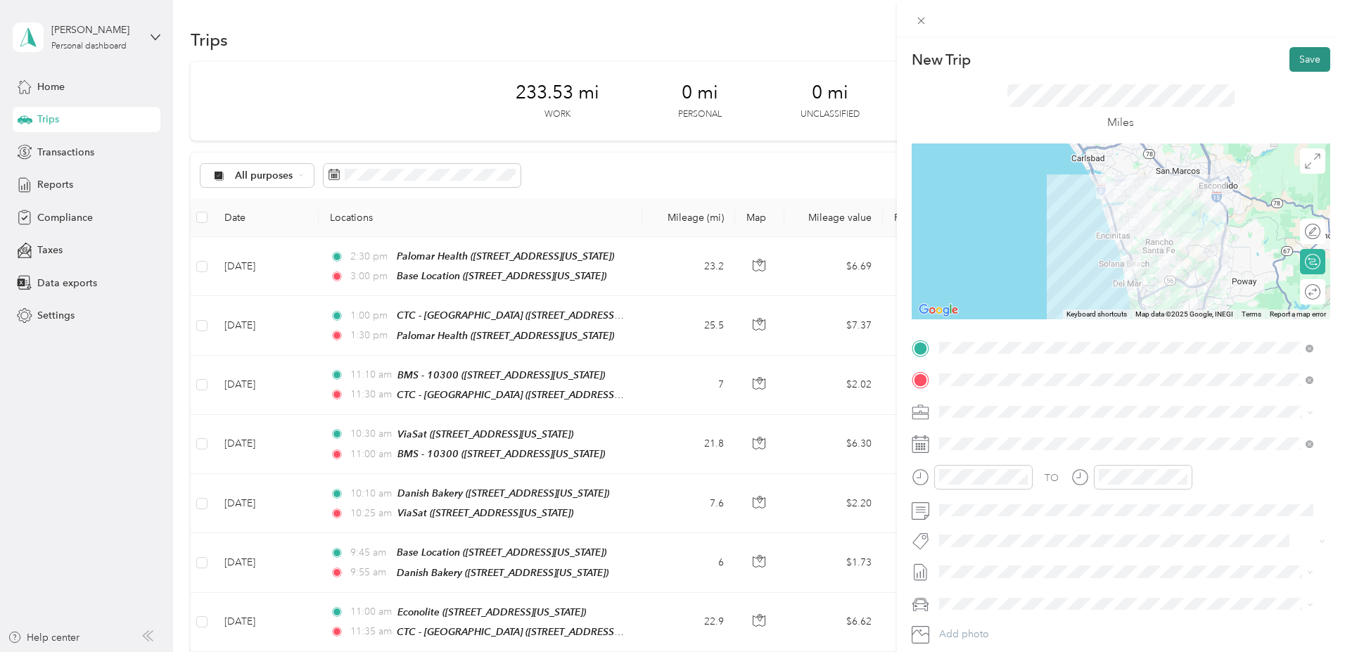
click at [1295, 59] on button "Save" at bounding box center [1309, 59] width 41 height 25
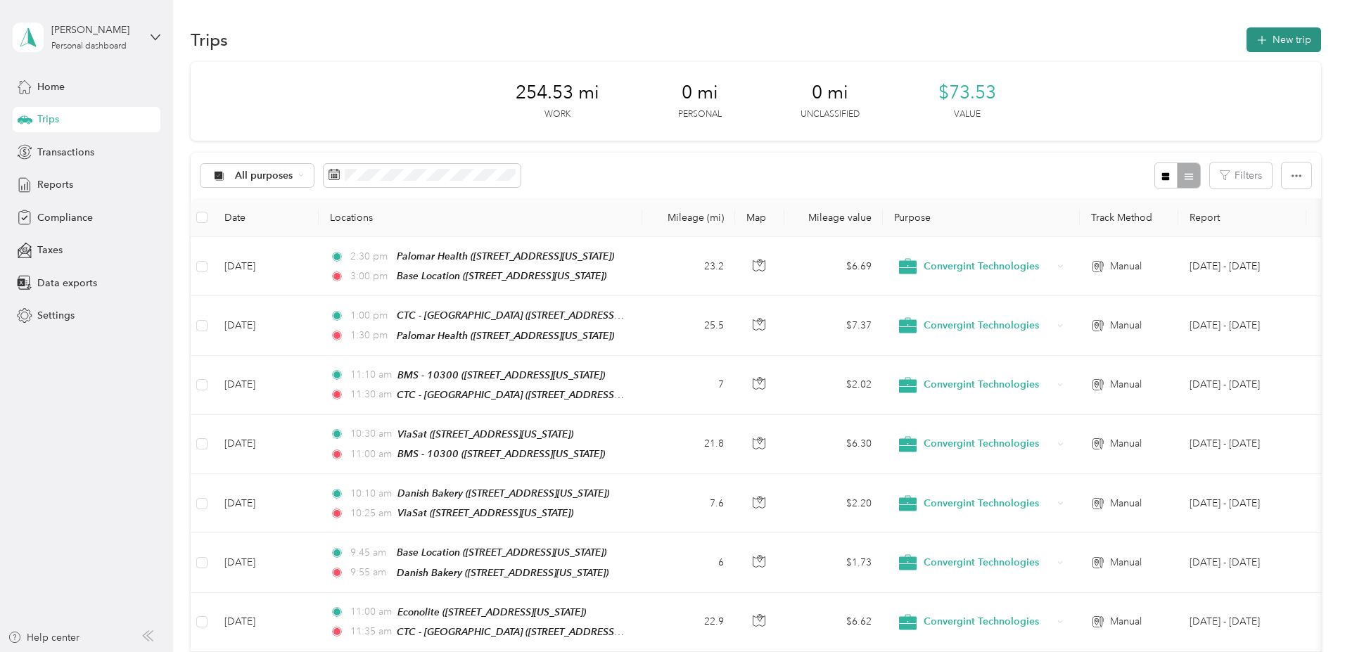
click at [1246, 41] on button "New trip" at bounding box center [1283, 39] width 75 height 25
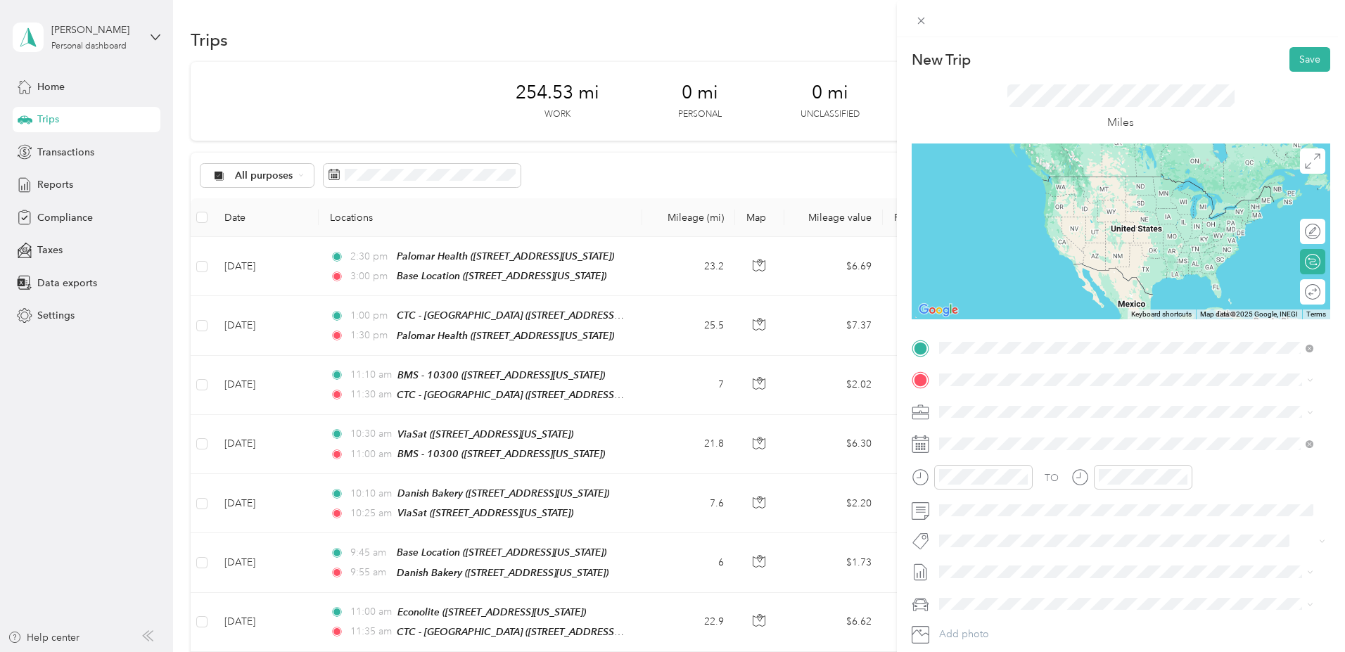
click at [1073, 412] on div "CTC - [GEOGRAPHIC_DATA] [STREET_ADDRESS][US_STATE]" at bounding box center [1035, 412] width 141 height 30
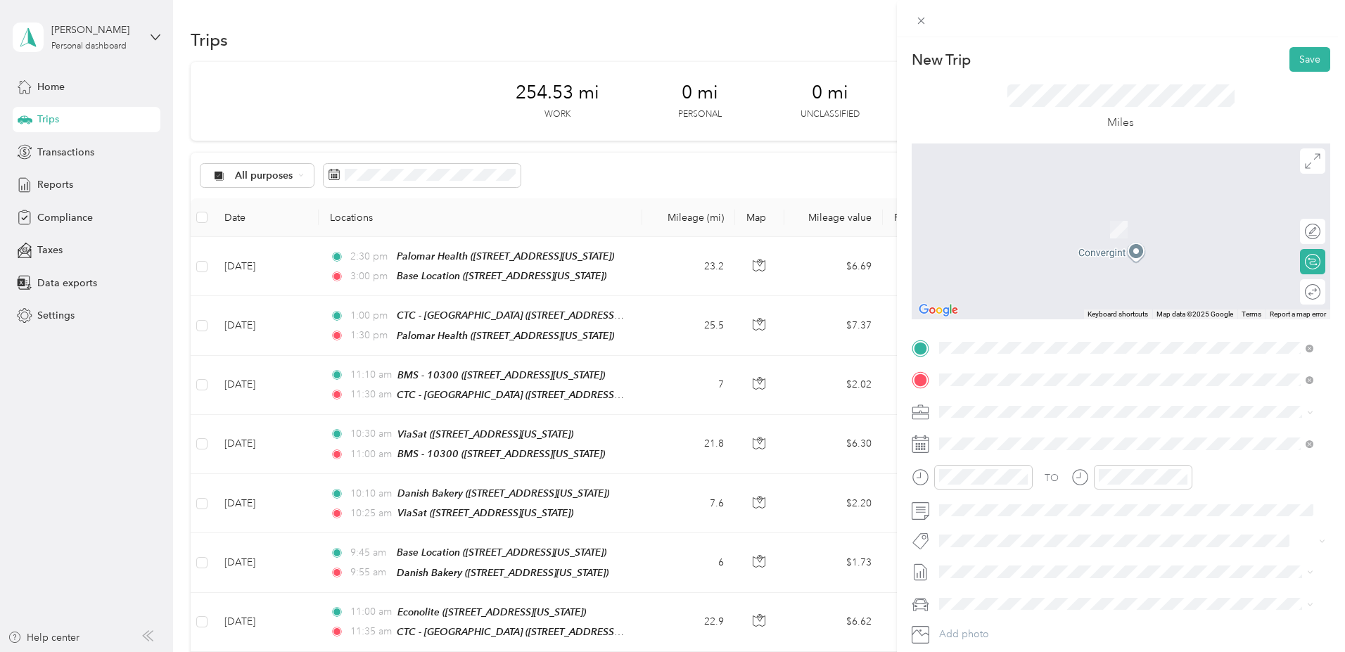
click at [1033, 430] on span "4805 Convoy Street San Diego, California 92111, United States" at bounding box center [1035, 430] width 141 height 13
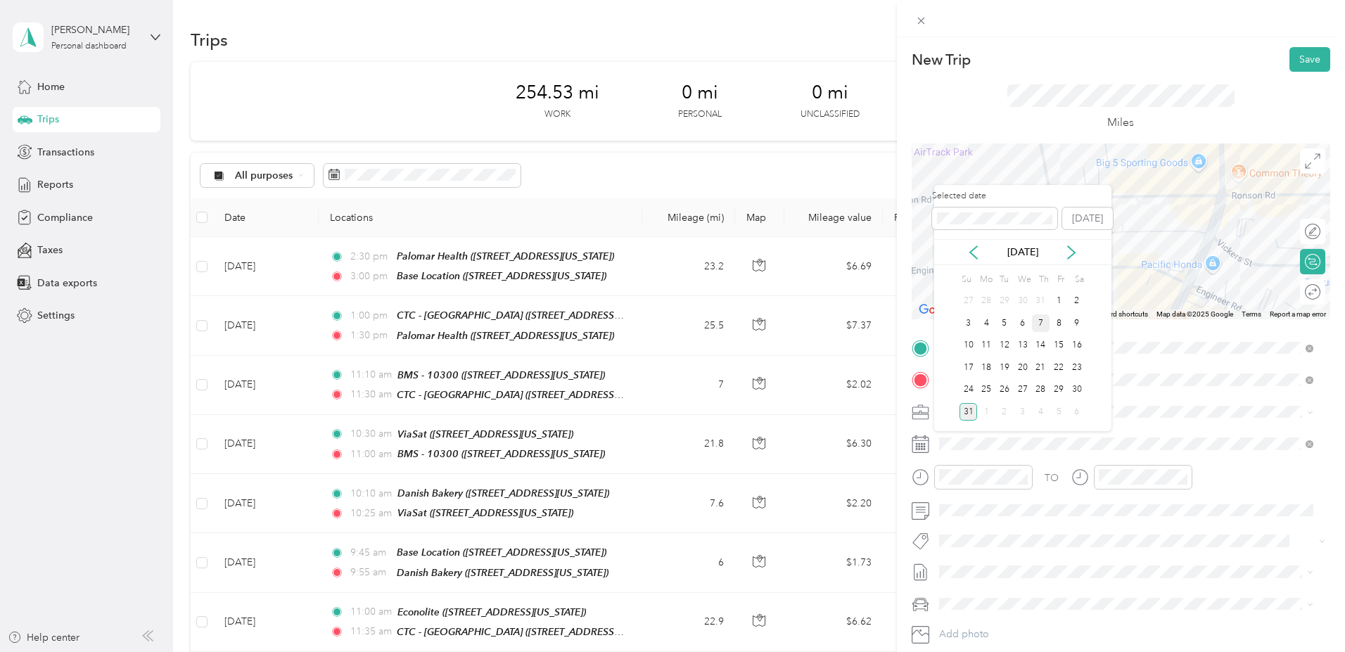
click at [1039, 321] on div "7" at bounding box center [1041, 323] width 18 height 18
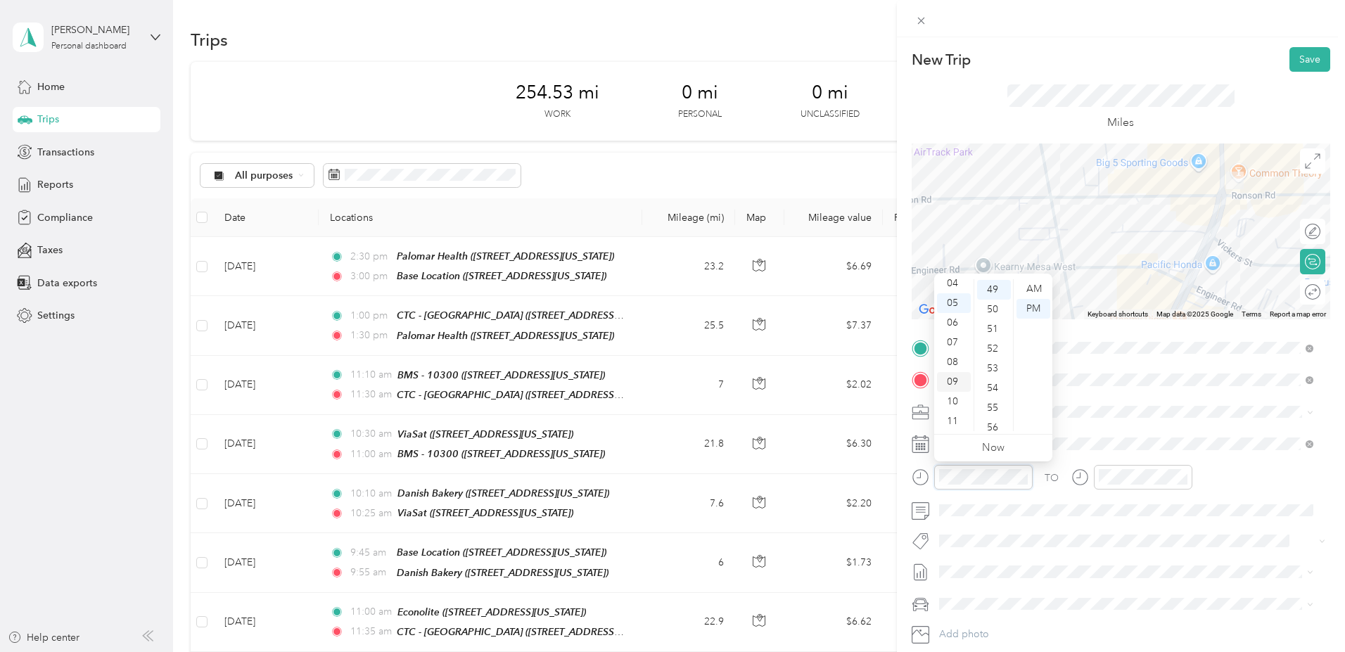
scroll to position [84, 0]
click at [956, 422] on div "11" at bounding box center [954, 421] width 34 height 20
click at [996, 416] on div "30" at bounding box center [994, 418] width 34 height 20
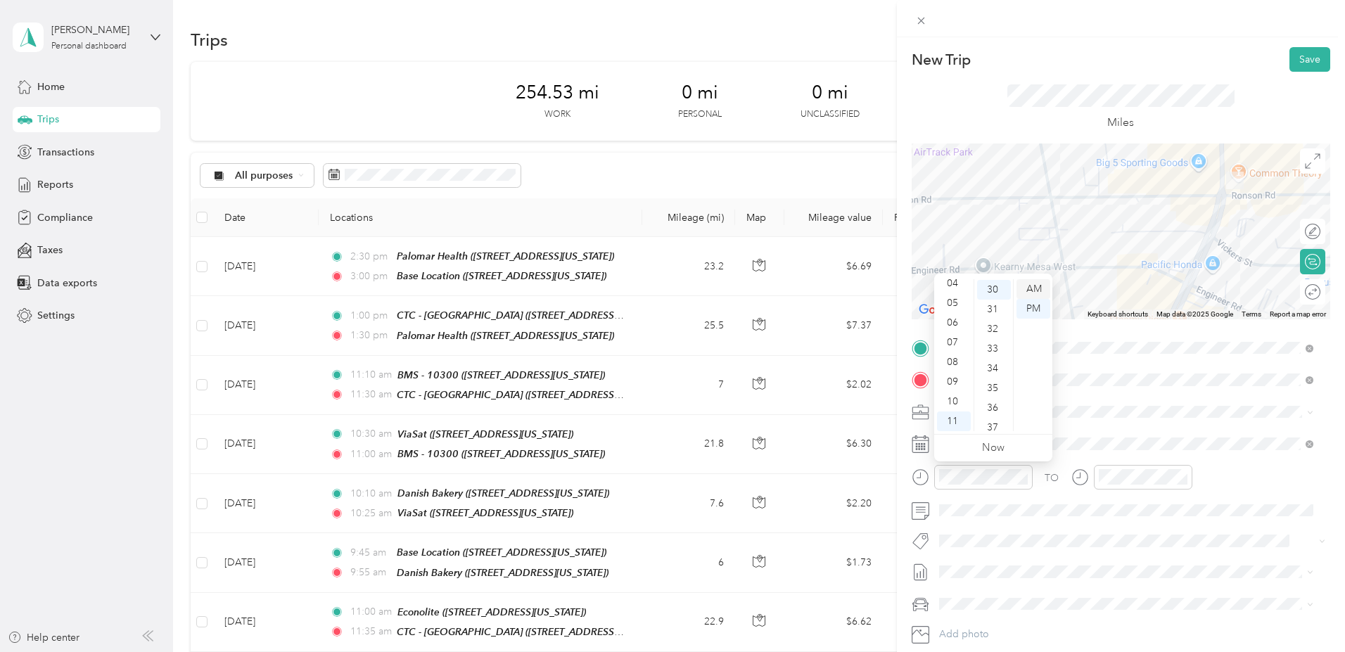
click at [1036, 292] on div "AM" at bounding box center [1033, 289] width 34 height 20
click at [1034, 288] on div "AM" at bounding box center [1033, 289] width 34 height 20
click at [1115, 418] on div "11" at bounding box center [1113, 421] width 34 height 20
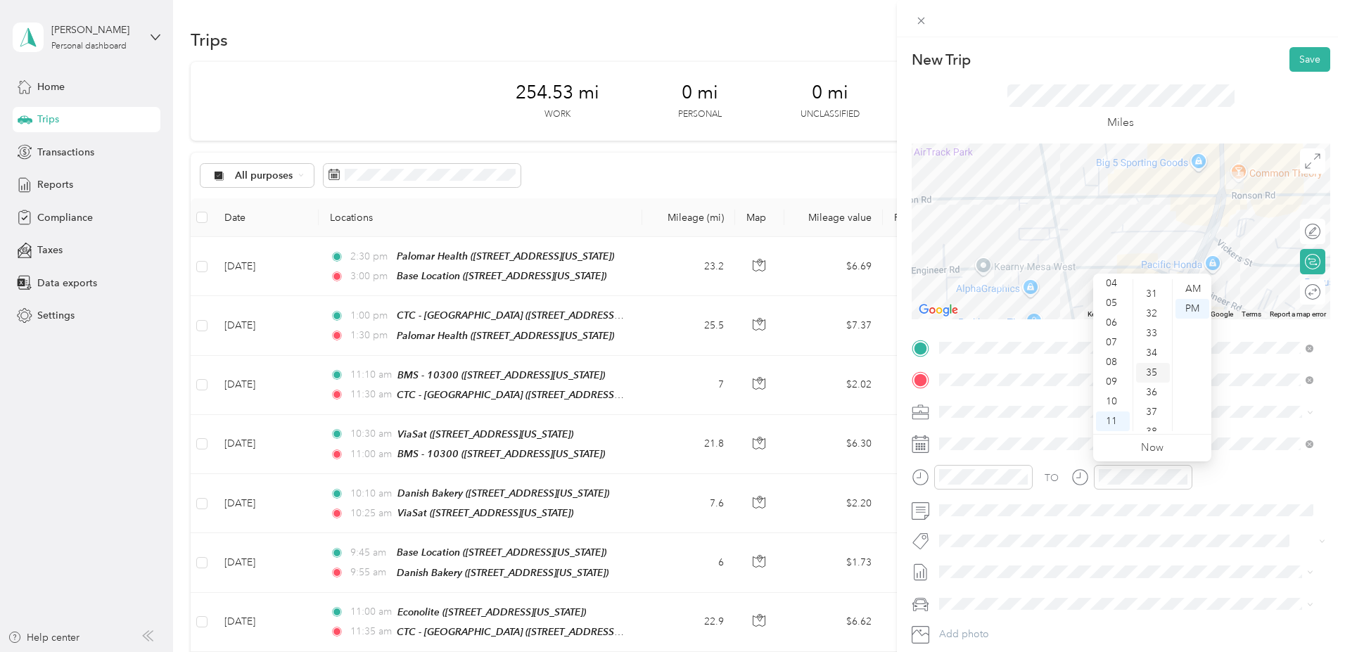
click at [1151, 368] on div "35" at bounding box center [1153, 373] width 34 height 20
click at [1188, 288] on div "AM" at bounding box center [1192, 289] width 34 height 20
click at [1300, 65] on button "Save" at bounding box center [1309, 59] width 41 height 25
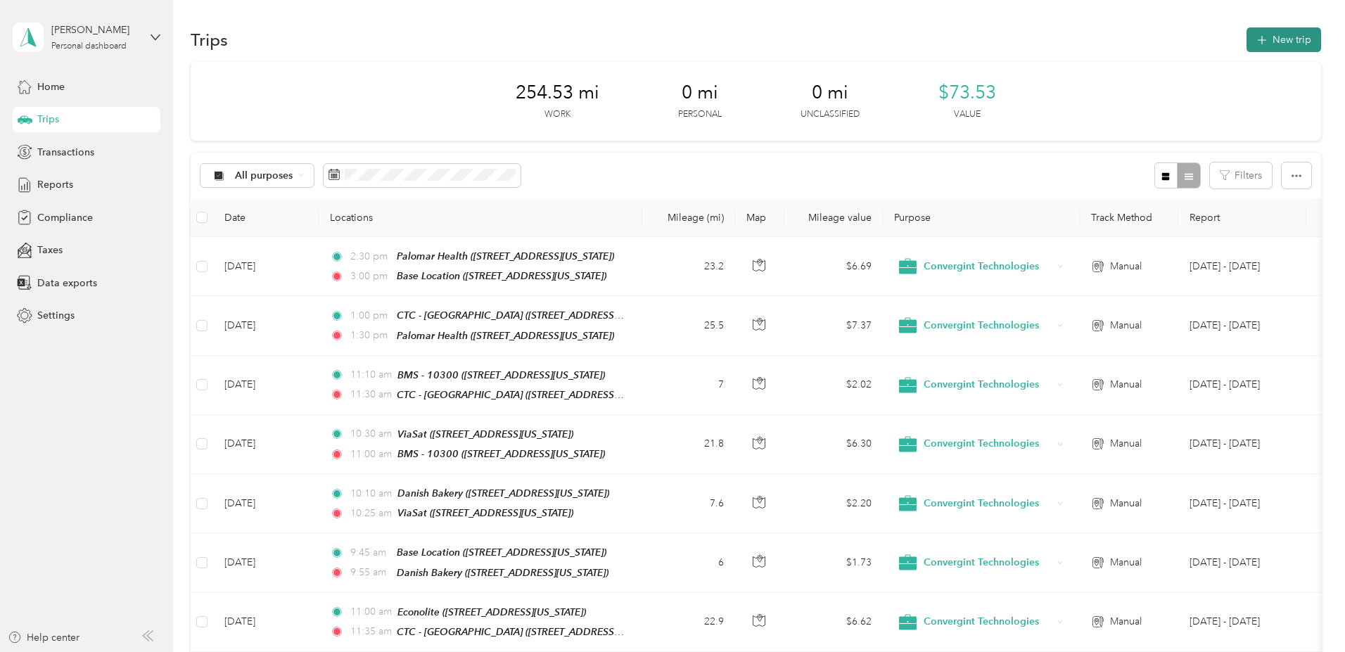
click at [1246, 34] on button "New trip" at bounding box center [1283, 39] width 75 height 25
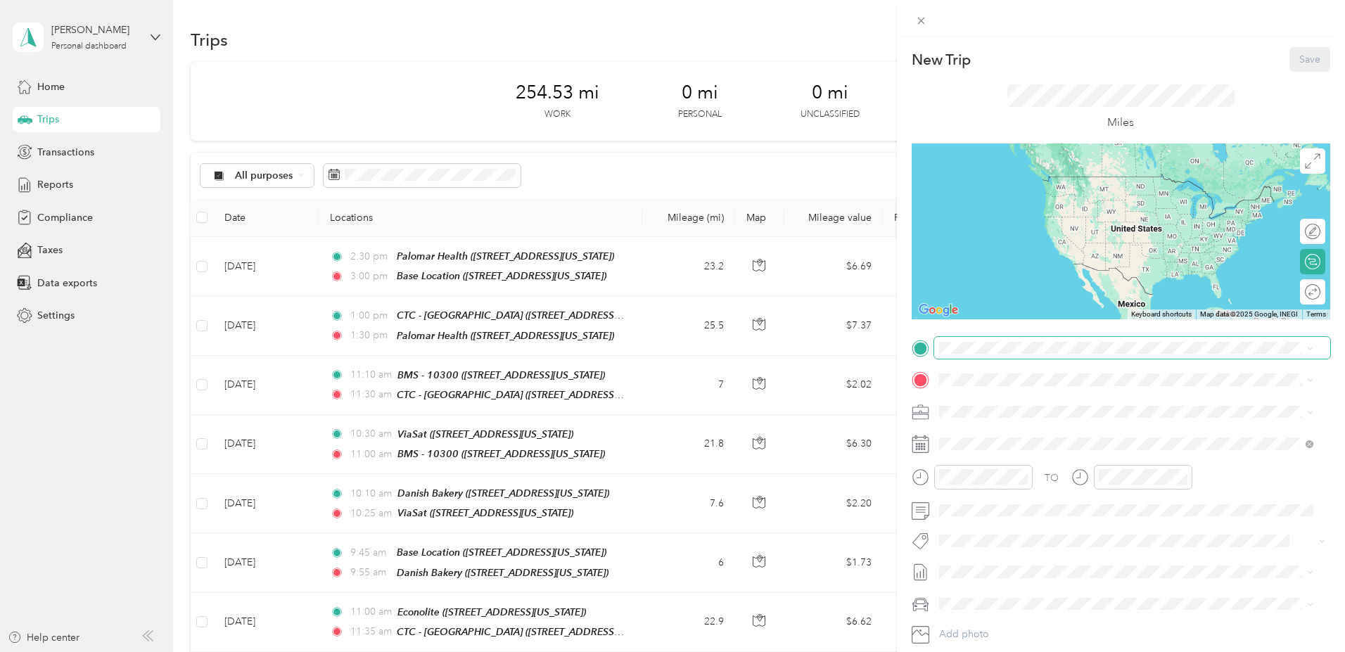
click at [973, 341] on span at bounding box center [1132, 348] width 396 height 23
click at [999, 400] on span "4805 Convoy Street San Diego, California 92111, United States" at bounding box center [1035, 398] width 141 height 13
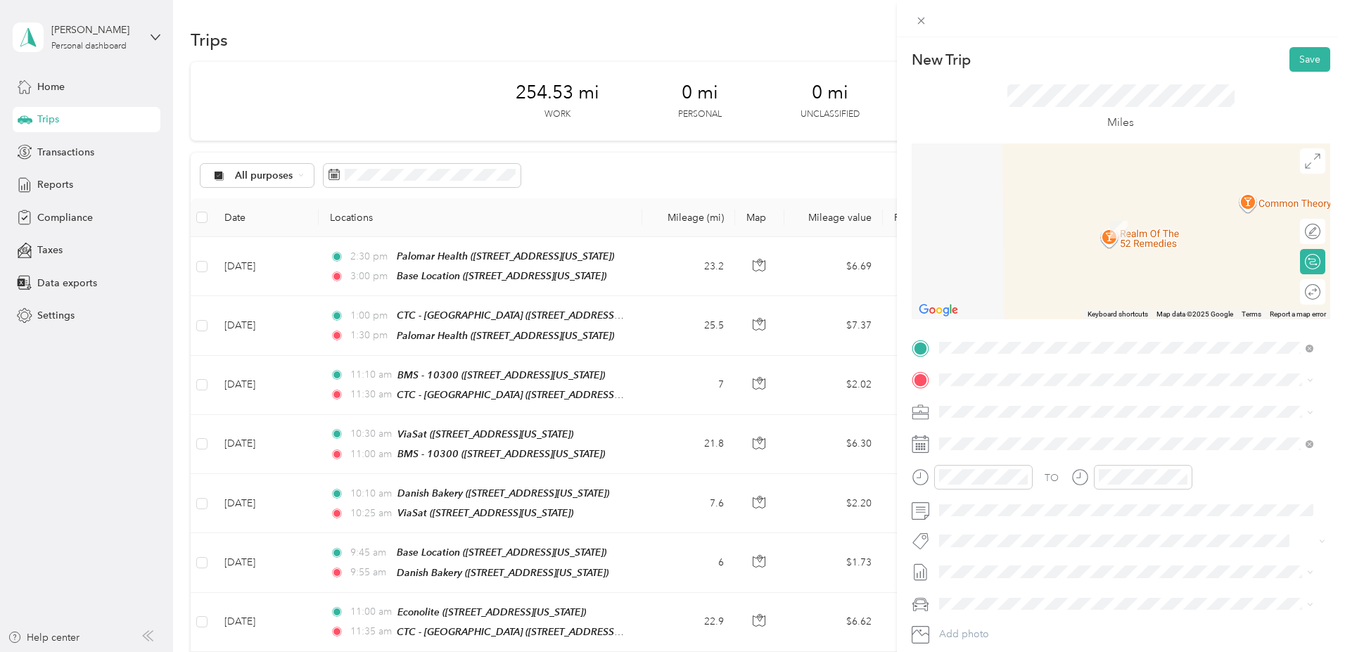
click at [992, 430] on strong "Base Location" at bounding box center [997, 431] width 65 height 13
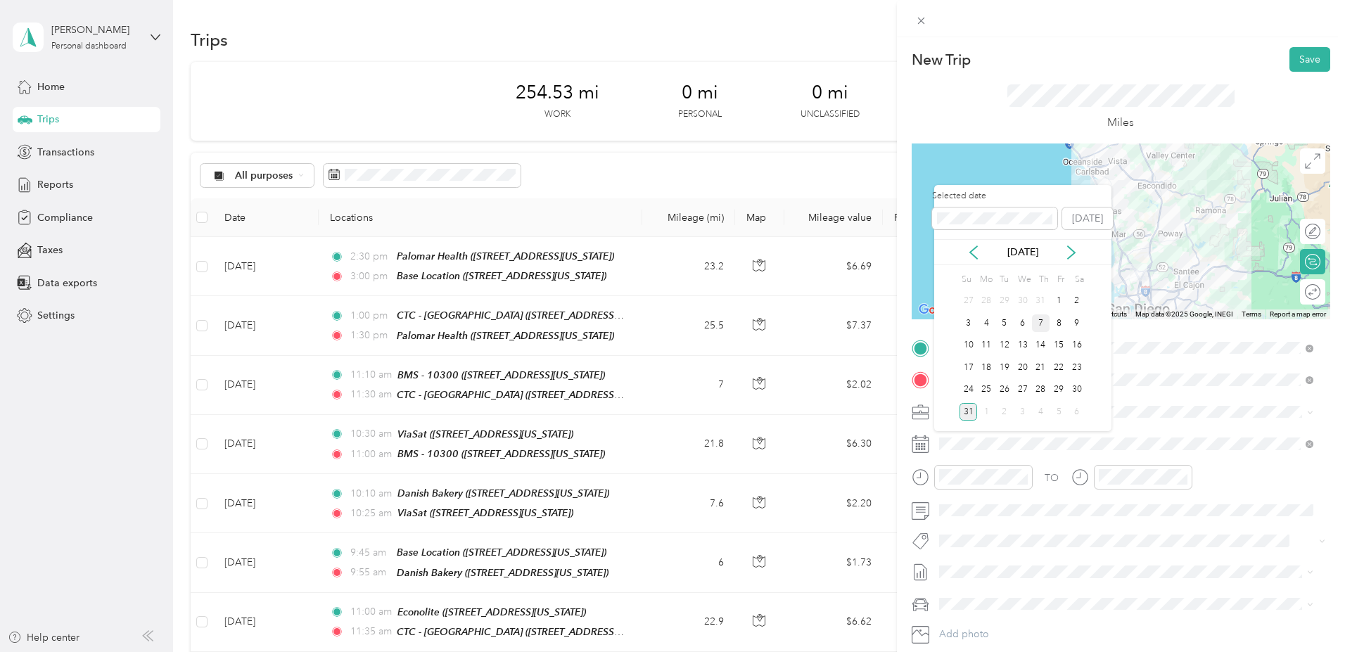
click at [1041, 316] on div "7" at bounding box center [1041, 323] width 18 height 18
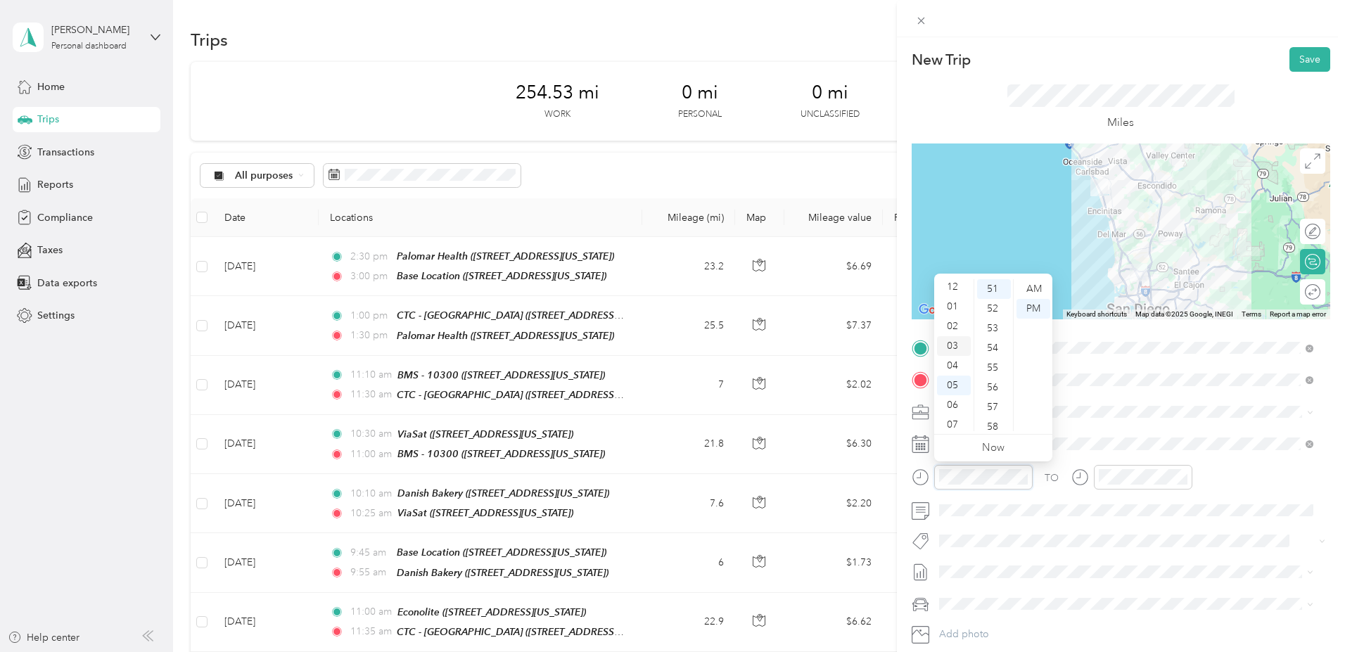
scroll to position [0, 0]
click at [956, 287] on div "12" at bounding box center [954, 289] width 34 height 20
click at [996, 311] on div "45" at bounding box center [994, 314] width 34 height 20
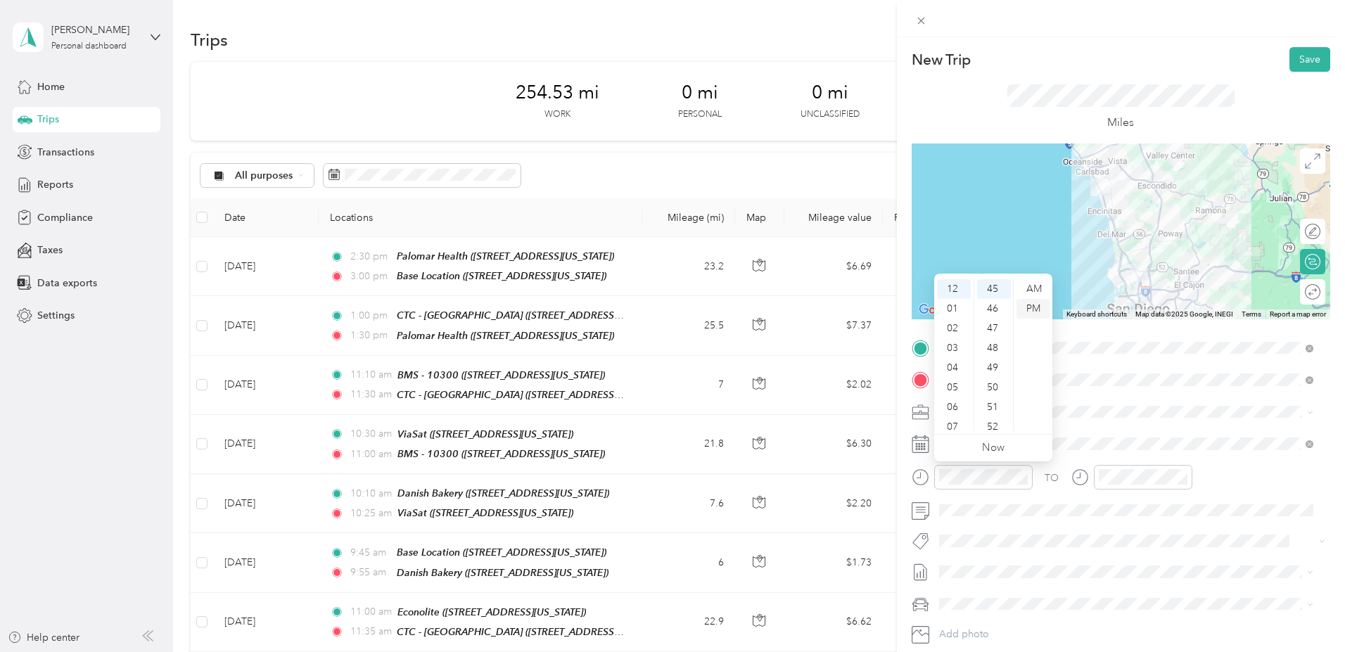
click at [1030, 309] on div "PM" at bounding box center [1033, 309] width 34 height 20
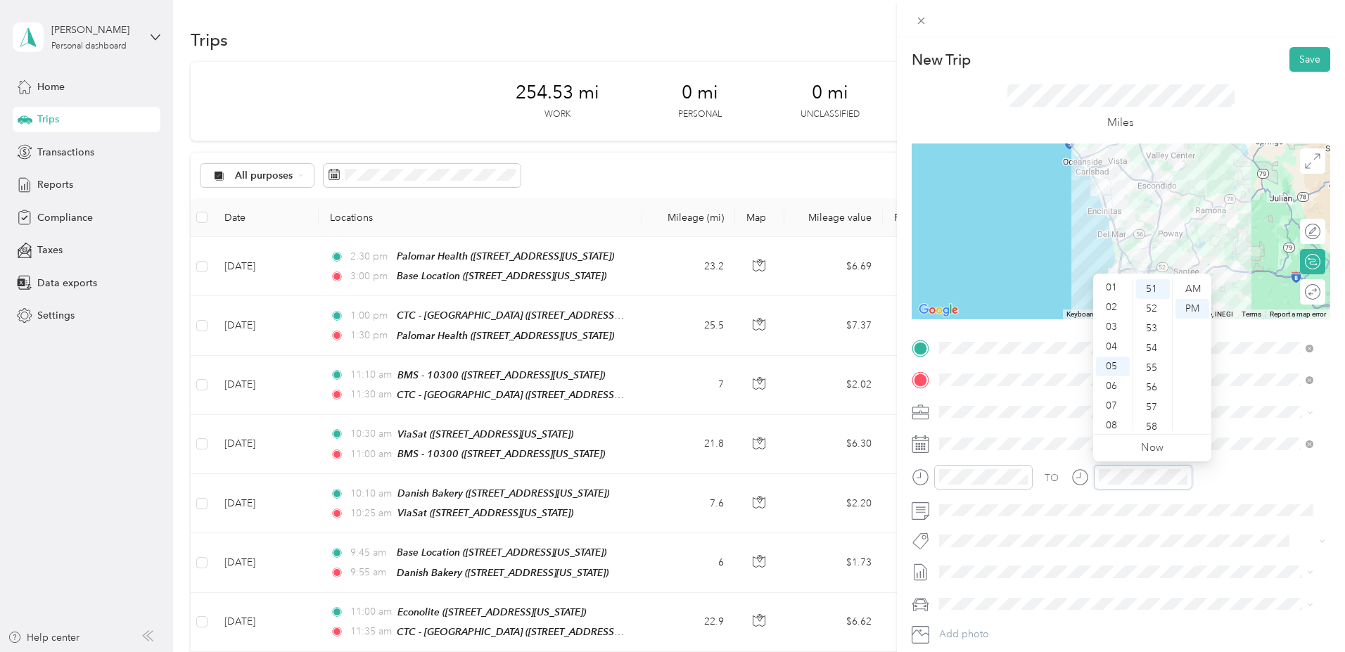
scroll to position [13, 0]
click at [1109, 294] on div "01" at bounding box center [1113, 296] width 34 height 20
click at [1155, 297] on div "15" at bounding box center [1153, 298] width 34 height 20
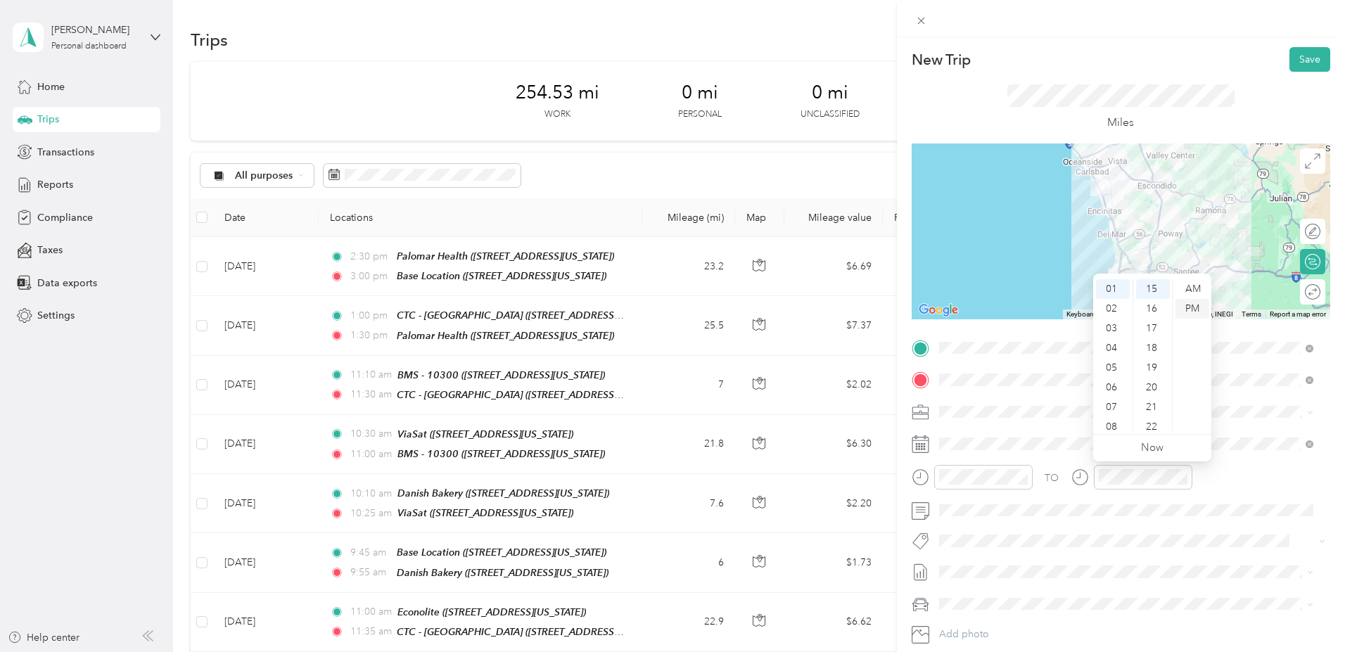
click at [1200, 307] on div "PM" at bounding box center [1192, 309] width 34 height 20
click at [1289, 59] on button "Save" at bounding box center [1309, 59] width 41 height 25
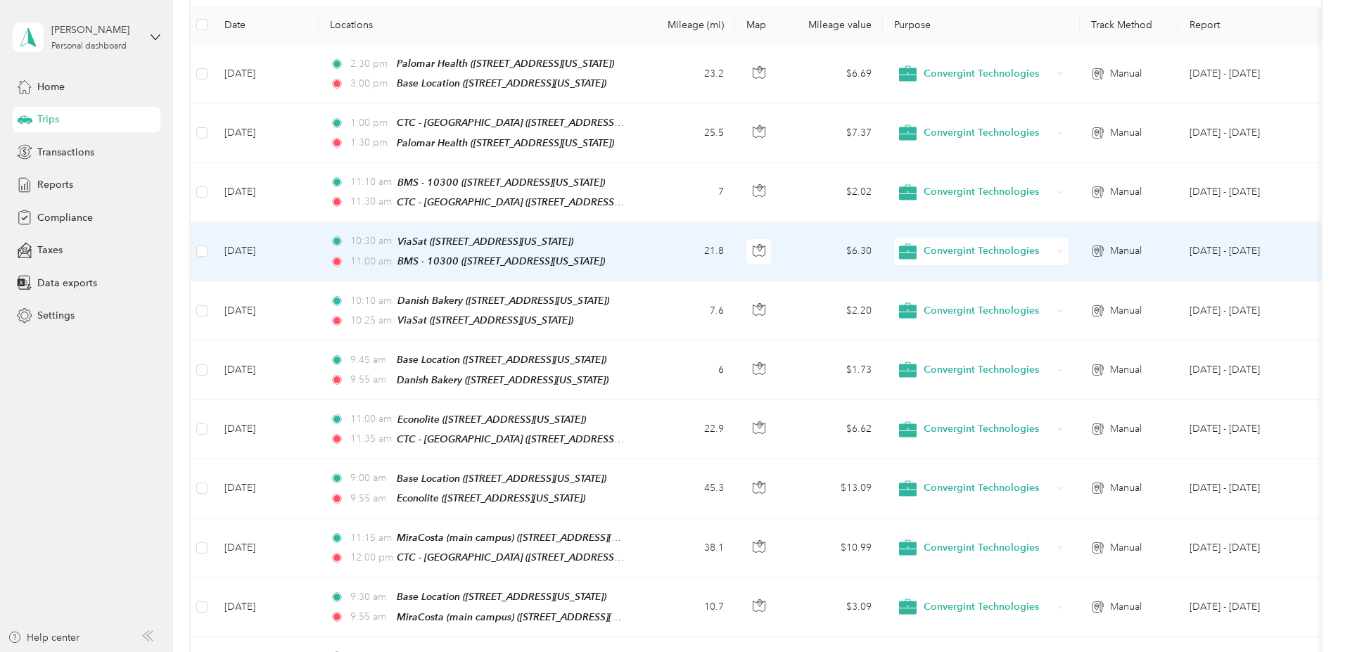
scroll to position [0, 0]
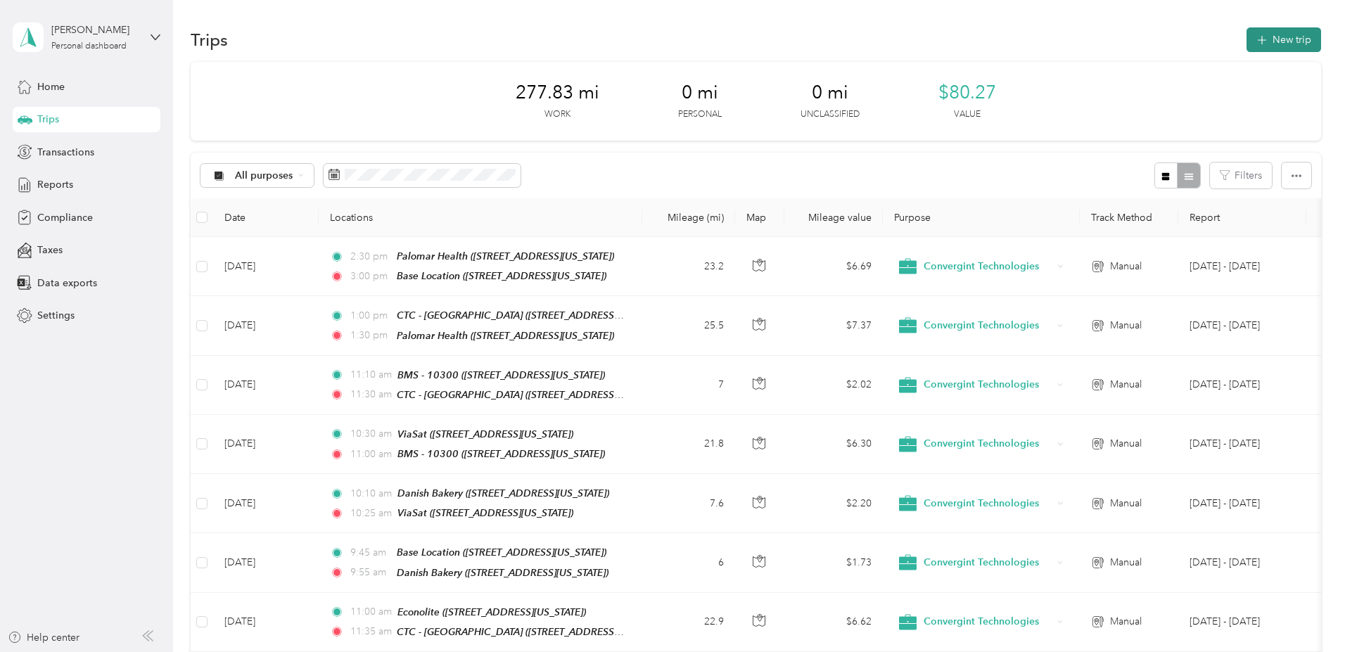
click at [1246, 41] on button "New trip" at bounding box center [1283, 39] width 75 height 25
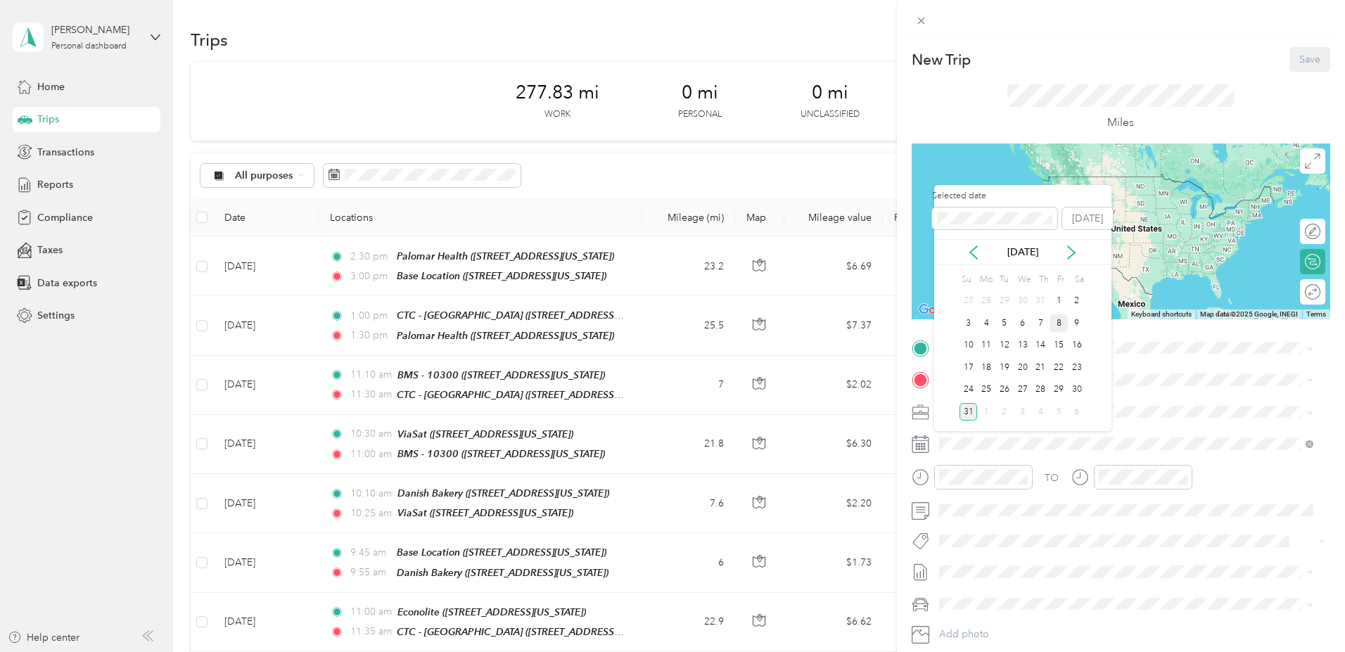
click at [1056, 321] on div "8" at bounding box center [1058, 323] width 18 height 18
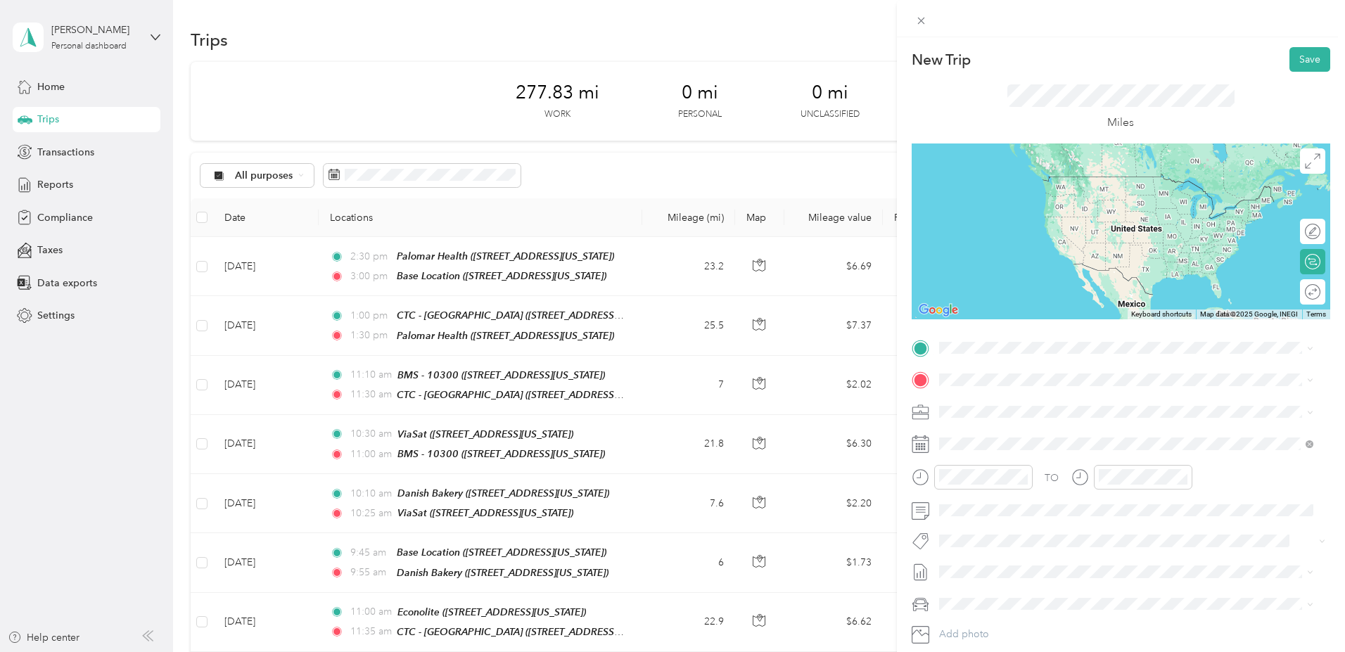
click at [1000, 401] on strong "Base Location" at bounding box center [997, 401] width 65 height 13
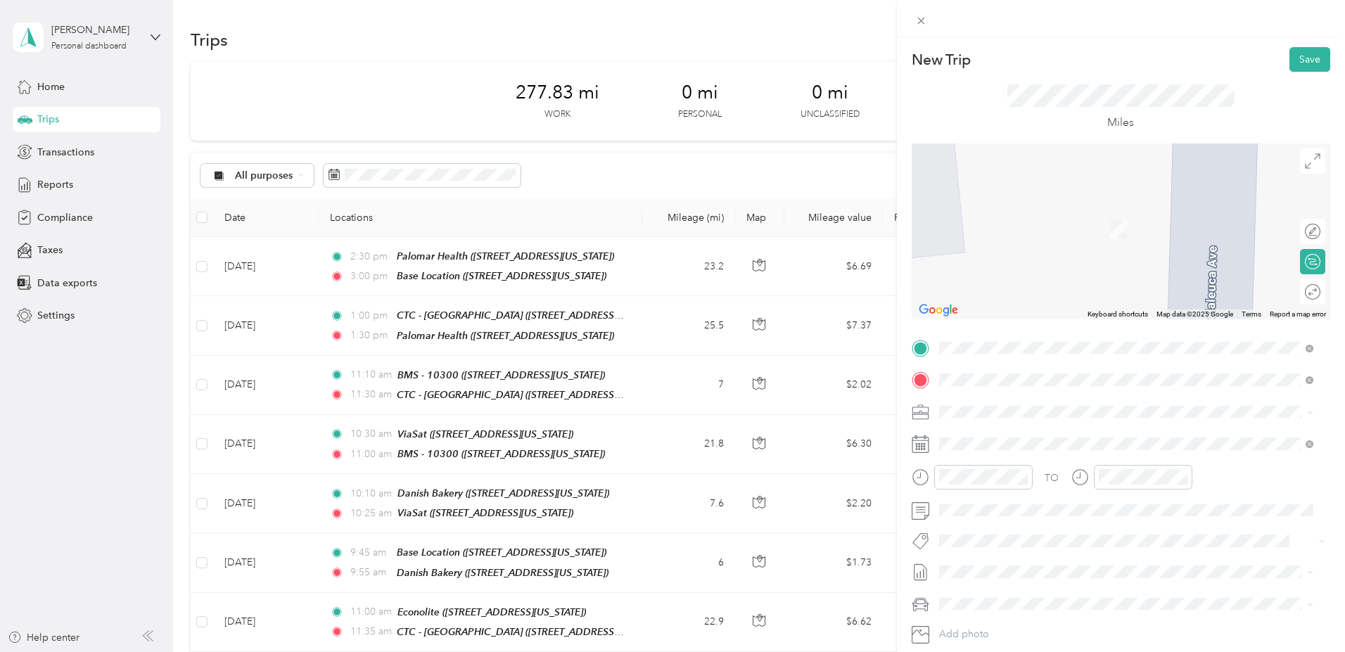
click at [1056, 432] on span "7676 Hazard Center Drive San Diego, California 92108, United States" at bounding box center [1035, 430] width 141 height 13
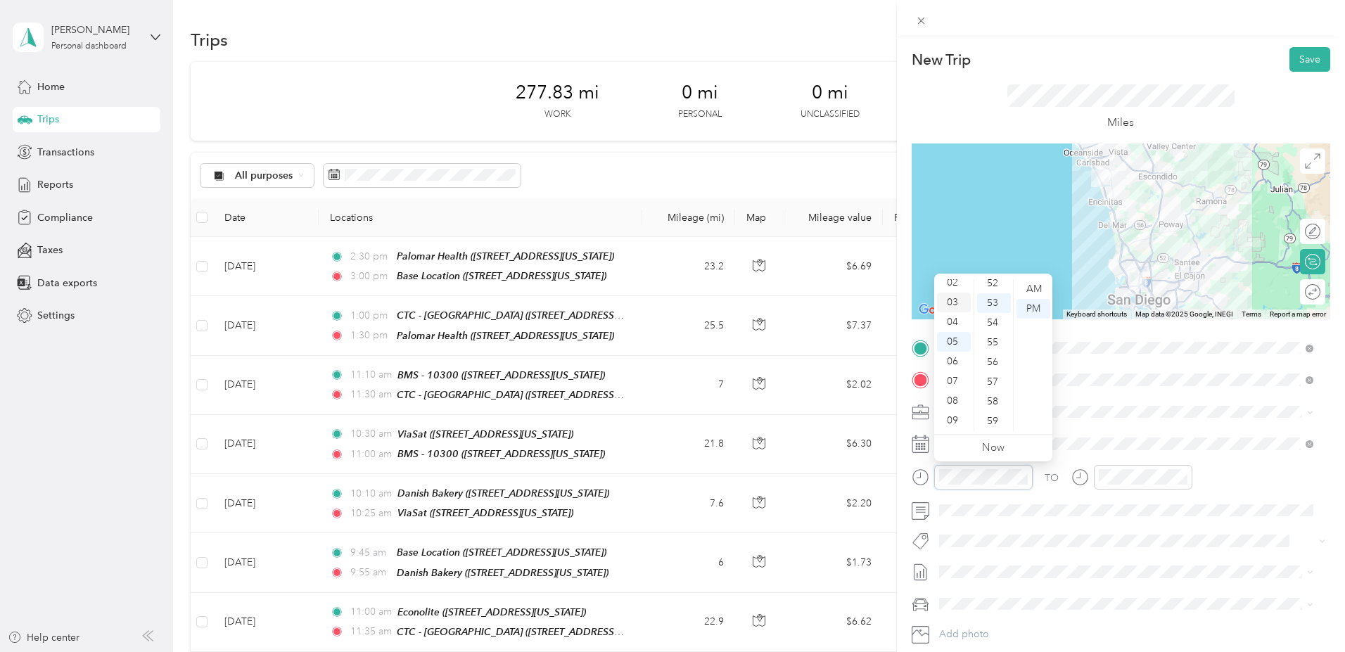
scroll to position [72, 0]
click at [954, 393] on div "09" at bounding box center [954, 395] width 34 height 20
click at [994, 347] on div "15" at bounding box center [994, 344] width 34 height 20
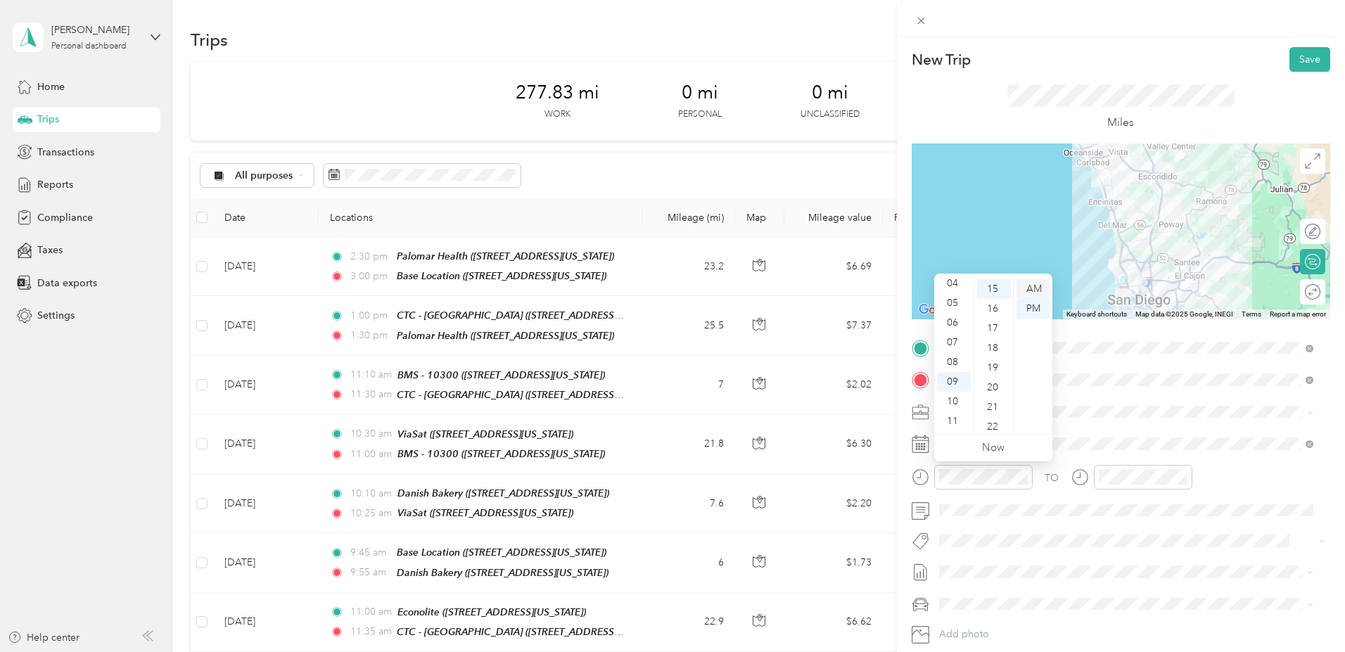
click at [1030, 281] on div "AM" at bounding box center [1033, 289] width 34 height 20
click at [1032, 288] on div "AM" at bounding box center [1033, 289] width 34 height 20
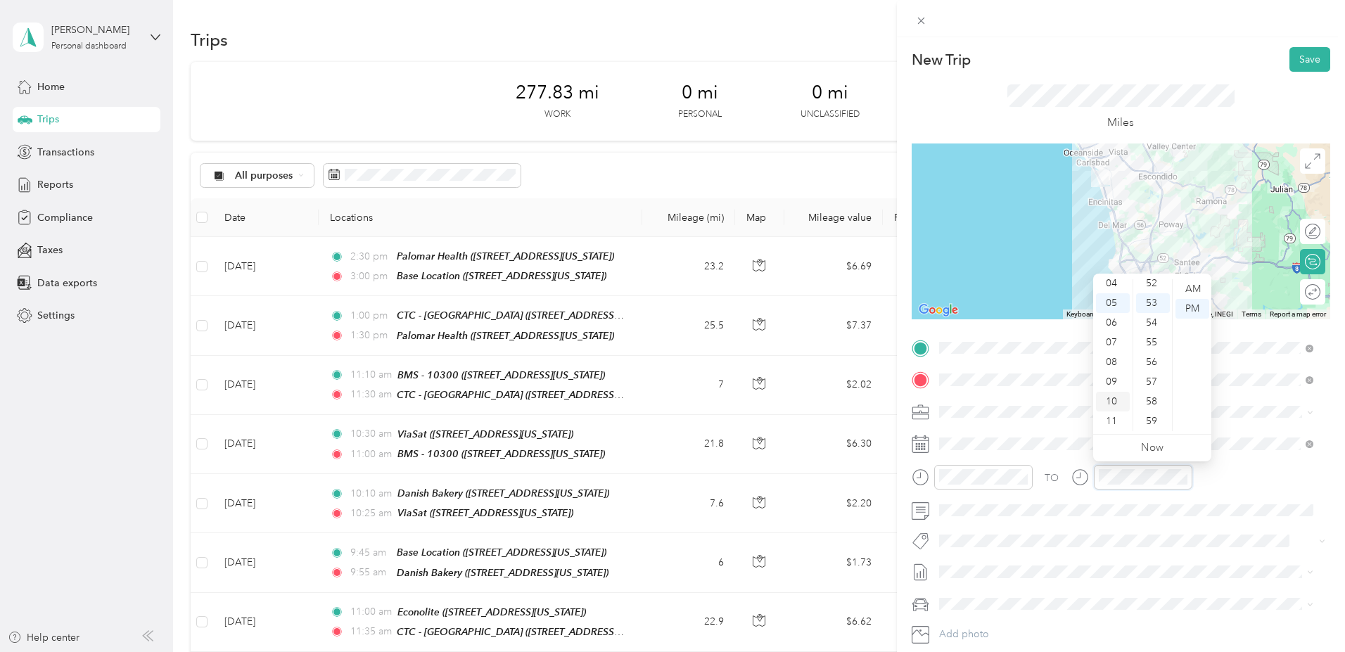
scroll to position [84, 0]
click at [1106, 403] on div "10" at bounding box center [1113, 402] width 34 height 20
click at [1149, 287] on div "00" at bounding box center [1153, 289] width 34 height 20
click at [1193, 286] on div "AM" at bounding box center [1192, 289] width 34 height 20
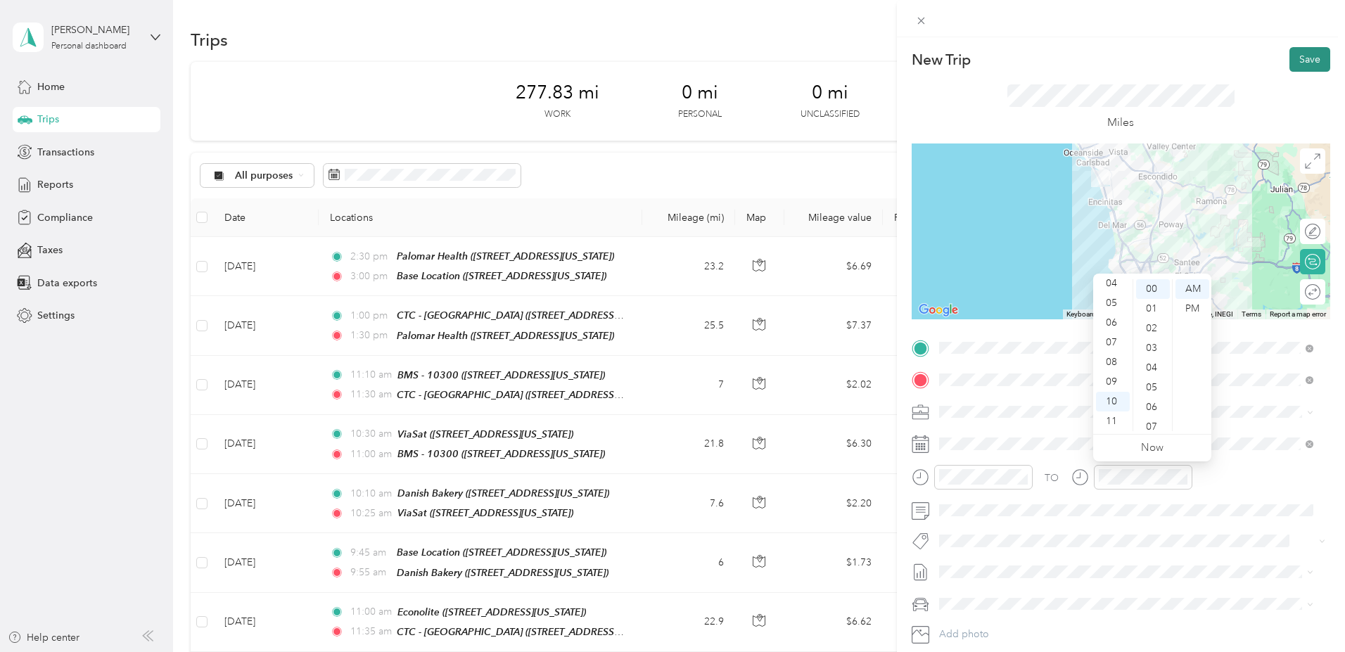
click at [1297, 60] on button "Save" at bounding box center [1309, 59] width 41 height 25
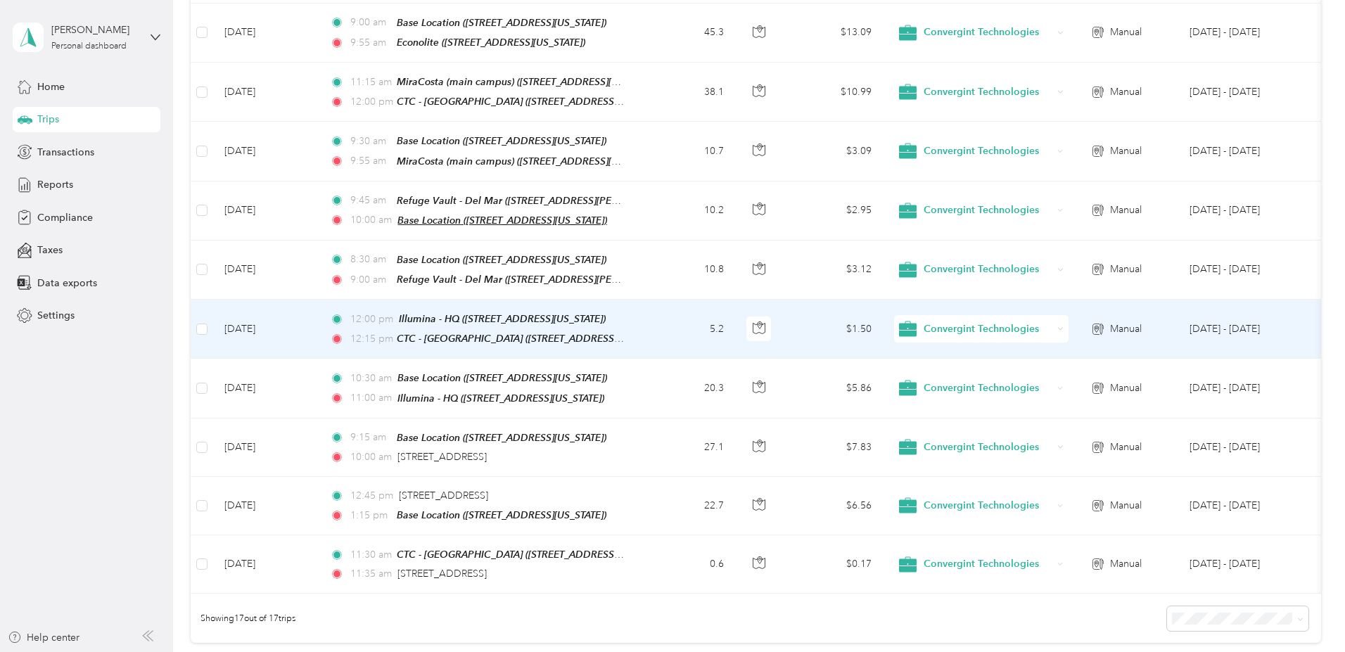
scroll to position [717, 0]
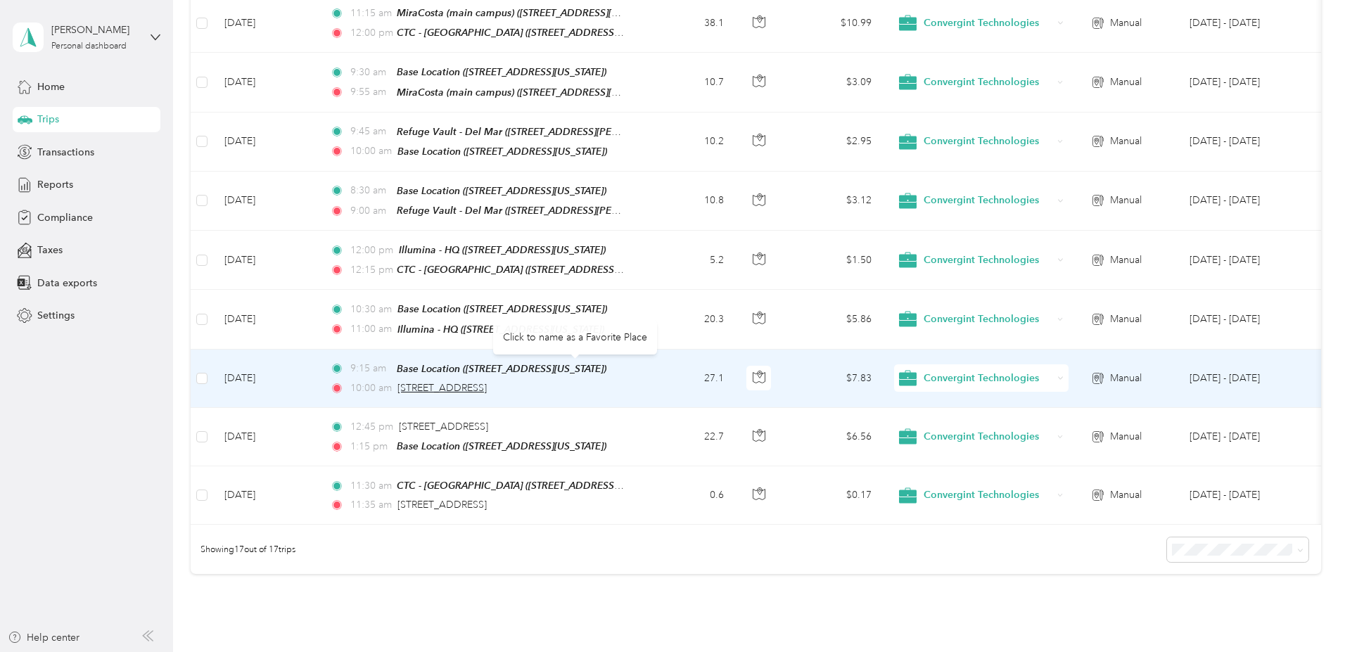
click at [487, 382] on span "7676 Hazard Center Drive, San Diego" at bounding box center [441, 388] width 89 height 12
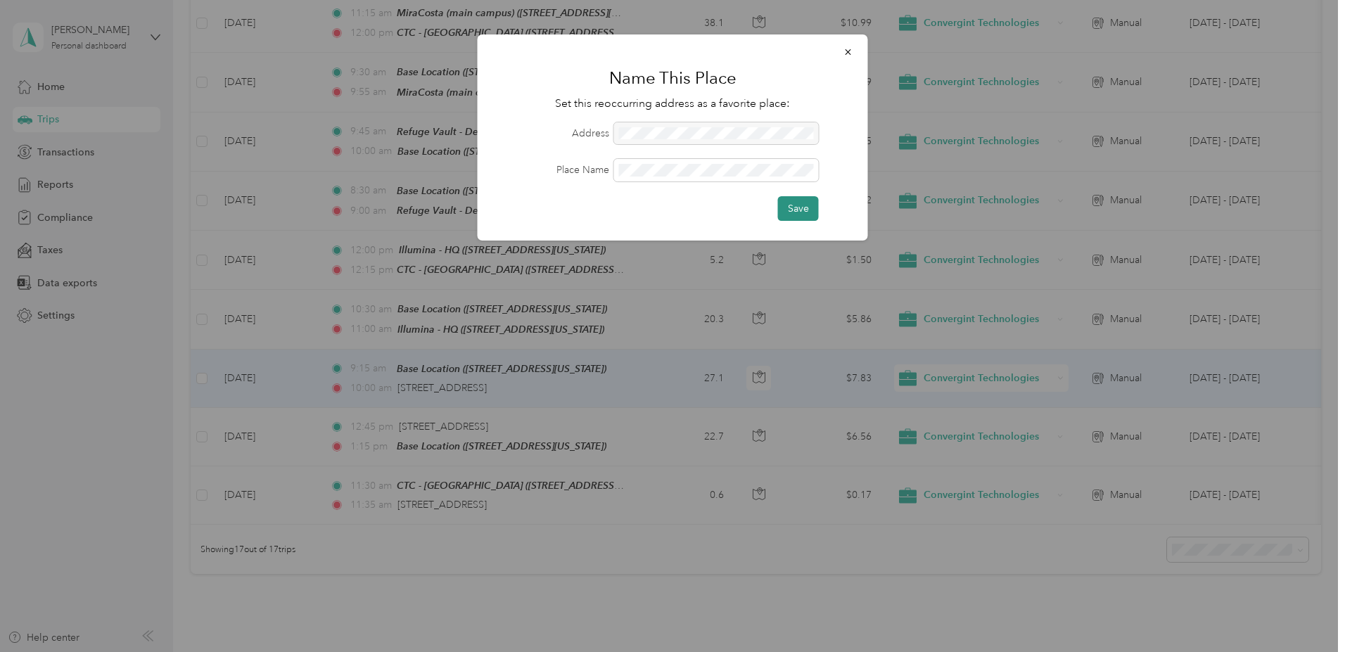
click at [793, 207] on button "Save" at bounding box center [798, 208] width 41 height 25
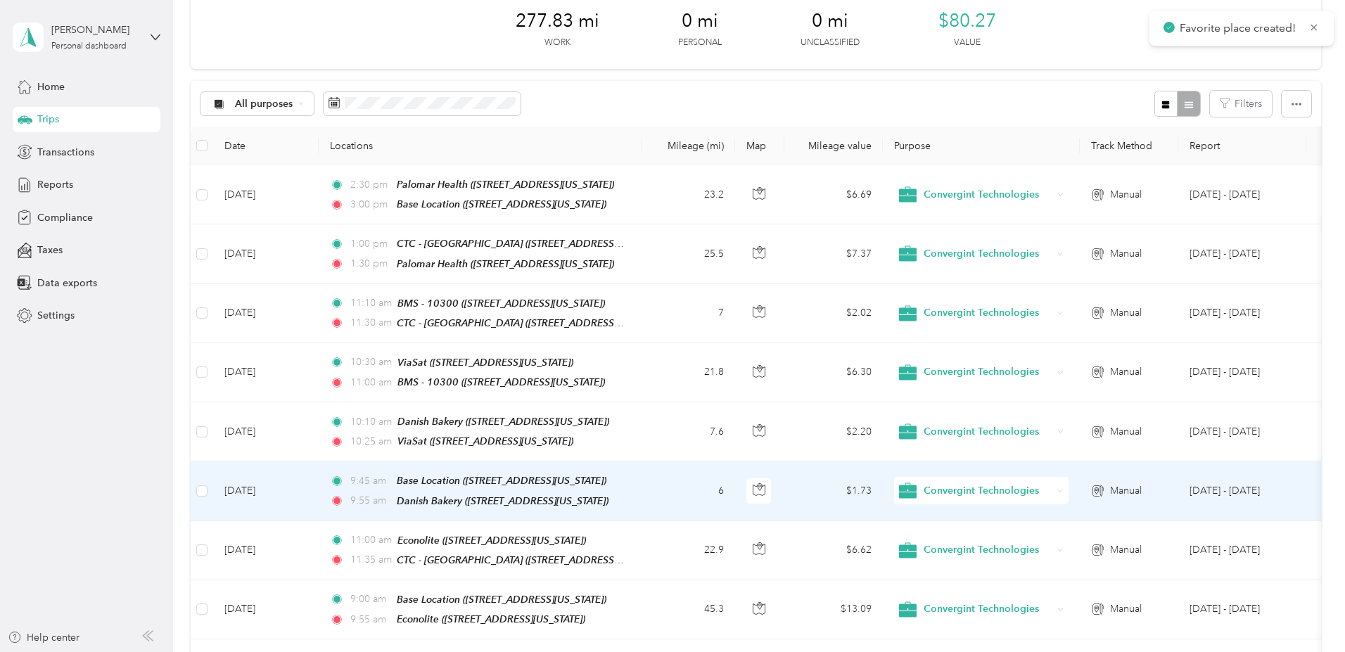
scroll to position [0, 0]
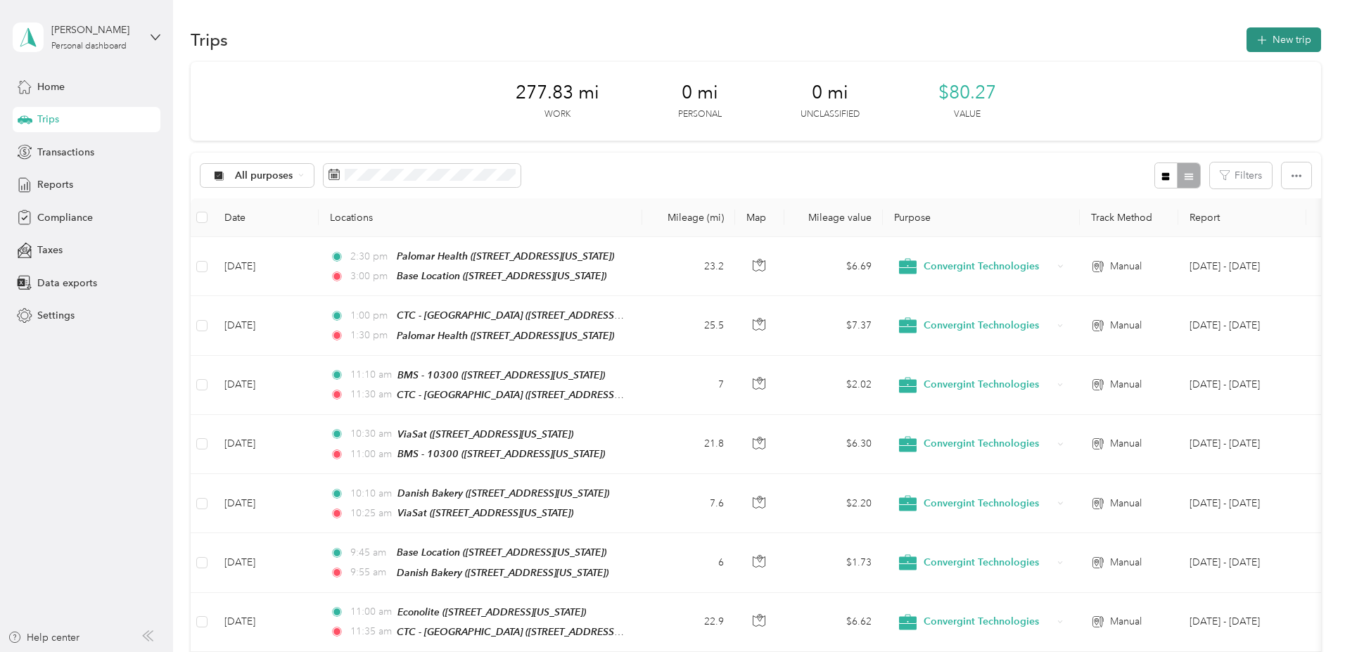
click at [1246, 40] on button "New trip" at bounding box center [1283, 39] width 75 height 25
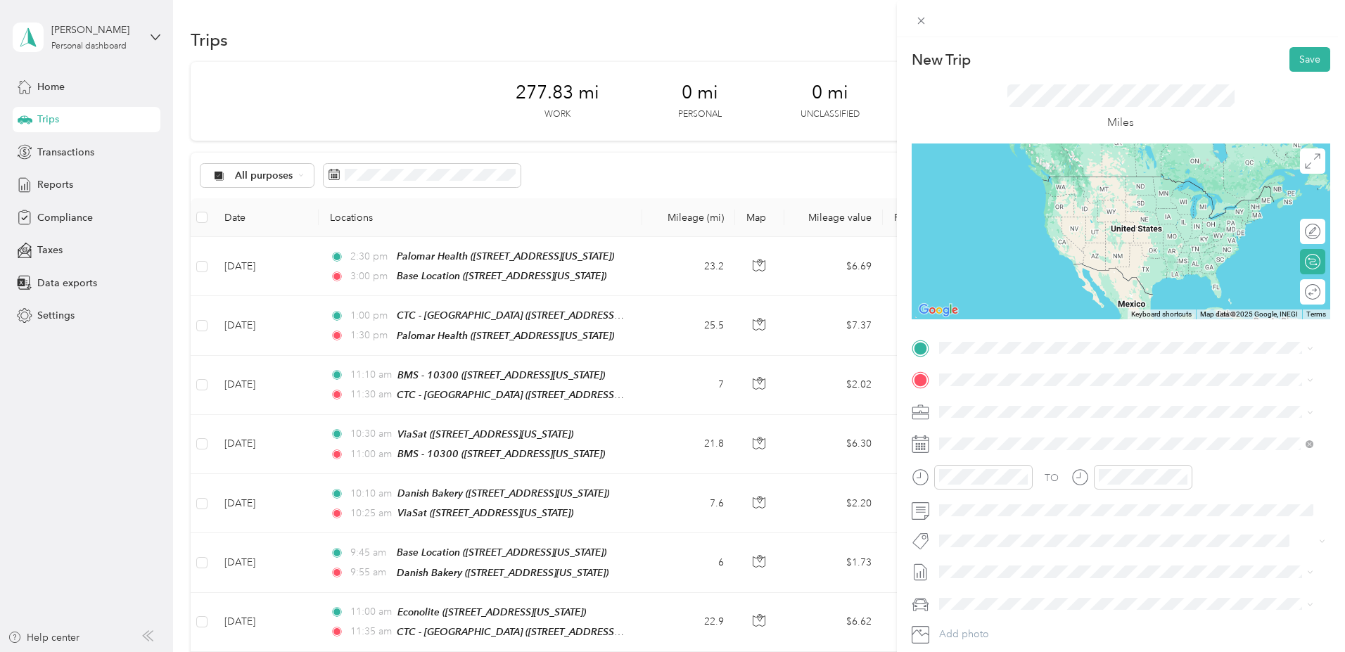
click at [1046, 417] on span "[STREET_ADDRESS][US_STATE]" at bounding box center [1035, 414] width 141 height 12
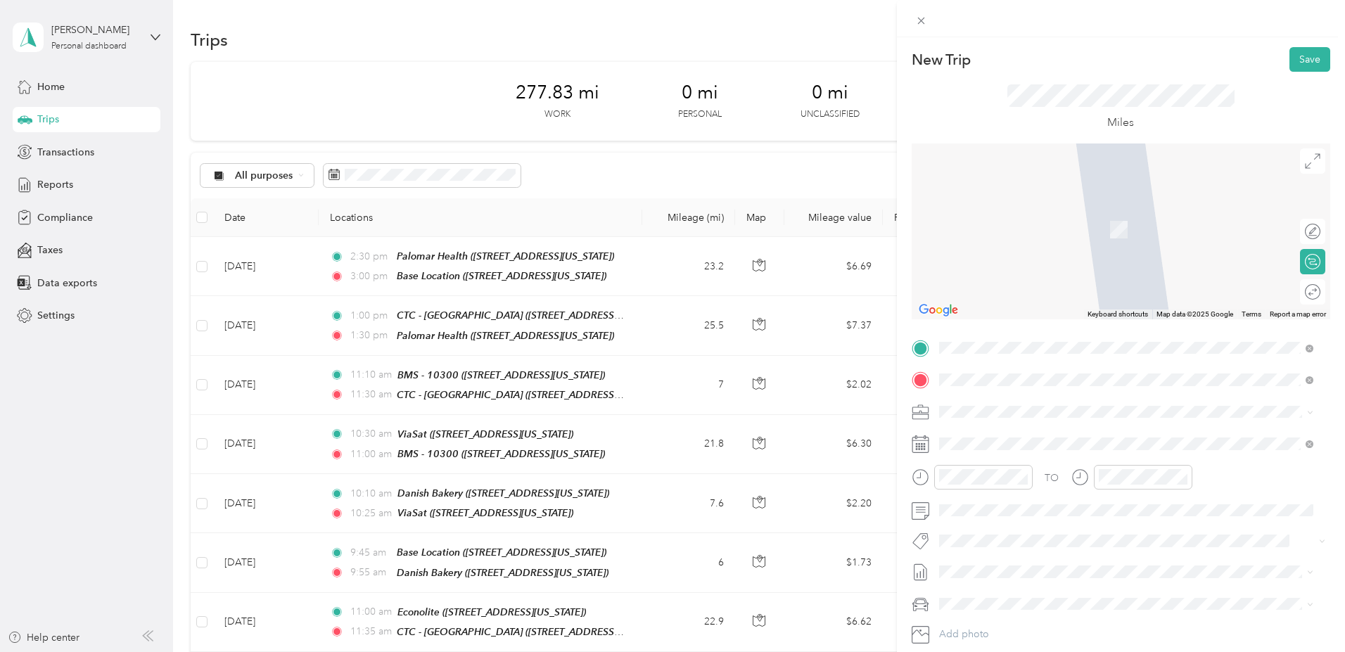
click at [1033, 443] on div "CTC - [GEOGRAPHIC_DATA] [STREET_ADDRESS][US_STATE]" at bounding box center [1035, 444] width 141 height 30
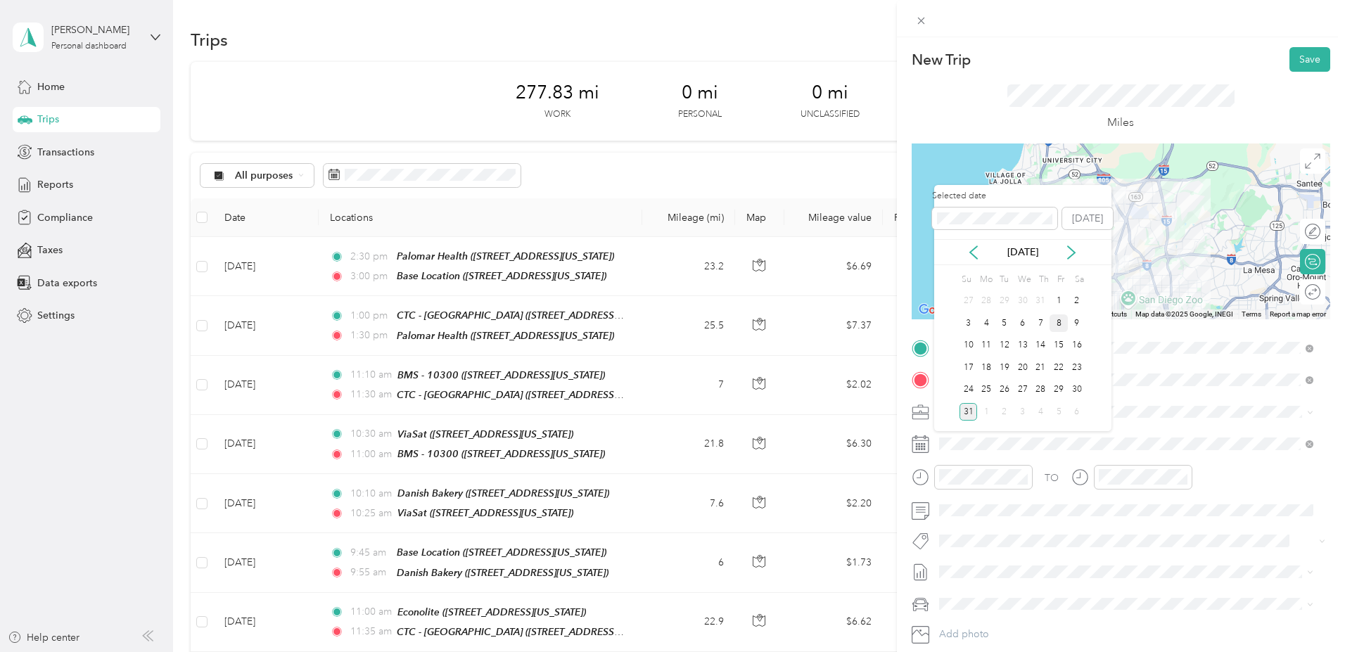
click at [1056, 322] on div "8" at bounding box center [1058, 323] width 18 height 18
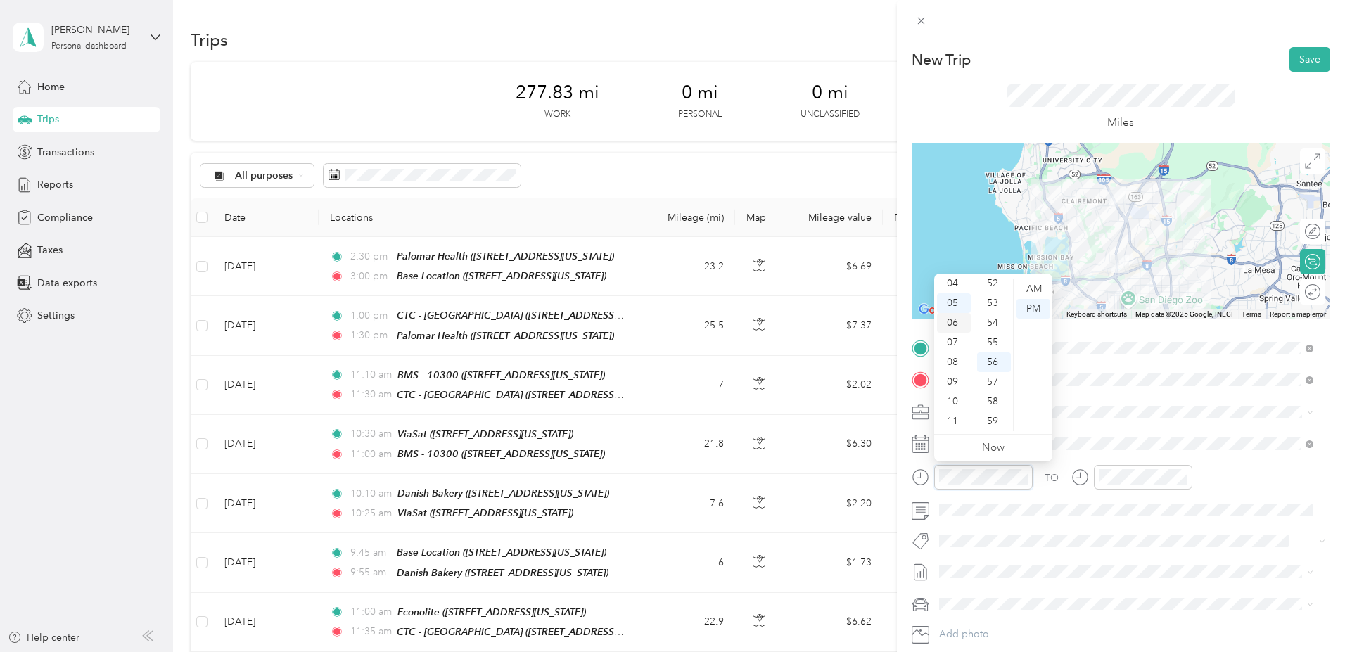
scroll to position [84, 0]
click at [957, 397] on div "10" at bounding box center [954, 402] width 34 height 20
click at [997, 347] on div "30" at bounding box center [994, 352] width 34 height 20
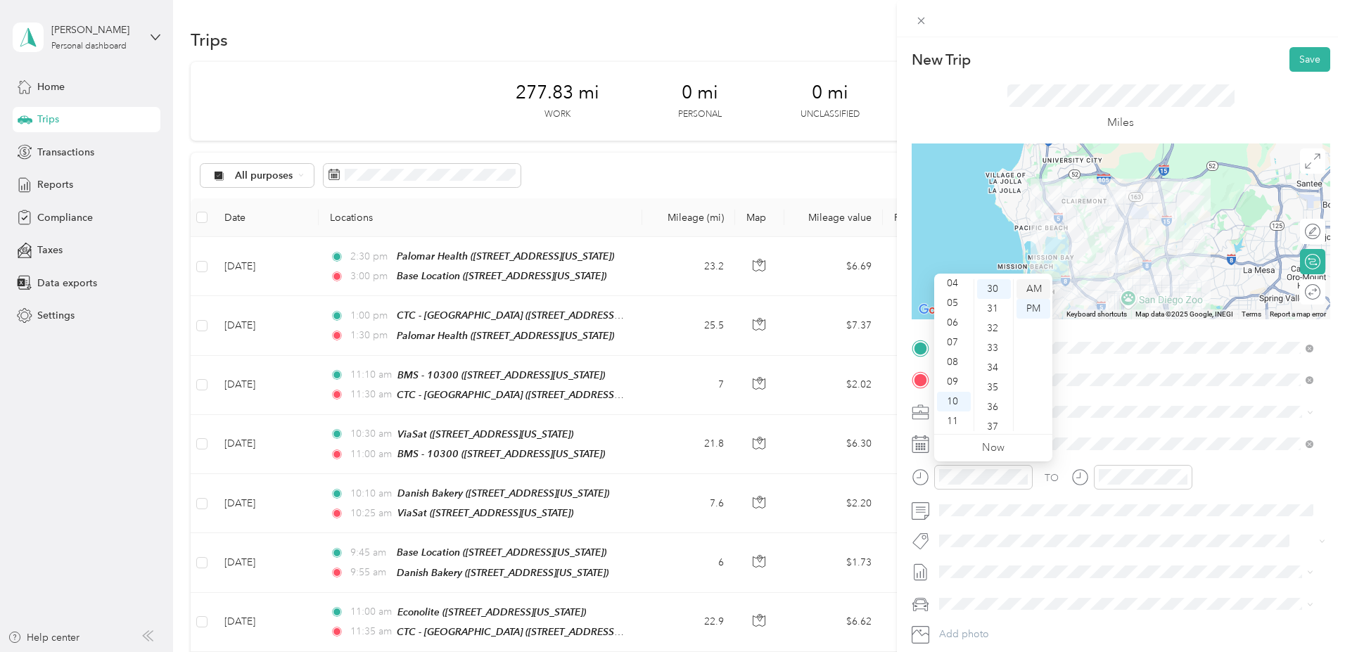
click at [1034, 286] on div "AM" at bounding box center [1033, 289] width 34 height 20
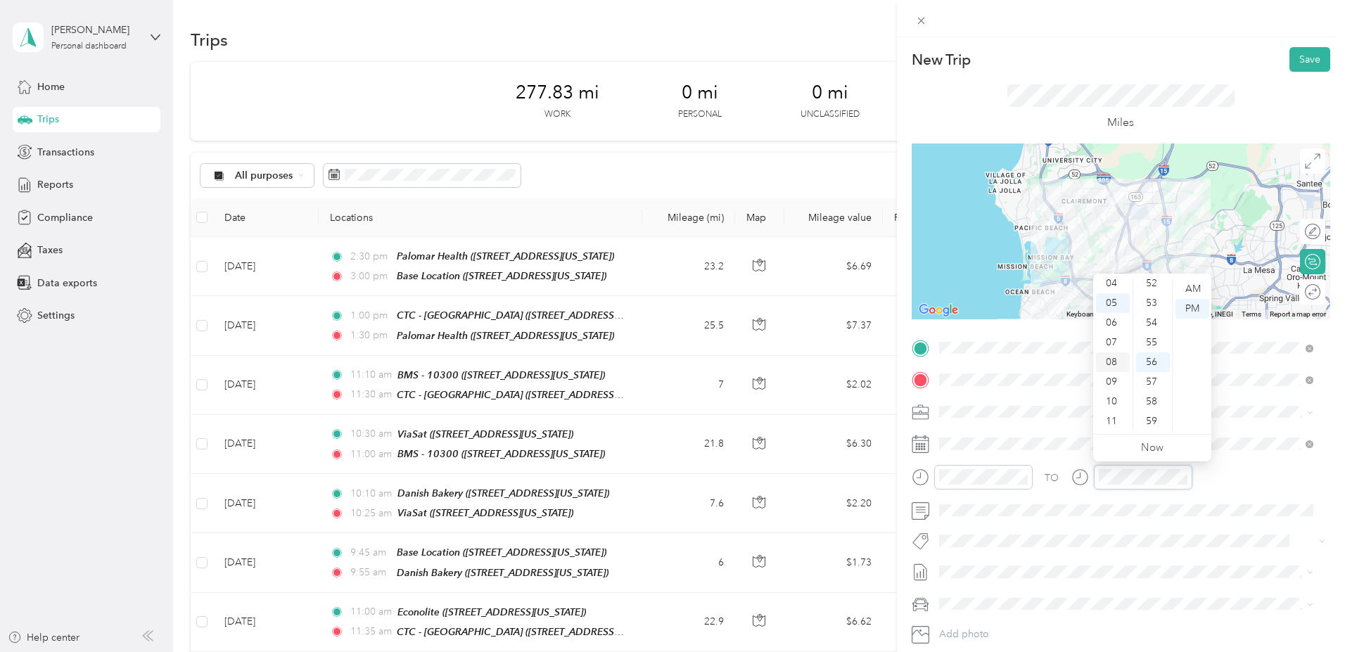
scroll to position [84, 0]
click at [1116, 401] on div "10" at bounding box center [1113, 402] width 34 height 20
click at [1158, 286] on div "45" at bounding box center [1153, 289] width 34 height 20
click at [1196, 287] on div "AM" at bounding box center [1192, 289] width 34 height 20
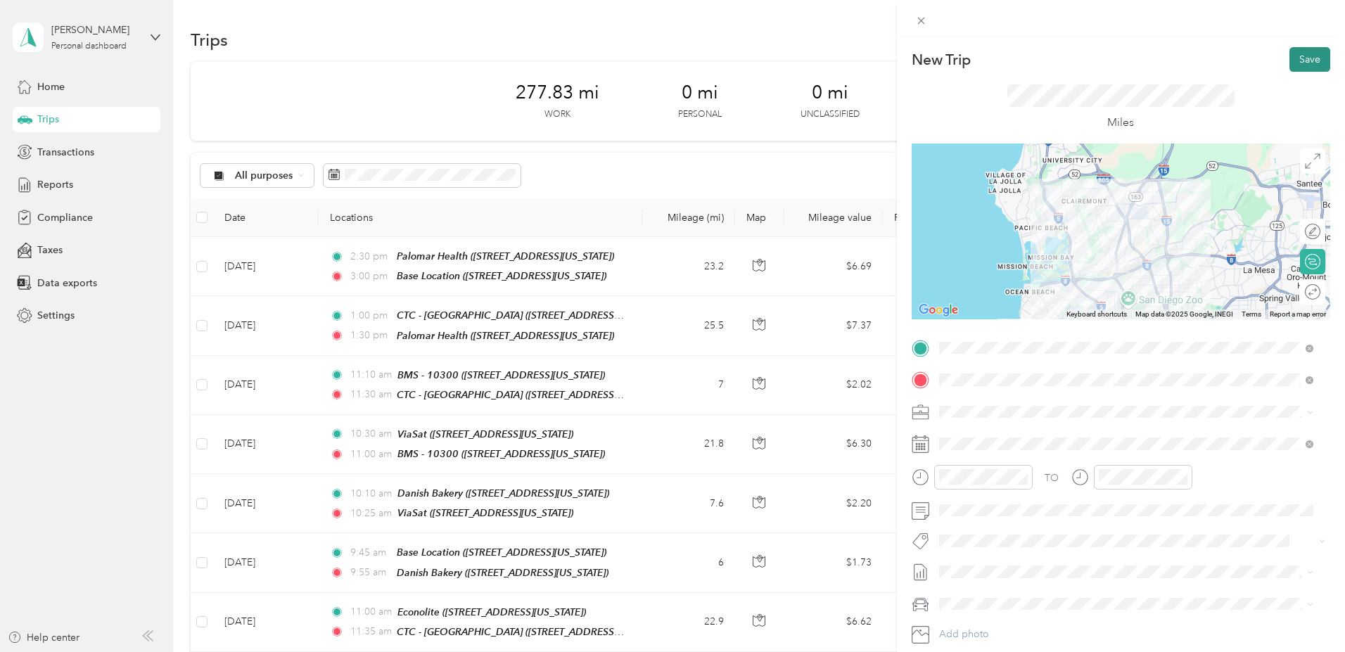
click at [1295, 57] on button "Save" at bounding box center [1309, 59] width 41 height 25
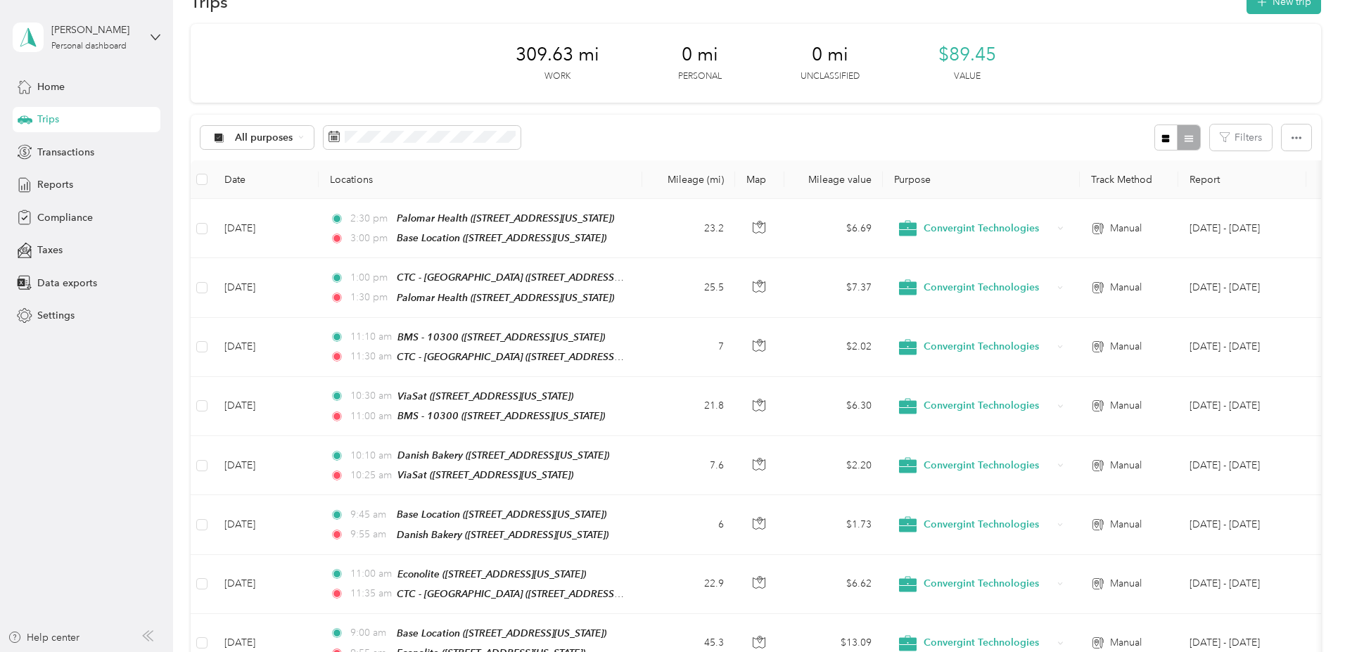
scroll to position [0, 0]
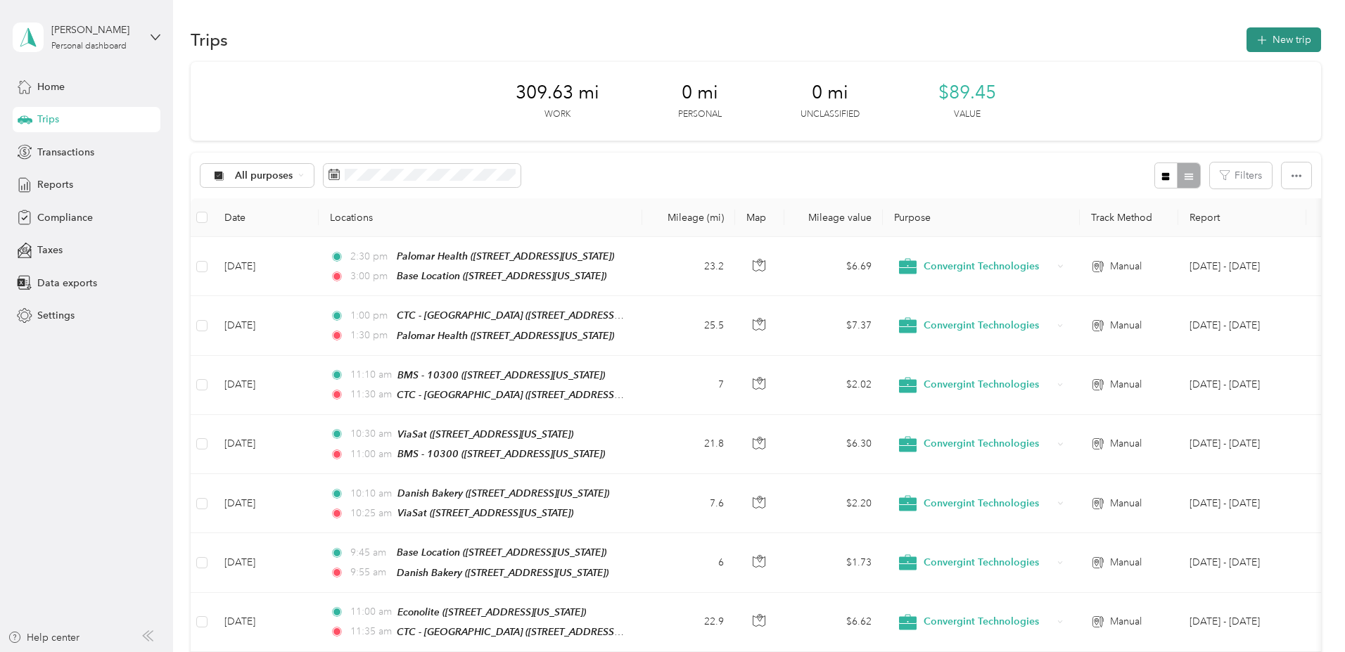
click at [1246, 37] on button "New trip" at bounding box center [1283, 39] width 75 height 25
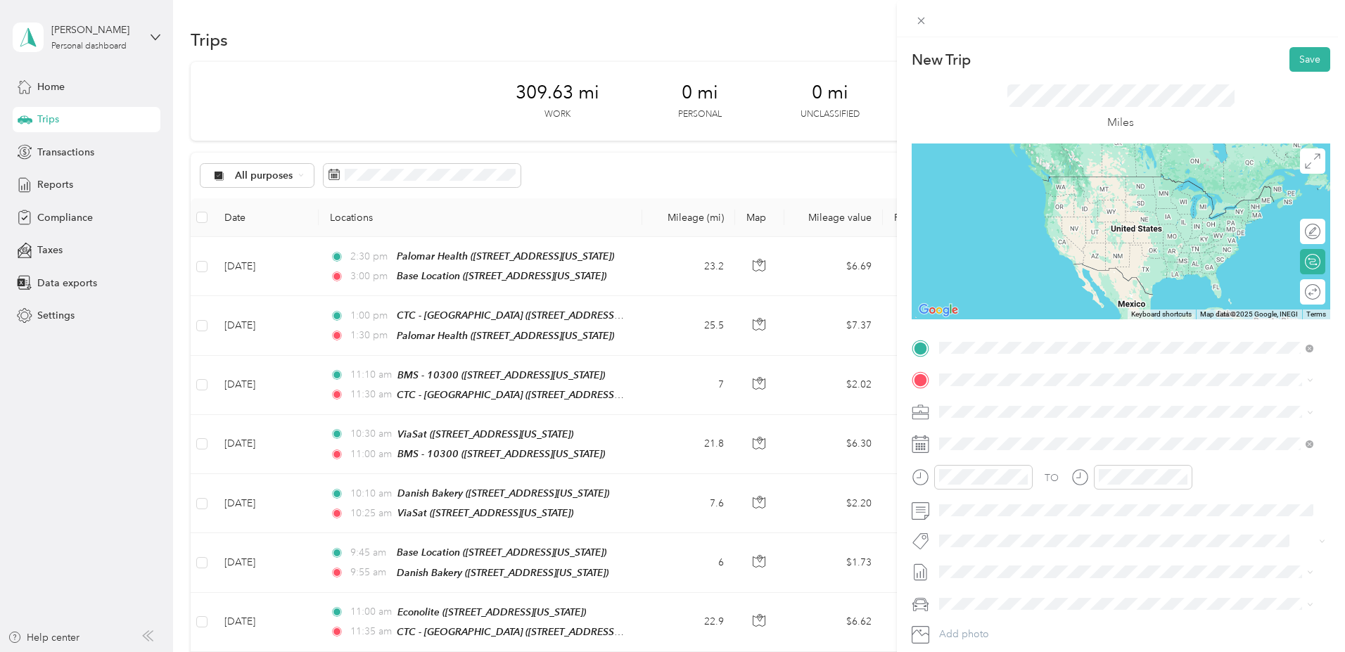
click at [990, 404] on strong "Base Location" at bounding box center [997, 403] width 65 height 13
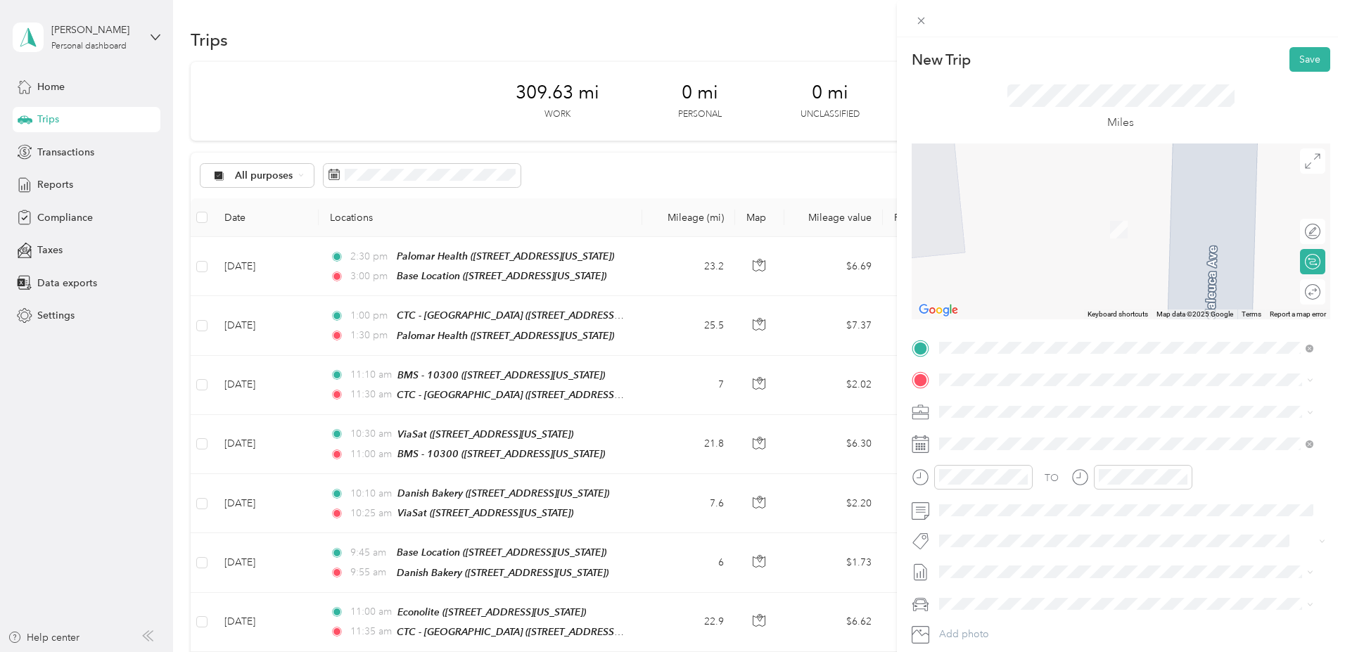
click at [1034, 434] on span "751 Medical Center Court Chula Vista, California 91911, United States" at bounding box center [1035, 427] width 141 height 13
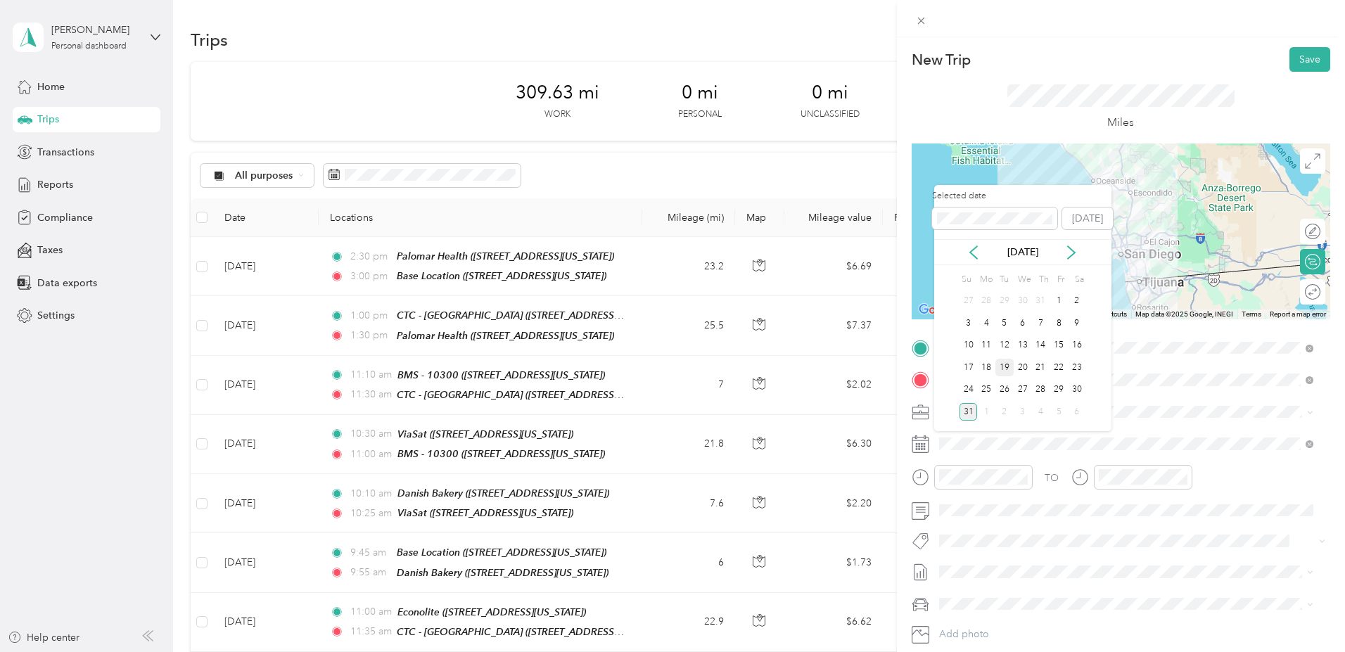
click at [999, 364] on div "19" at bounding box center [1004, 368] width 18 height 18
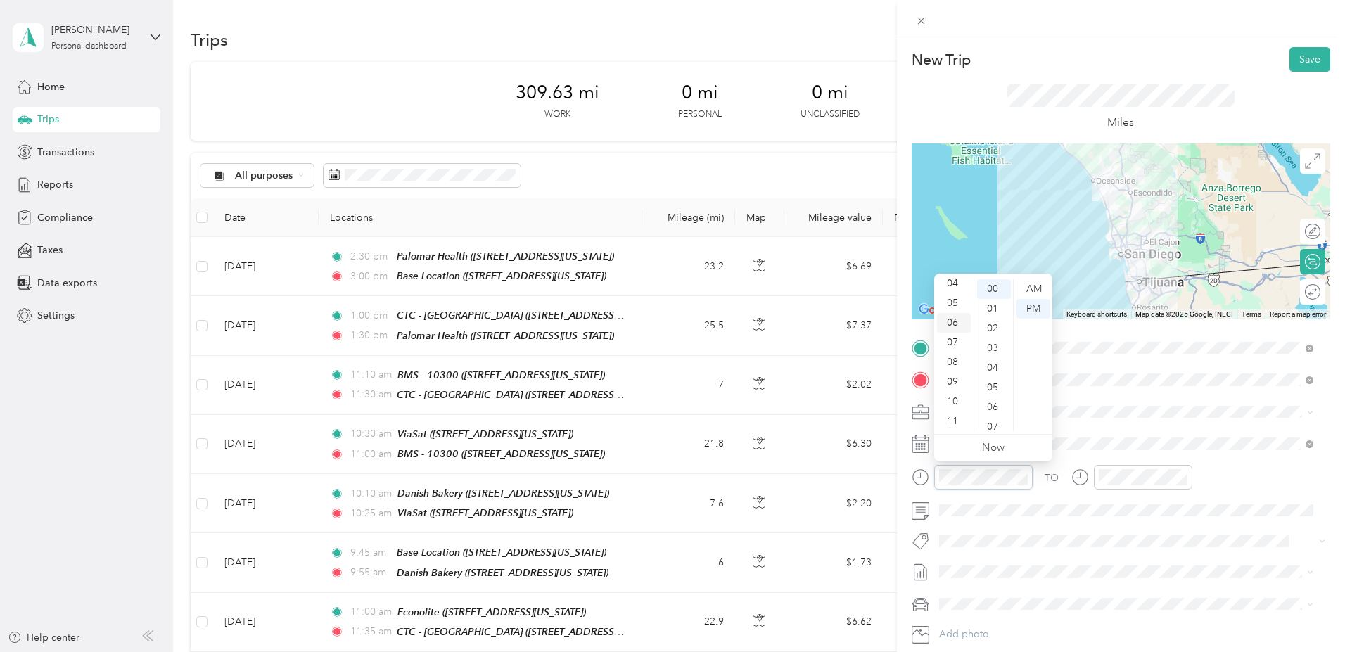
scroll to position [84, 0]
click at [958, 339] on div "07" at bounding box center [954, 343] width 34 height 20
click at [996, 286] on div "00" at bounding box center [994, 289] width 34 height 20
click at [1037, 288] on div "AM" at bounding box center [1033, 289] width 34 height 20
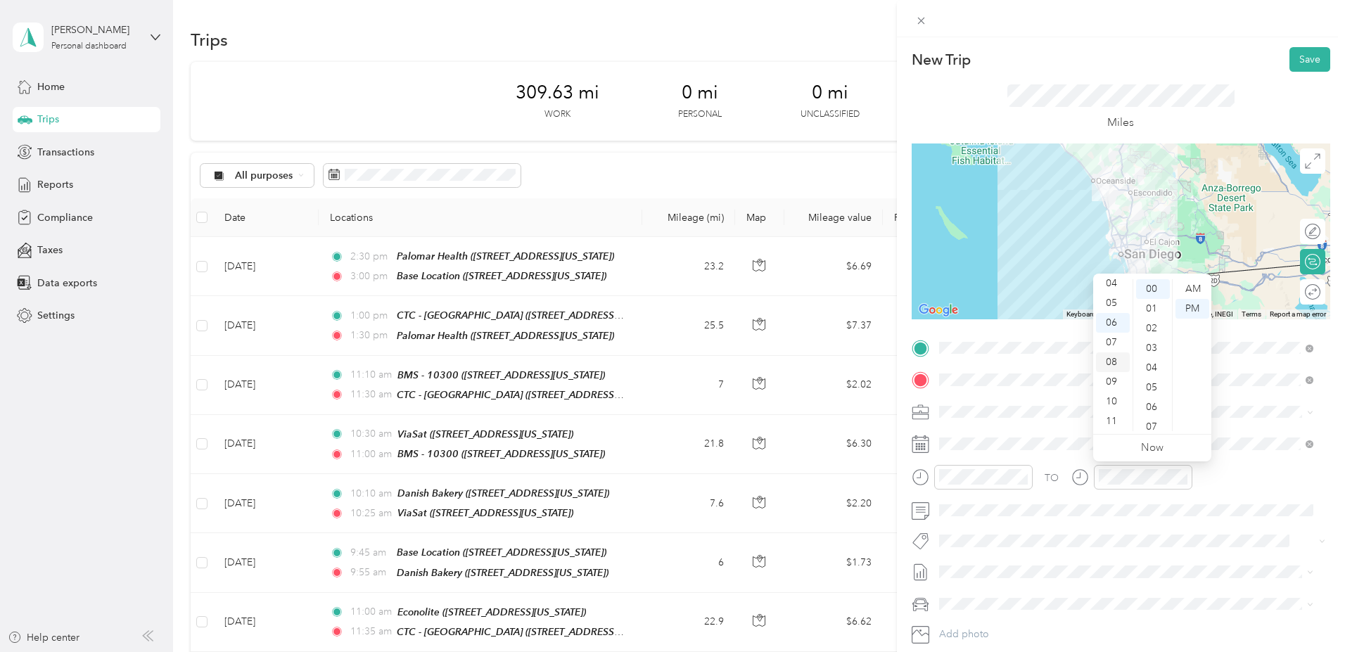
click at [1110, 364] on div "08" at bounding box center [1113, 362] width 34 height 20
click at [1152, 287] on div "00" at bounding box center [1153, 289] width 34 height 20
click at [1195, 283] on div "AM" at bounding box center [1192, 289] width 34 height 20
click at [1295, 59] on button "Save" at bounding box center [1309, 59] width 41 height 25
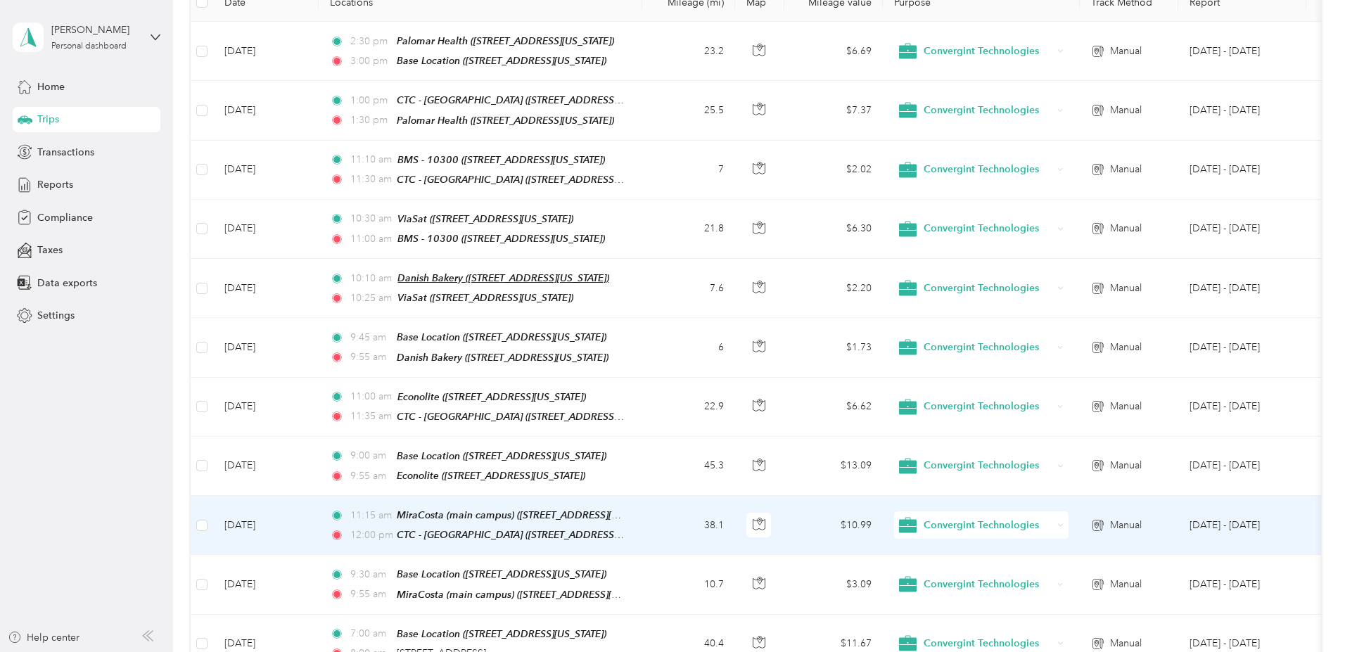
scroll to position [430, 0]
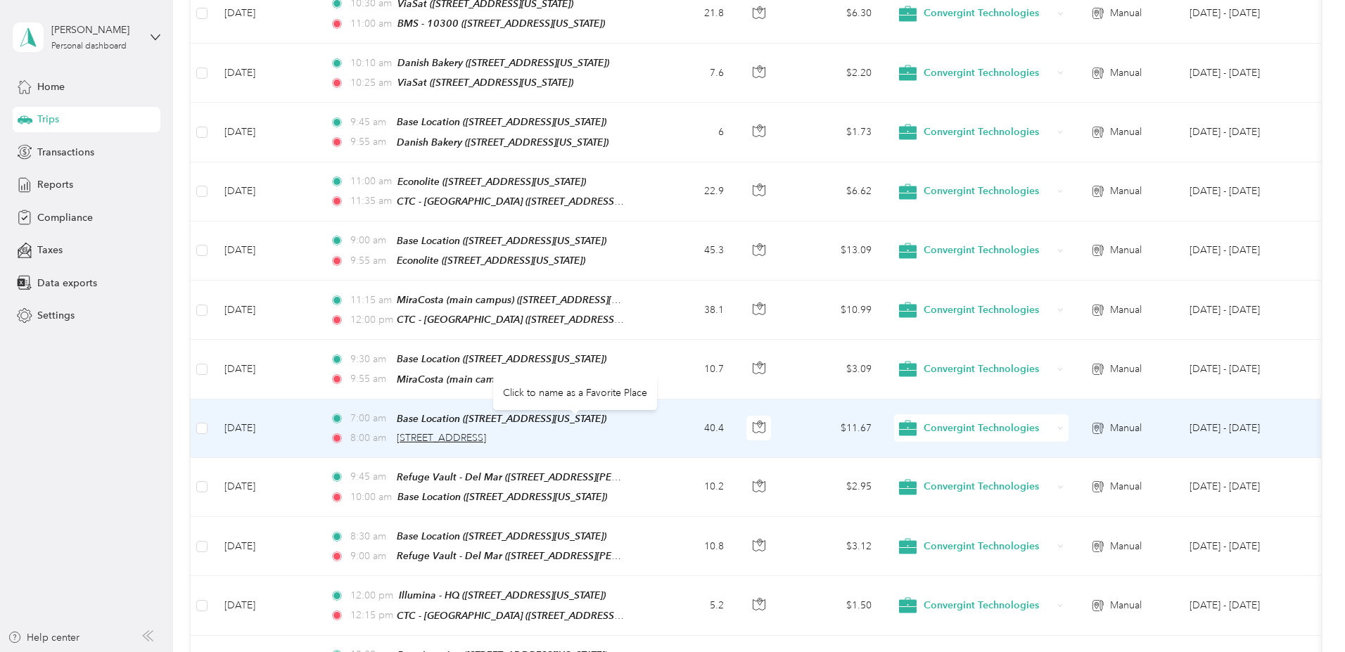
click at [486, 432] on span "751 Medical Center Court, Chula Vista" at bounding box center [441, 438] width 89 height 12
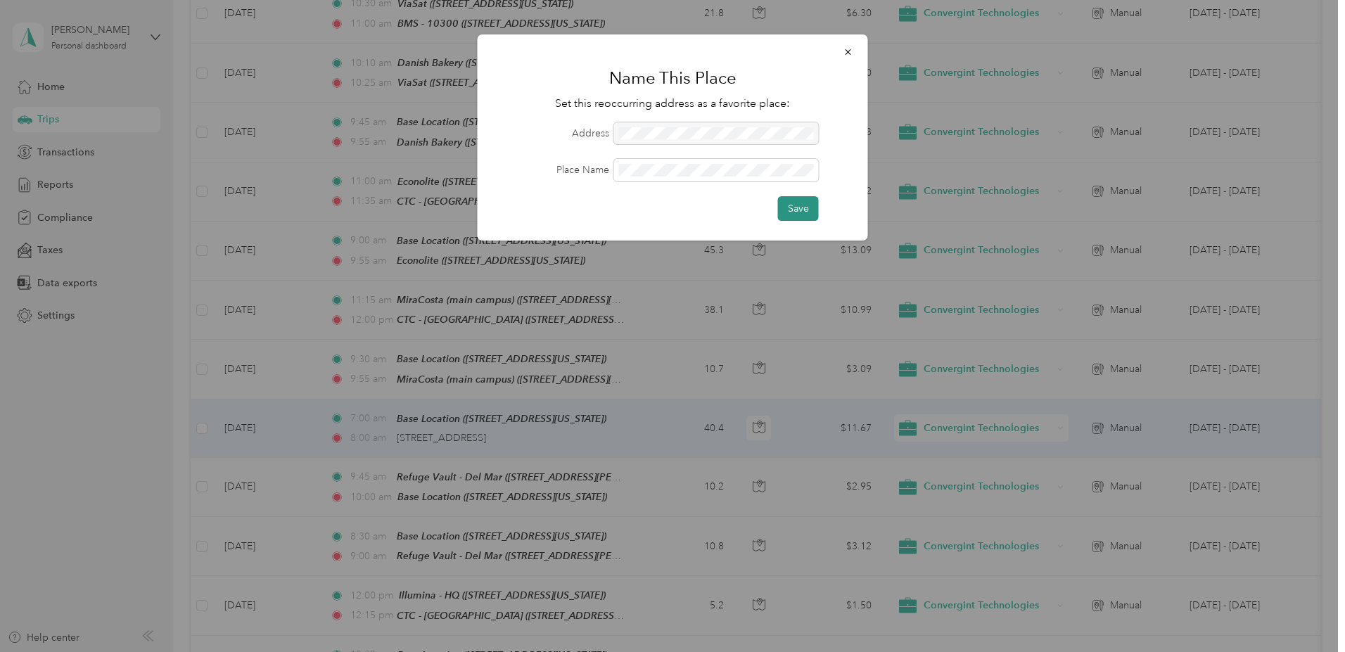
click at [784, 206] on button "Save" at bounding box center [798, 208] width 41 height 25
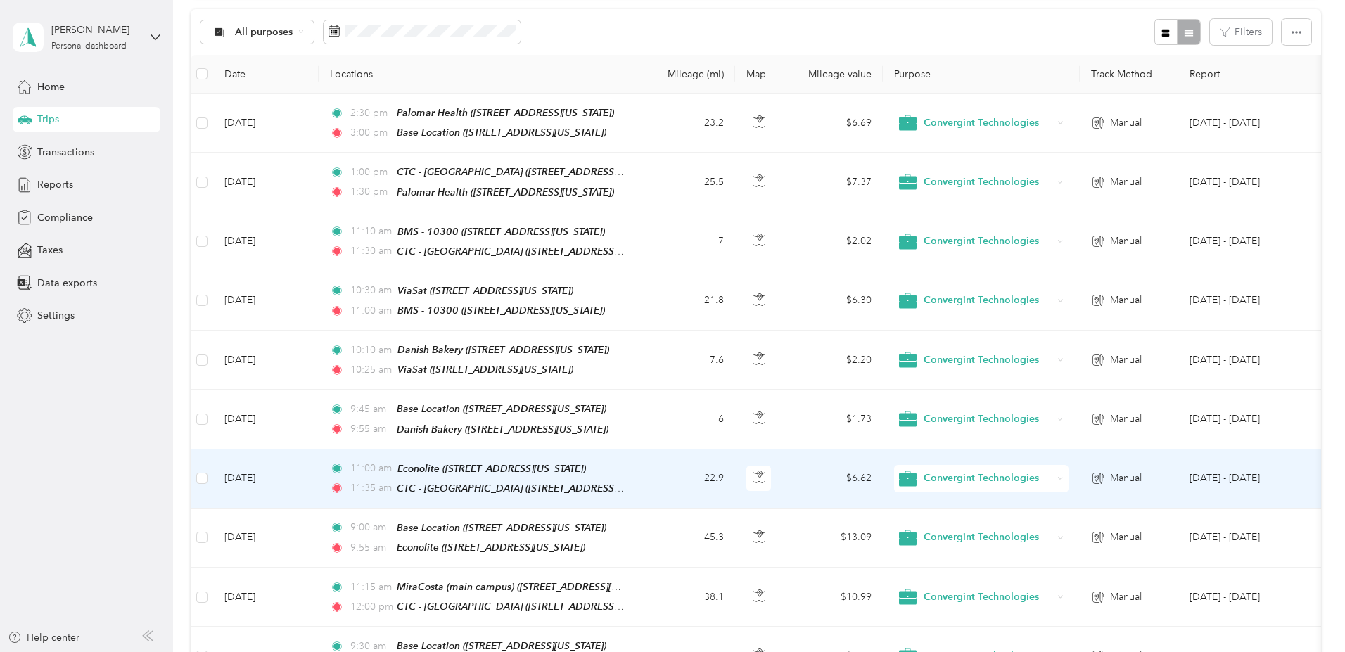
scroll to position [0, 0]
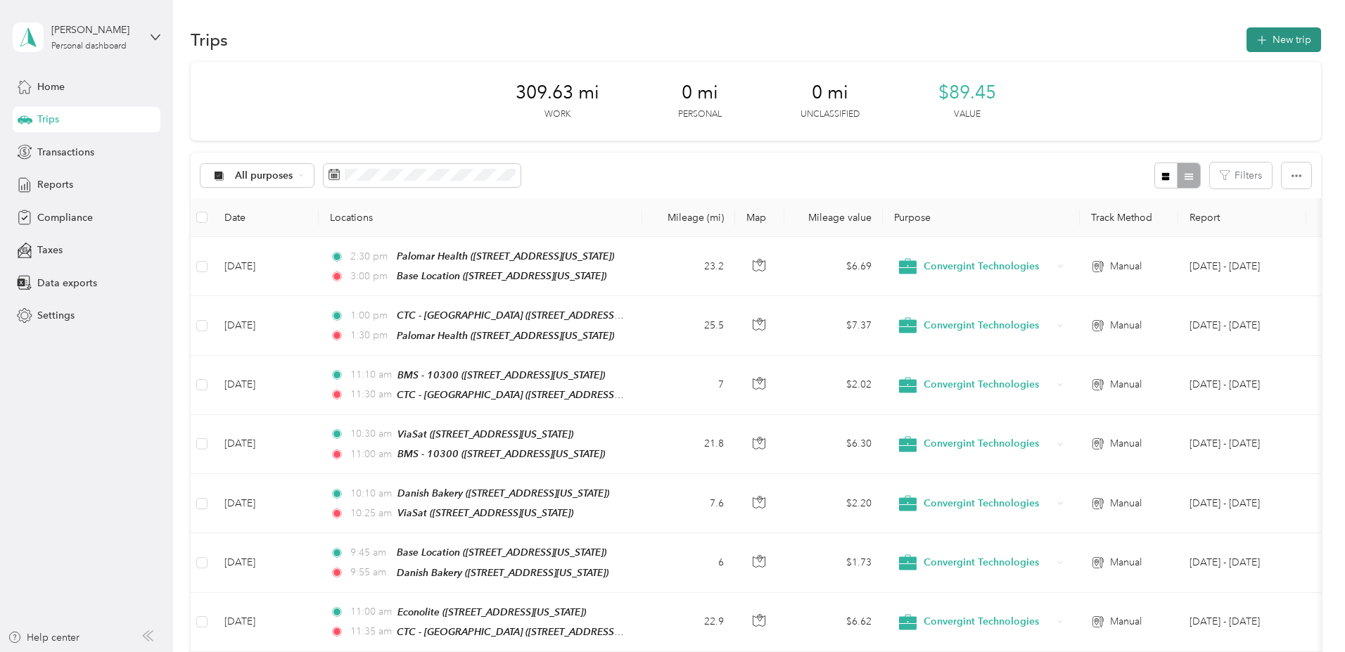
click at [1246, 40] on button "New trip" at bounding box center [1283, 39] width 75 height 25
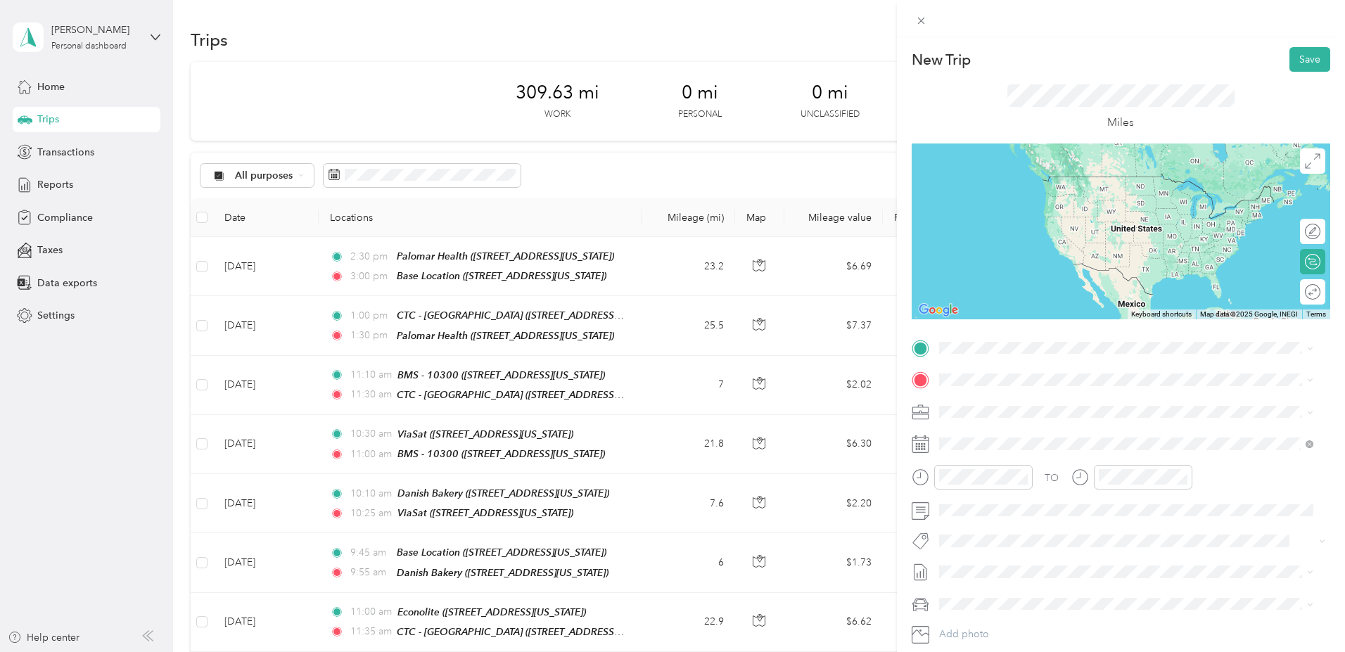
click at [1011, 404] on div "Sharp (Chula Vista) 751 Medical Center Court, Chula Vista, 91911, Chula Vista, …" at bounding box center [1035, 407] width 141 height 30
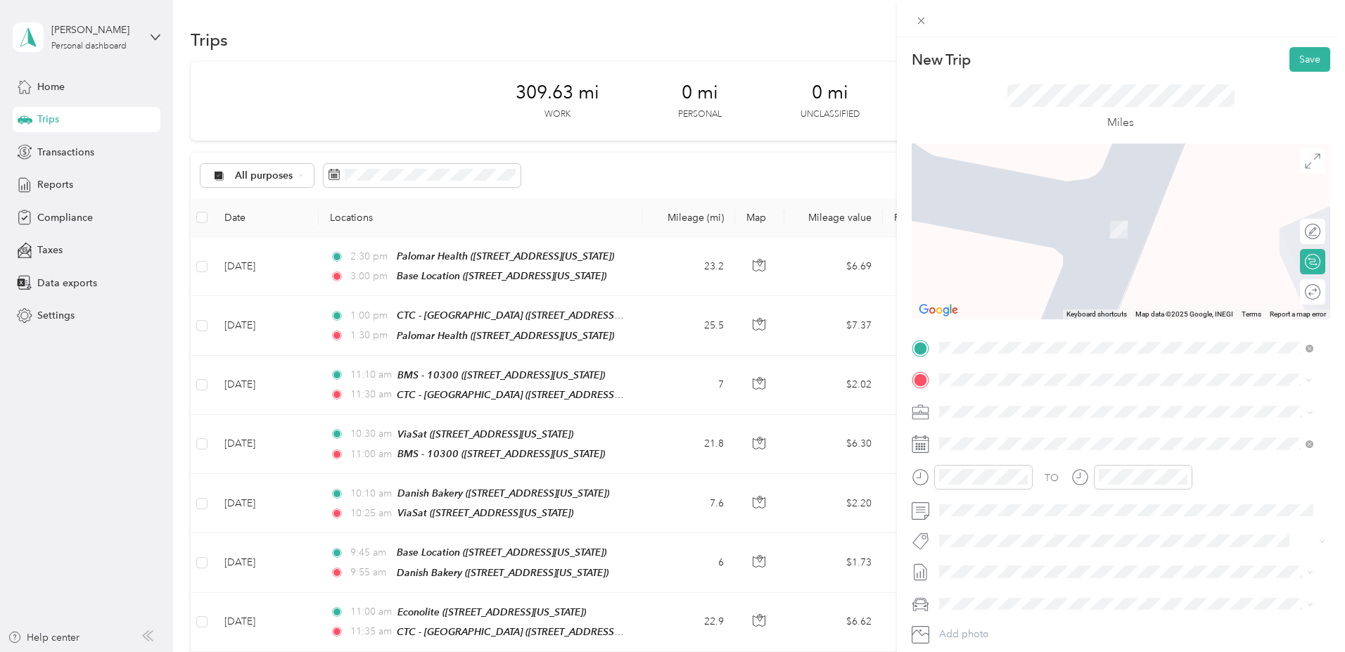
click at [1037, 435] on strong "CTC - [GEOGRAPHIC_DATA]" at bounding box center [1031, 435] width 133 height 13
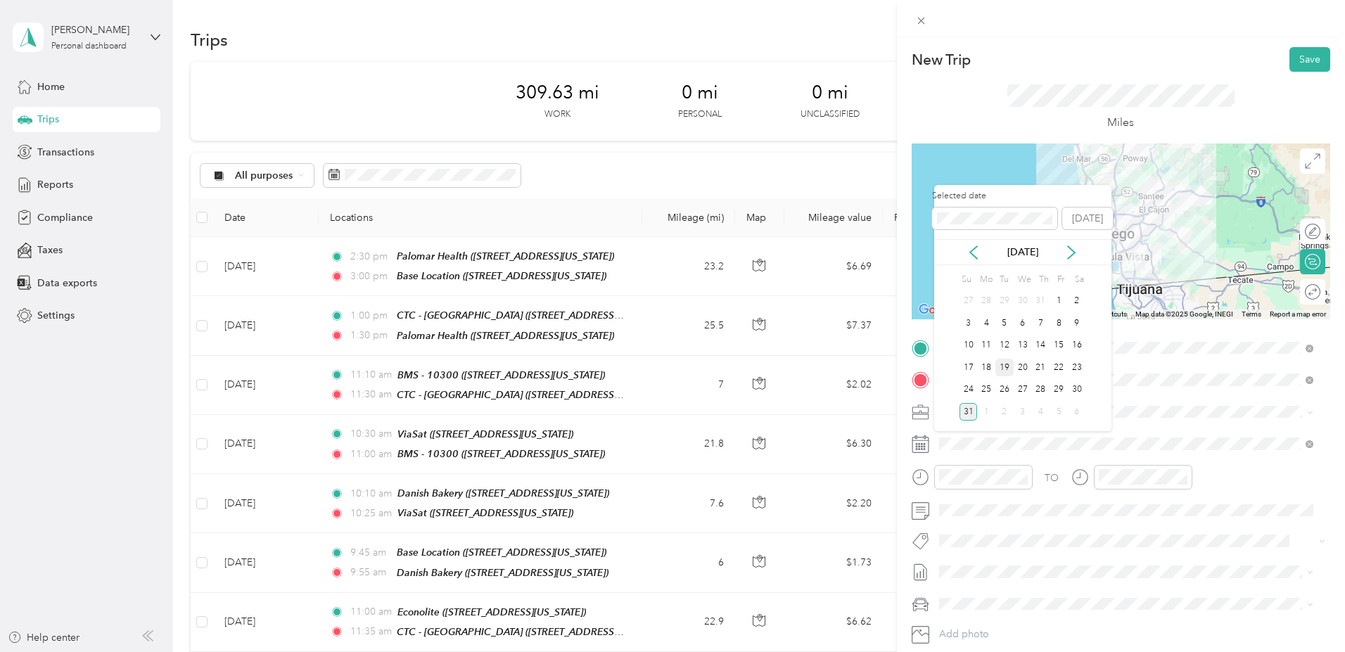
click at [1002, 361] on div "19" at bounding box center [1004, 368] width 18 height 18
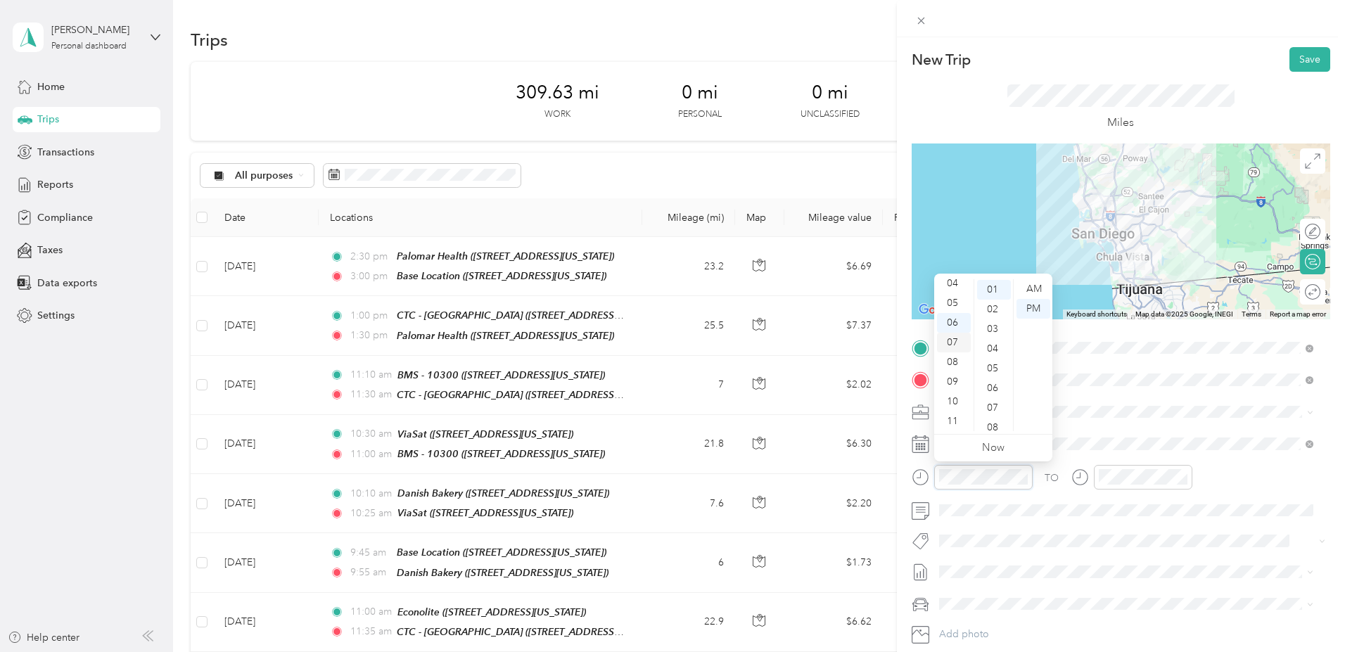
scroll to position [84, 0]
click at [950, 359] on div "08" at bounding box center [954, 362] width 34 height 20
click at [992, 352] on div "30" at bounding box center [994, 359] width 34 height 20
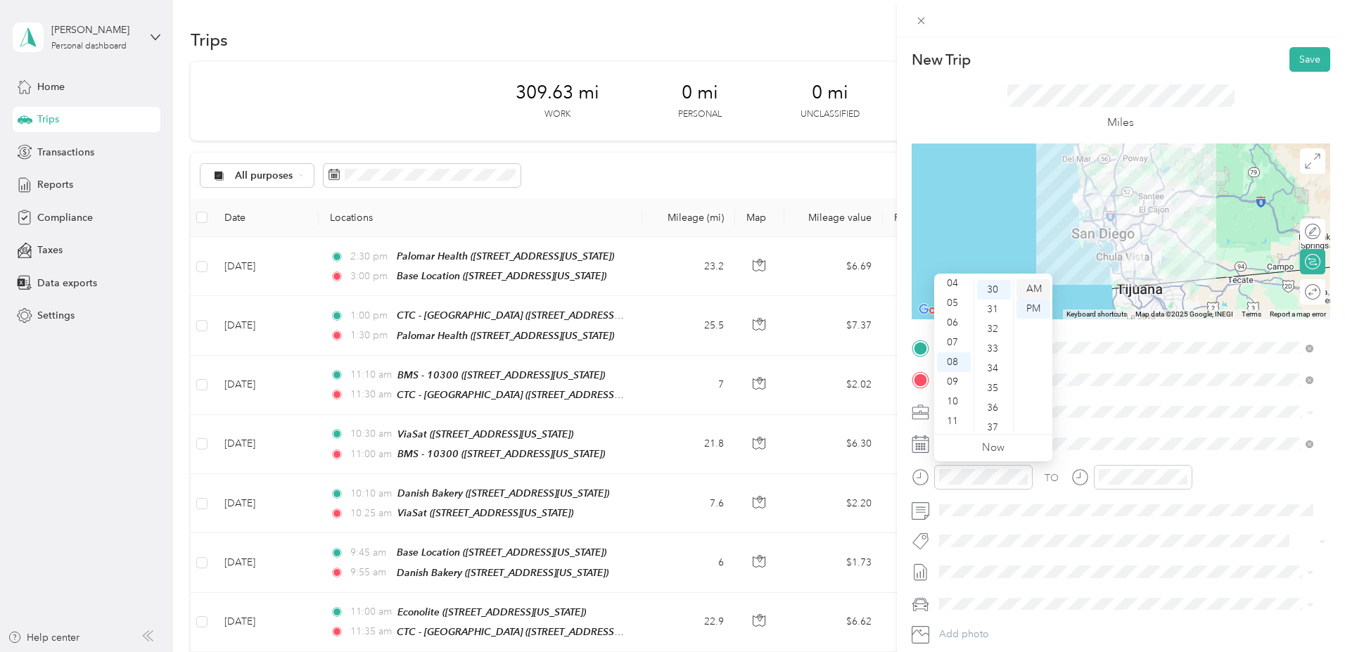
click at [1034, 286] on div "AM" at bounding box center [1033, 289] width 34 height 20
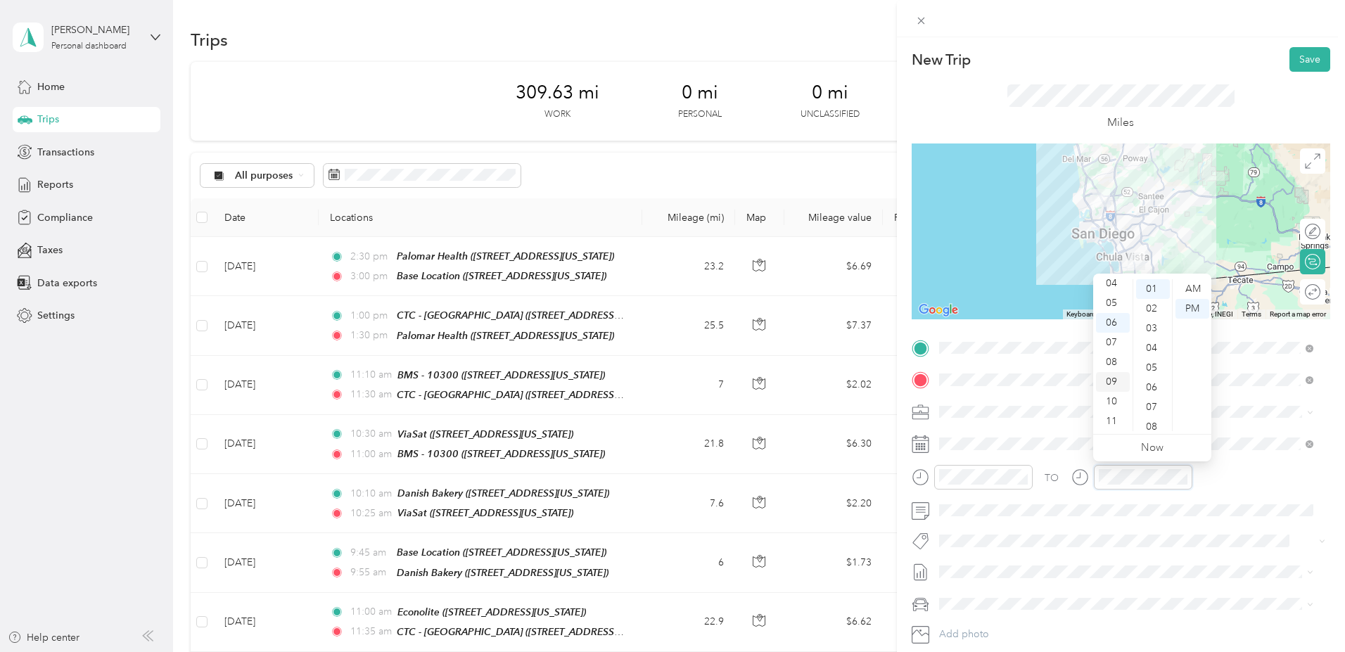
scroll to position [84, 0]
click at [1105, 378] on div "09" at bounding box center [1113, 382] width 34 height 20
click at [1153, 282] on div "00" at bounding box center [1153, 289] width 34 height 20
click at [1193, 288] on div "AM" at bounding box center [1192, 289] width 34 height 20
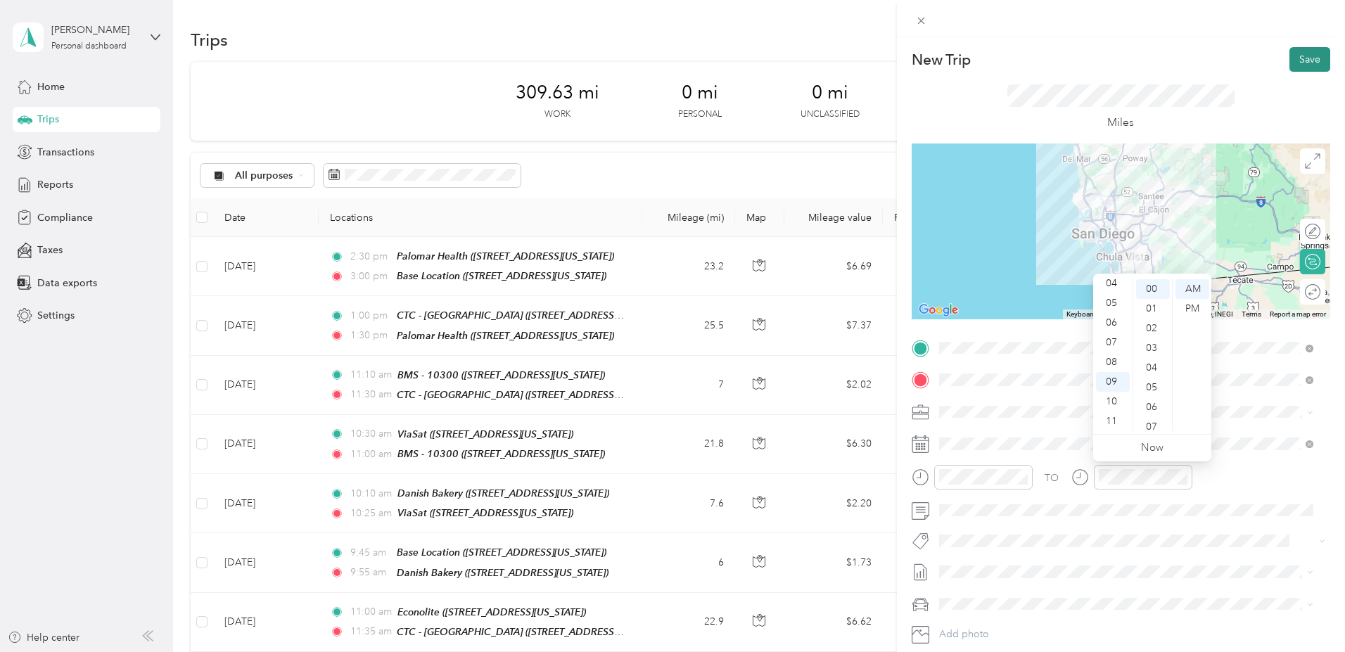
click at [1293, 58] on button "Save" at bounding box center [1309, 59] width 41 height 25
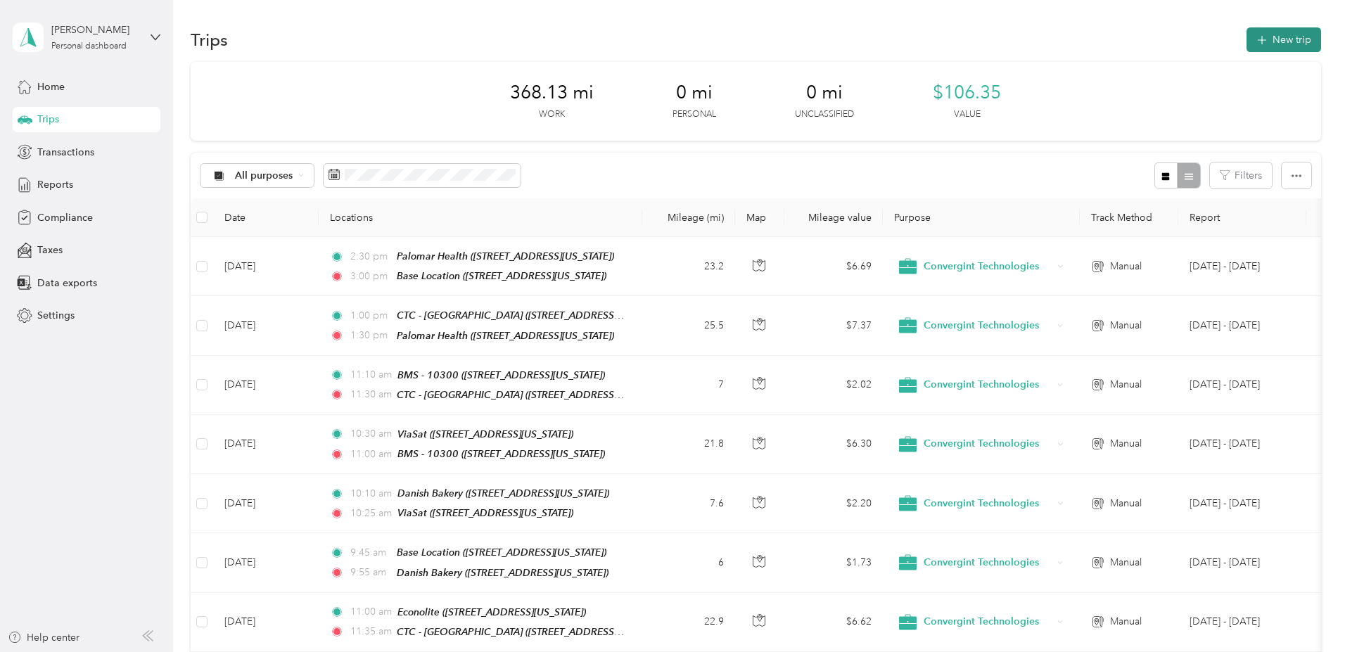
click at [1246, 39] on button "New trip" at bounding box center [1283, 39] width 75 height 25
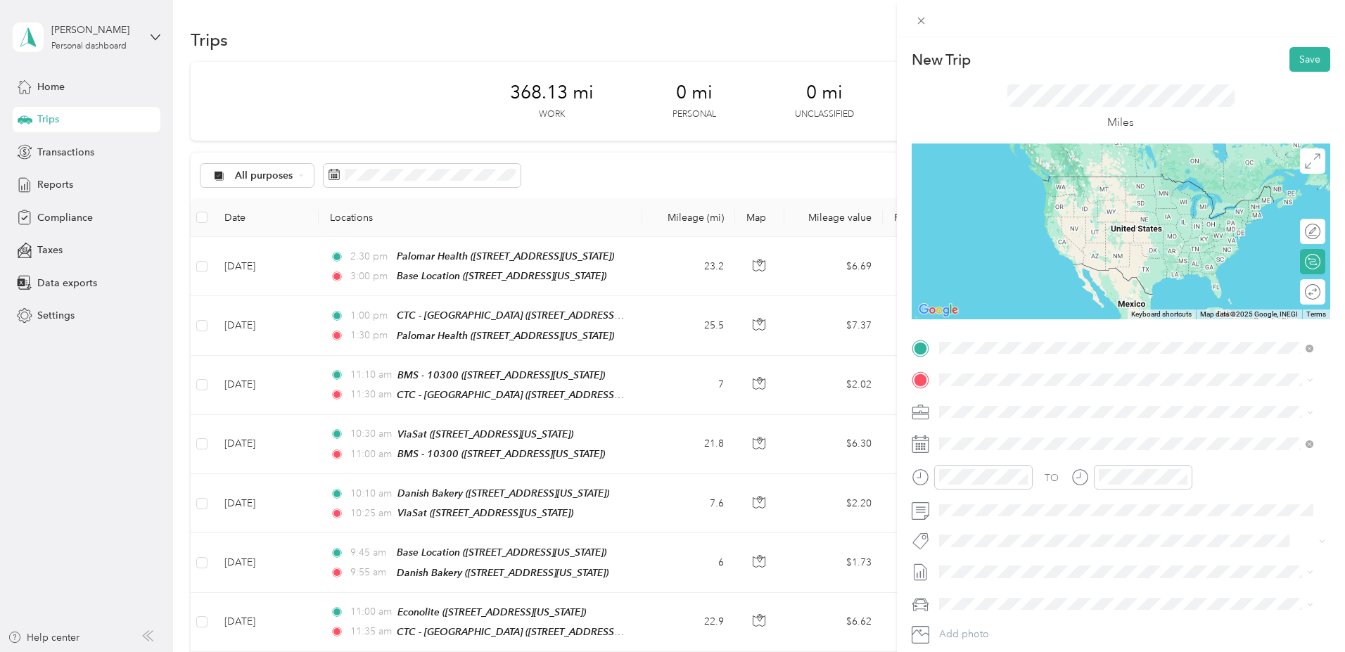
click at [1011, 407] on div "Base Location [STREET_ADDRESS][US_STATE]" at bounding box center [1035, 412] width 141 height 30
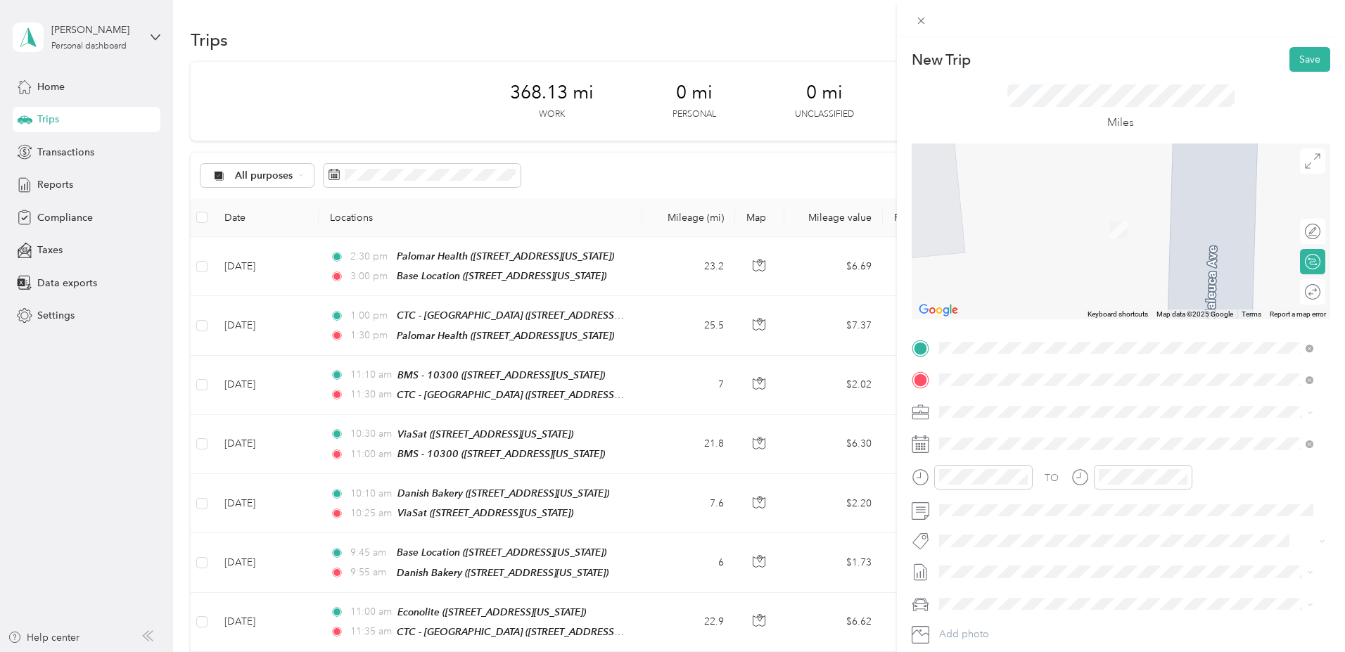
click at [1013, 440] on div "Danish Bakery [STREET_ADDRESS][US_STATE]" at bounding box center [1035, 444] width 141 height 30
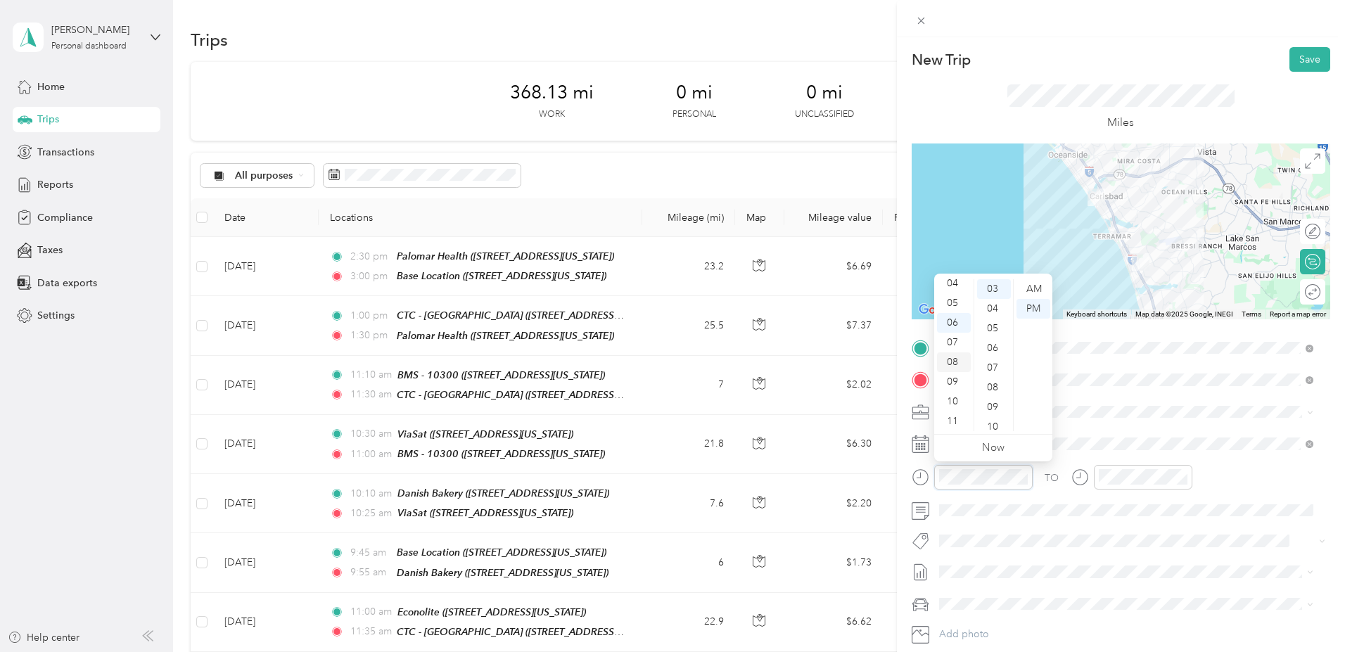
scroll to position [84, 0]
click at [963, 361] on div "08" at bounding box center [954, 362] width 34 height 20
click at [951, 355] on div "08" at bounding box center [954, 362] width 34 height 20
click at [987, 348] on div "50" at bounding box center [994, 354] width 34 height 20
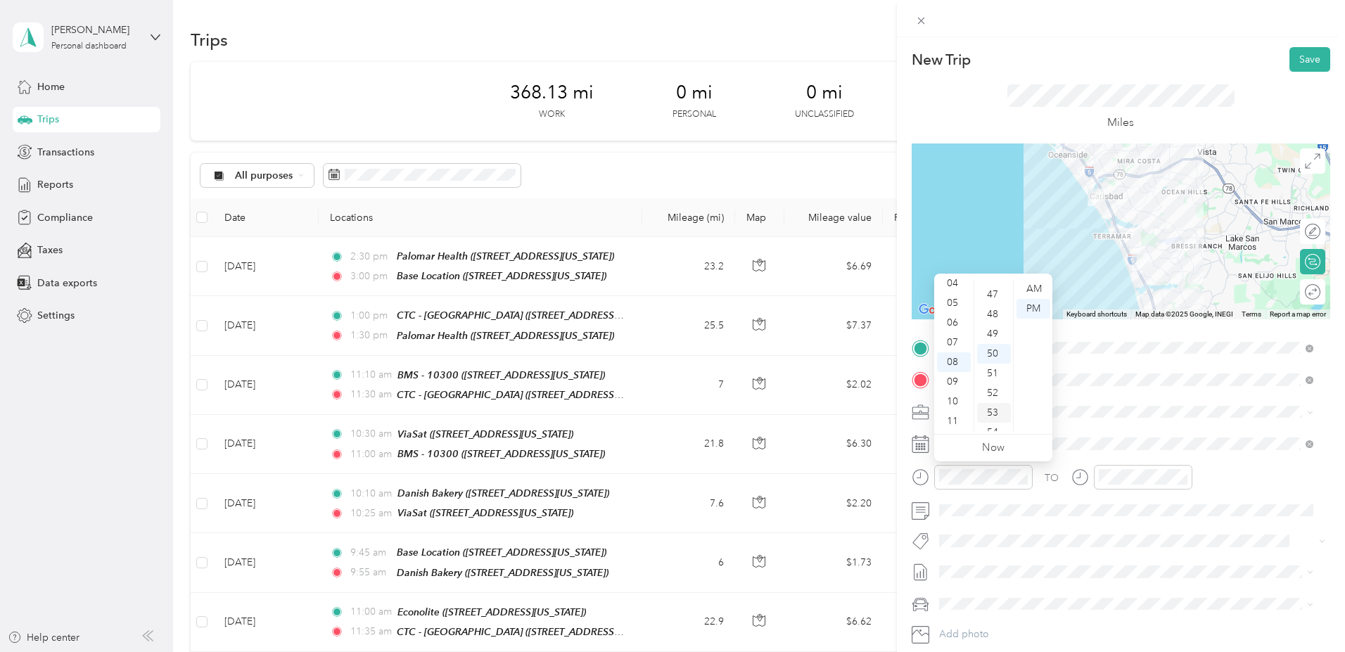
scroll to position [985, 0]
click at [1023, 287] on div "AM" at bounding box center [1033, 289] width 34 height 20
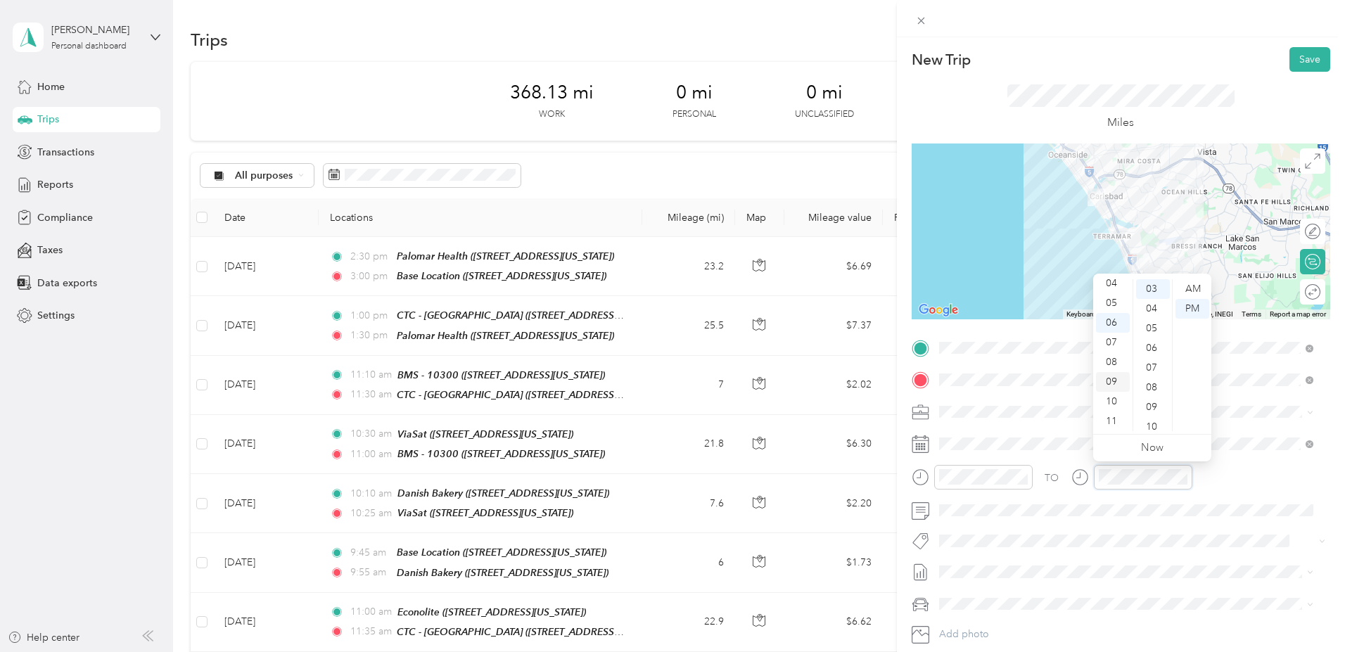
scroll to position [84, 0]
click at [1115, 380] on div "09" at bounding box center [1113, 382] width 34 height 20
click at [1151, 286] on div "00" at bounding box center [1153, 289] width 34 height 20
click at [1198, 284] on div "AM" at bounding box center [1192, 289] width 34 height 20
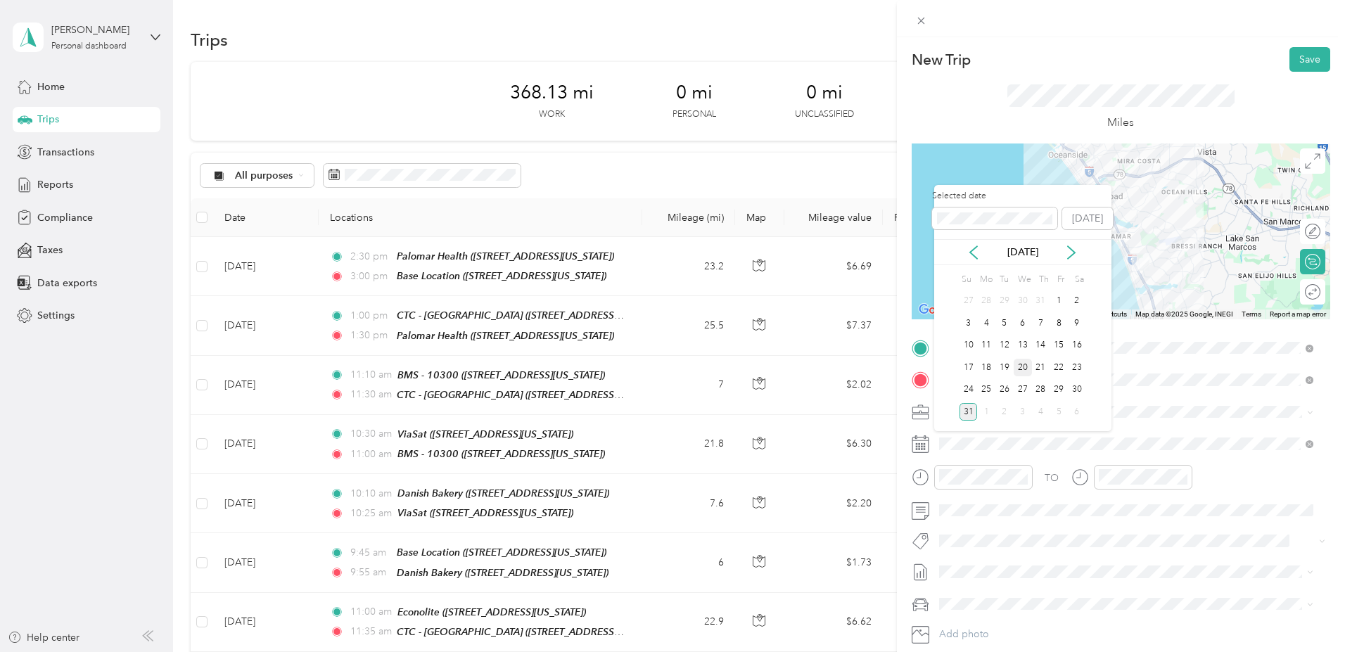
click at [1022, 361] on div "20" at bounding box center [1022, 368] width 18 height 18
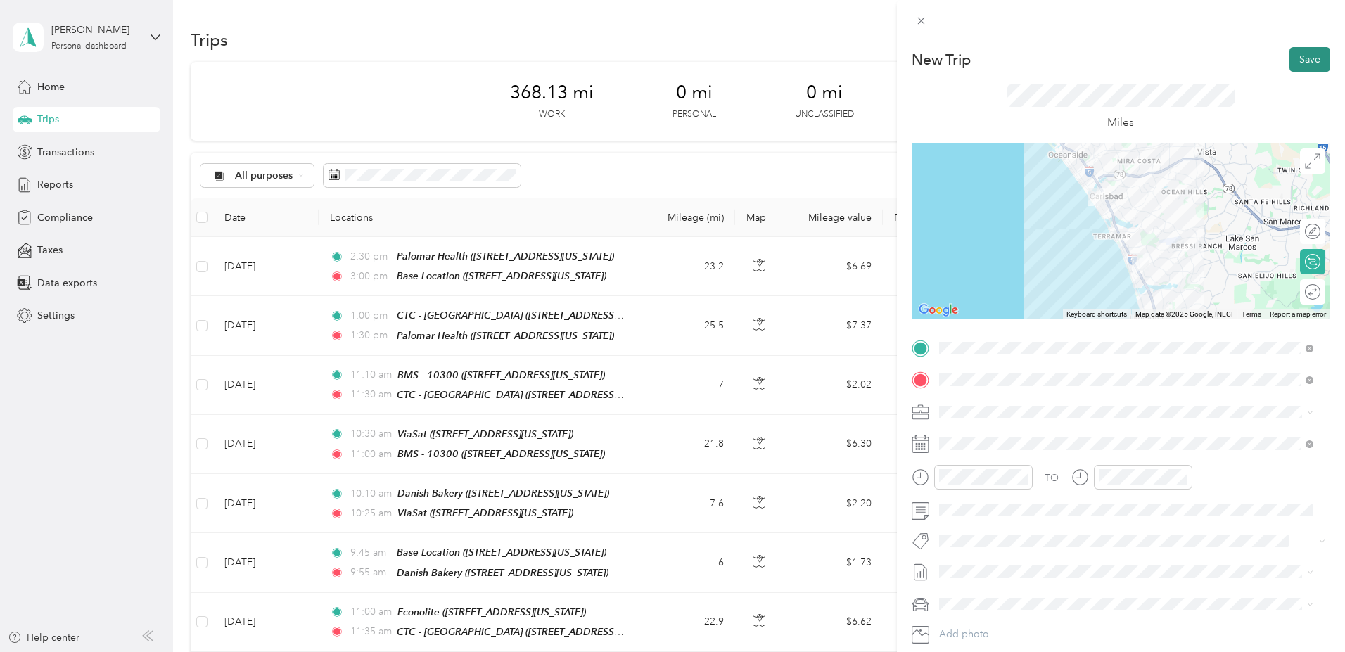
click at [1303, 58] on button "Save" at bounding box center [1309, 59] width 41 height 25
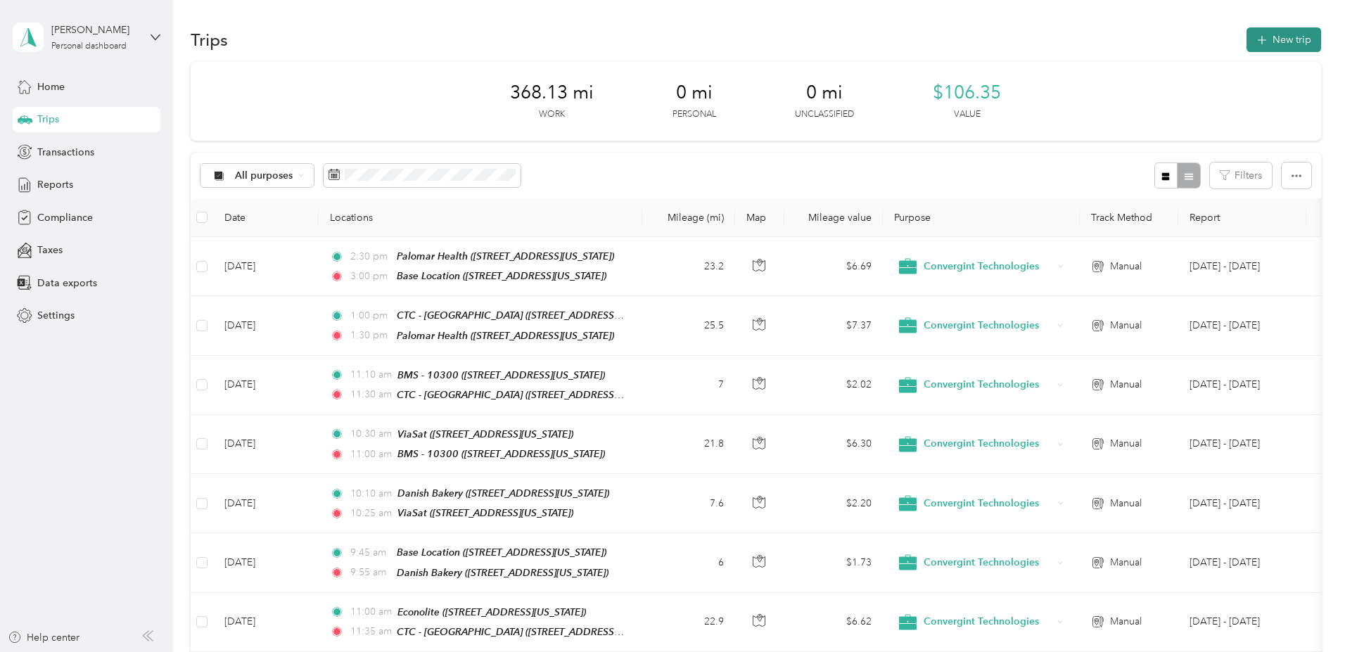
click at [1246, 40] on button "New trip" at bounding box center [1283, 39] width 75 height 25
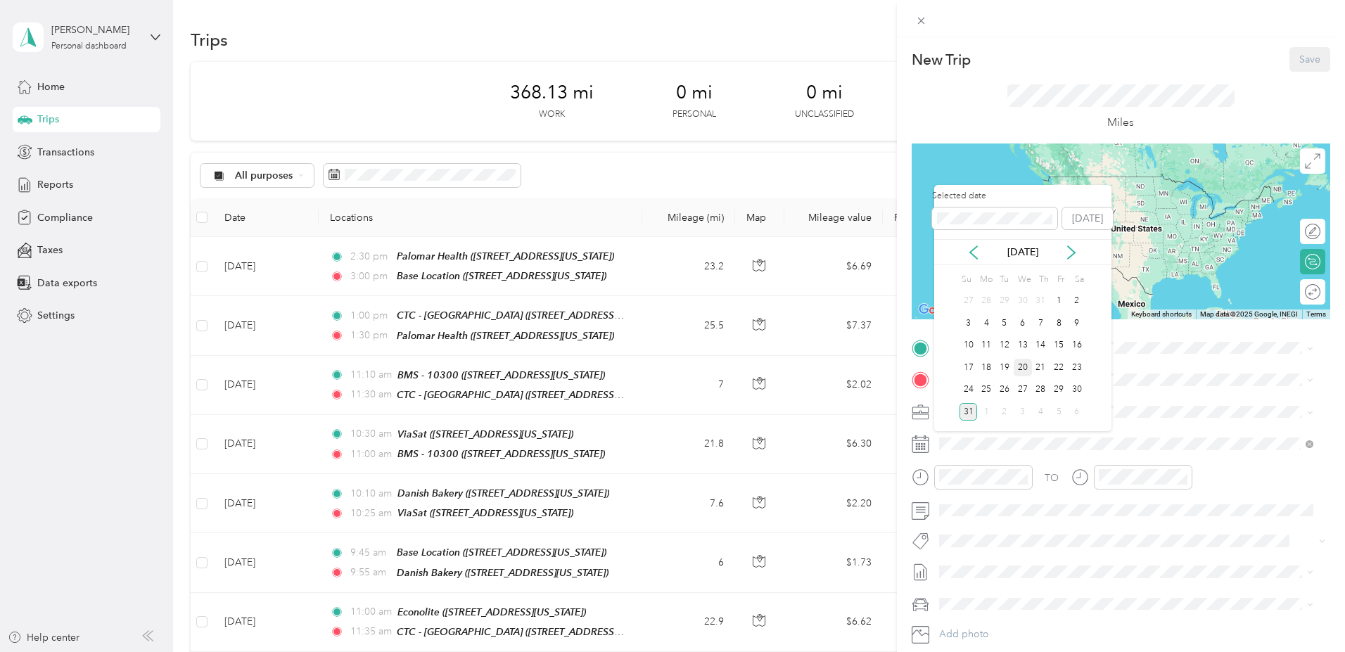
click at [1025, 362] on div "20" at bounding box center [1022, 368] width 18 height 18
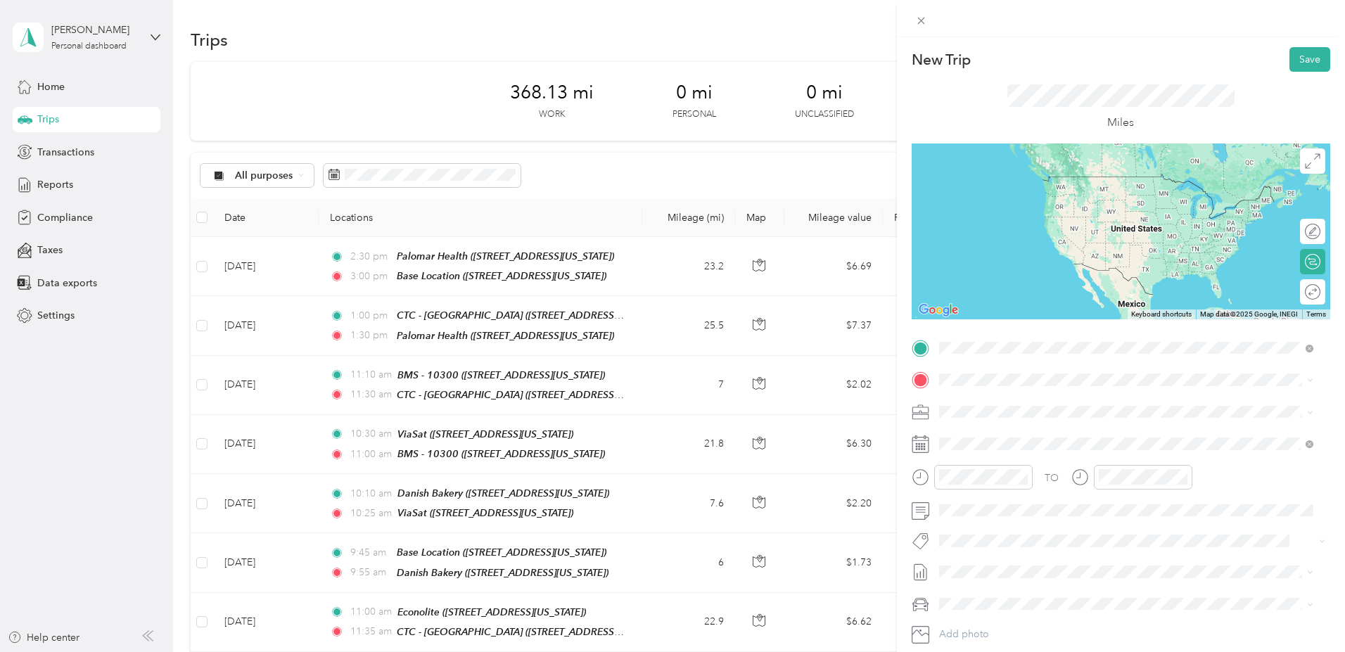
click at [1006, 403] on strong "Danish Bakery" at bounding box center [998, 403] width 66 height 13
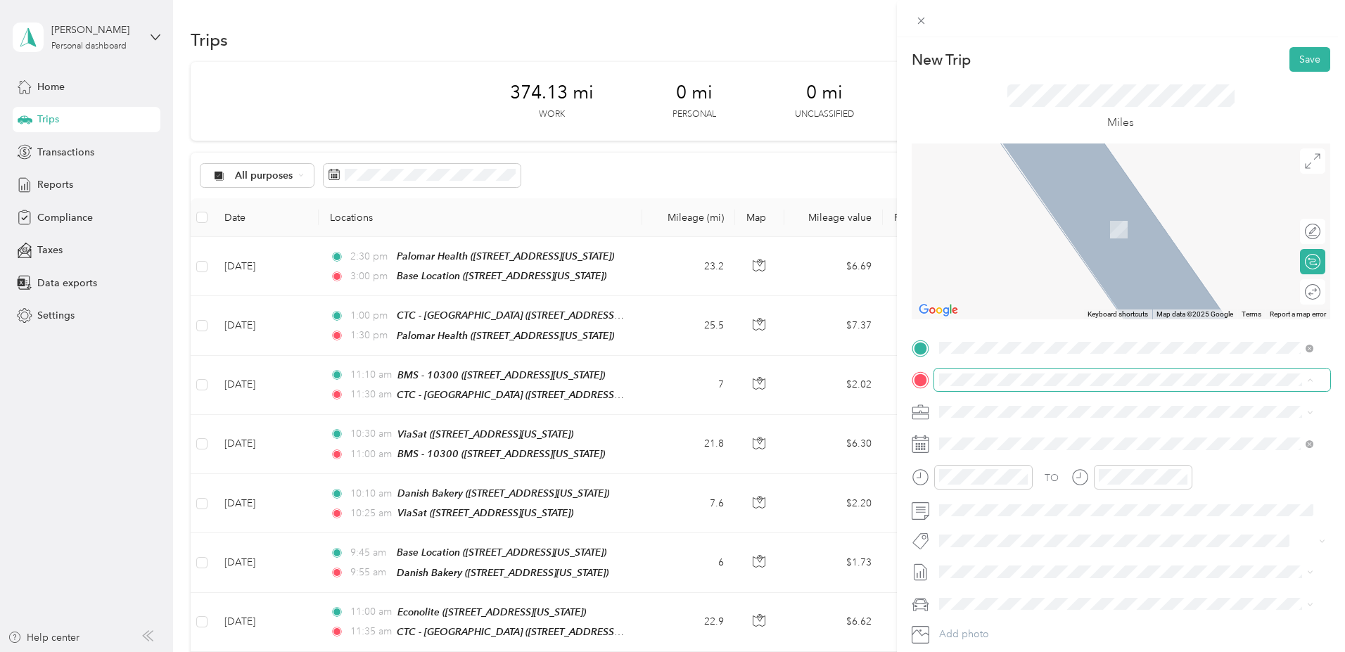
click at [1006, 371] on span at bounding box center [1132, 379] width 396 height 23
click at [1299, 55] on button "Save" at bounding box center [1309, 59] width 41 height 25
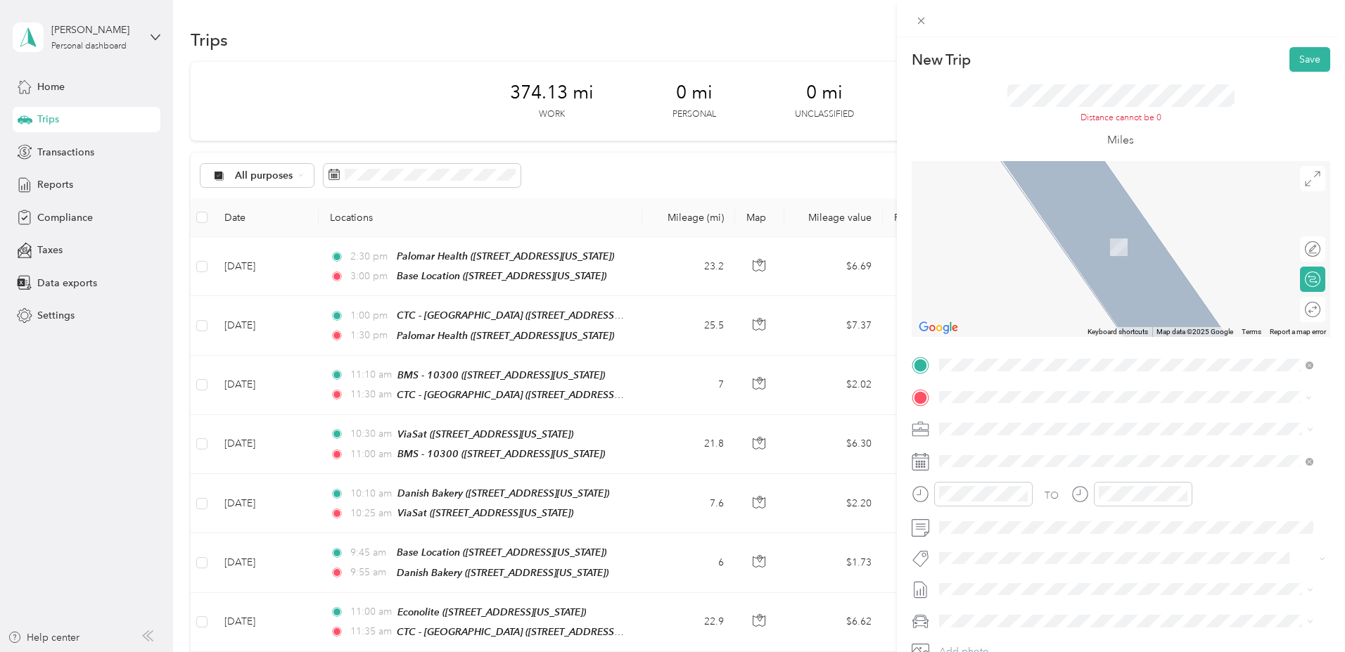
click at [1022, 449] on span "[STREET_ADDRESS][US_STATE]" at bounding box center [1035, 447] width 141 height 13
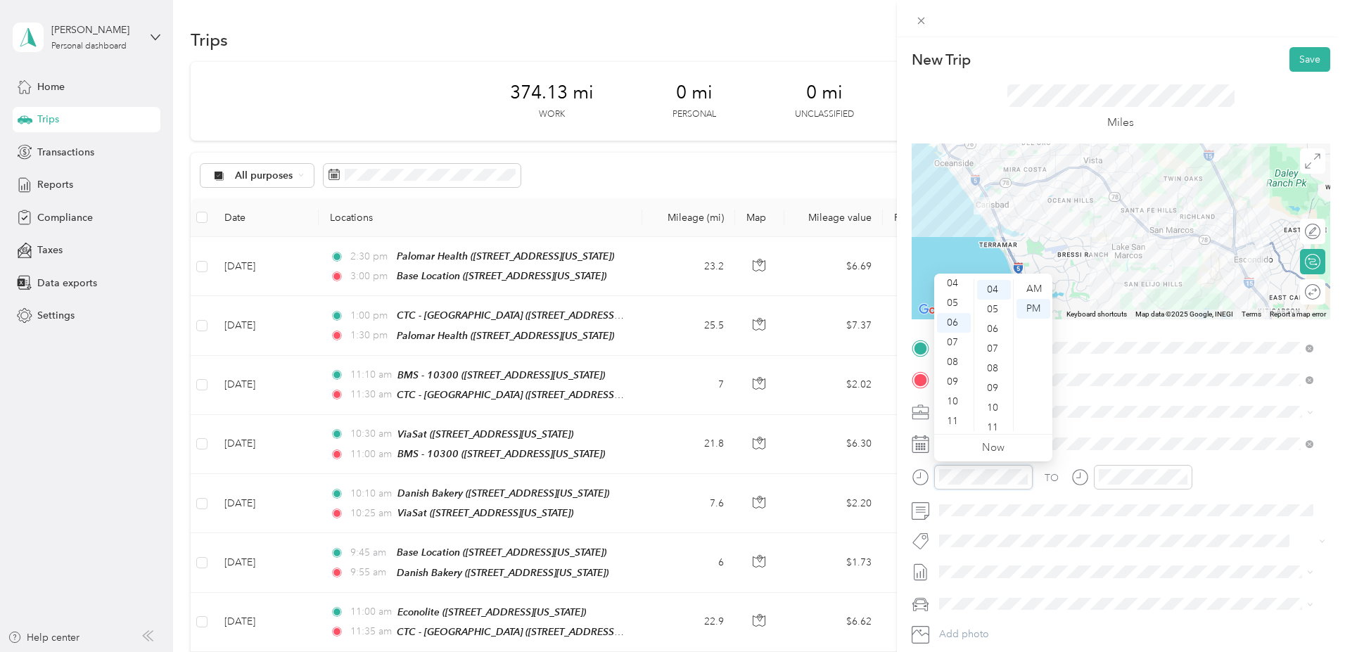
scroll to position [84, 0]
click at [949, 385] on div "09" at bounding box center [954, 382] width 34 height 20
click at [992, 385] on div "05" at bounding box center [994, 388] width 34 height 20
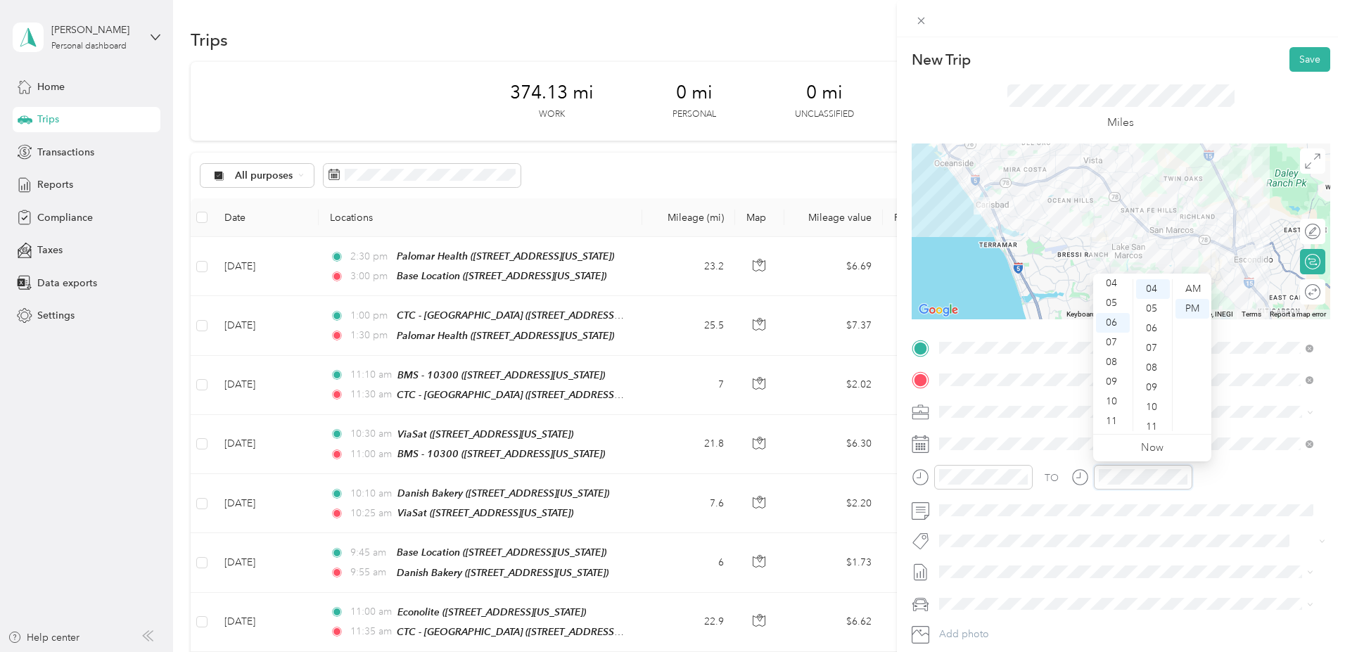
scroll to position [84, 0]
click at [1112, 382] on div "09" at bounding box center [1113, 382] width 34 height 20
click at [1148, 335] on div "50" at bounding box center [1153, 334] width 34 height 20
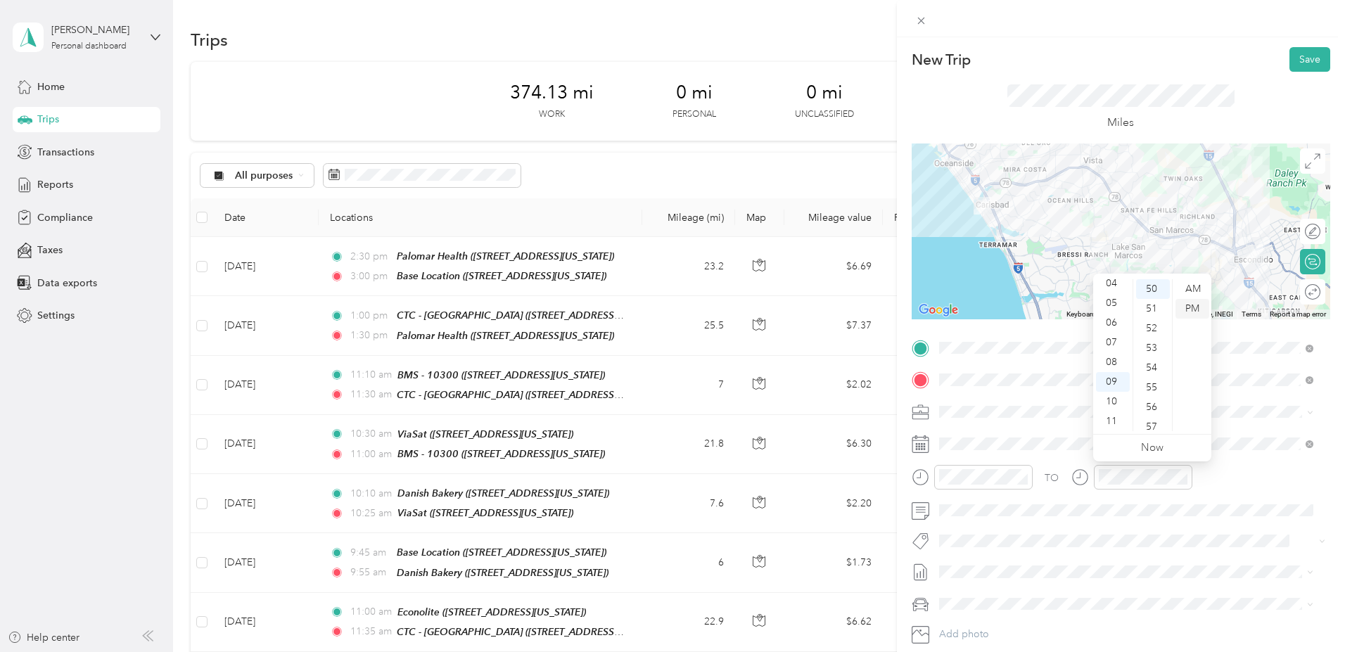
click at [1195, 305] on div "PM" at bounding box center [1192, 309] width 34 height 20
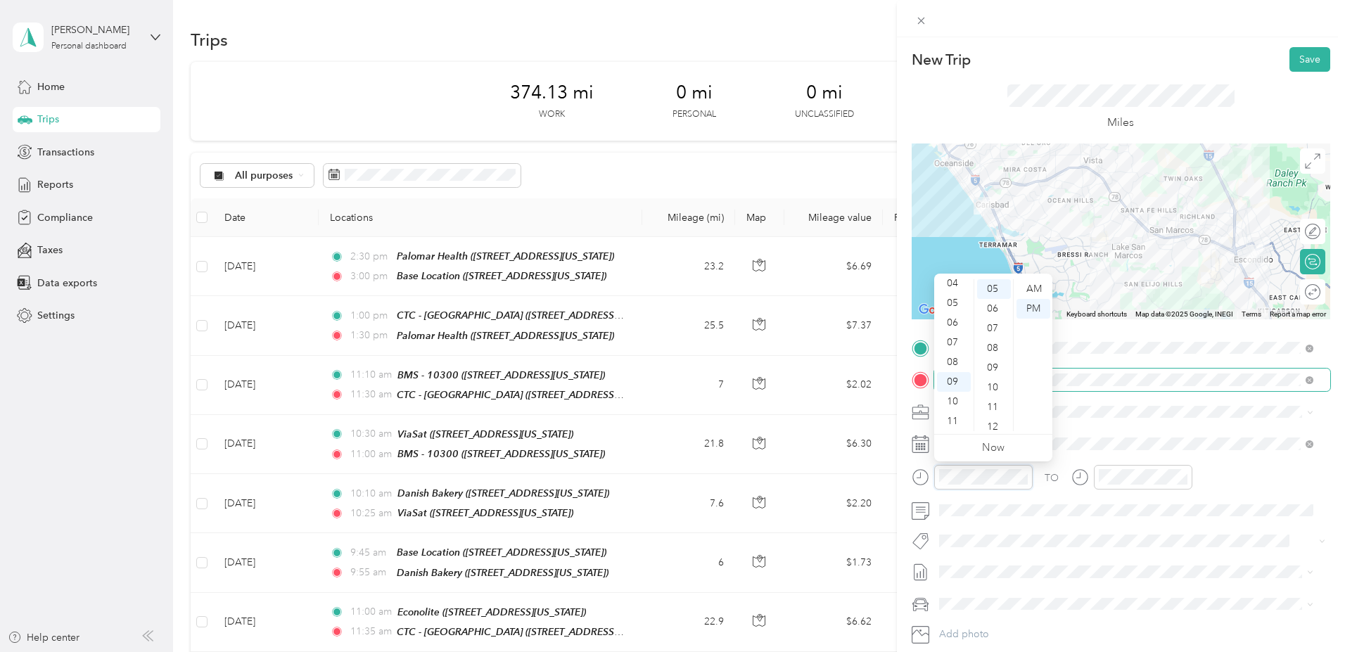
scroll to position [98, 0]
click at [1033, 286] on div "AM" at bounding box center [1033, 289] width 34 height 20
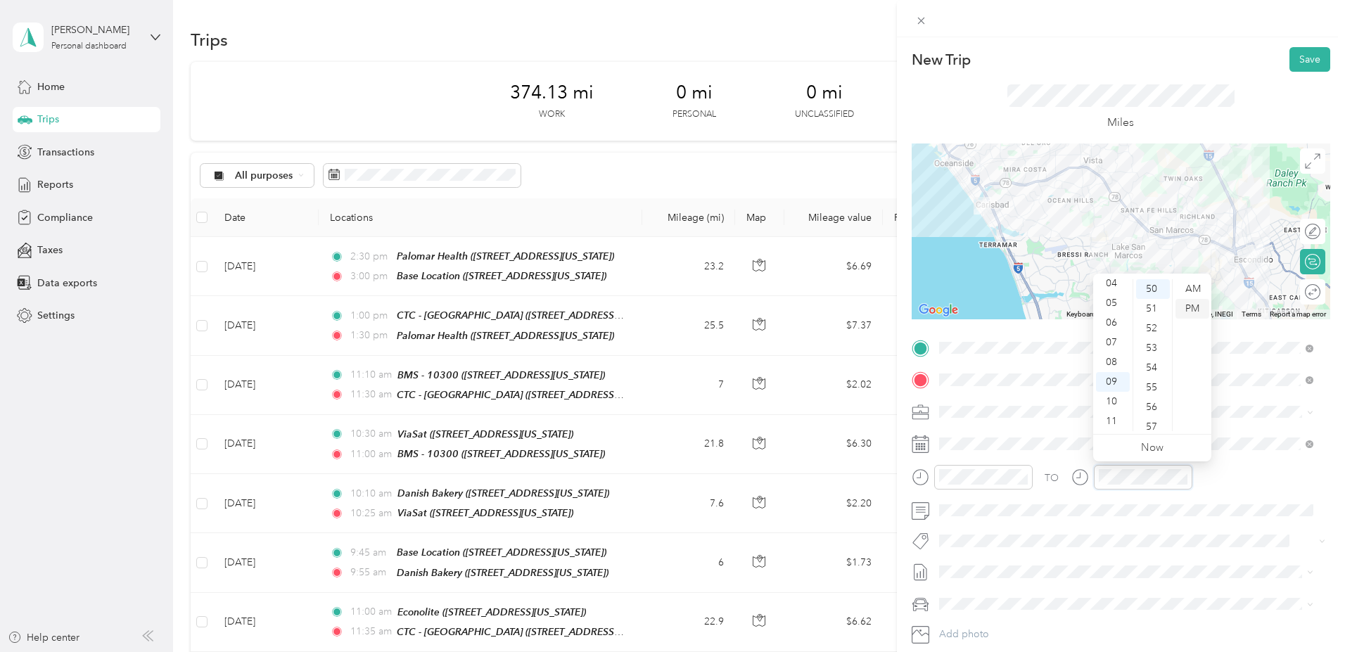
scroll to position [985, 0]
click at [1195, 283] on div "AM" at bounding box center [1192, 289] width 34 height 20
click at [1150, 352] on div "35" at bounding box center [1153, 352] width 34 height 20
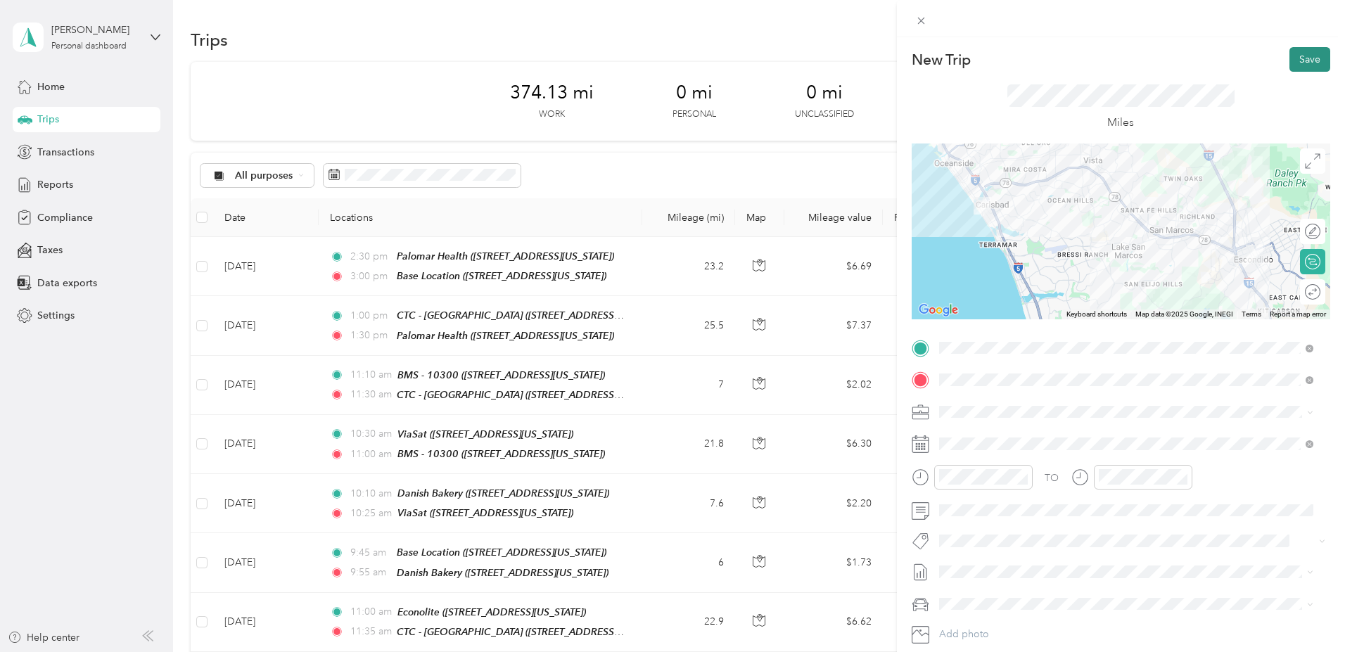
click at [1302, 60] on button "Save" at bounding box center [1309, 59] width 41 height 25
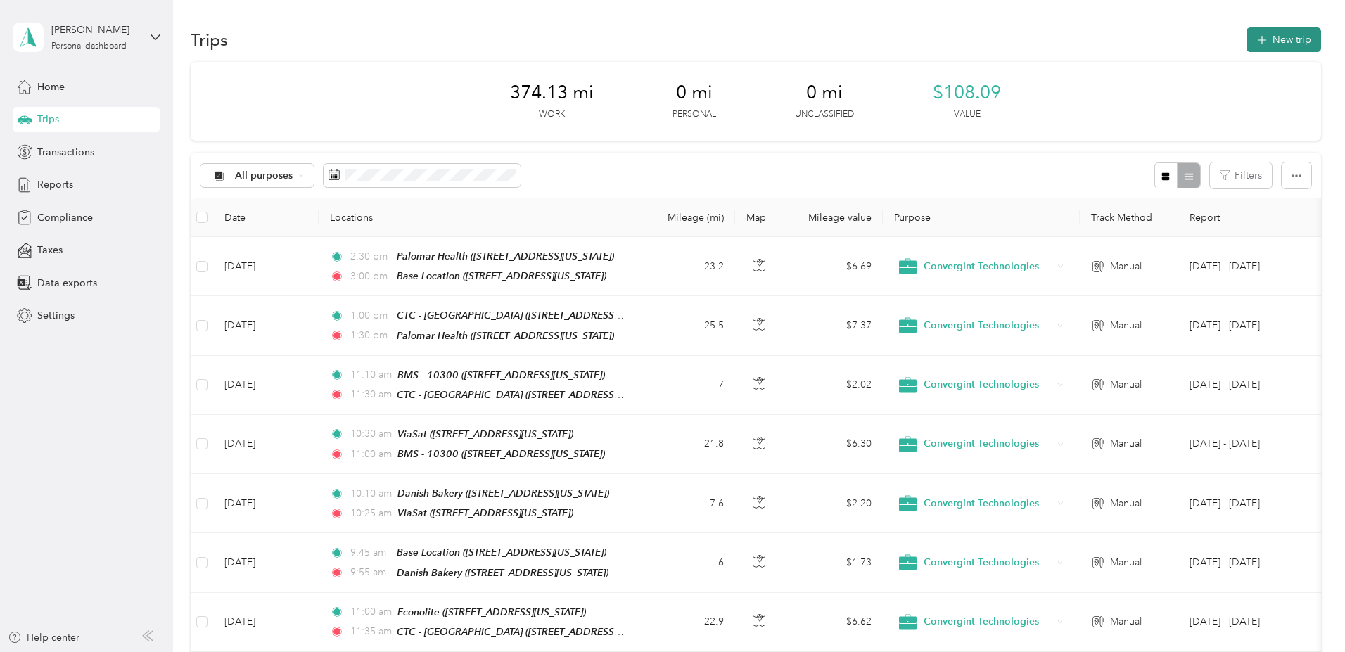
click at [1246, 32] on button "New trip" at bounding box center [1283, 39] width 75 height 25
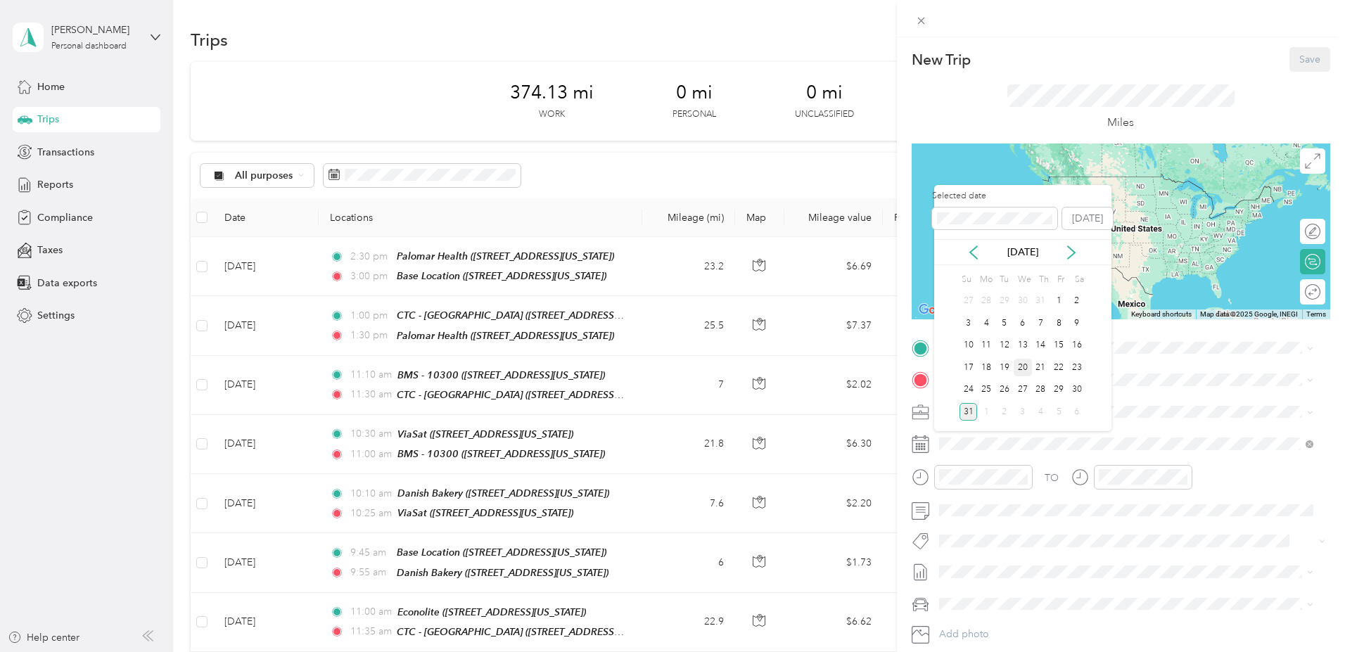
click at [1025, 364] on div "20" at bounding box center [1022, 368] width 18 height 18
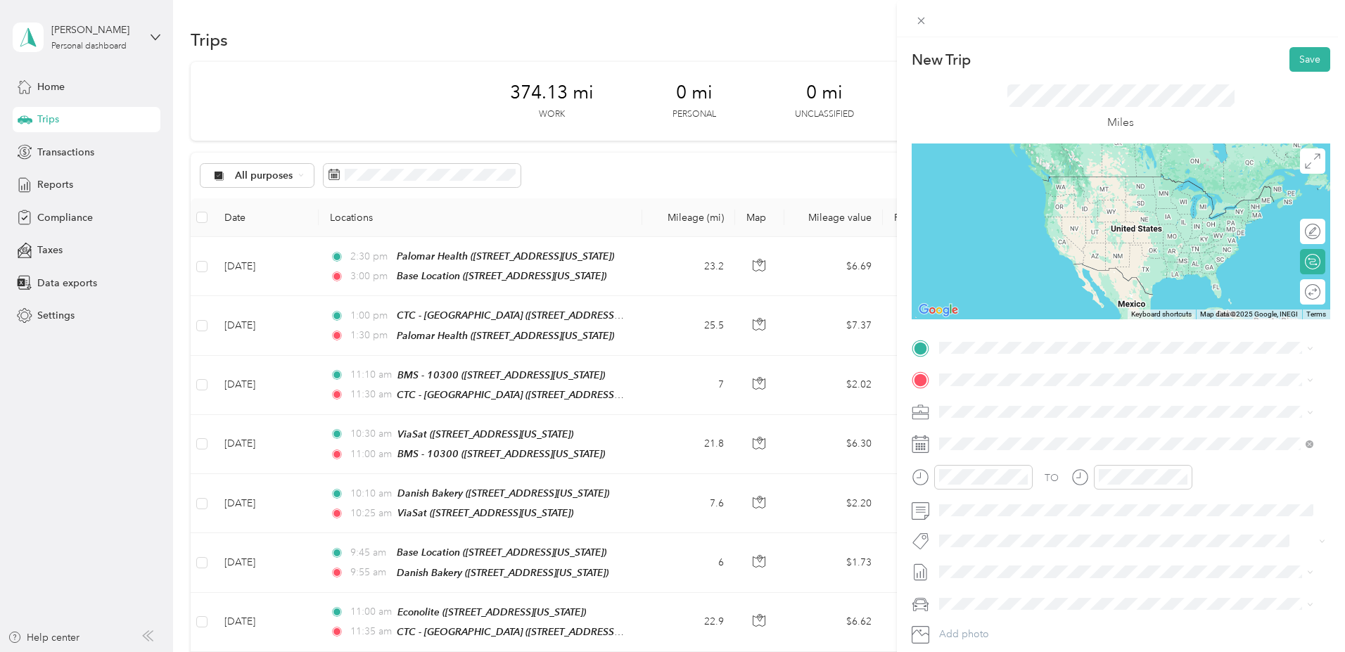
click at [1046, 401] on span "201 North Broadway Escondido, California 92025, United States" at bounding box center [1035, 394] width 141 height 13
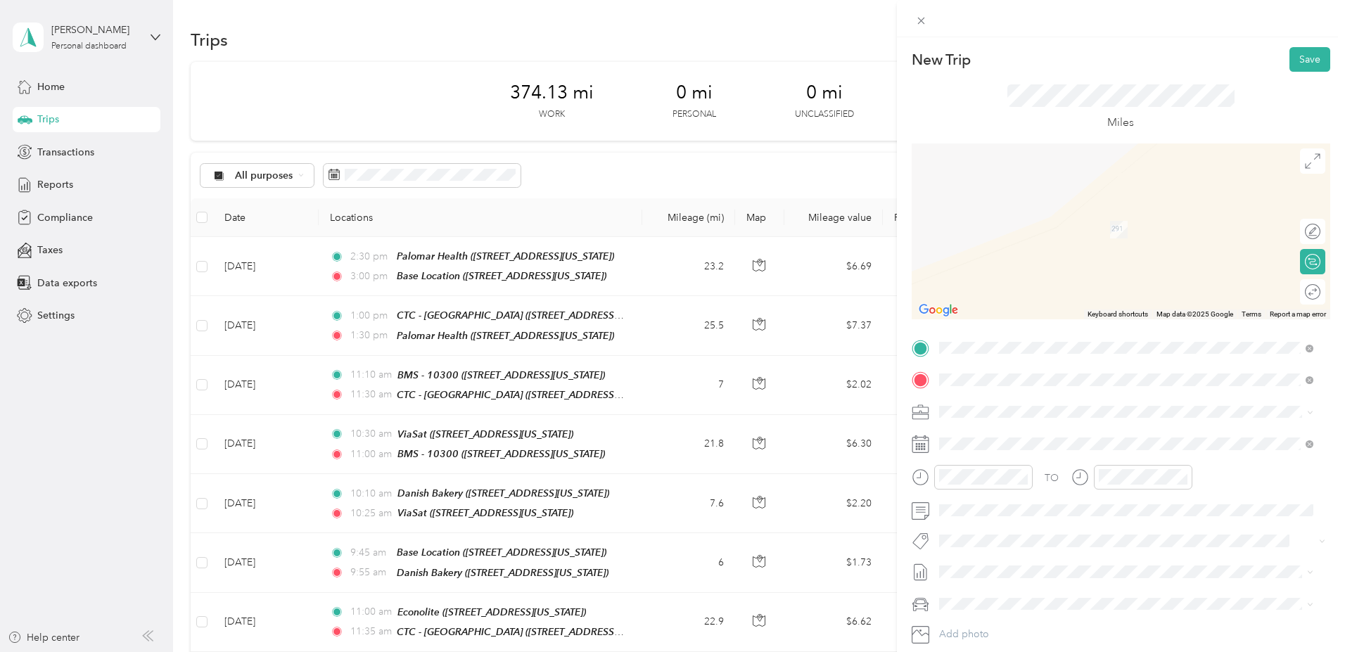
click at [1027, 443] on div "General Atomics ASI 13970 Stowe Drive, Poway, 92064, Poway, California, United …" at bounding box center [1074, 444] width 219 height 30
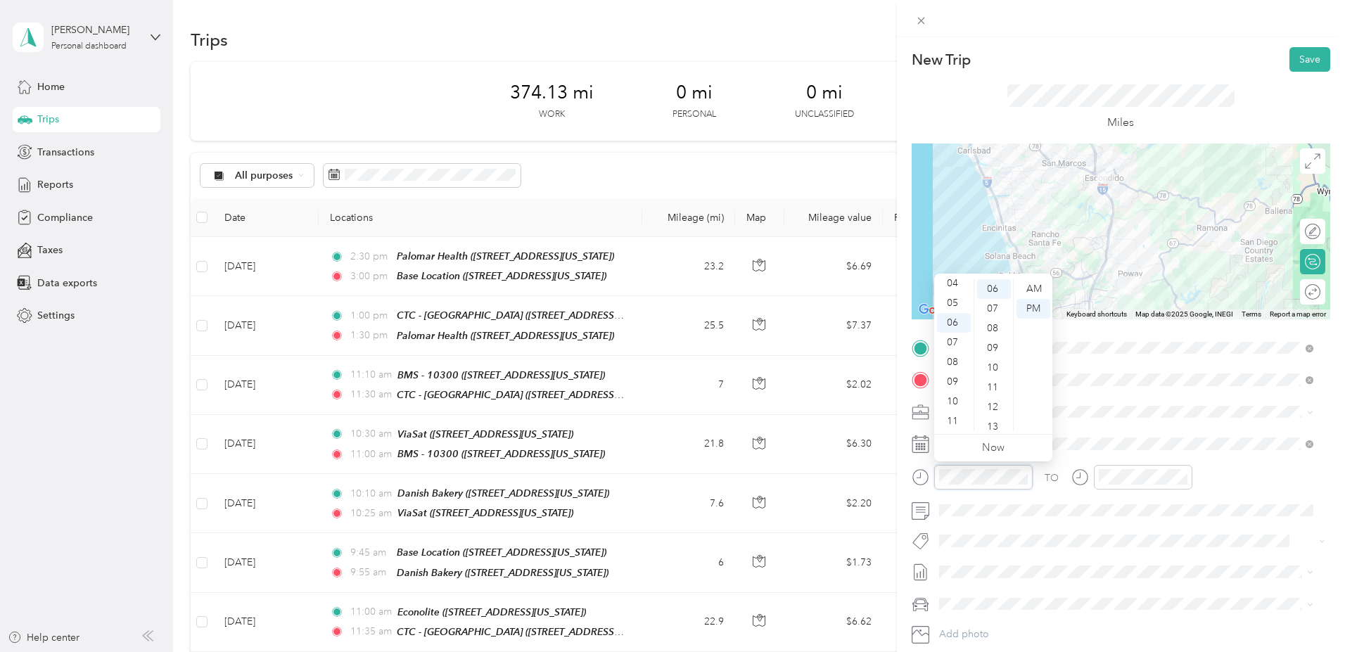
scroll to position [84, 0]
click at [956, 382] on div "09" at bounding box center [954, 382] width 34 height 20
click at [995, 385] on div "45" at bounding box center [994, 386] width 34 height 20
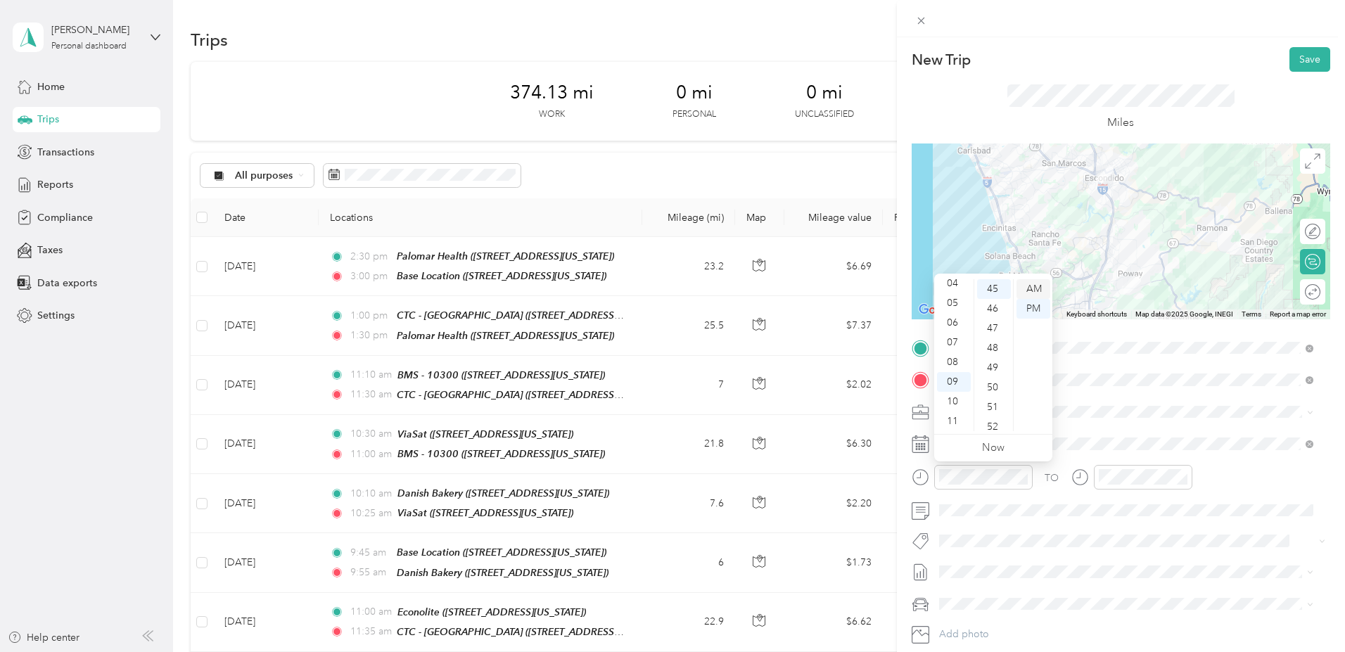
click at [1037, 286] on div "AM" at bounding box center [1033, 289] width 34 height 20
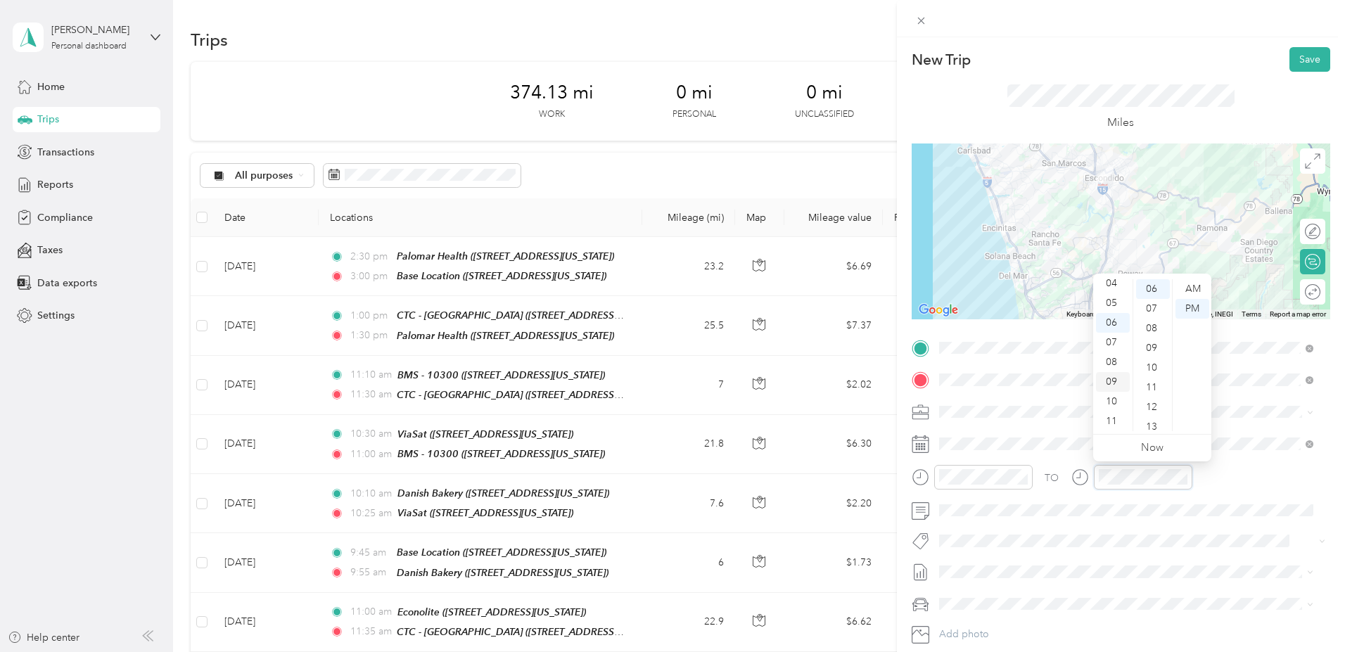
scroll to position [84, 0]
click at [1106, 403] on div "10" at bounding box center [1113, 402] width 34 height 20
click at [1149, 388] on div "05" at bounding box center [1153, 388] width 34 height 20
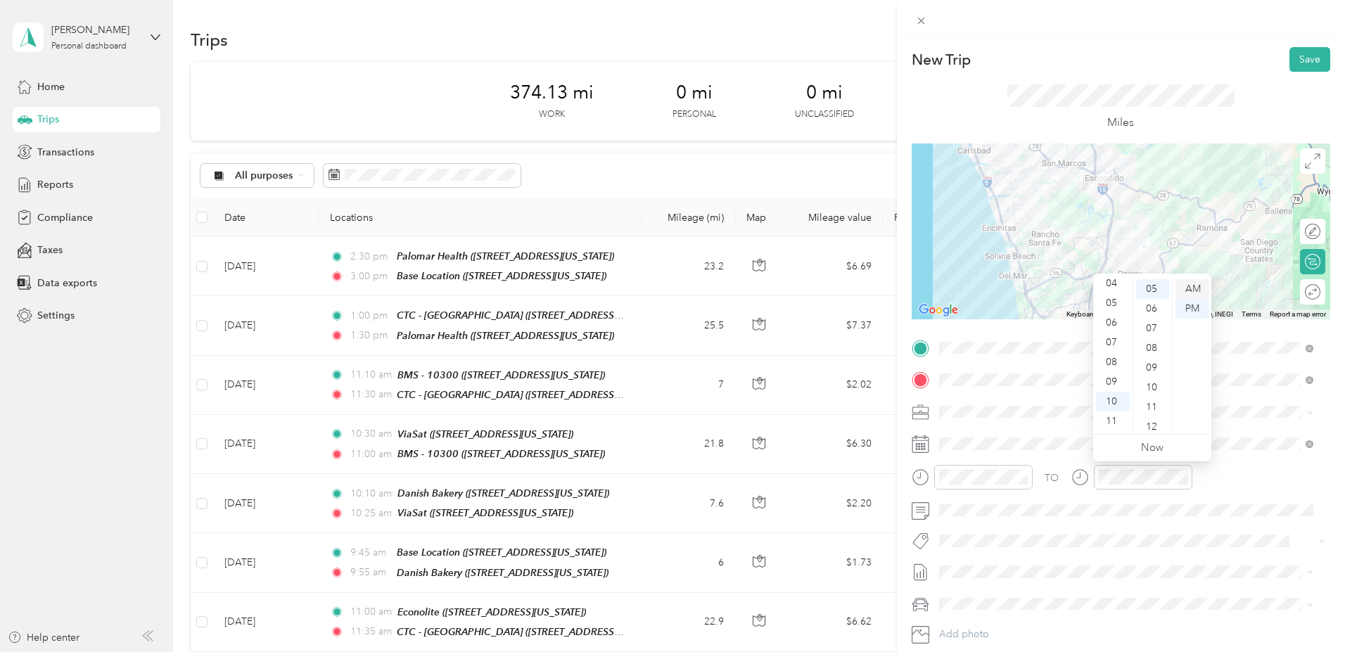
click at [1188, 286] on div "AM" at bounding box center [1192, 289] width 34 height 20
click at [1304, 57] on button "Save" at bounding box center [1309, 59] width 41 height 25
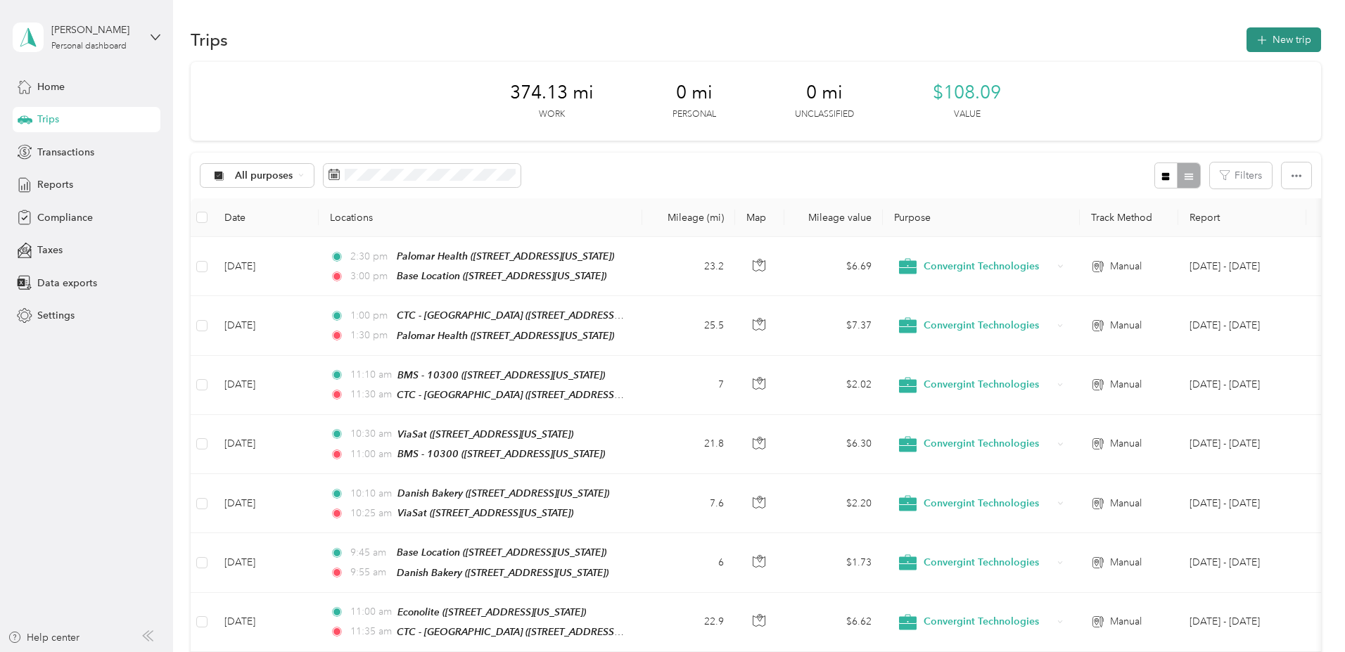
click at [1246, 41] on button "New trip" at bounding box center [1283, 39] width 75 height 25
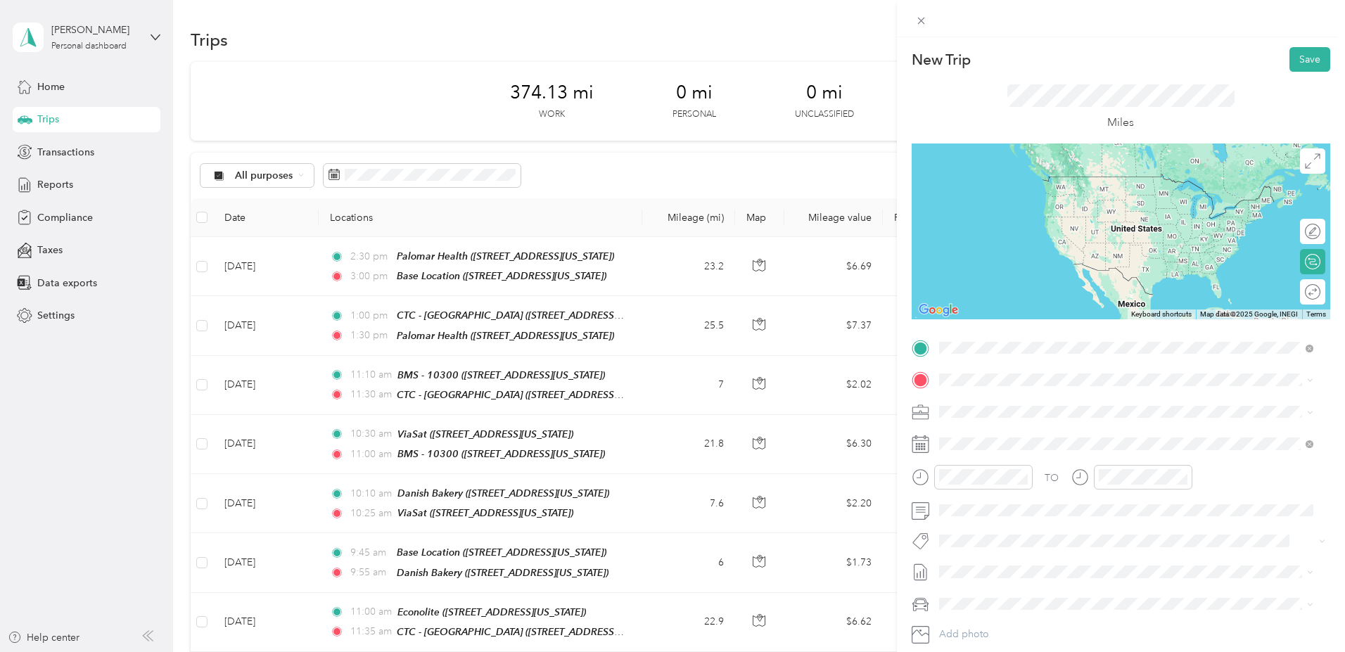
click at [992, 411] on div "General Atomics ASI 13970 Stowe Drive, Poway, 92064, Poway, California, United …" at bounding box center [1074, 412] width 219 height 30
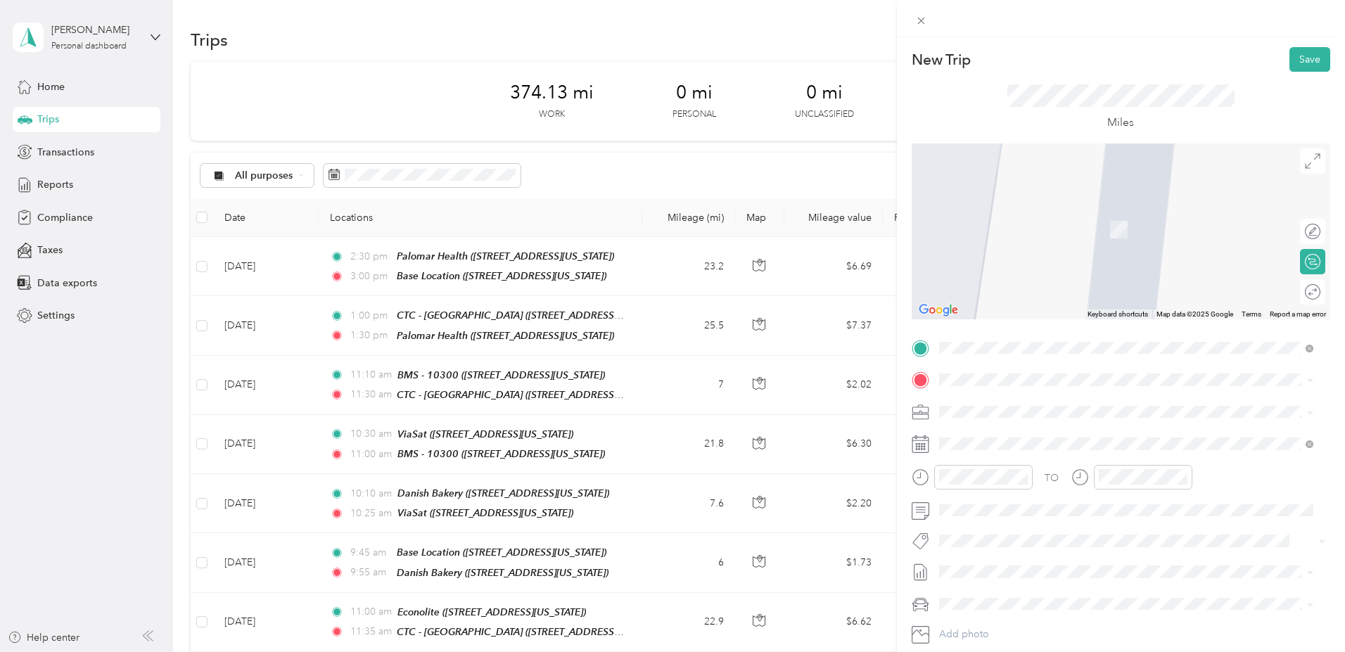
click at [1027, 442] on div "CTC - San Diego 7323 Engineer Road, 92111, San Diego, California, United States" at bounding box center [1035, 443] width 141 height 30
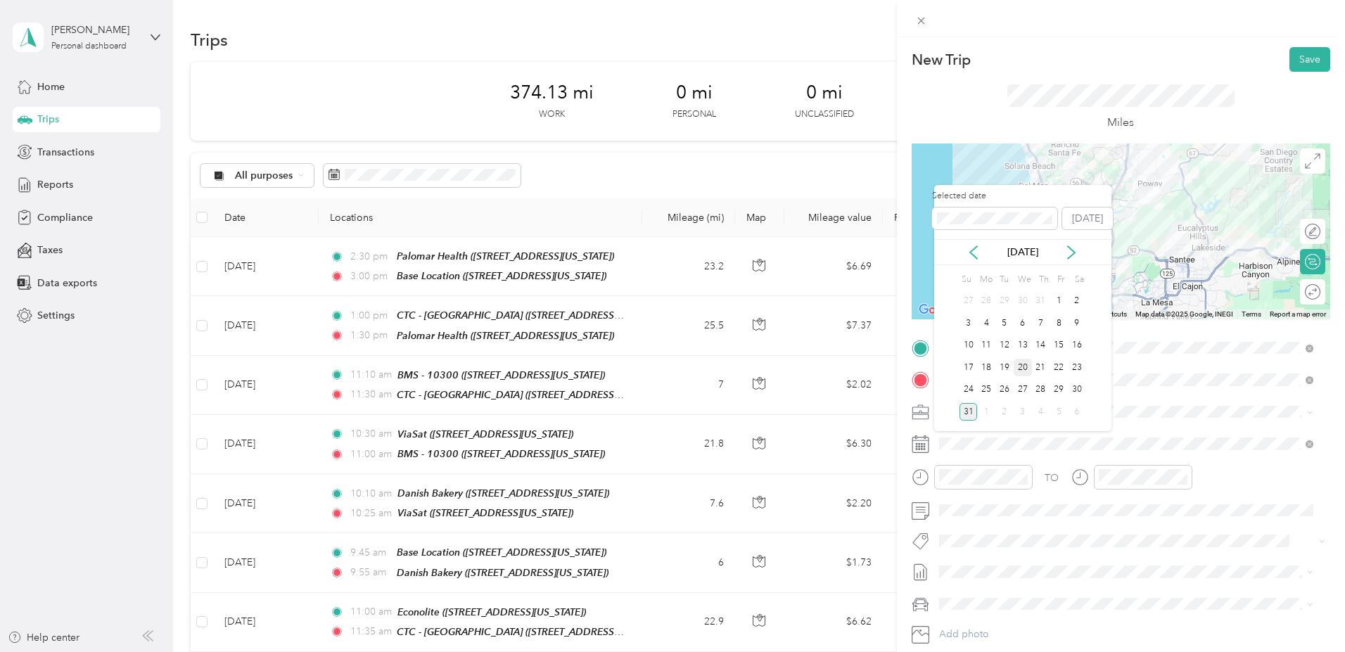
click at [1021, 364] on div "20" at bounding box center [1022, 368] width 18 height 18
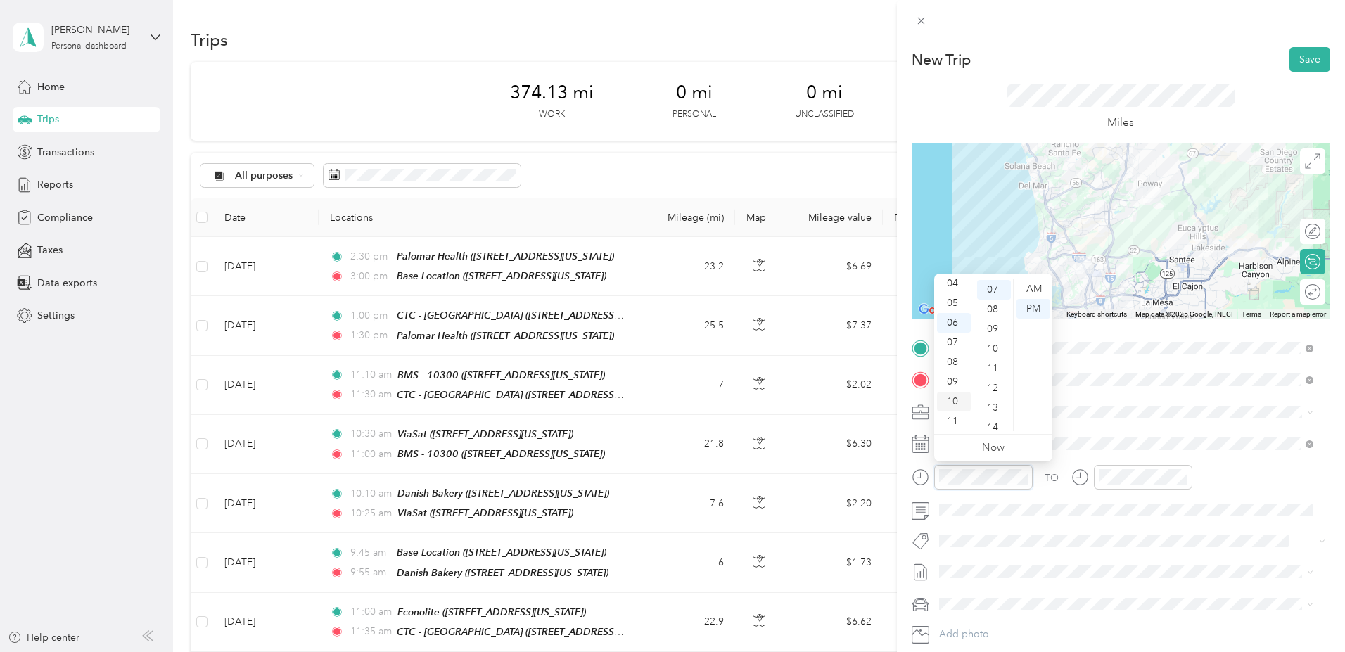
scroll to position [84, 0]
click at [952, 397] on div "10" at bounding box center [954, 402] width 34 height 20
click at [995, 297] on div "15" at bounding box center [994, 298] width 34 height 20
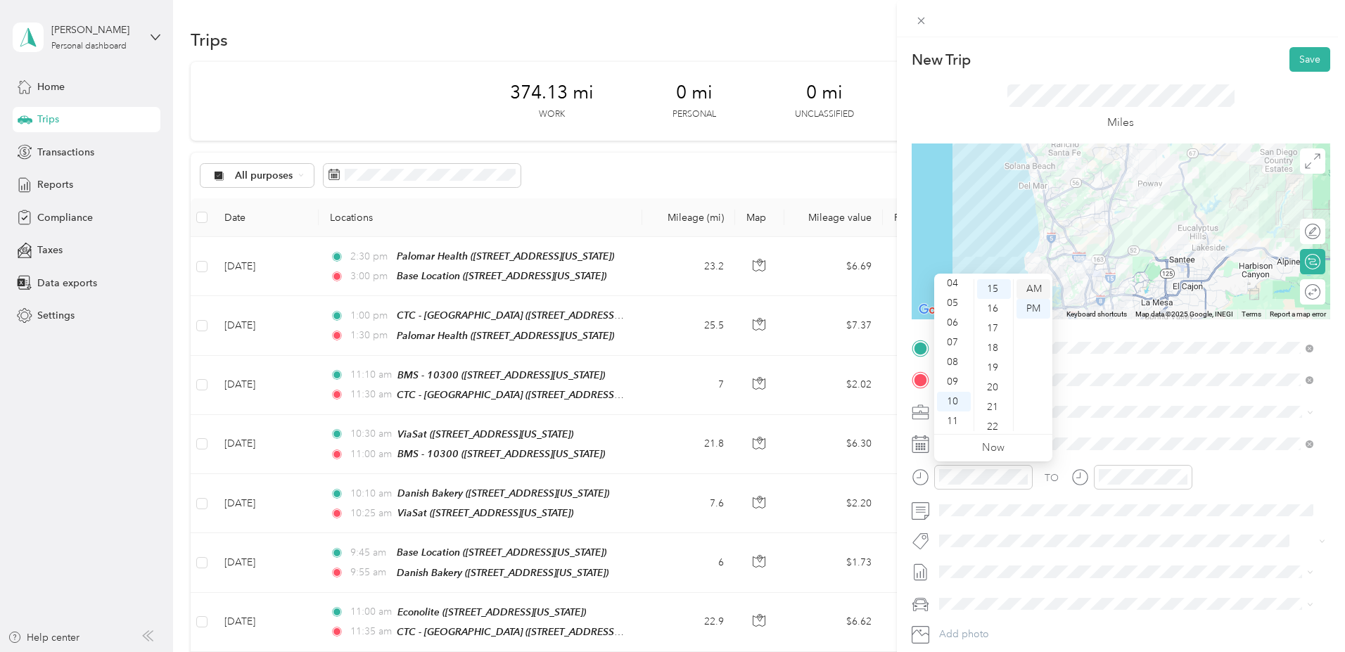
click at [1033, 286] on div "AM" at bounding box center [1033, 289] width 34 height 20
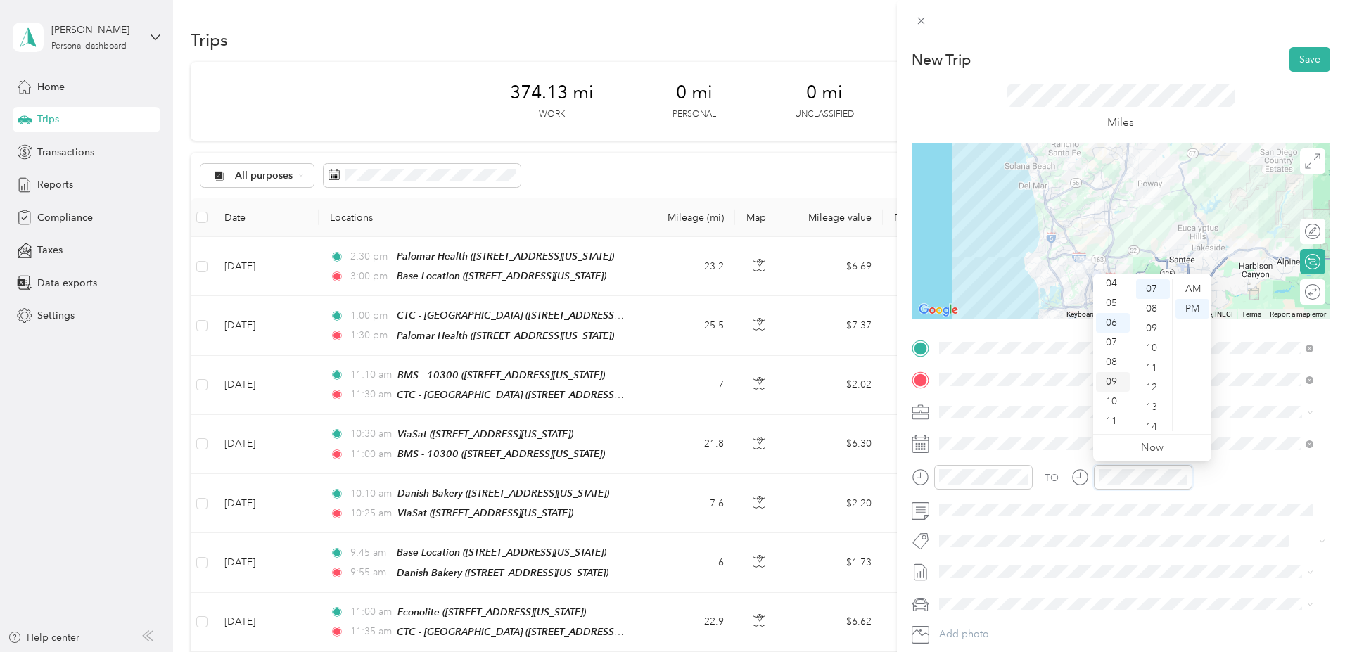
scroll to position [84, 0]
click at [1112, 401] on div "10" at bounding box center [1113, 402] width 34 height 20
click at [1150, 359] on div "40" at bounding box center [1153, 360] width 34 height 20
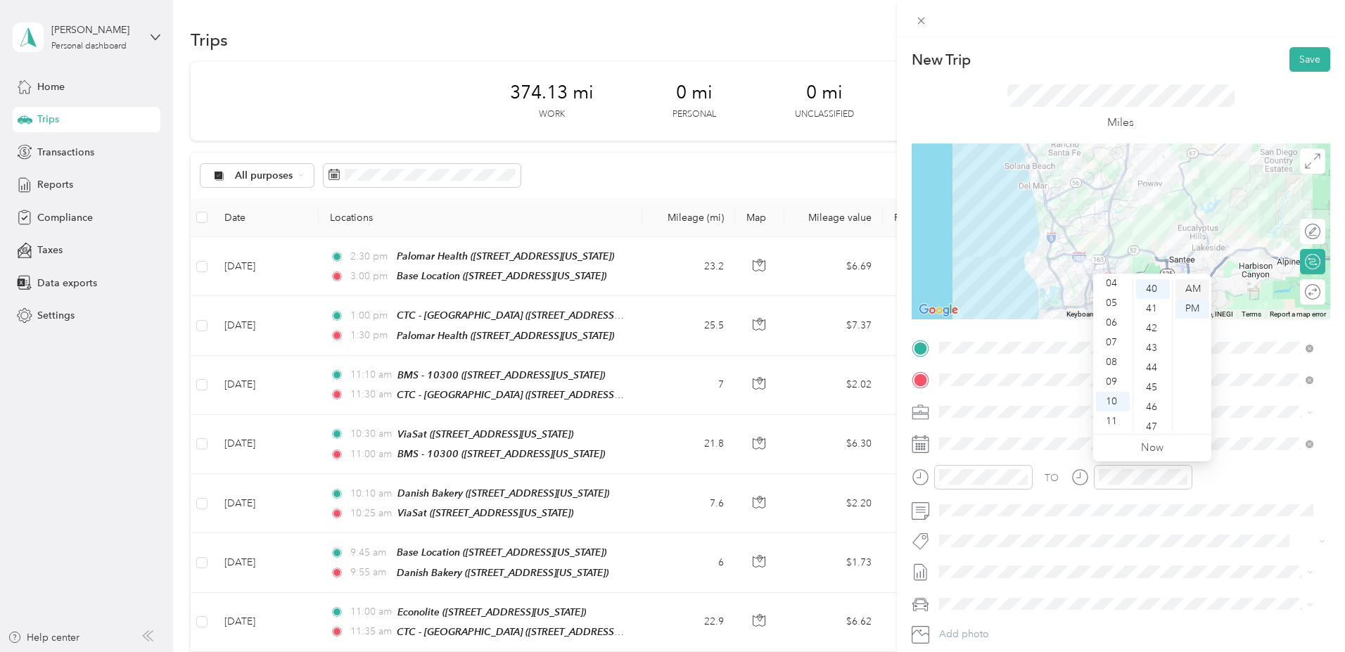
click at [1193, 289] on div "AM" at bounding box center [1192, 289] width 34 height 20
click at [1300, 57] on button "Save" at bounding box center [1309, 59] width 41 height 25
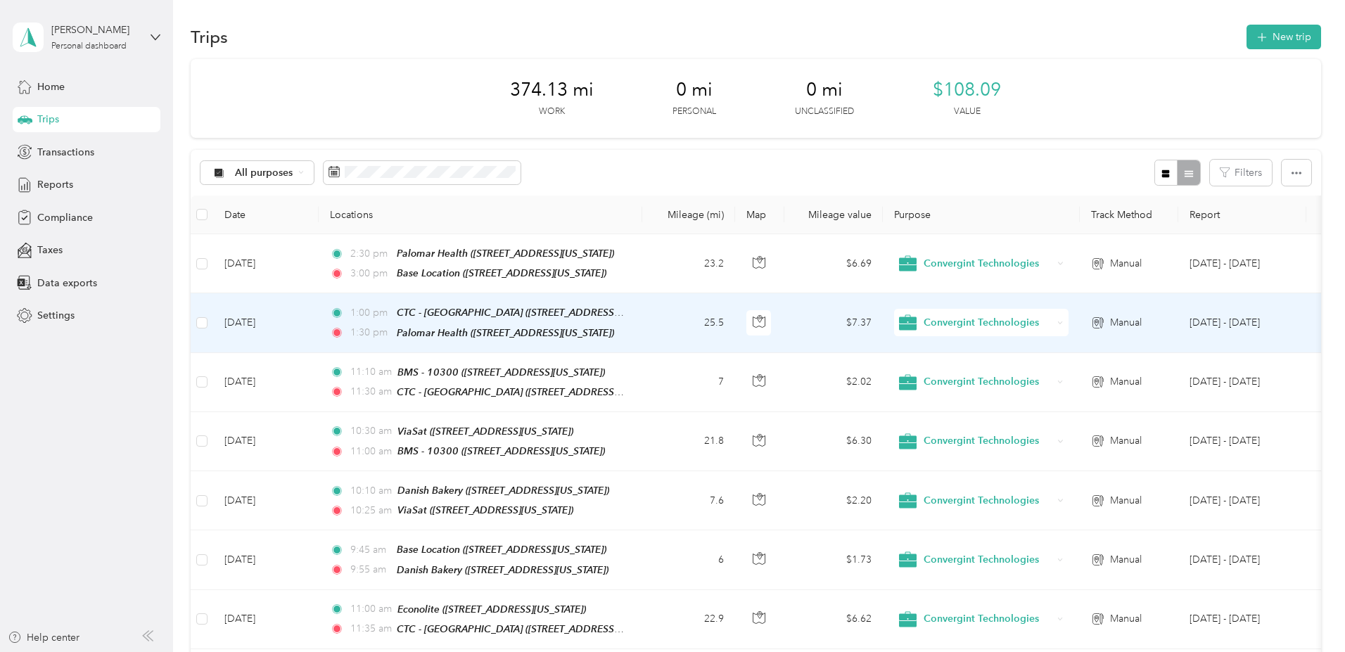
scroll to position [0, 0]
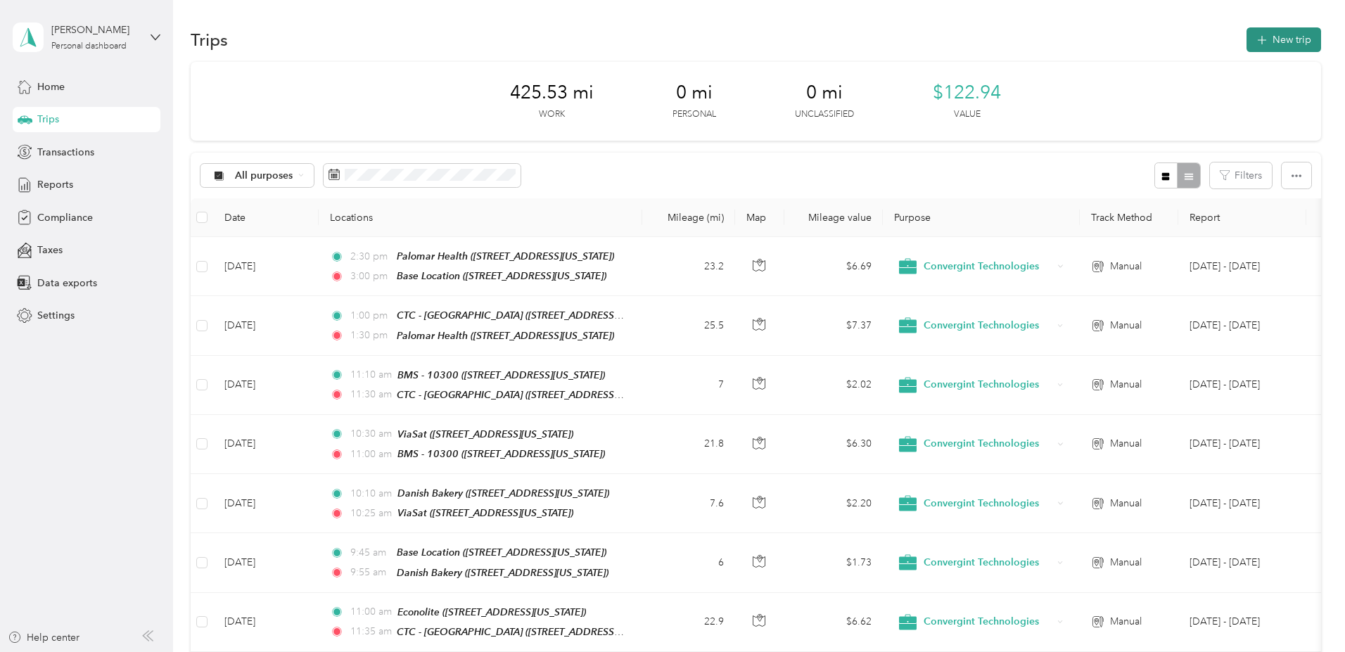
click at [1246, 37] on button "New trip" at bounding box center [1283, 39] width 75 height 25
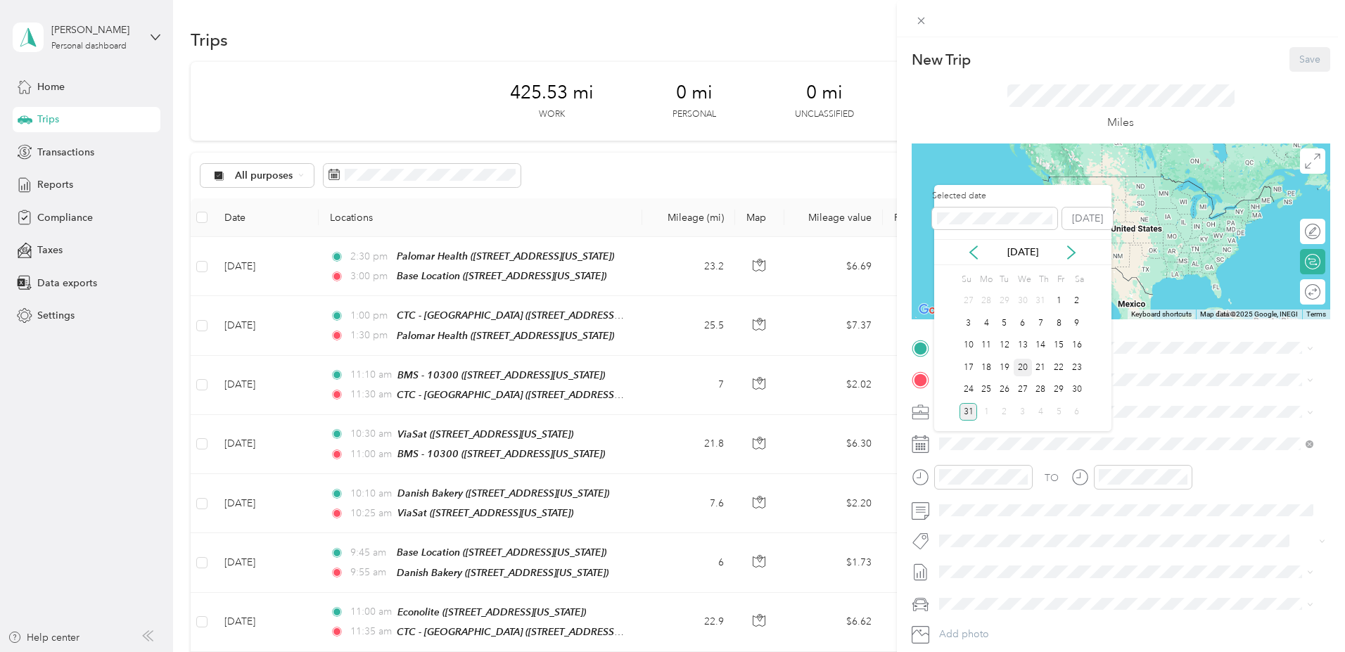
click at [1021, 367] on div "20" at bounding box center [1022, 368] width 18 height 18
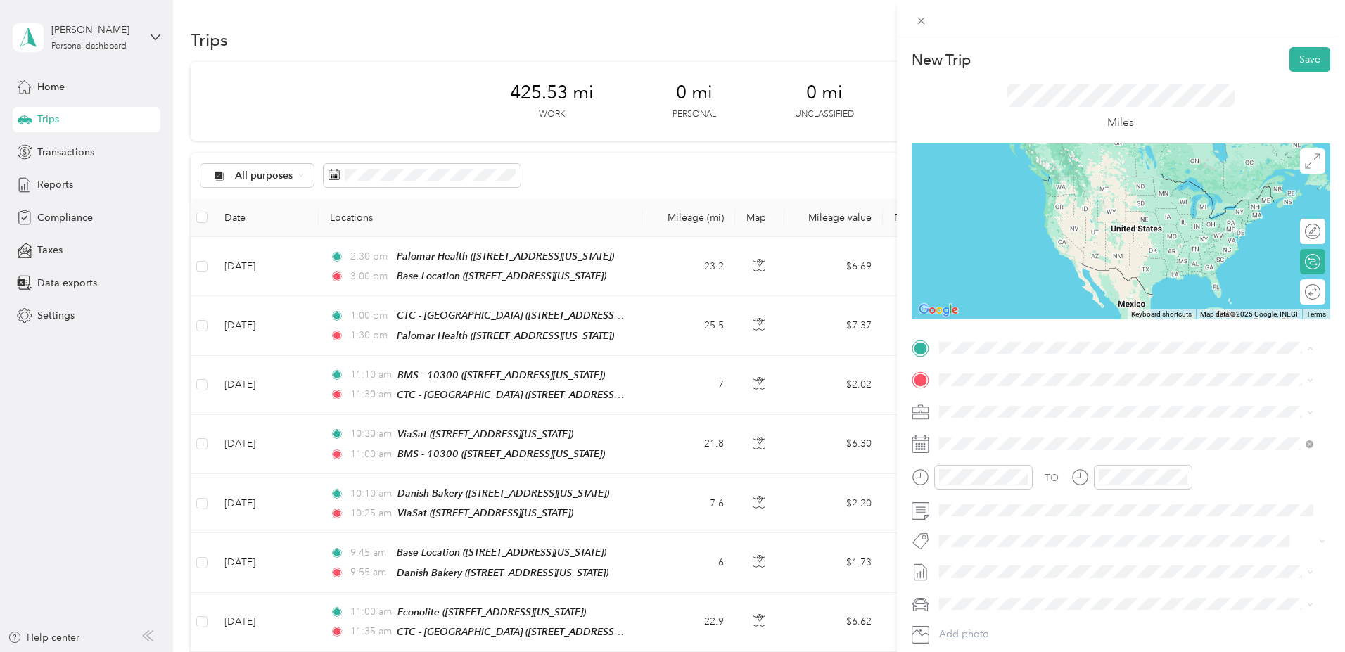
click at [999, 410] on div "CTC - San Diego 7323 Engineer Road, 92111, San Diego, California, United States" at bounding box center [1035, 412] width 141 height 30
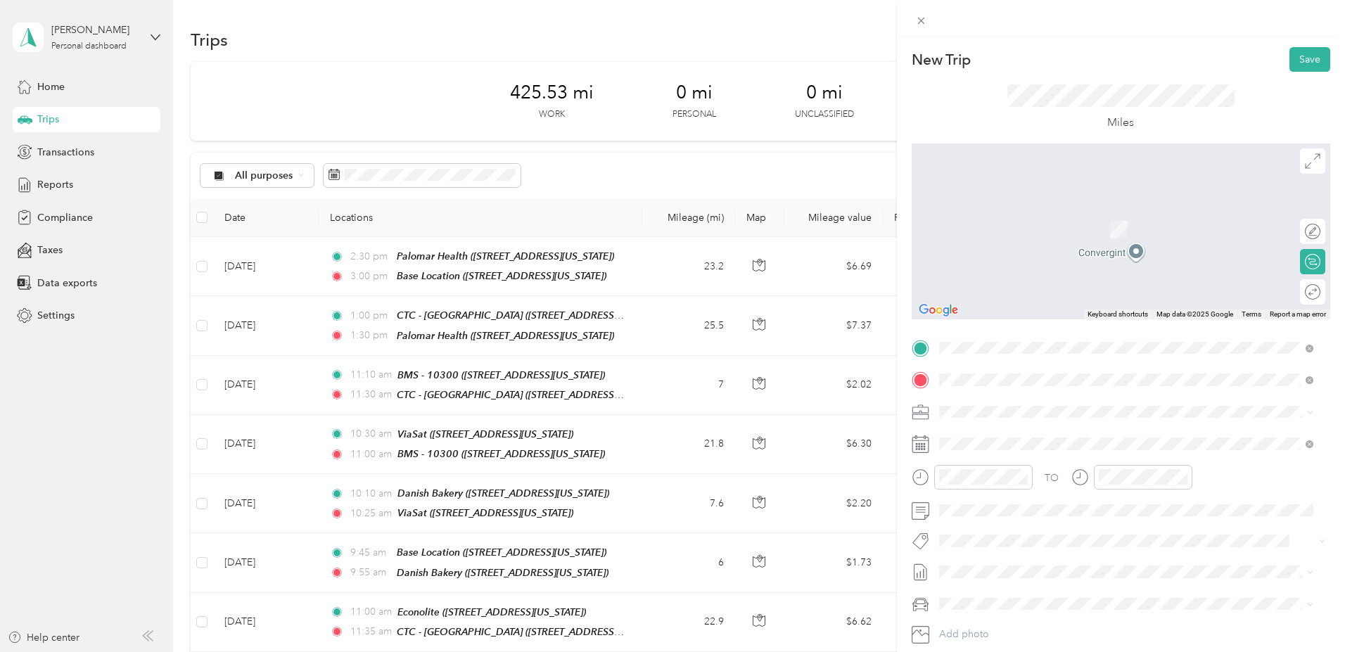
click at [1003, 437] on span "4402 Vandever Avenue San Diego, California 92120, United States" at bounding box center [1074, 430] width 219 height 13
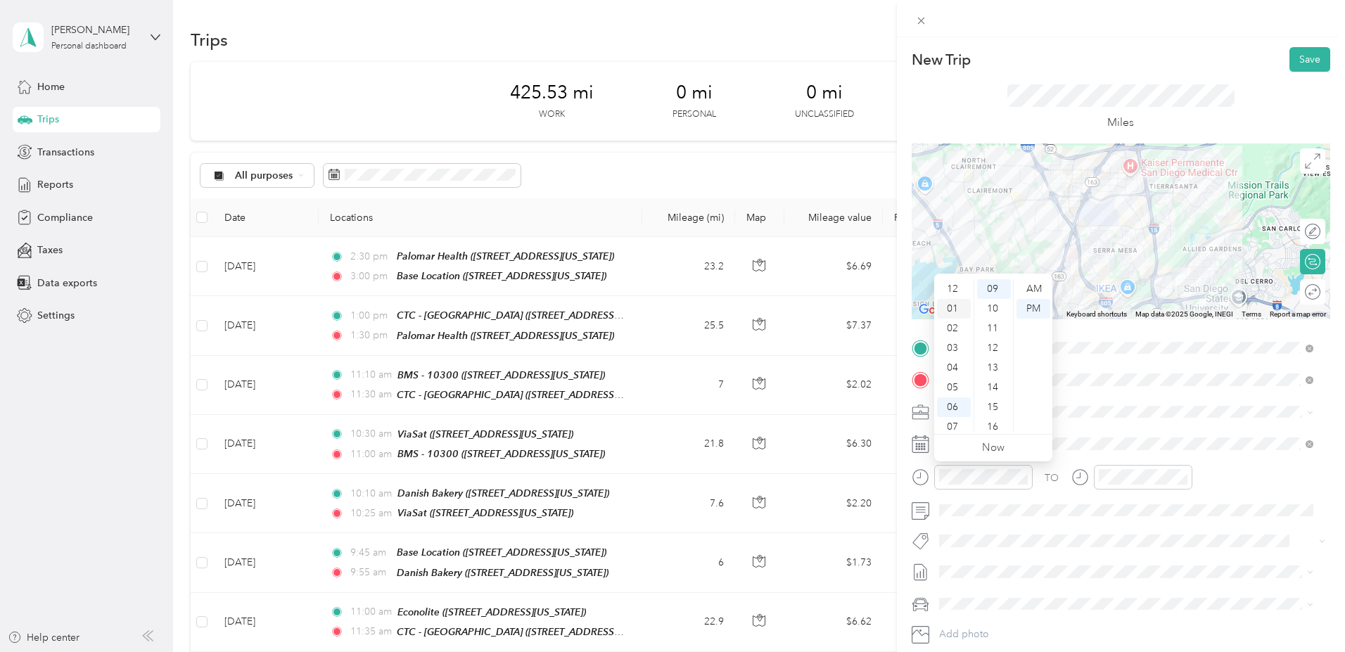
click at [950, 307] on div "01" at bounding box center [954, 309] width 34 height 20
click at [995, 387] on div "05" at bounding box center [994, 388] width 34 height 20
click at [1025, 289] on div "AM" at bounding box center [1033, 289] width 34 height 20
click at [1031, 306] on div "PM" at bounding box center [1033, 309] width 34 height 20
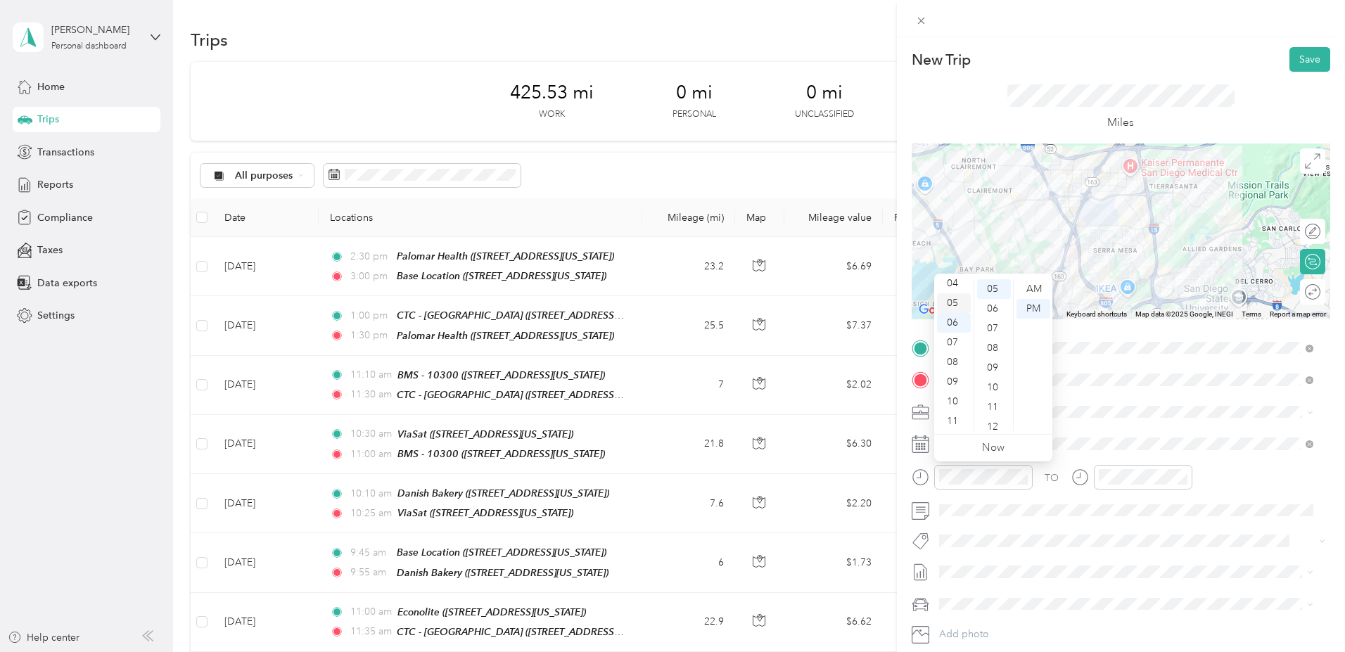
scroll to position [13, 0]
click at [949, 295] on div "01" at bounding box center [954, 296] width 34 height 20
click at [1031, 307] on div "PM" at bounding box center [1033, 309] width 34 height 20
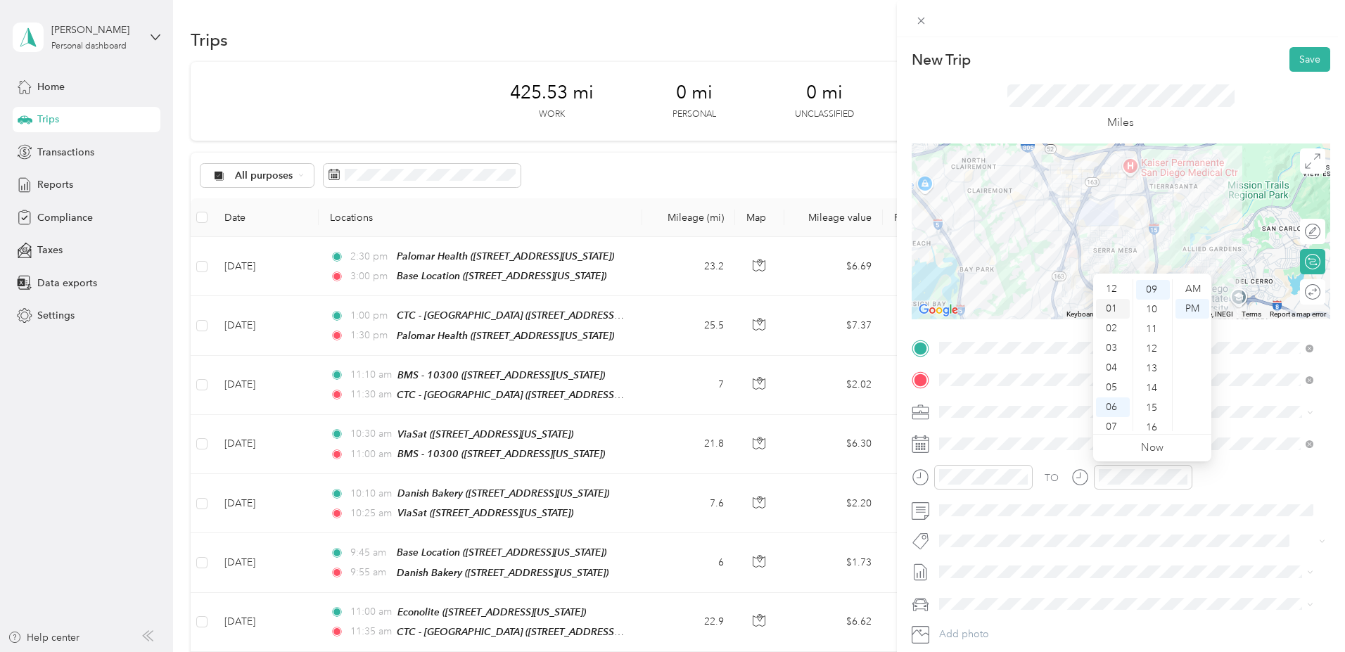
click at [1113, 306] on div "01" at bounding box center [1113, 309] width 34 height 20
click at [1151, 315] on div "25" at bounding box center [1153, 318] width 34 height 20
click at [1195, 306] on div "PM" at bounding box center [1192, 309] width 34 height 20
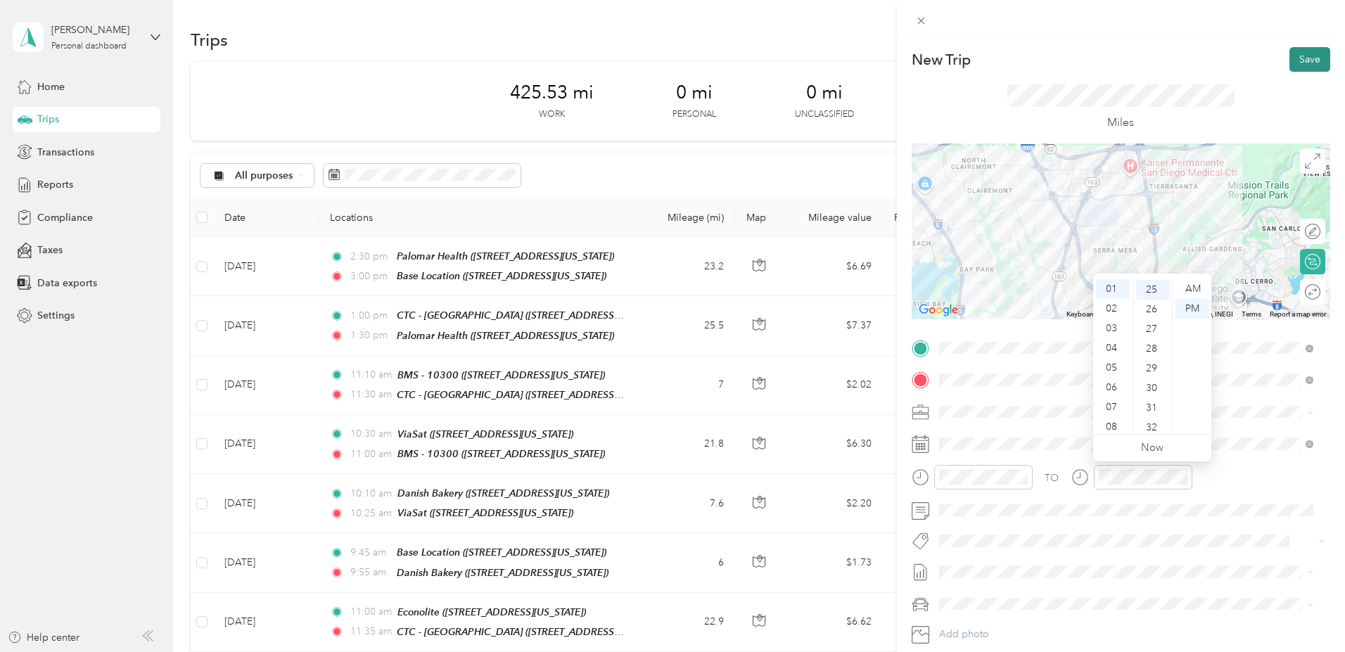
click at [1303, 52] on button "Save" at bounding box center [1309, 59] width 41 height 25
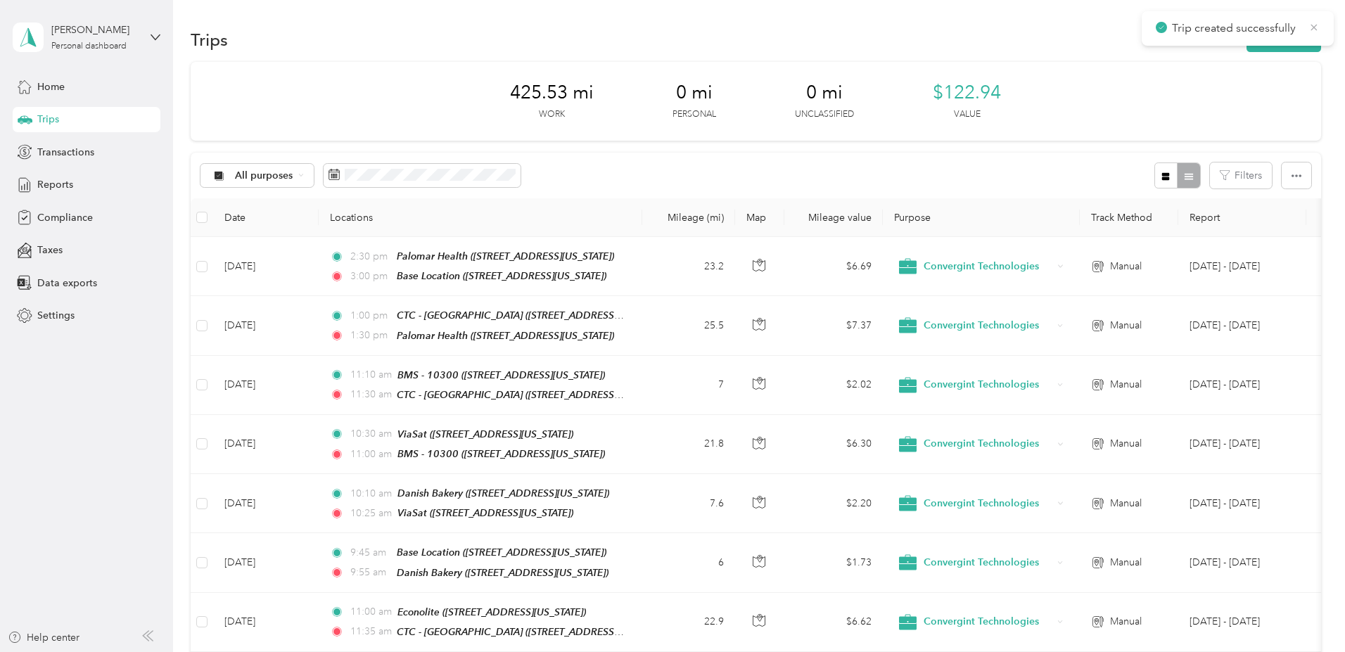
click at [1311, 25] on icon at bounding box center [1313, 27] width 11 height 13
click at [1246, 38] on button "New trip" at bounding box center [1283, 39] width 75 height 25
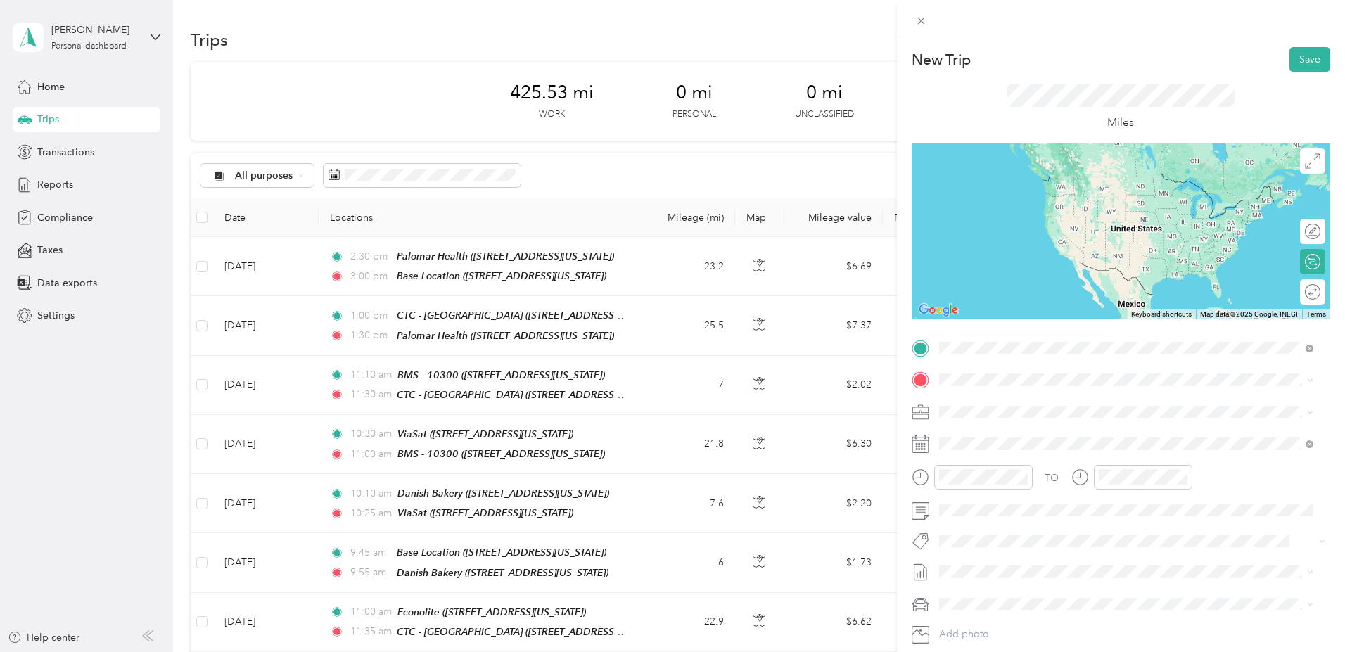
click at [1010, 413] on li "4402 Vandever Avenue San Diego, California 92120, United States" at bounding box center [1126, 399] width 384 height 29
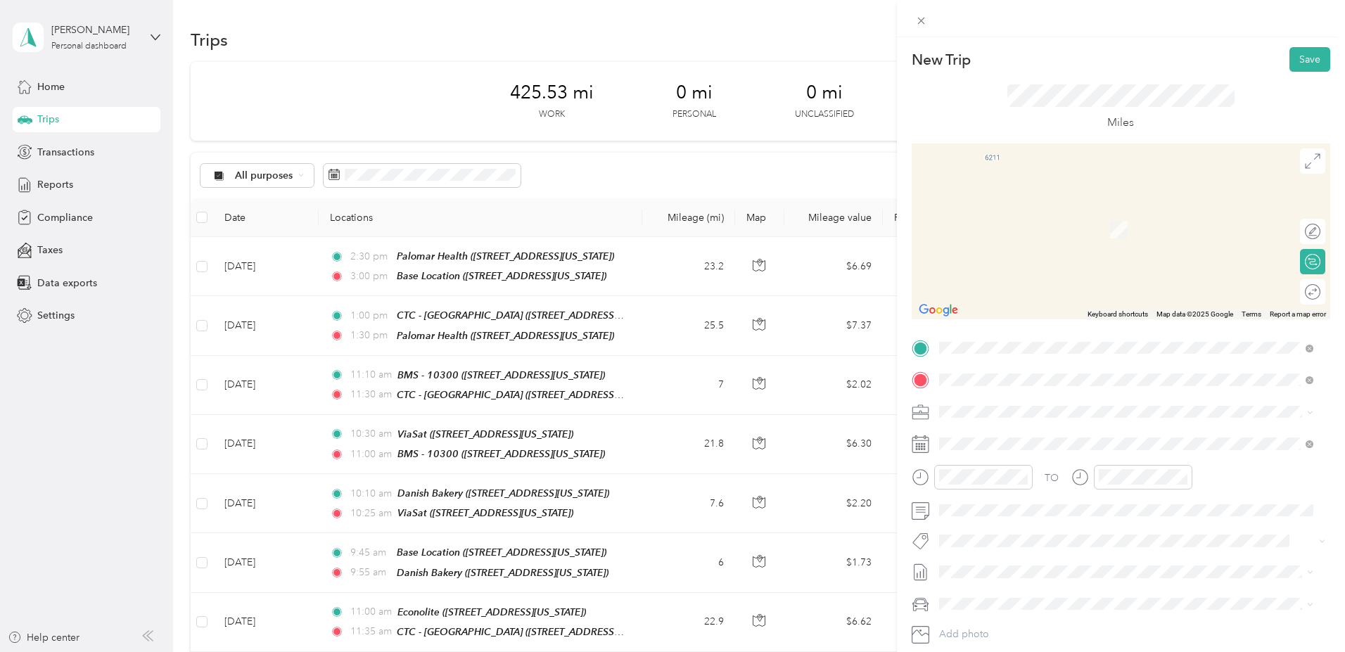
click at [1013, 440] on strong "CTC - [GEOGRAPHIC_DATA]" at bounding box center [1031, 435] width 133 height 13
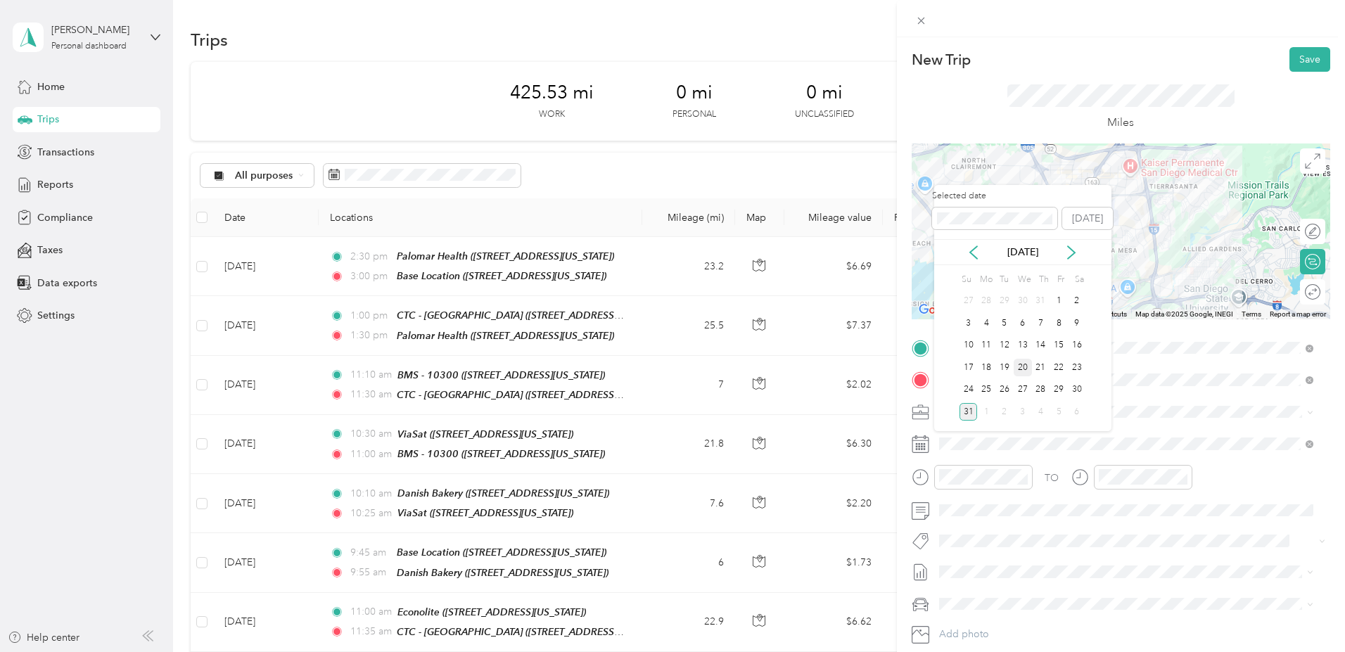
click at [1019, 361] on div "20" at bounding box center [1022, 368] width 18 height 18
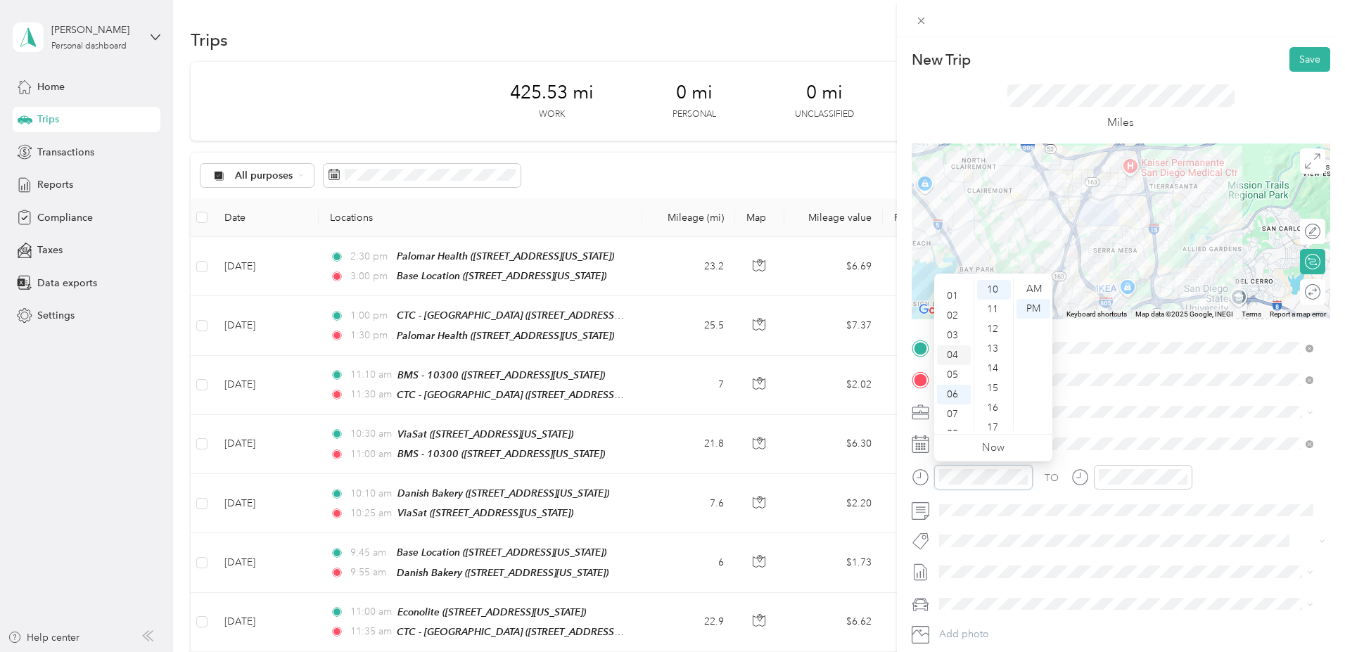
scroll to position [0, 0]
click at [953, 331] on div "02" at bounding box center [954, 329] width 34 height 20
click at [996, 387] on div "15" at bounding box center [994, 388] width 34 height 20
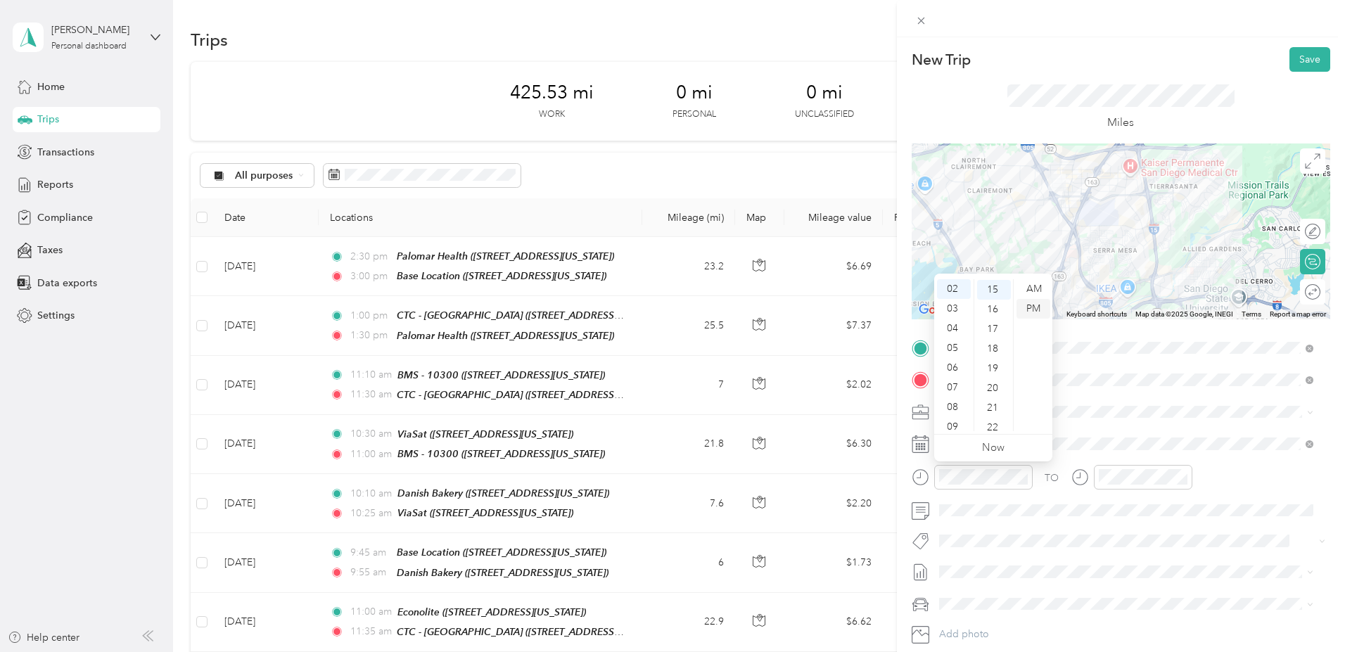
click at [1040, 306] on div "PM" at bounding box center [1033, 309] width 34 height 20
click at [1112, 328] on div "02" at bounding box center [1113, 329] width 34 height 20
click at [1148, 347] on div "35" at bounding box center [1153, 352] width 34 height 20
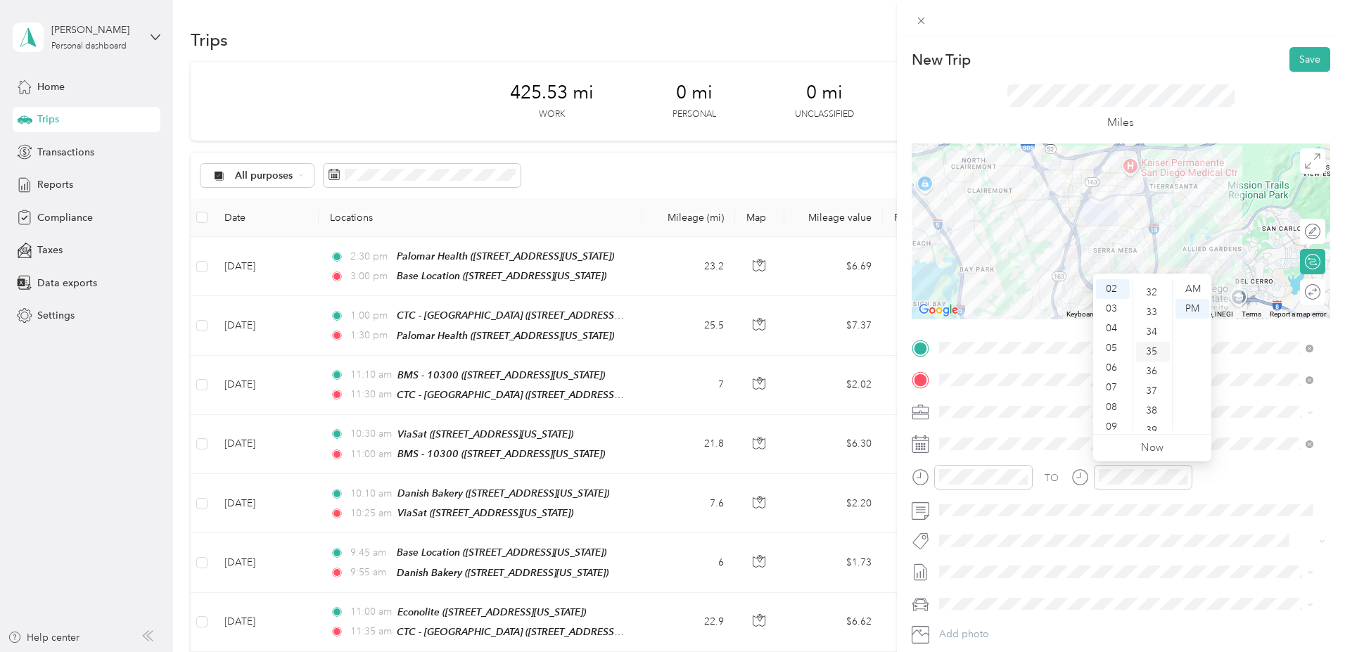
scroll to position [688, 0]
click at [1203, 305] on div "PM" at bounding box center [1192, 309] width 34 height 20
click at [1295, 53] on button "Save" at bounding box center [1309, 59] width 41 height 25
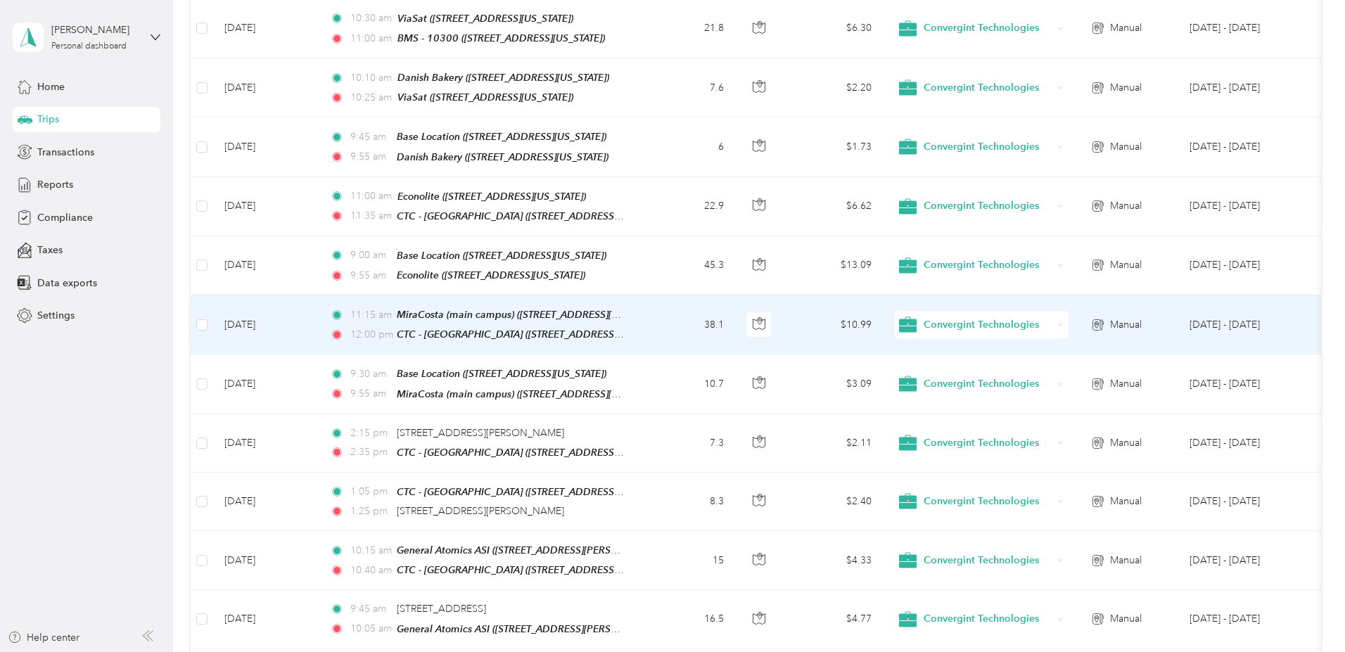
scroll to position [430, 0]
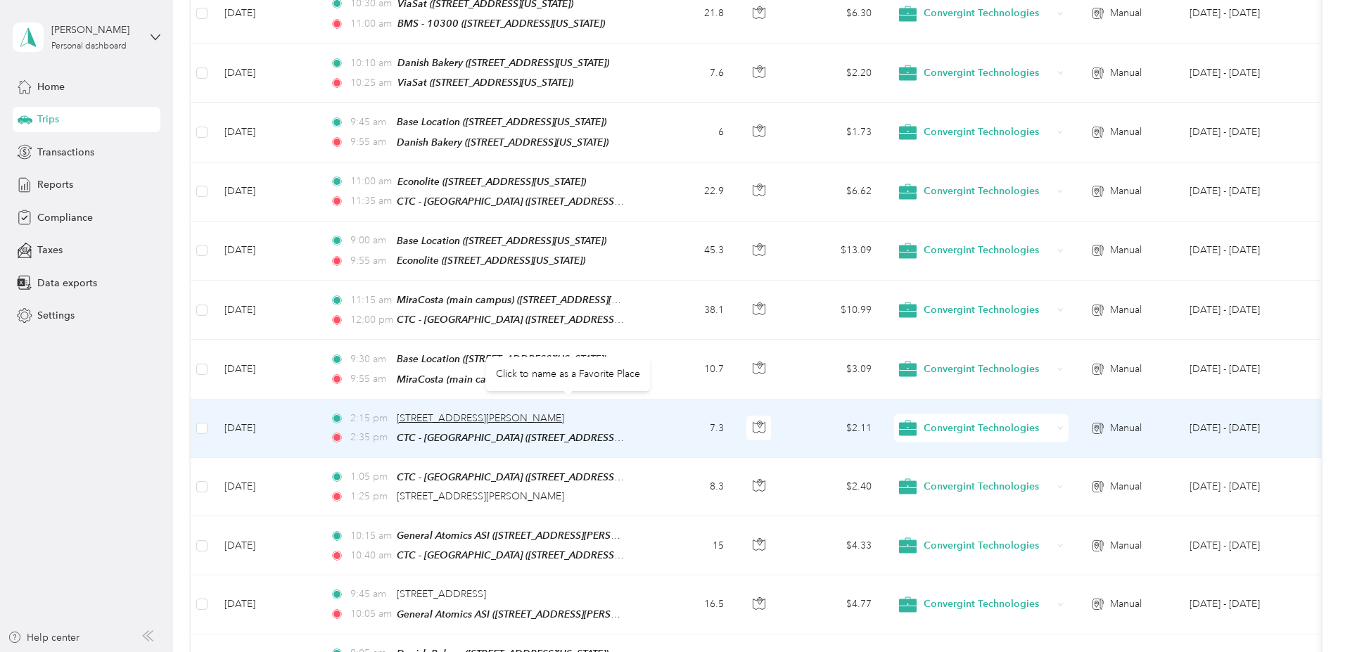
click at [564, 412] on span "[STREET_ADDRESS][PERSON_NAME]" at bounding box center [480, 418] width 167 height 12
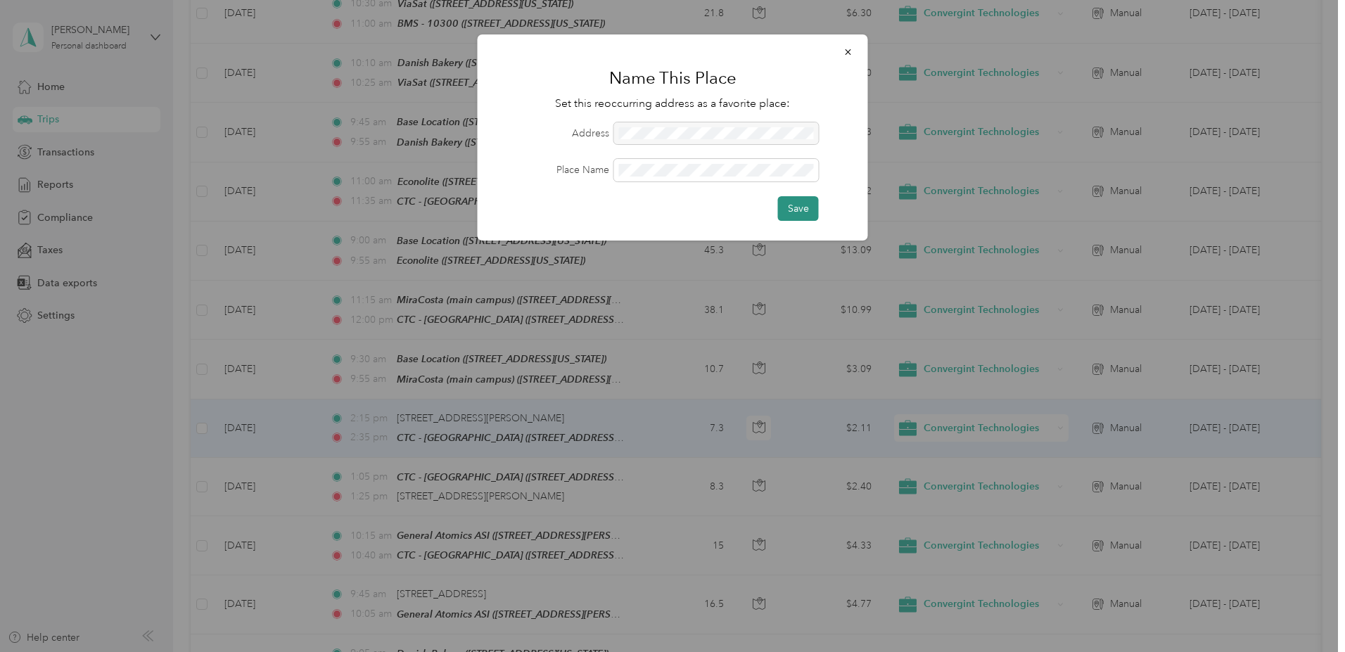
click at [789, 210] on button "Save" at bounding box center [798, 208] width 41 height 25
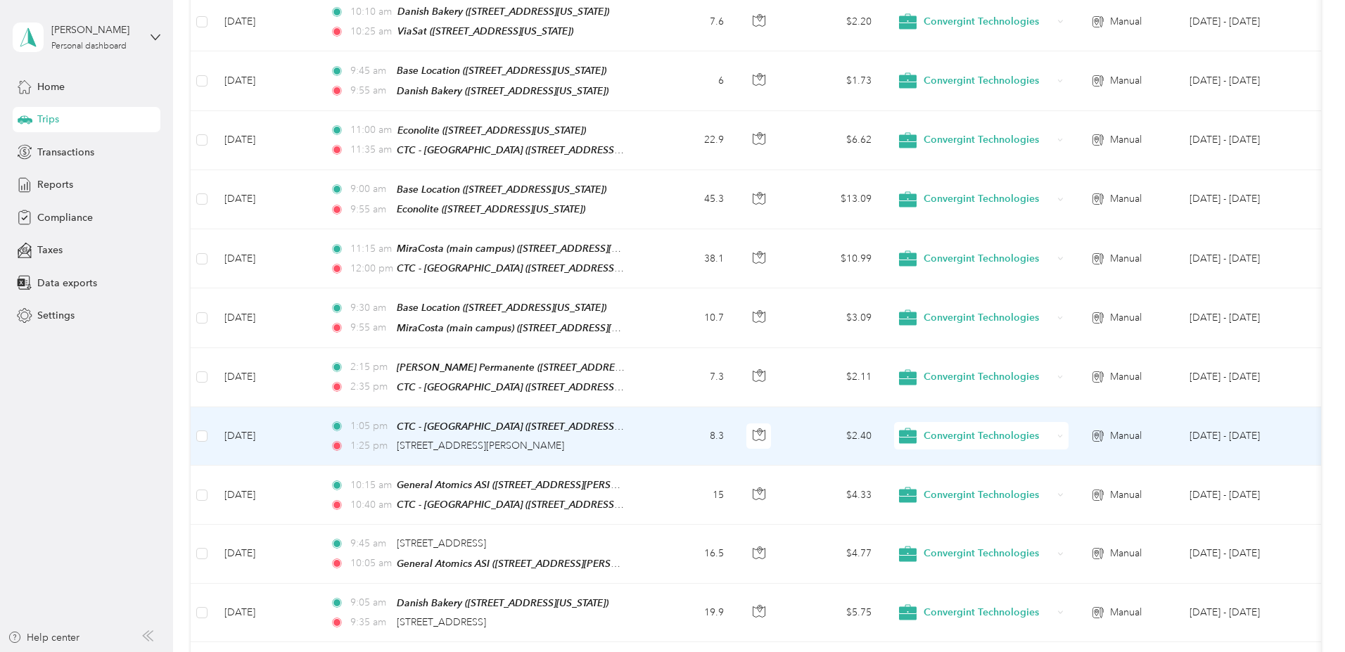
scroll to position [502, 0]
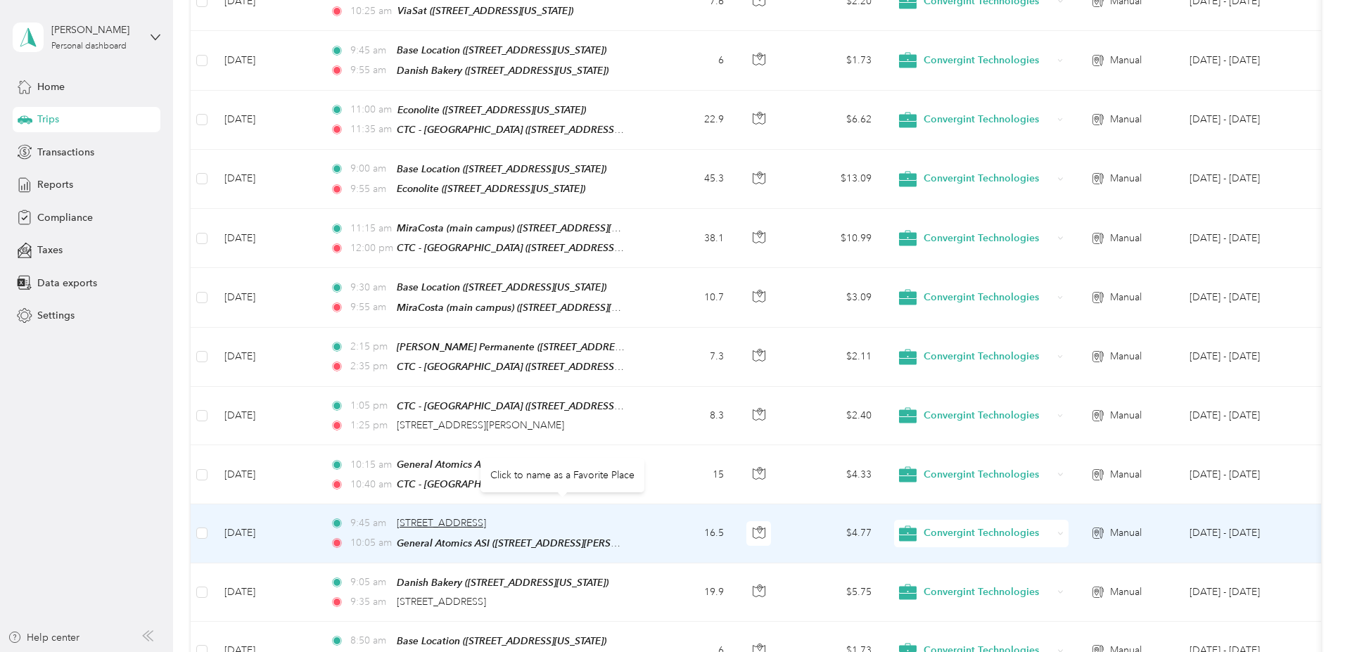
click at [486, 517] on span "[STREET_ADDRESS]" at bounding box center [441, 523] width 89 height 12
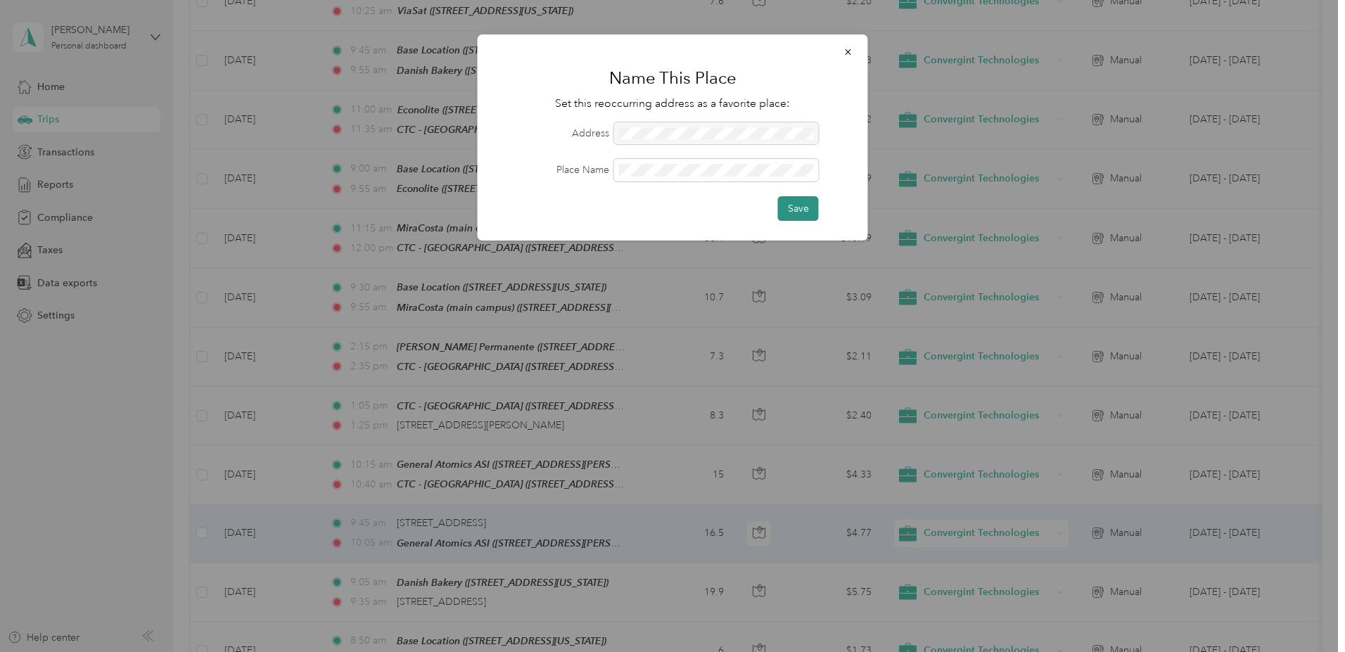
click at [793, 212] on button "Save" at bounding box center [798, 208] width 41 height 25
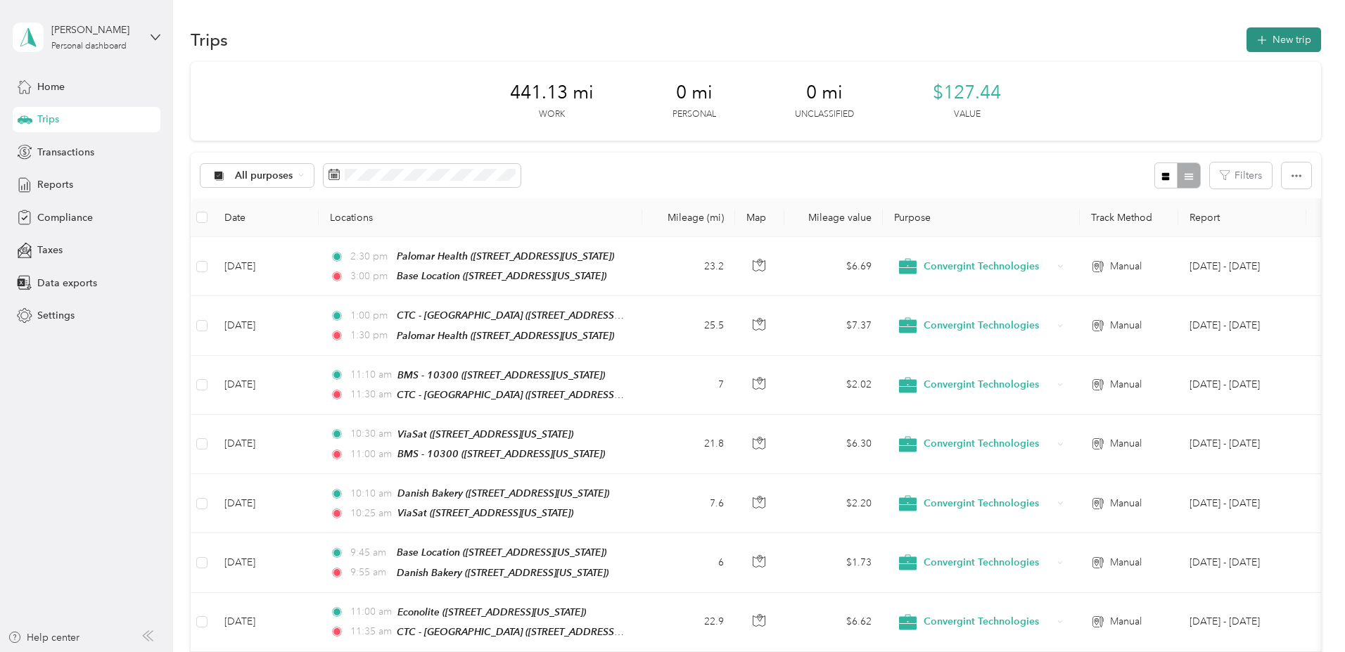
click at [1246, 37] on button "New trip" at bounding box center [1283, 39] width 75 height 25
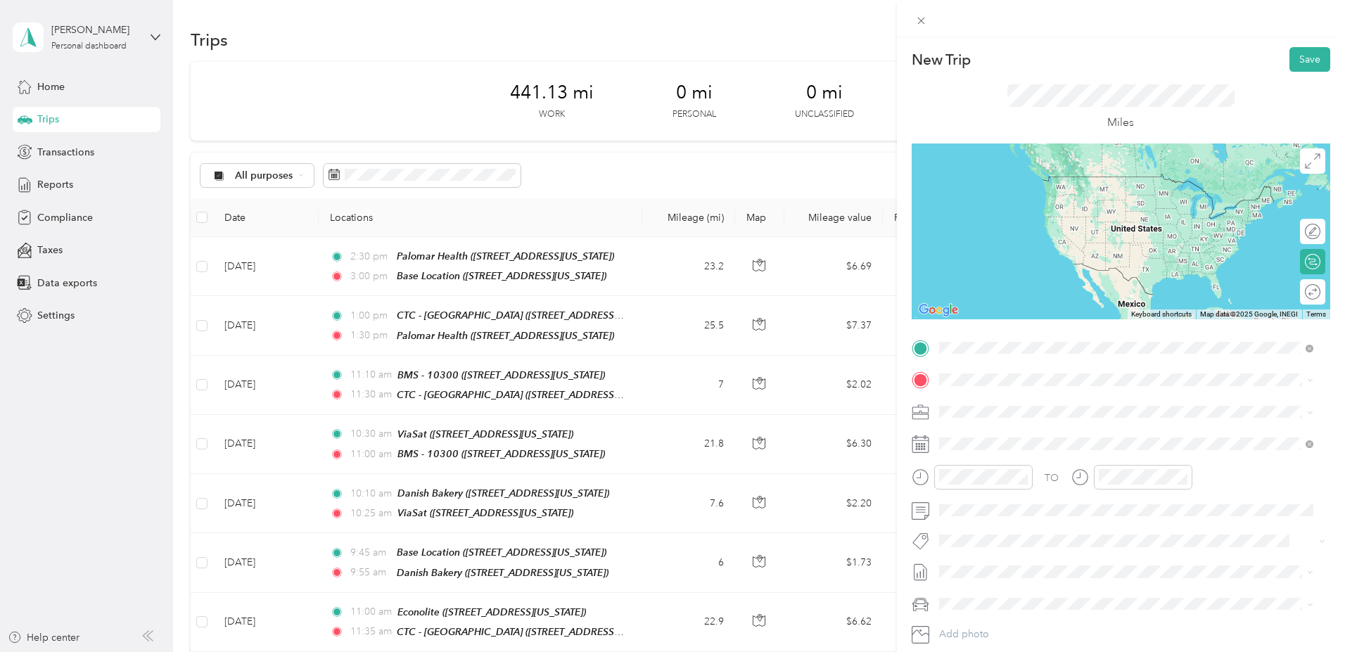
click at [1009, 399] on strong "CTC - [GEOGRAPHIC_DATA]" at bounding box center [1031, 403] width 133 height 13
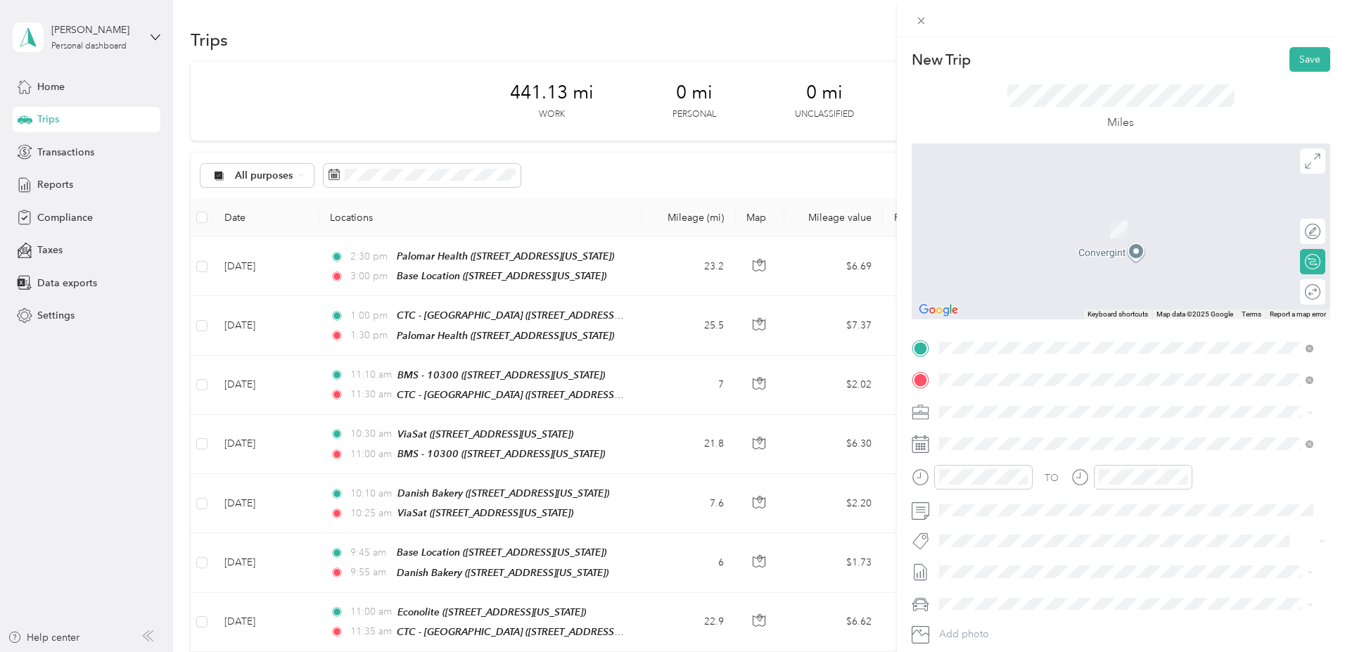
click at [1007, 446] on span "[GEOGRAPHIC_DATA], [US_STATE], [GEOGRAPHIC_DATA]" at bounding box center [1097, 451] width 265 height 12
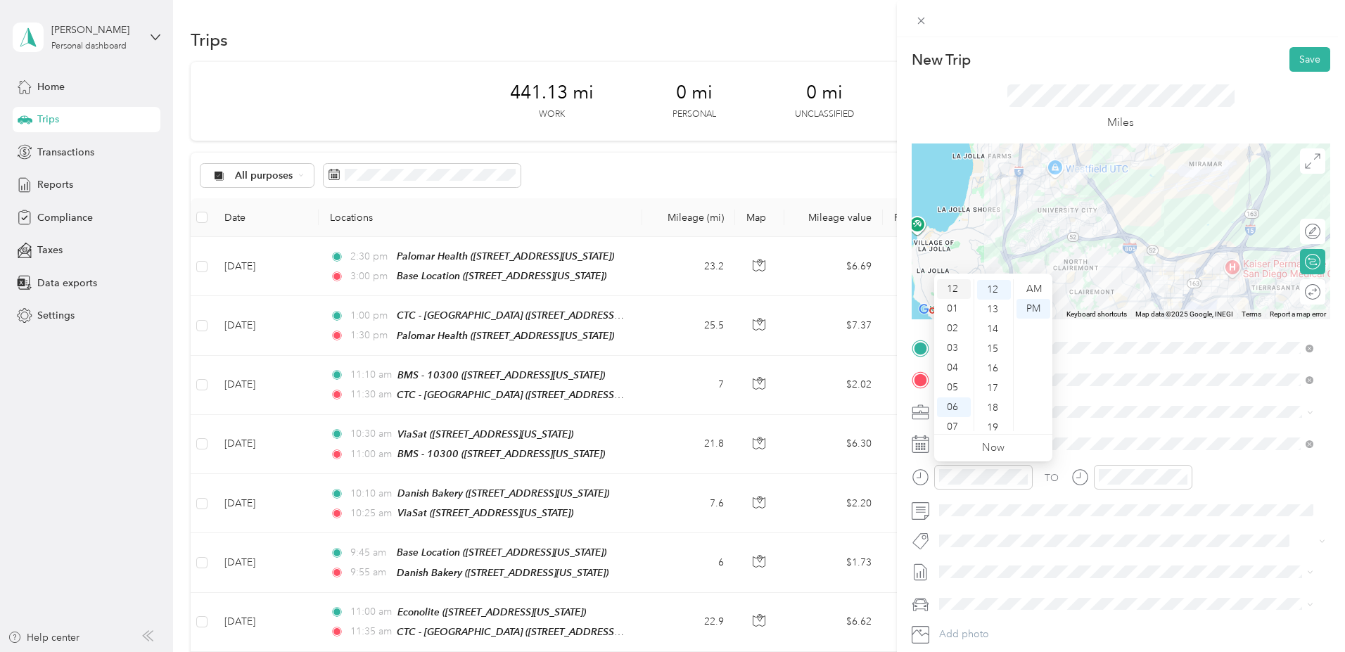
click at [956, 286] on div "12" at bounding box center [954, 289] width 34 height 20
click at [992, 285] on div "30" at bounding box center [994, 286] width 34 height 20
click at [1022, 309] on div "PM" at bounding box center [1033, 309] width 34 height 20
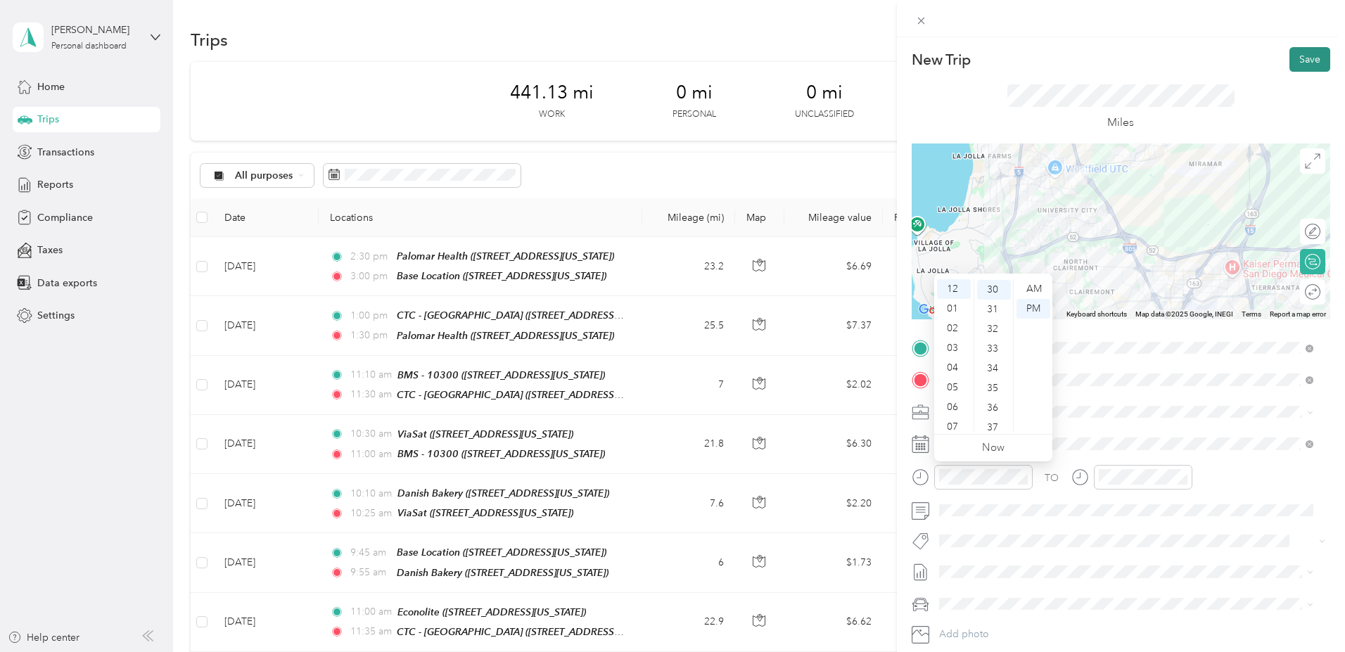
click at [1300, 59] on button "Save" at bounding box center [1309, 59] width 41 height 25
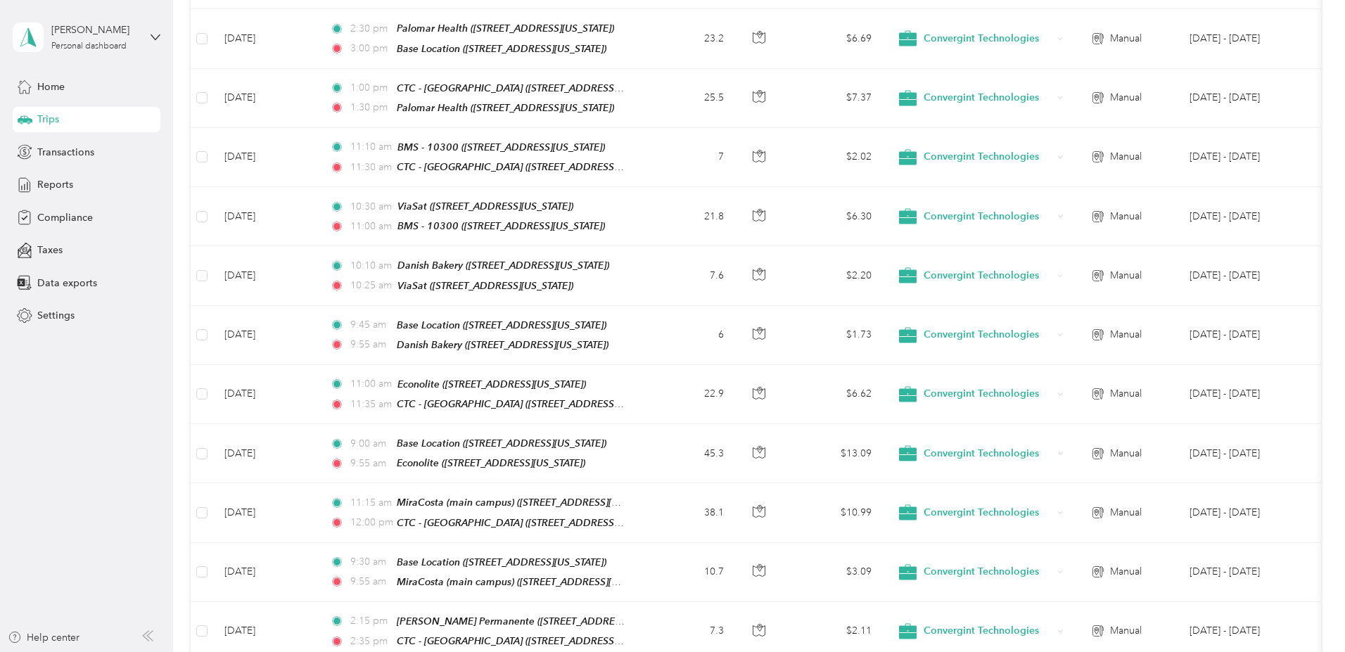
scroll to position [0, 0]
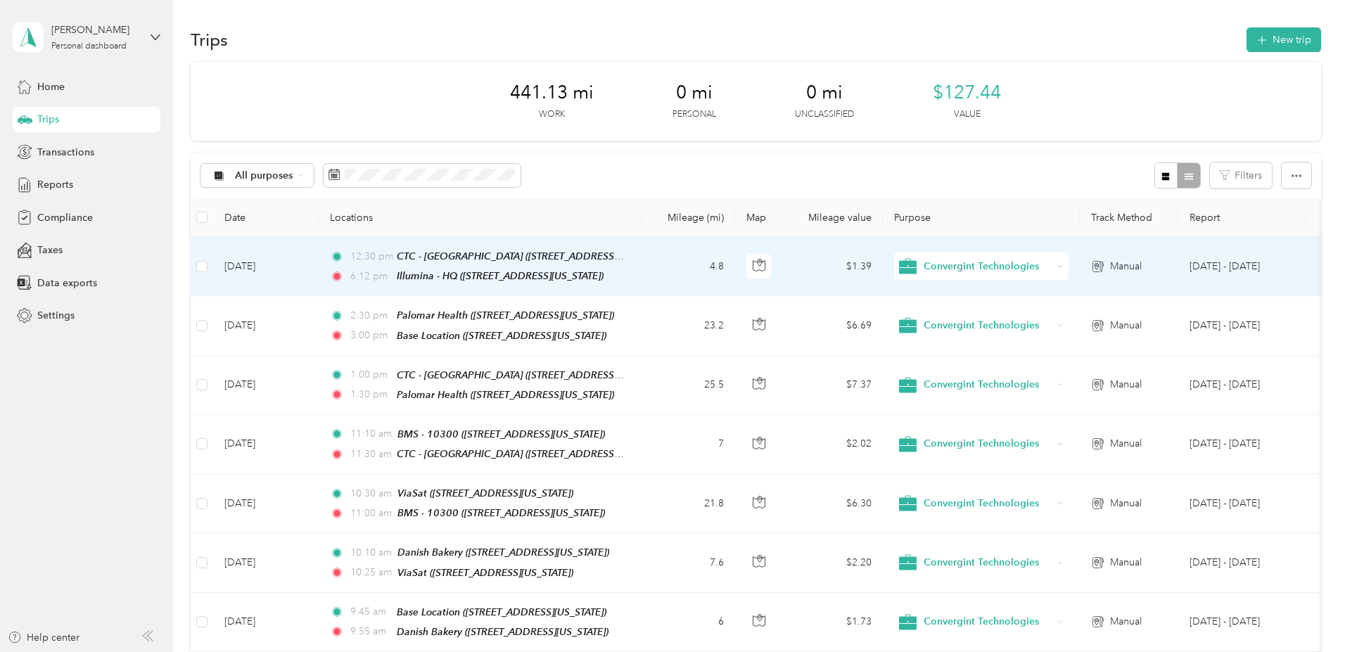
click at [319, 266] on td "[DATE]" at bounding box center [265, 266] width 105 height 59
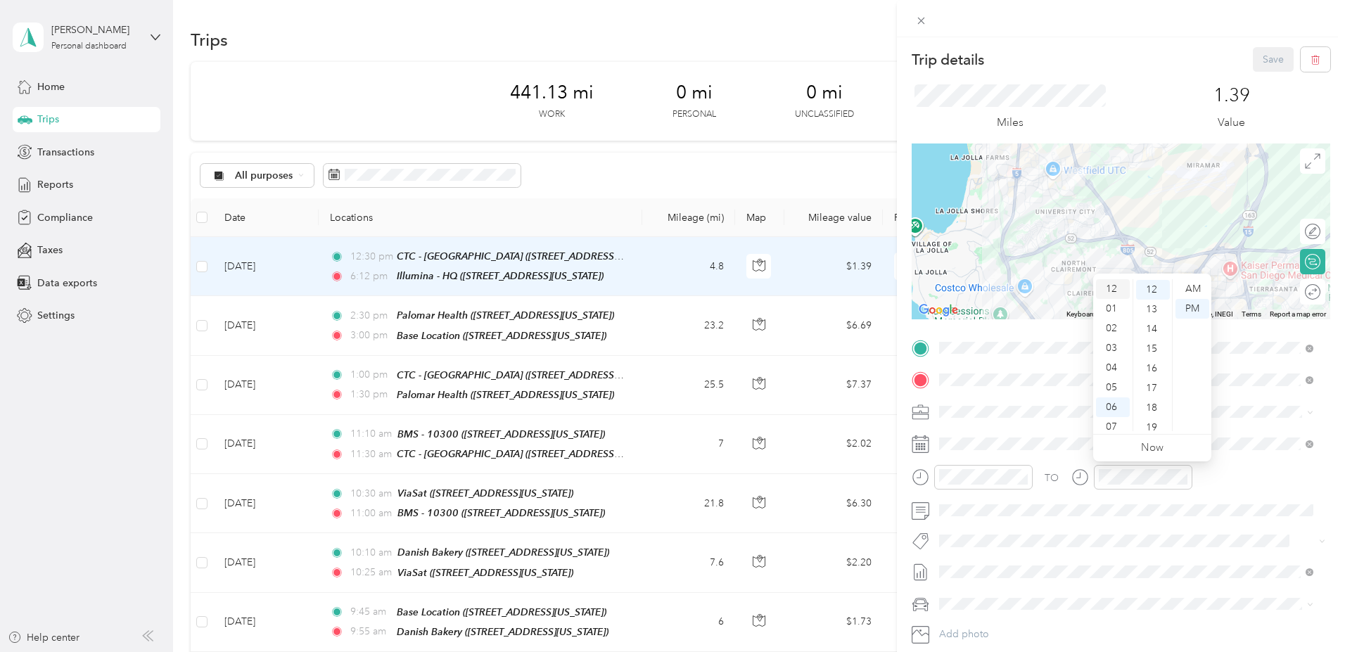
click at [1111, 290] on div "12" at bounding box center [1113, 289] width 34 height 20
click at [1150, 358] on div "45" at bounding box center [1153, 366] width 34 height 20
click at [1194, 307] on div "PM" at bounding box center [1192, 309] width 34 height 20
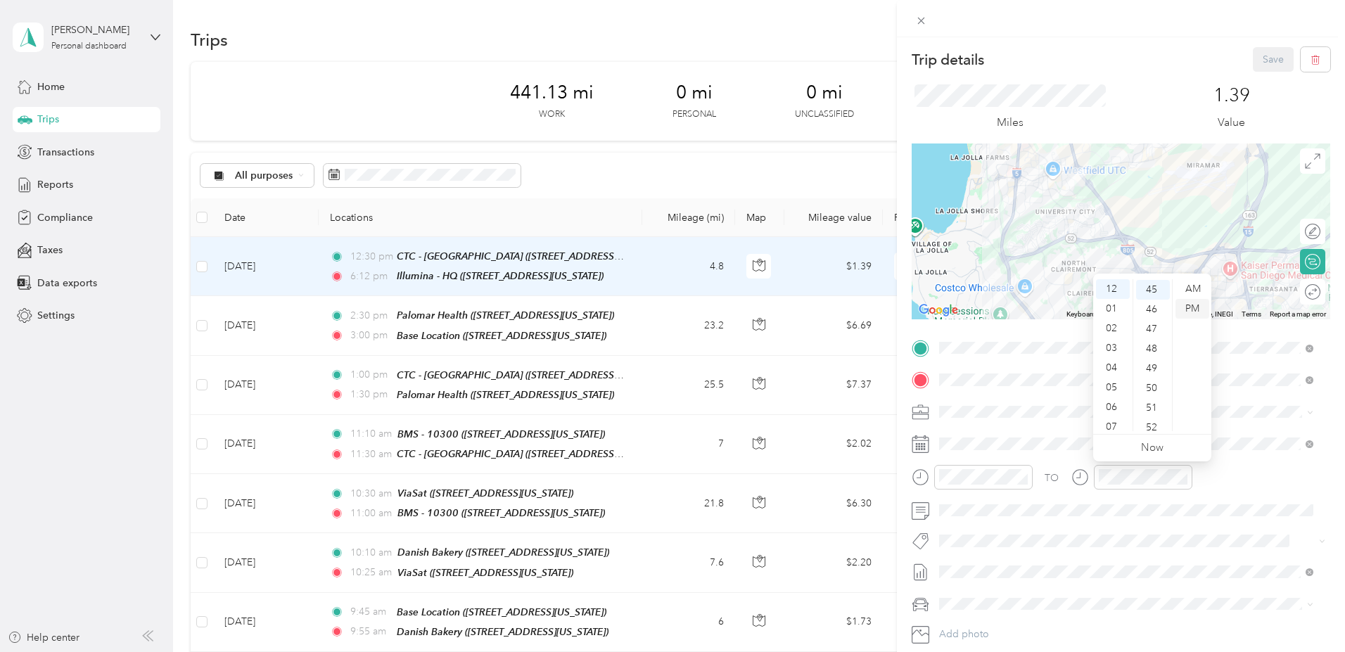
click at [1193, 307] on div "PM" at bounding box center [1192, 309] width 34 height 20
click at [982, 435] on span at bounding box center [1132, 443] width 396 height 23
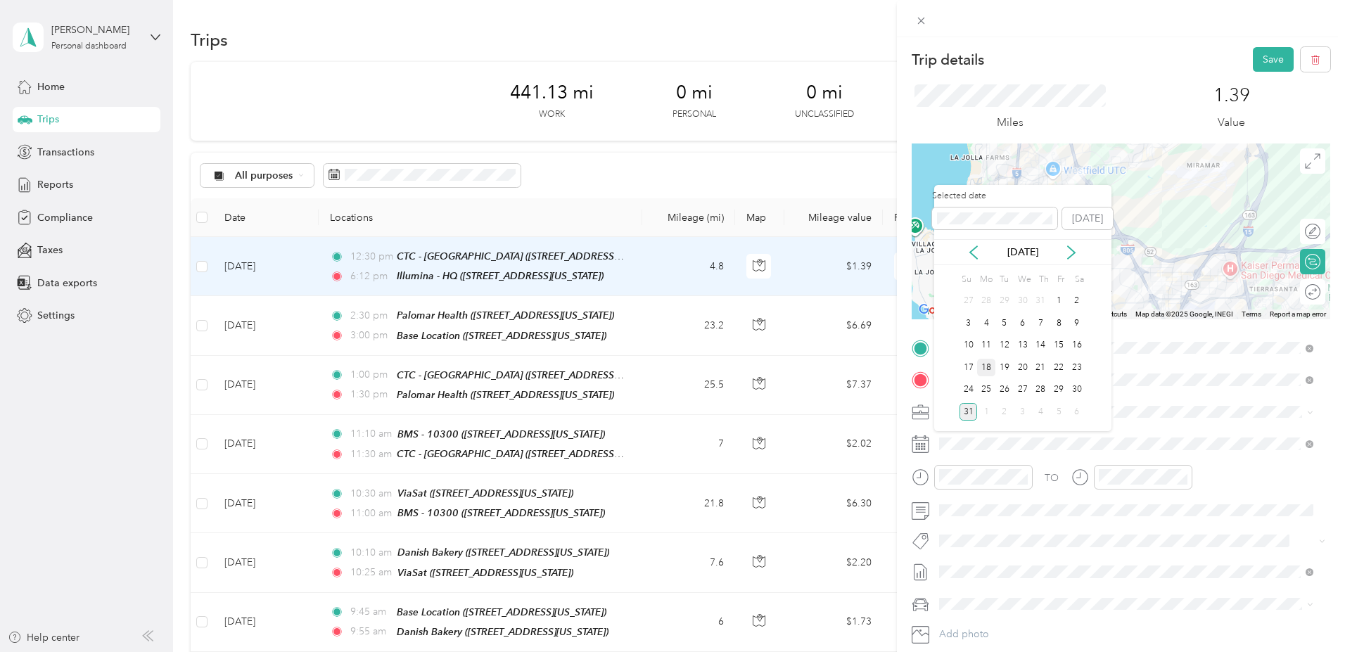
click at [988, 366] on div "18" at bounding box center [986, 368] width 18 height 18
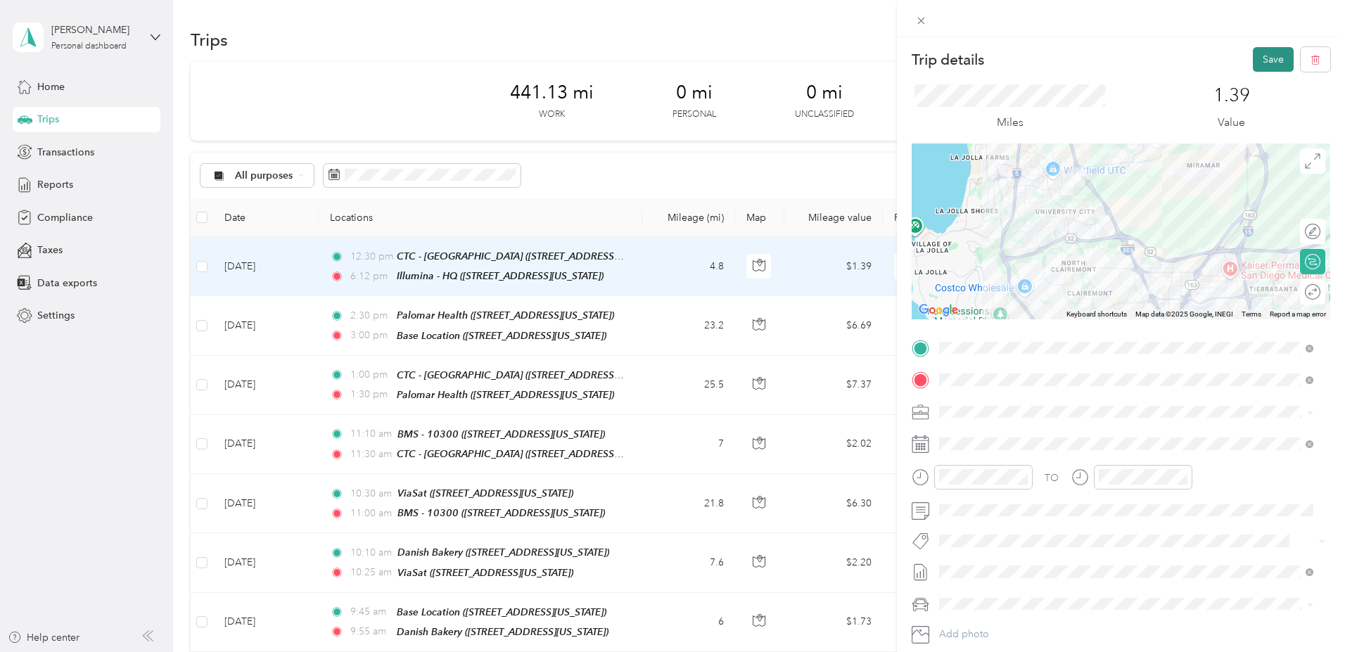
click at [1254, 64] on button "Save" at bounding box center [1272, 59] width 41 height 25
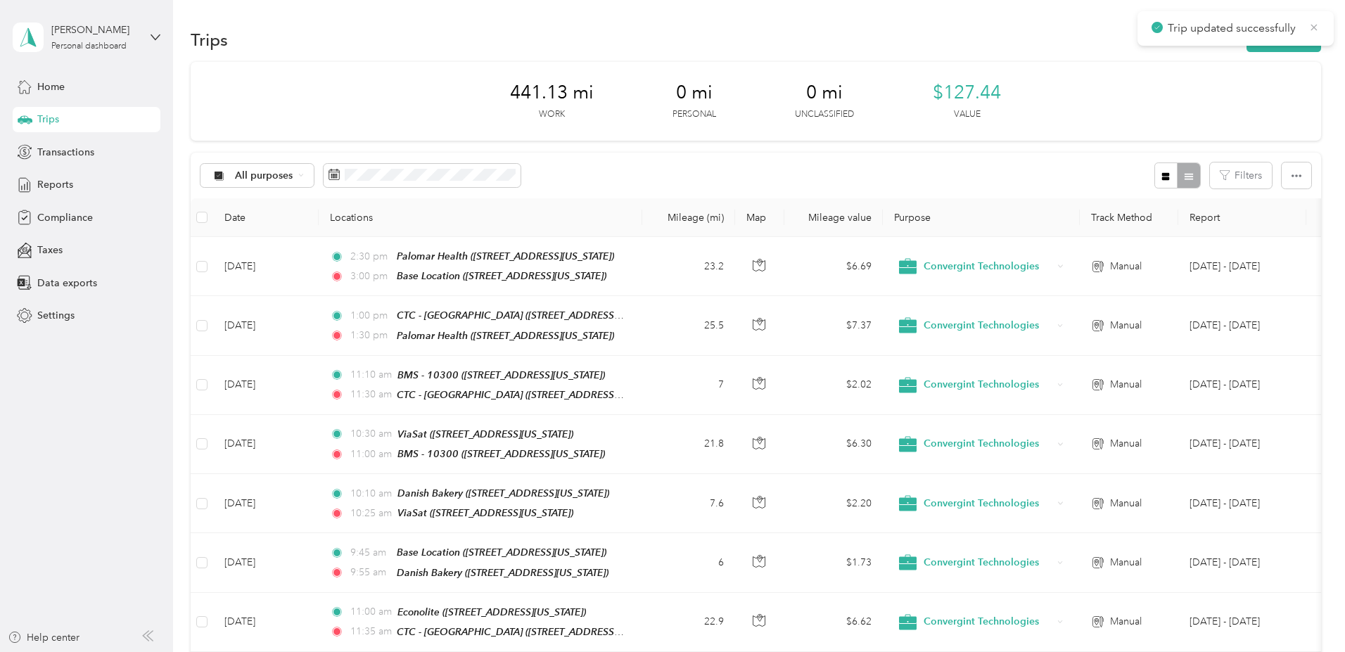
click at [1317, 27] on icon at bounding box center [1313, 27] width 11 height 13
click at [1246, 39] on button "New trip" at bounding box center [1283, 39] width 75 height 25
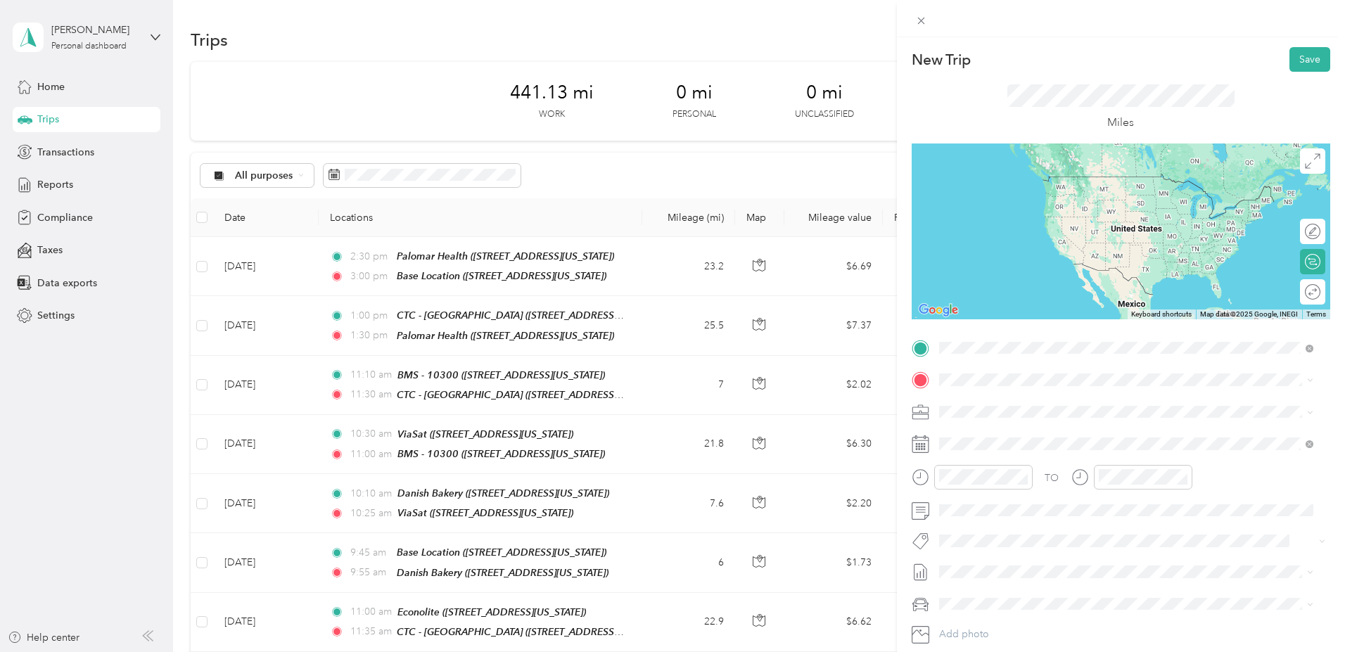
click at [1039, 418] on span "5200 Illumina Way, 92122, San Diego, California, United States" at bounding box center [1097, 419] width 265 height 12
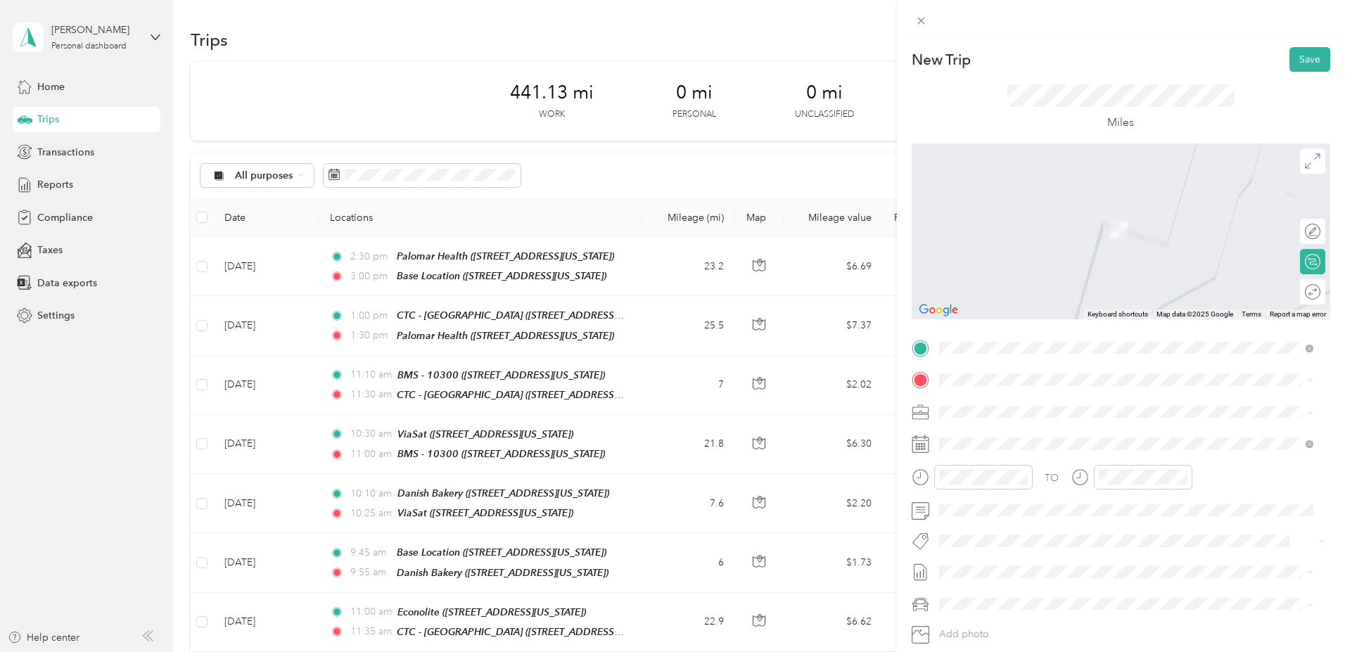
click at [1006, 437] on div "Base Location 959 Melaleuca Avenue, 92011, Carlsbad, California, United States" at bounding box center [1035, 440] width 141 height 30
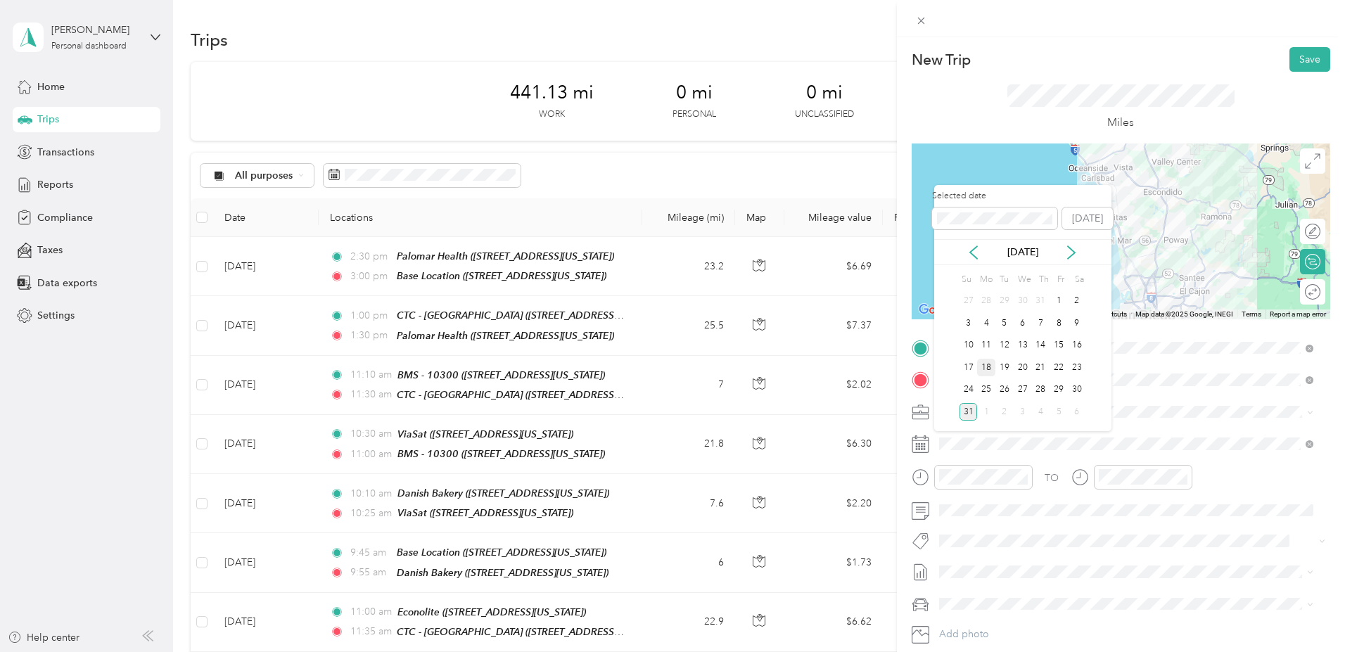
click at [980, 366] on div "18" at bounding box center [986, 368] width 18 height 18
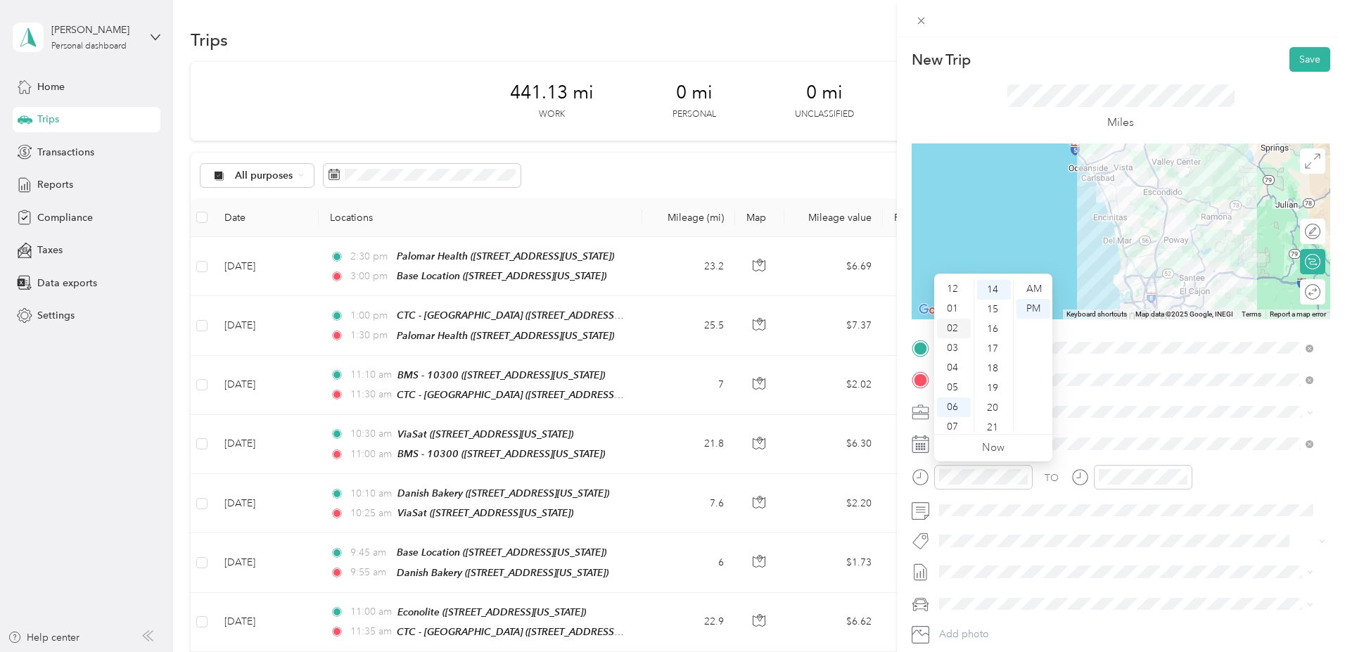
click at [957, 327] on div "02" at bounding box center [954, 329] width 34 height 20
click at [997, 307] on div "15" at bounding box center [994, 310] width 34 height 20
click at [1035, 307] on div "PM" at bounding box center [1033, 309] width 34 height 20
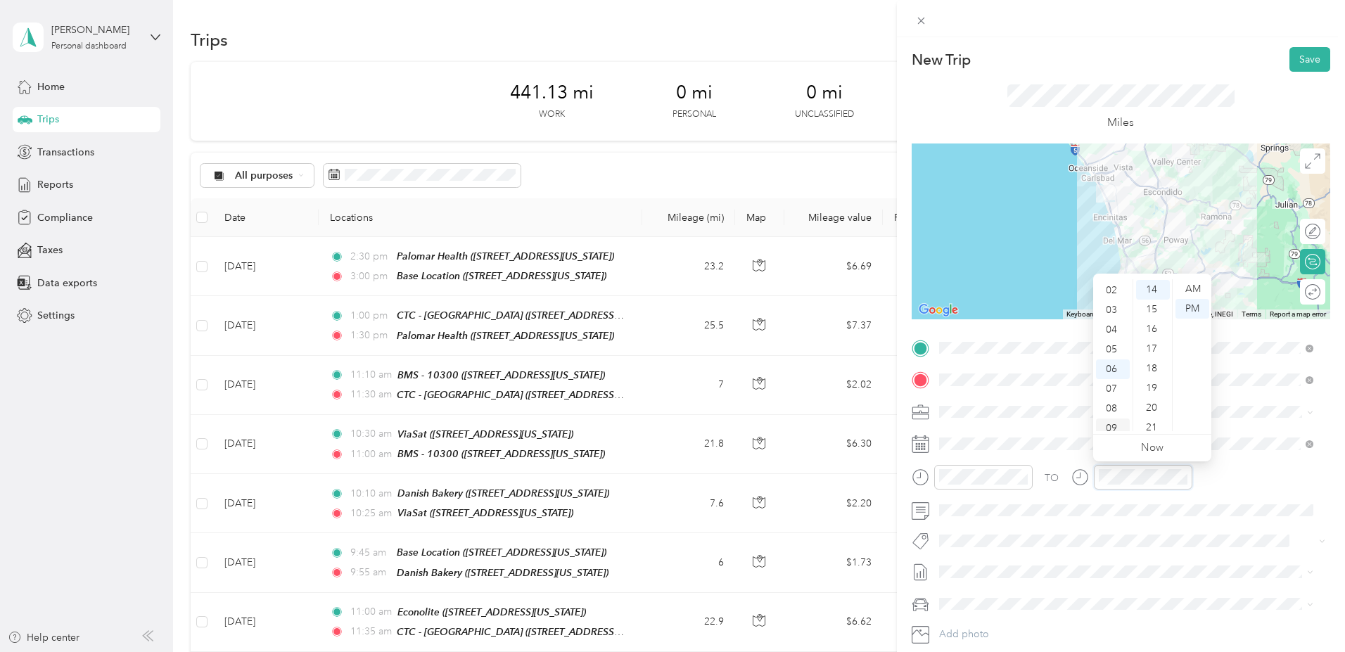
scroll to position [13, 0]
click at [1108, 333] on div "03" at bounding box center [1113, 336] width 34 height 20
click at [1146, 285] on div "00" at bounding box center [1153, 289] width 34 height 20
click at [1191, 307] on div "PM" at bounding box center [1192, 309] width 34 height 20
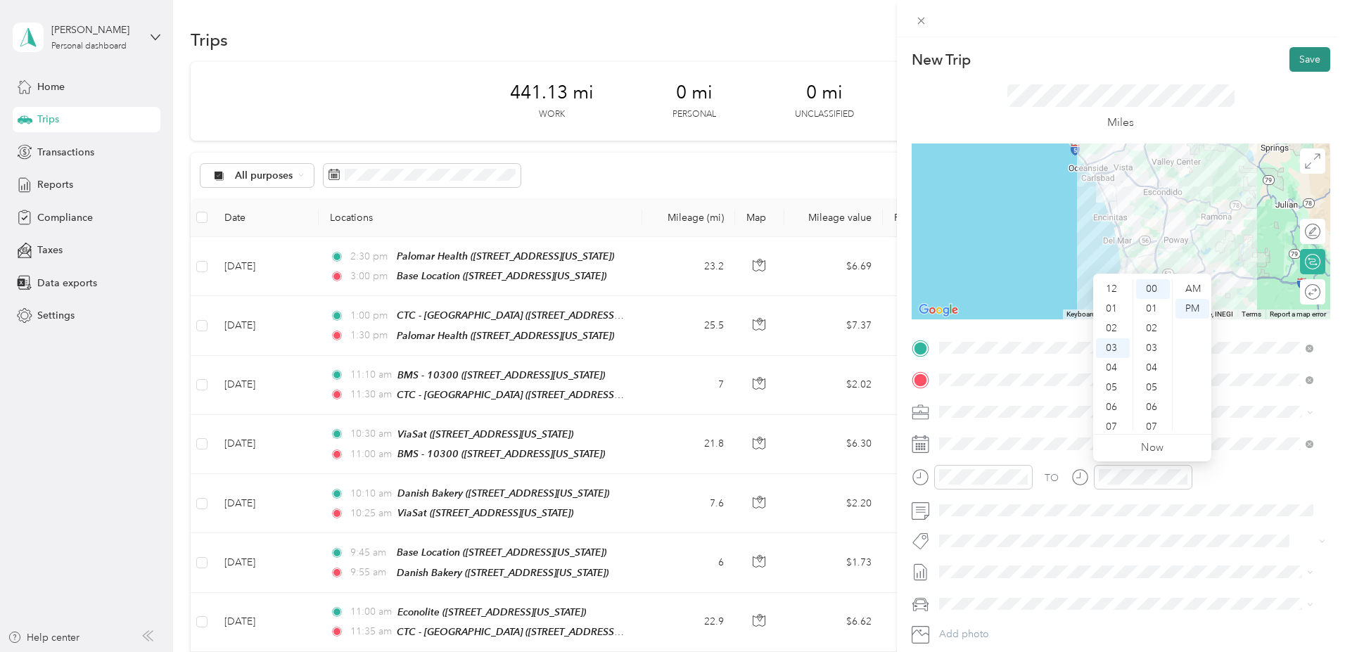
click at [1297, 60] on button "Save" at bounding box center [1309, 59] width 41 height 25
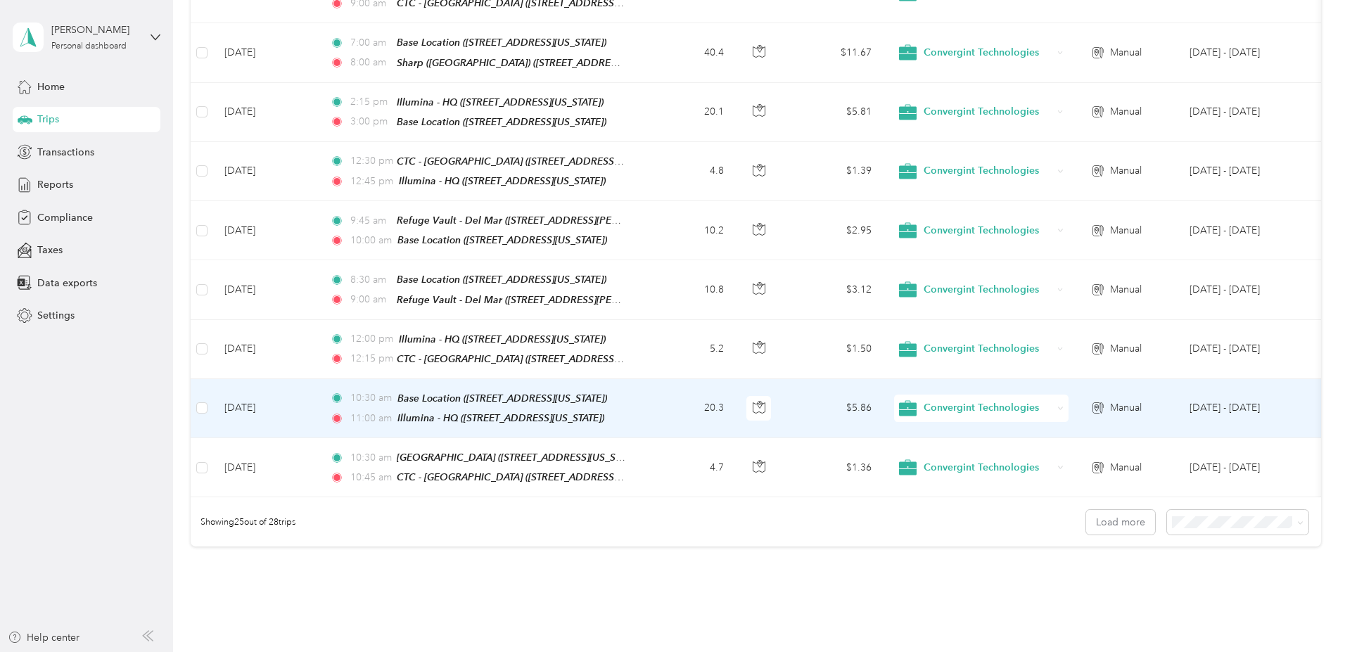
scroll to position [1287, 0]
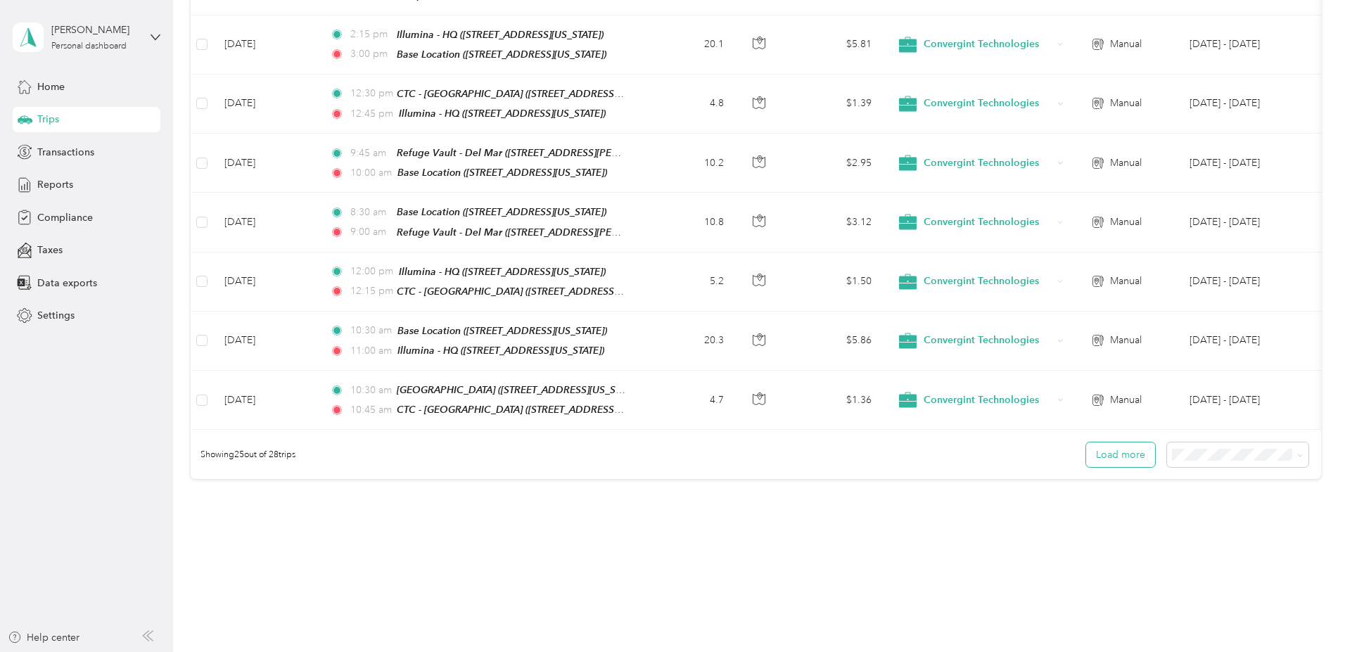
click at [1086, 442] on button "Load more" at bounding box center [1120, 454] width 69 height 25
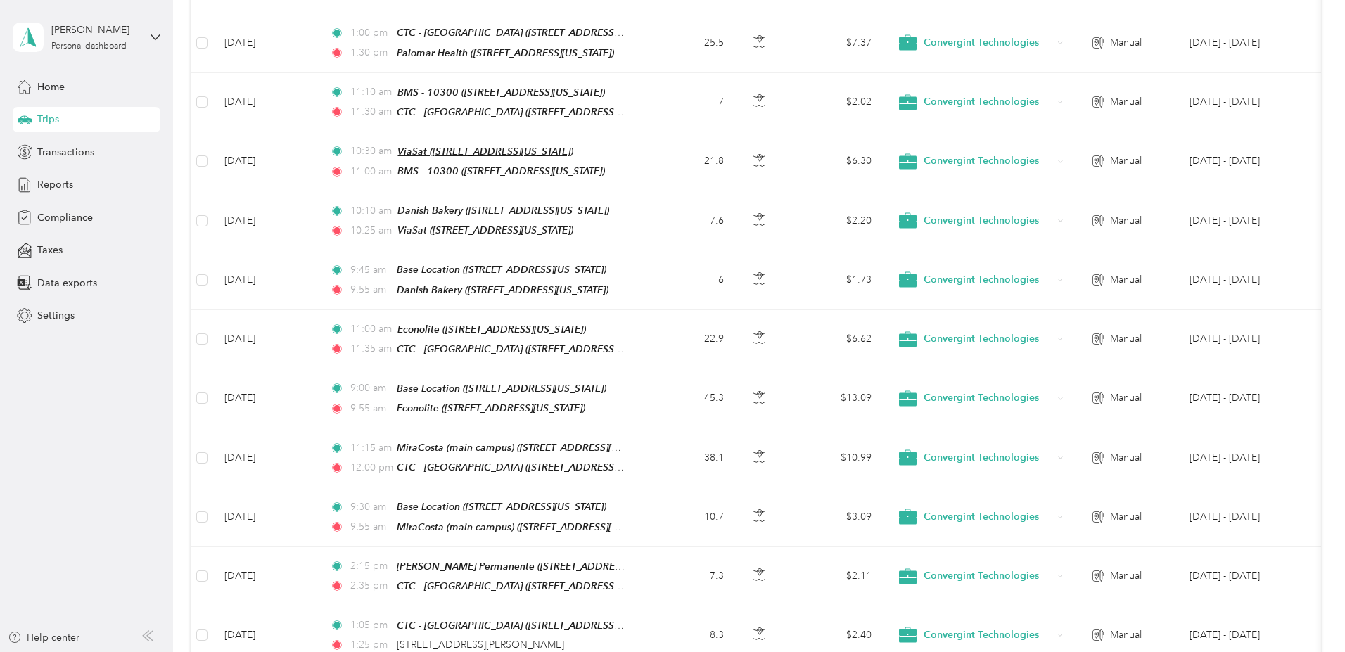
scroll to position [0, 0]
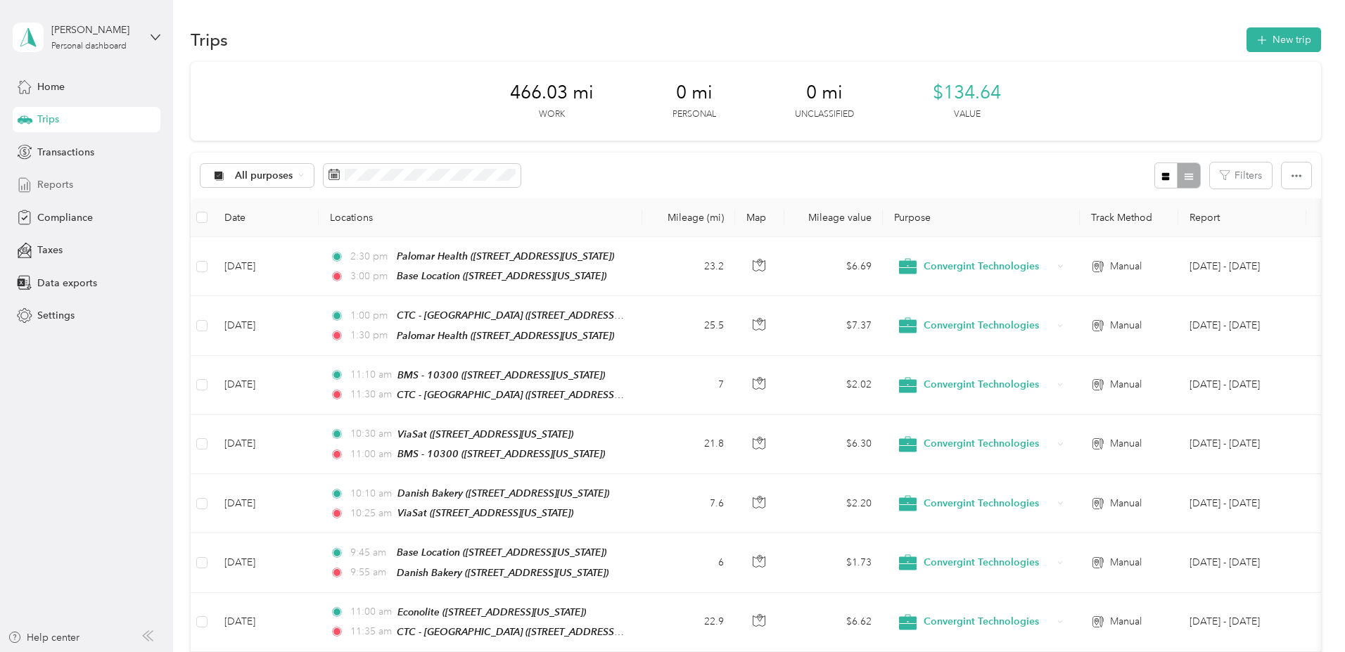
click at [51, 185] on span "Reports" at bounding box center [55, 184] width 36 height 15
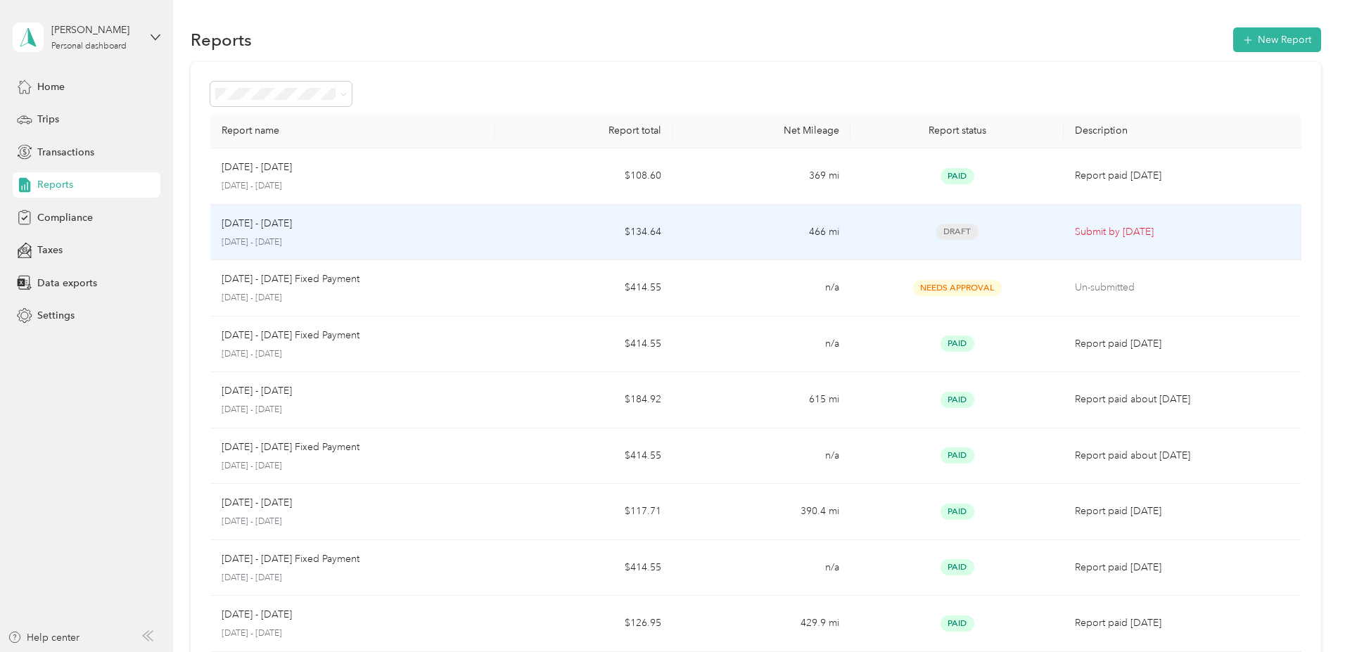
click at [1075, 229] on p "Submit by [DATE]" at bounding box center [1182, 231] width 214 height 15
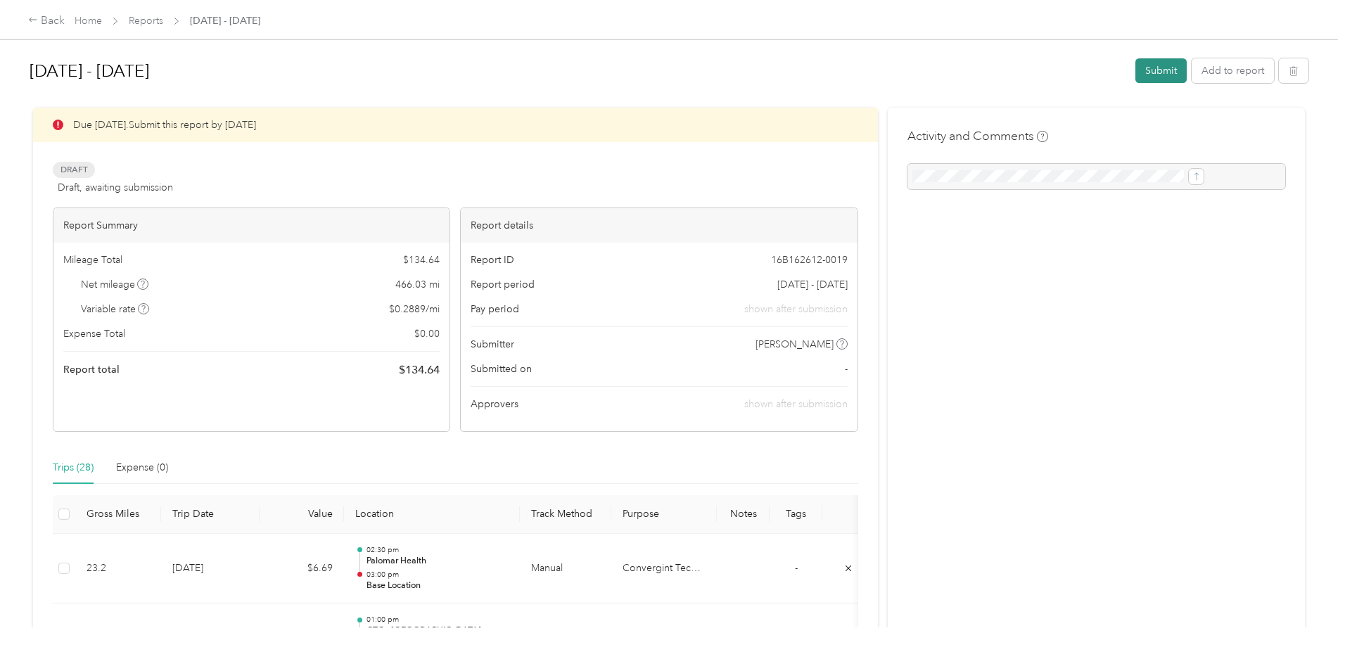
click at [1135, 68] on button "Submit" at bounding box center [1160, 70] width 51 height 25
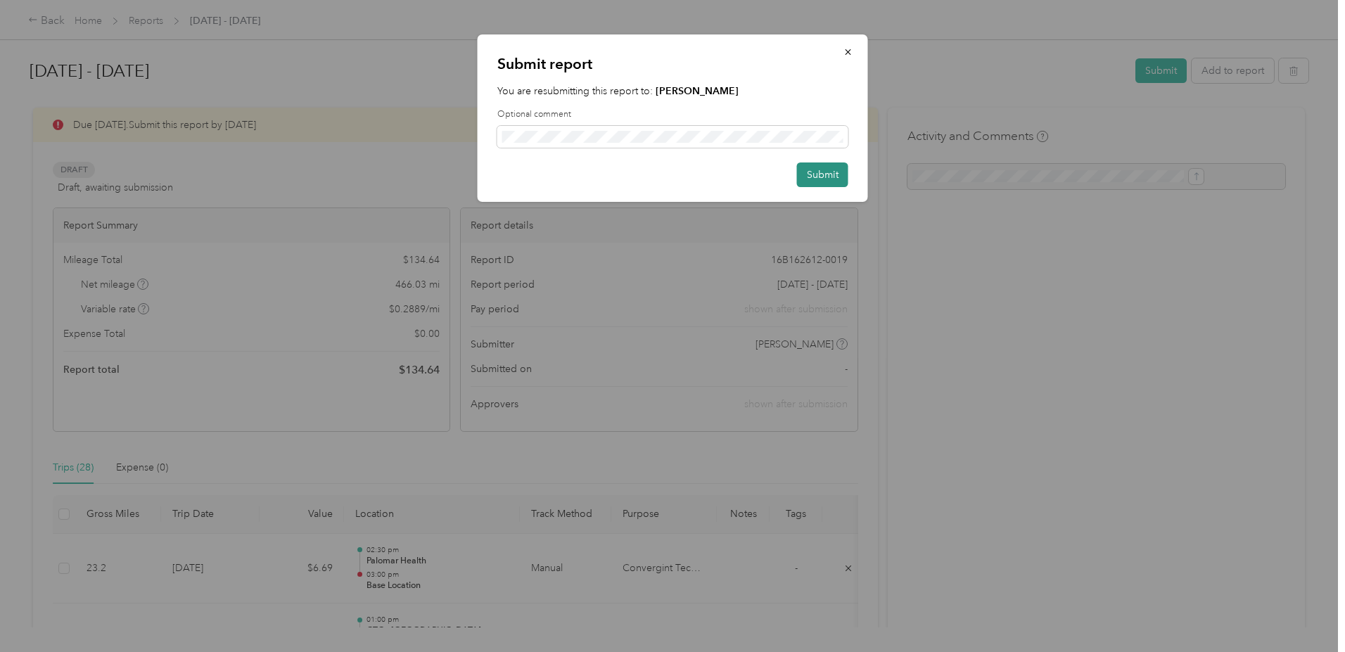
click at [819, 172] on button "Submit" at bounding box center [822, 174] width 51 height 25
